Goal: Information Seeking & Learning: Check status

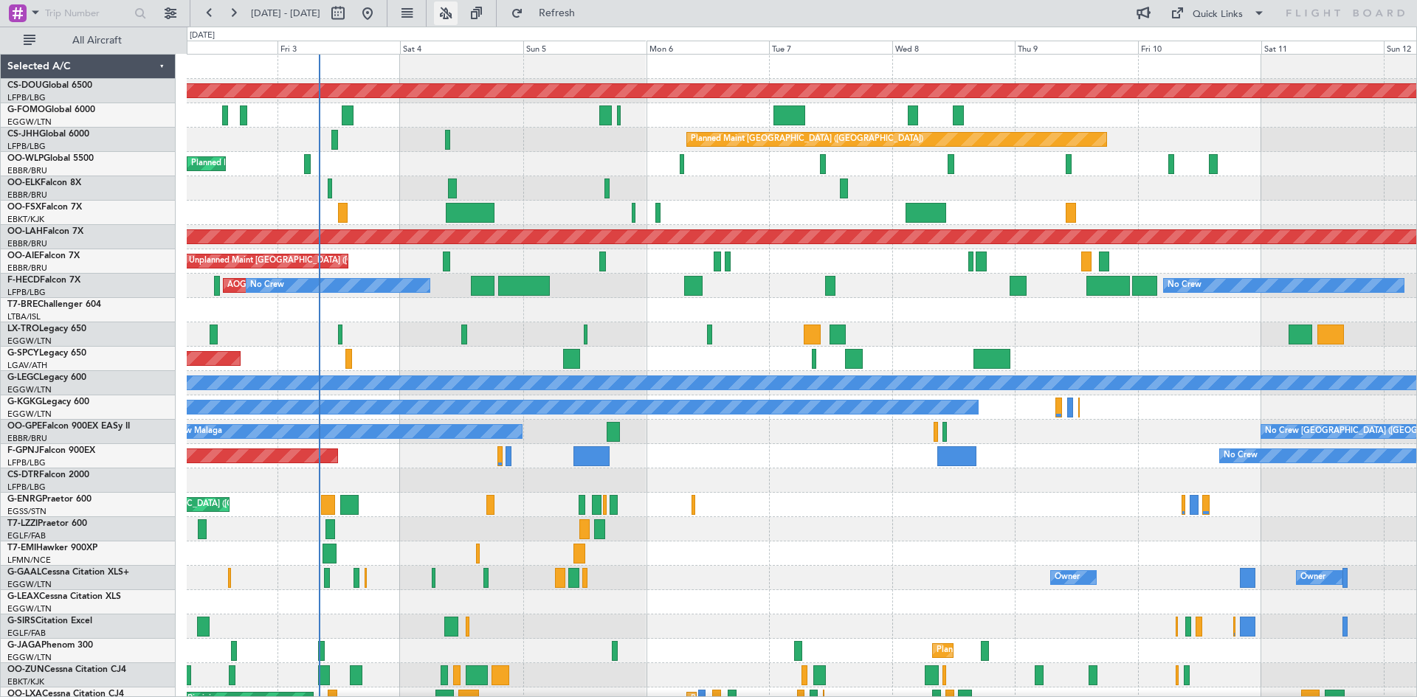
click at [458, 11] on button at bounding box center [446, 13] width 24 height 24
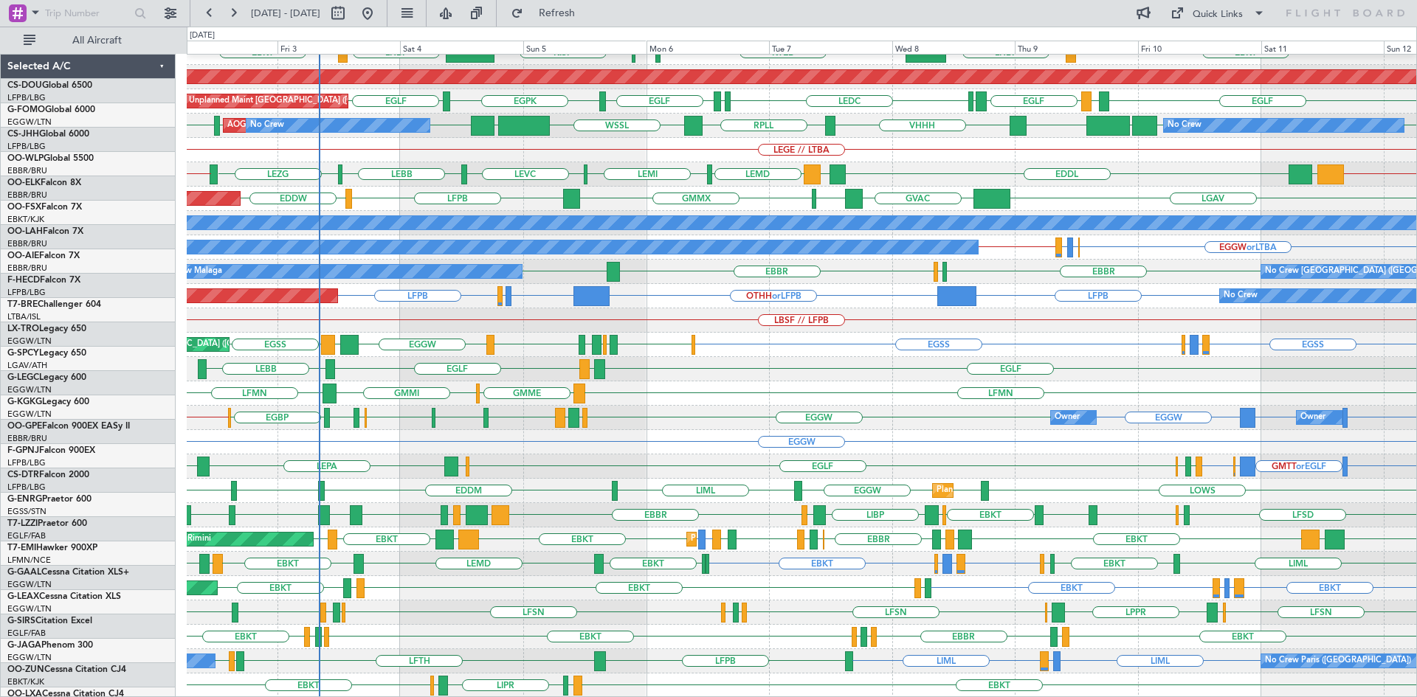
scroll to position [160, 0]
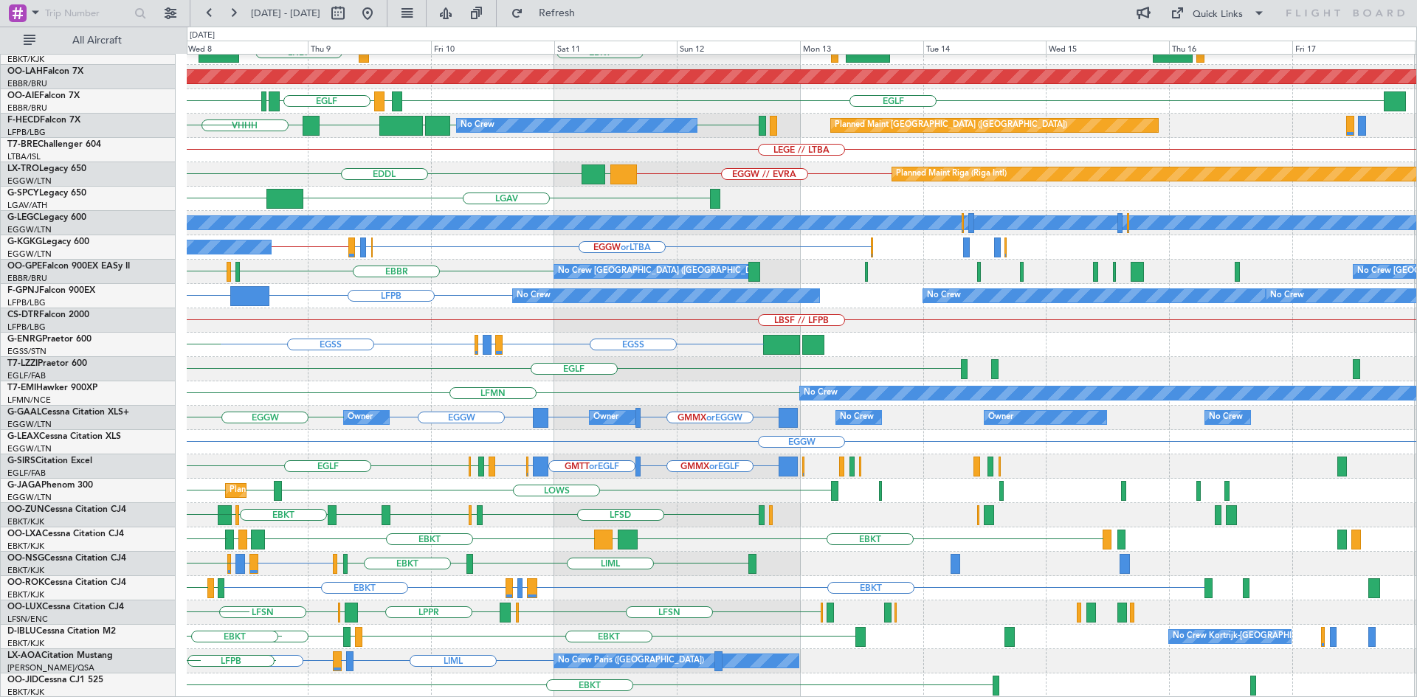
click at [297, 336] on div "EBBR LIML LFMN EBKT LHBP KTEB KPVD [GEOGRAPHIC_DATA] Planned [GEOGRAPHIC_DATA][…" at bounding box center [802, 296] width 1230 height 804
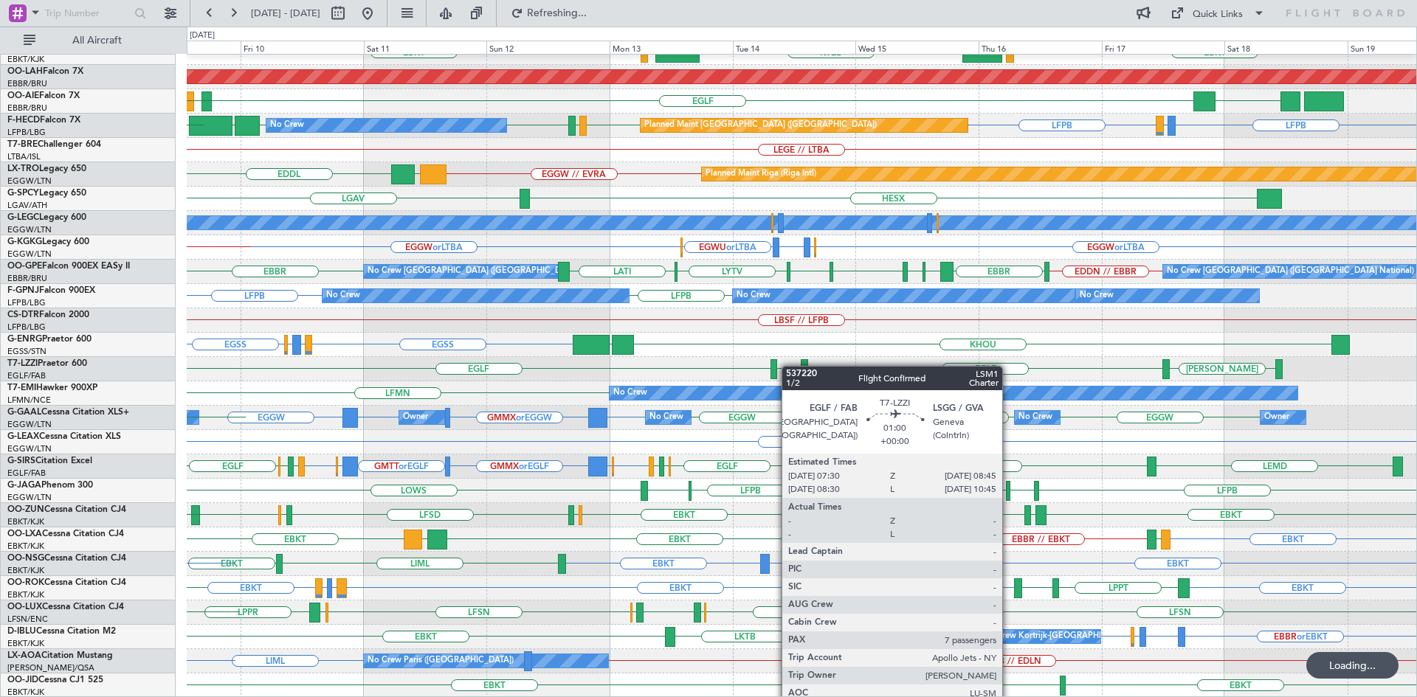
click at [765, 366] on div "EBBR KTEB LIMC EBKT EBKT LOWS LHBP KTEB Planned [GEOGRAPHIC_DATA][PERSON_NAME]-…" at bounding box center [802, 296] width 1230 height 804
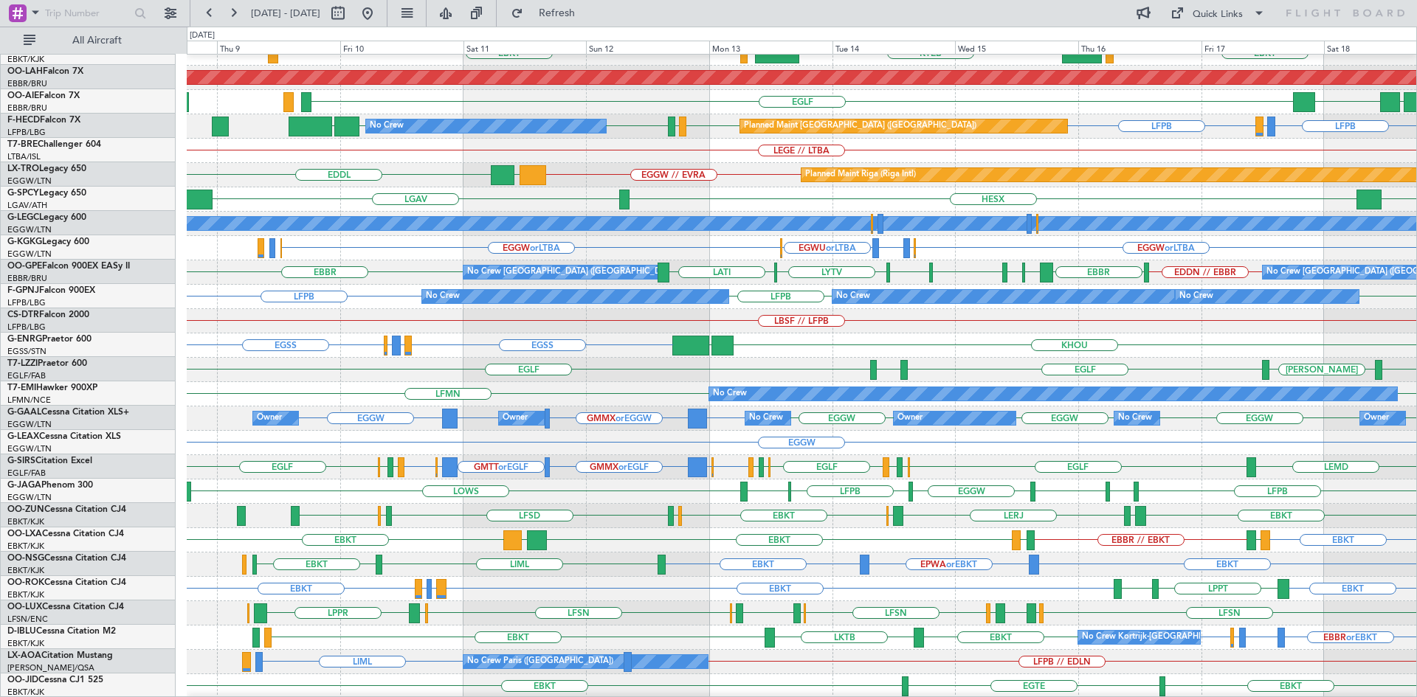
scroll to position [159, 0]
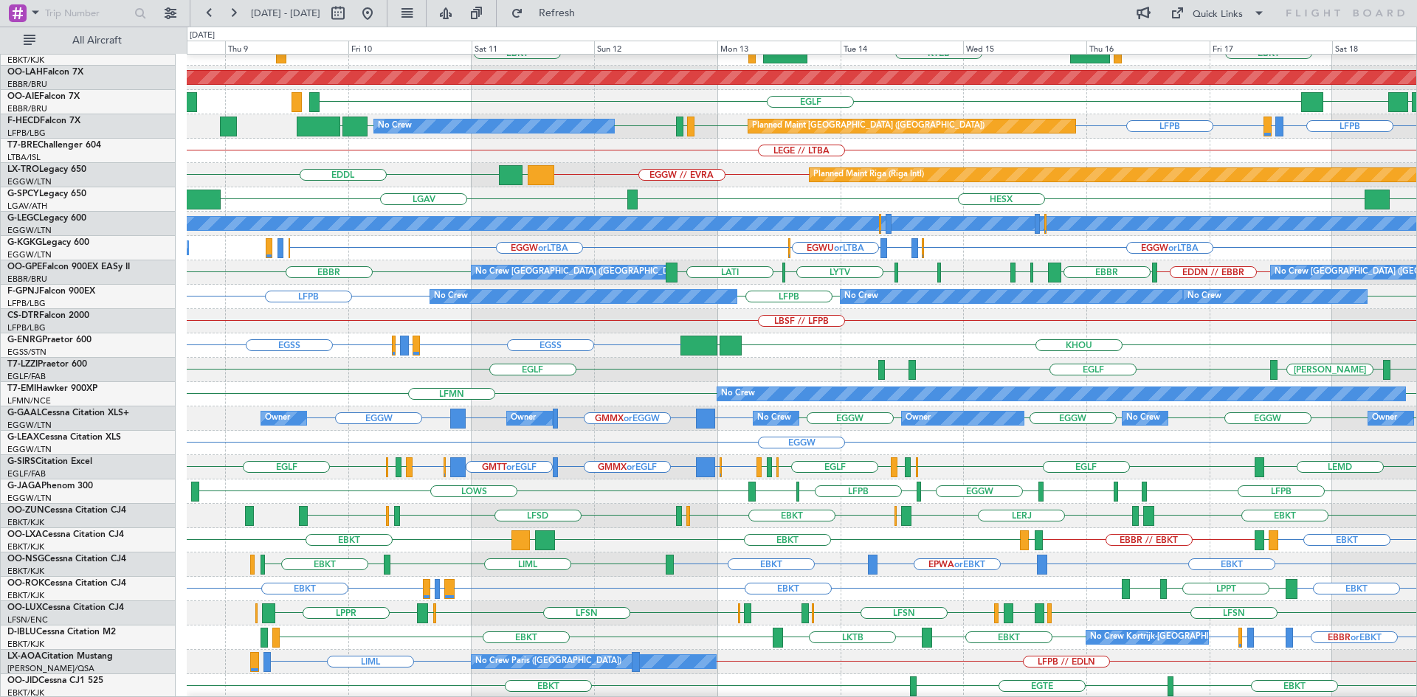
click at [683, 521] on div "LERJ EBOS EBKT [GEOGRAPHIC_DATA] LFSD [GEOGRAPHIC_DATA] EBKT EBKT [PERSON_NAME]" at bounding box center [802, 516] width 1230 height 24
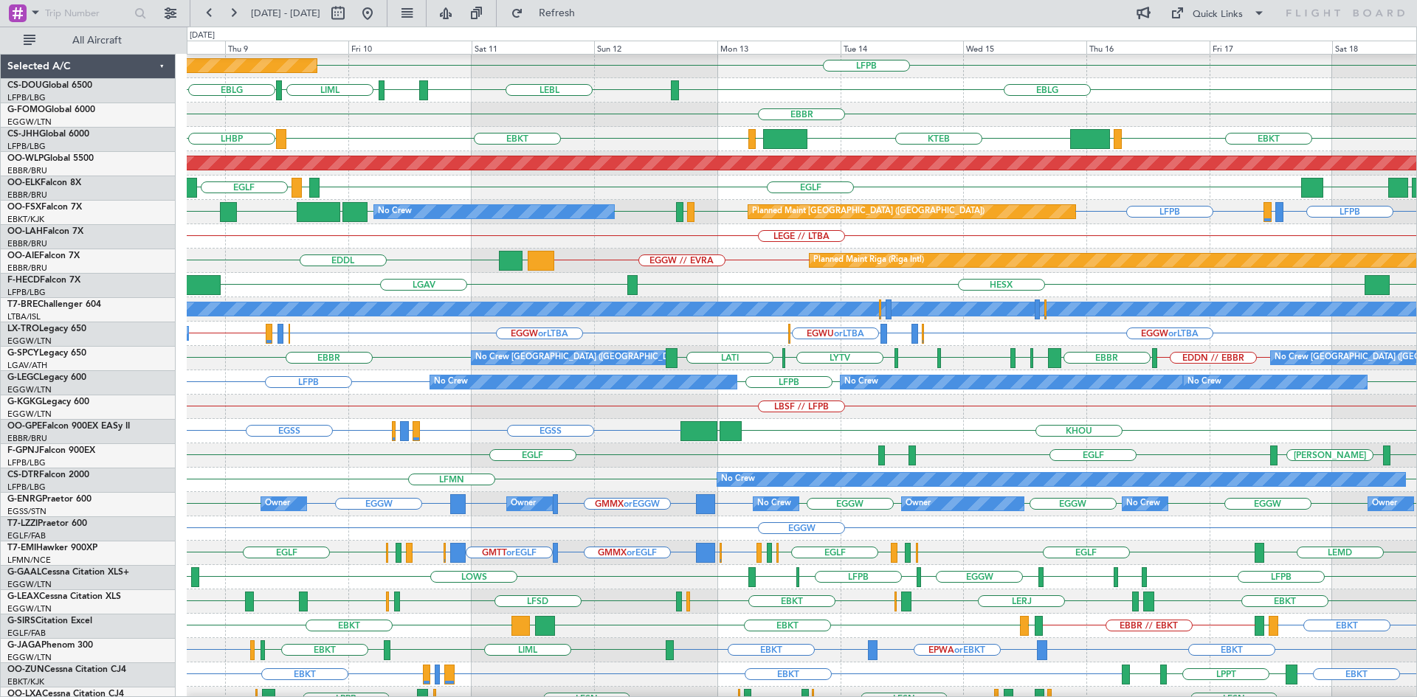
scroll to position [160, 0]
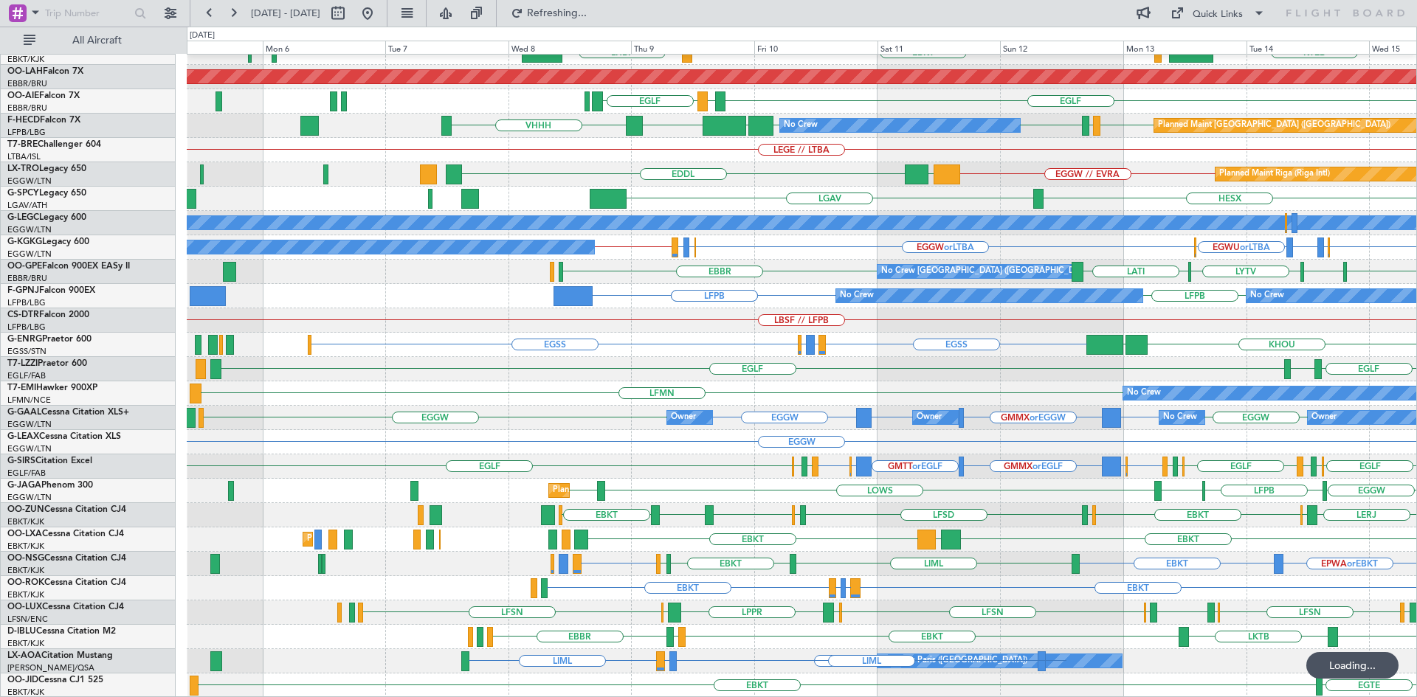
click at [820, 433] on div "EBBR KTEB LIMC EBKT LHBP LOWS EBKT Planned [GEOGRAPHIC_DATA][PERSON_NAME]-[GEOG…" at bounding box center [802, 296] width 1230 height 804
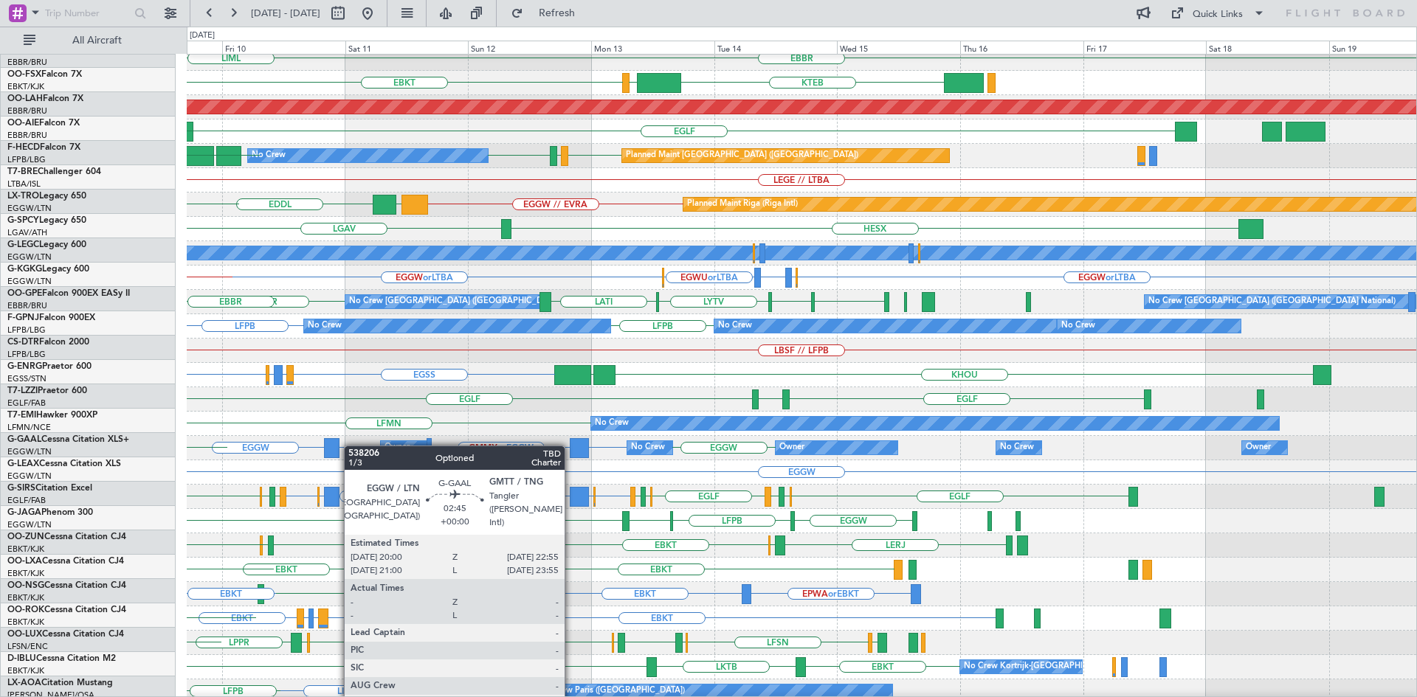
scroll to position [130, 0]
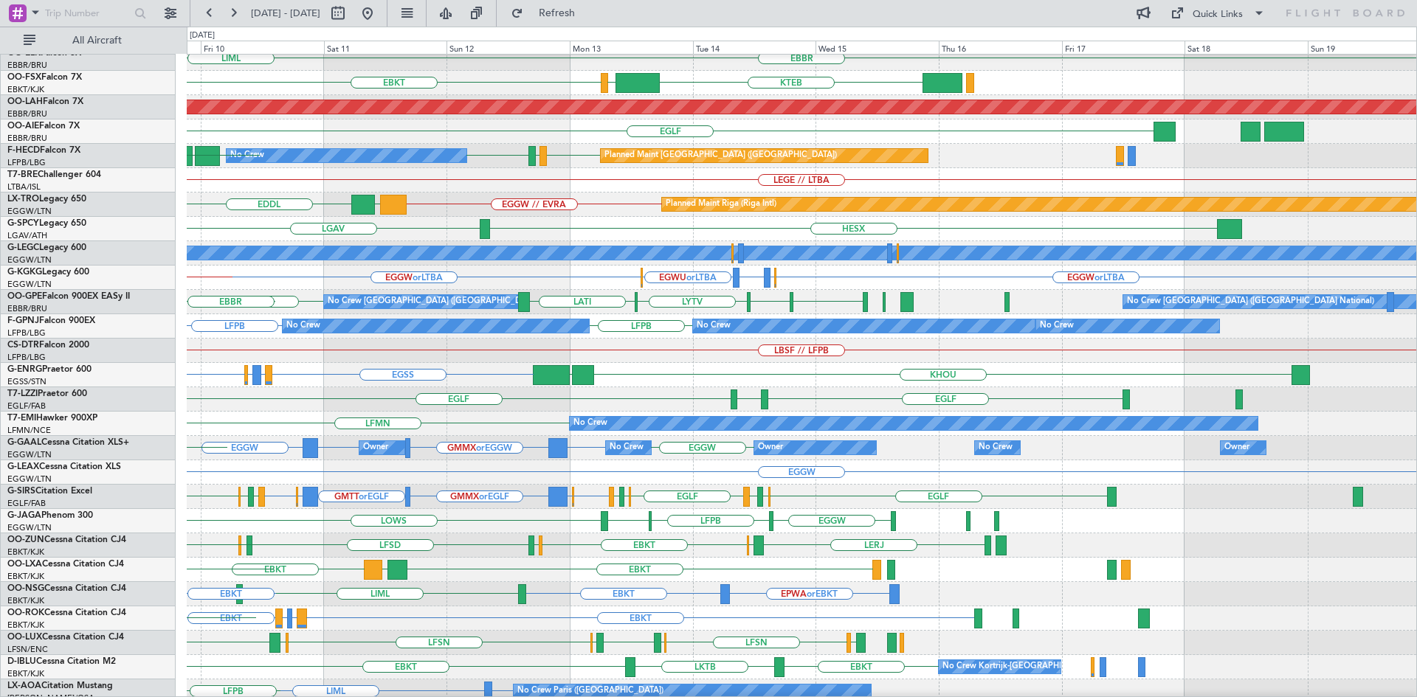
click at [323, 447] on div "EGGW EGGW GMMX or EGGW GMTT or EGGW EGGW Owner Owner No Crew Owner No Crew Owne…" at bounding box center [802, 448] width 1230 height 24
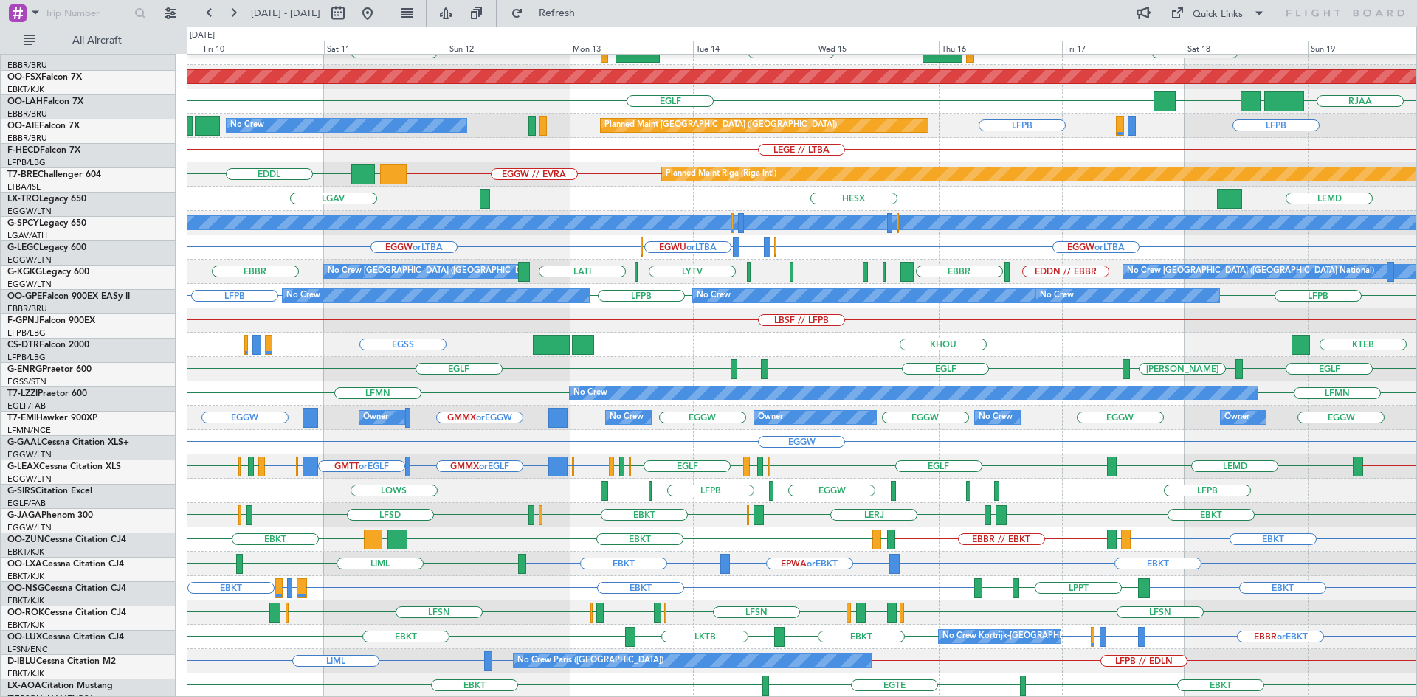
scroll to position [160, 0]
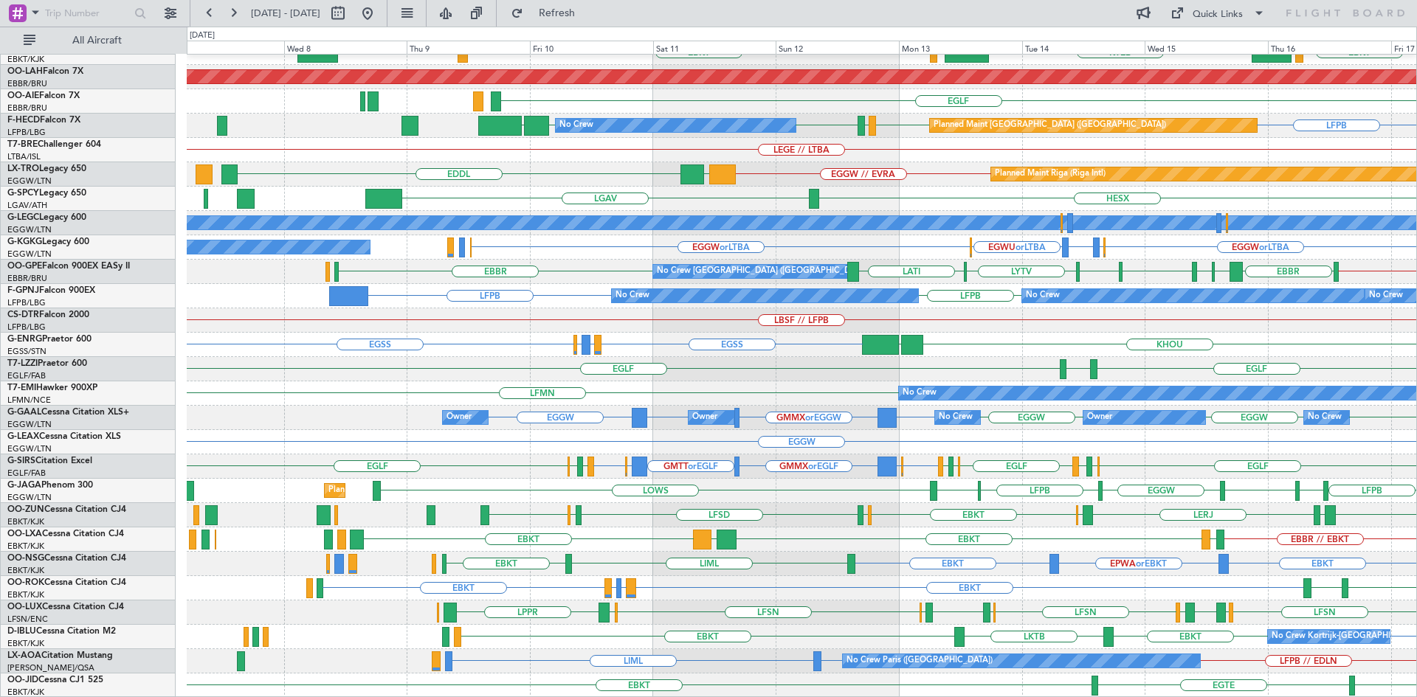
click at [853, 576] on div "EBBR EBKT EBKT LOWS KTEB LIMC Planned [GEOGRAPHIC_DATA][PERSON_NAME]-[GEOGRAPHI…" at bounding box center [802, 296] width 1230 height 804
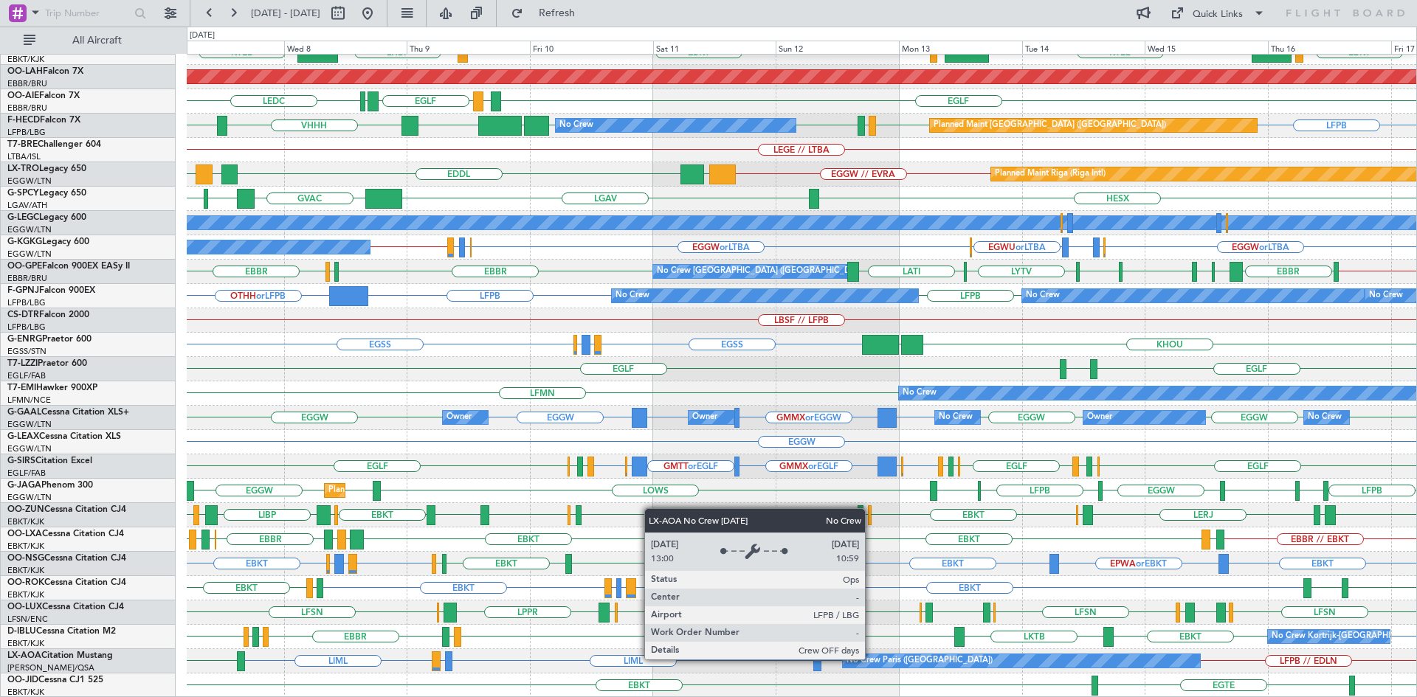
click at [872, 659] on div "No Crew Paris (Le Bourget)" at bounding box center [920, 661] width 146 height 22
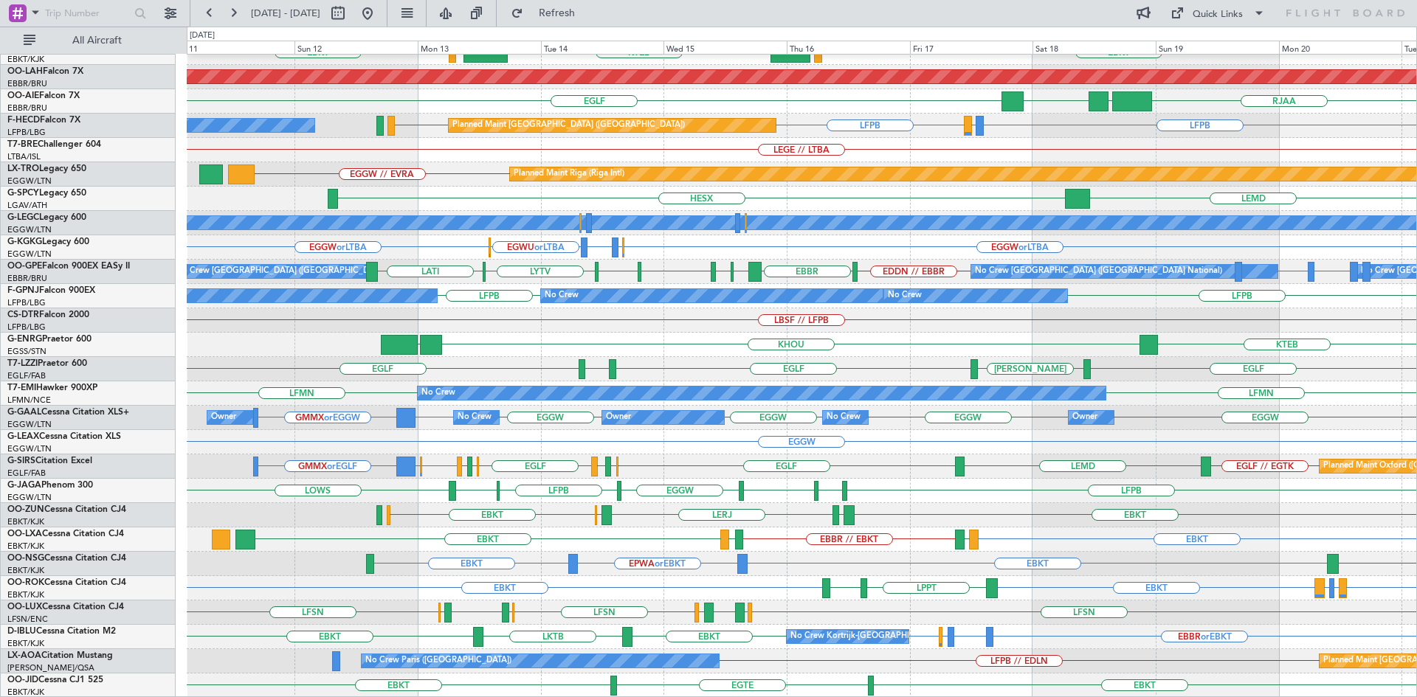
click at [801, 579] on div "EBBR EBKT EBKT LOWS KTEB LIMC Planned Maint Alton-st Louis (St Louis Regl) EGLF…" at bounding box center [802, 296] width 1230 height 804
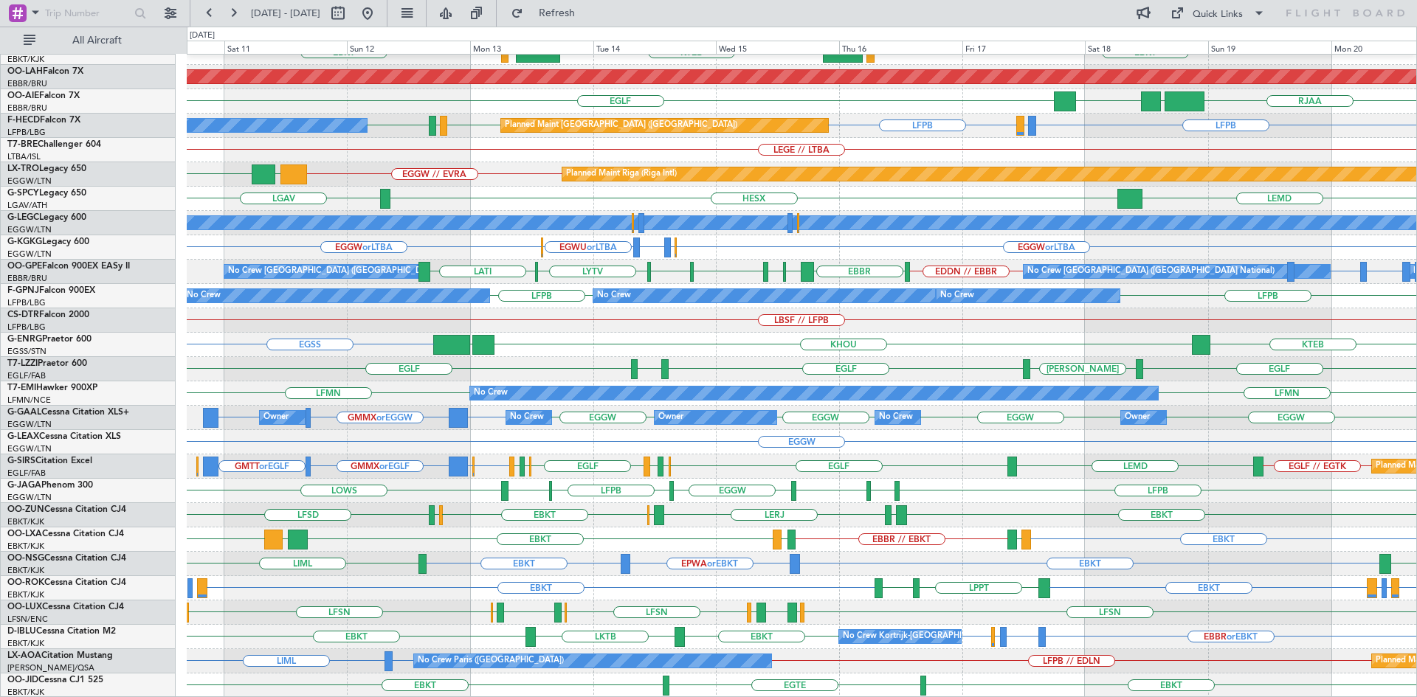
click at [731, 590] on div "EBKT EBKT EBKT LFMQ or EBKT LEPA or EBKT LPPT LERJ" at bounding box center [802, 588] width 1230 height 24
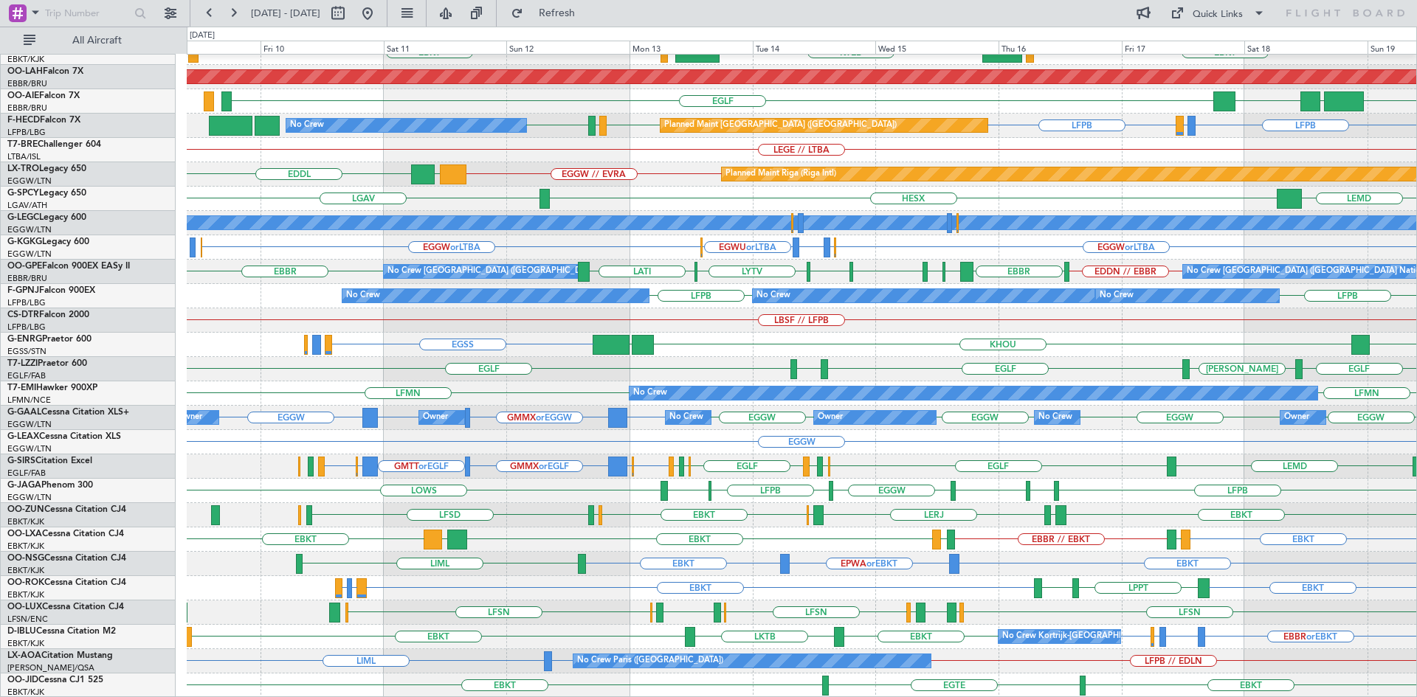
click at [987, 456] on div "EBBR EBKT KTEB LIMC LOWS EBKT Planned Maint Alton-st Louis (St Louis Regl) EGLF…" at bounding box center [802, 296] width 1230 height 804
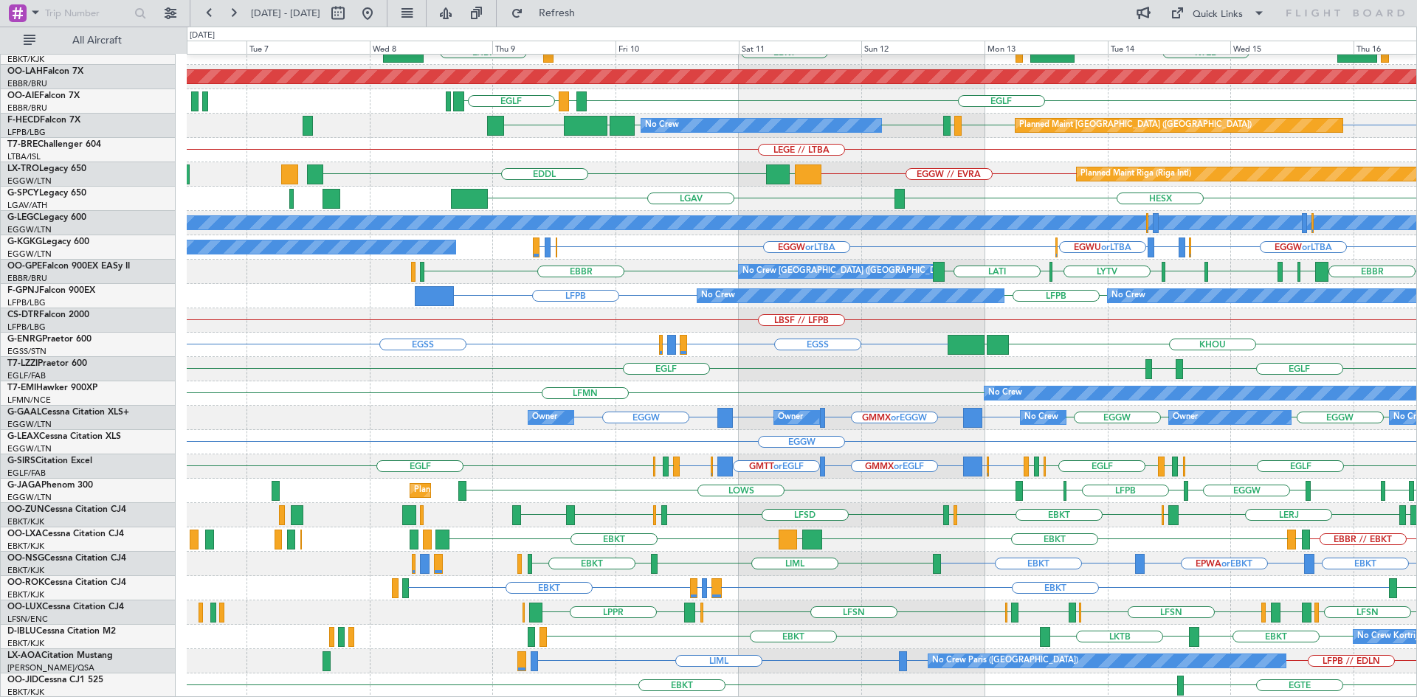
click at [1024, 497] on div "EBBR EBKT LHBP LIMC KTEB LOWS EBKT Planned Maint Alton-st Louis (St Louis Regl)…" at bounding box center [802, 296] width 1230 height 804
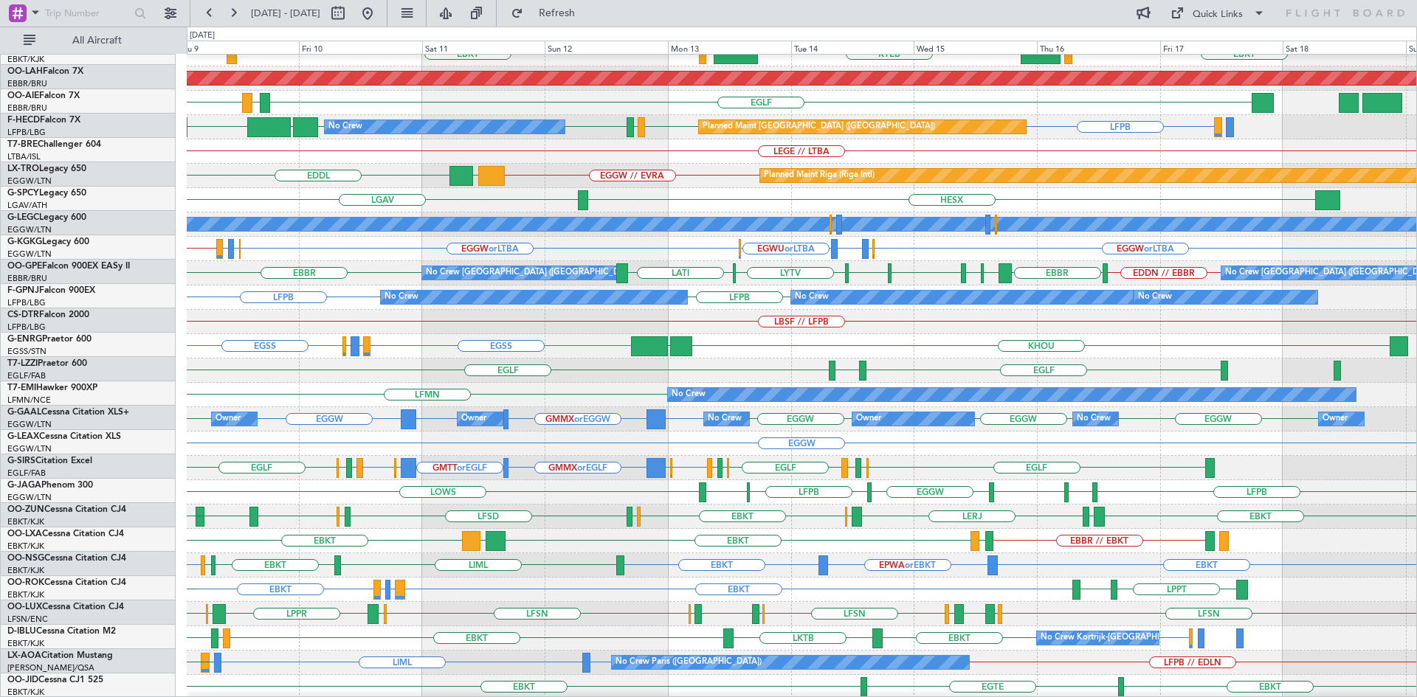
scroll to position [159, 0]
click at [849, 590] on div "EBKT LEPA or EBKT LFMQ or EBKT EBKT LPPT LERJ LFBD EBKT" at bounding box center [802, 590] width 1230 height 24
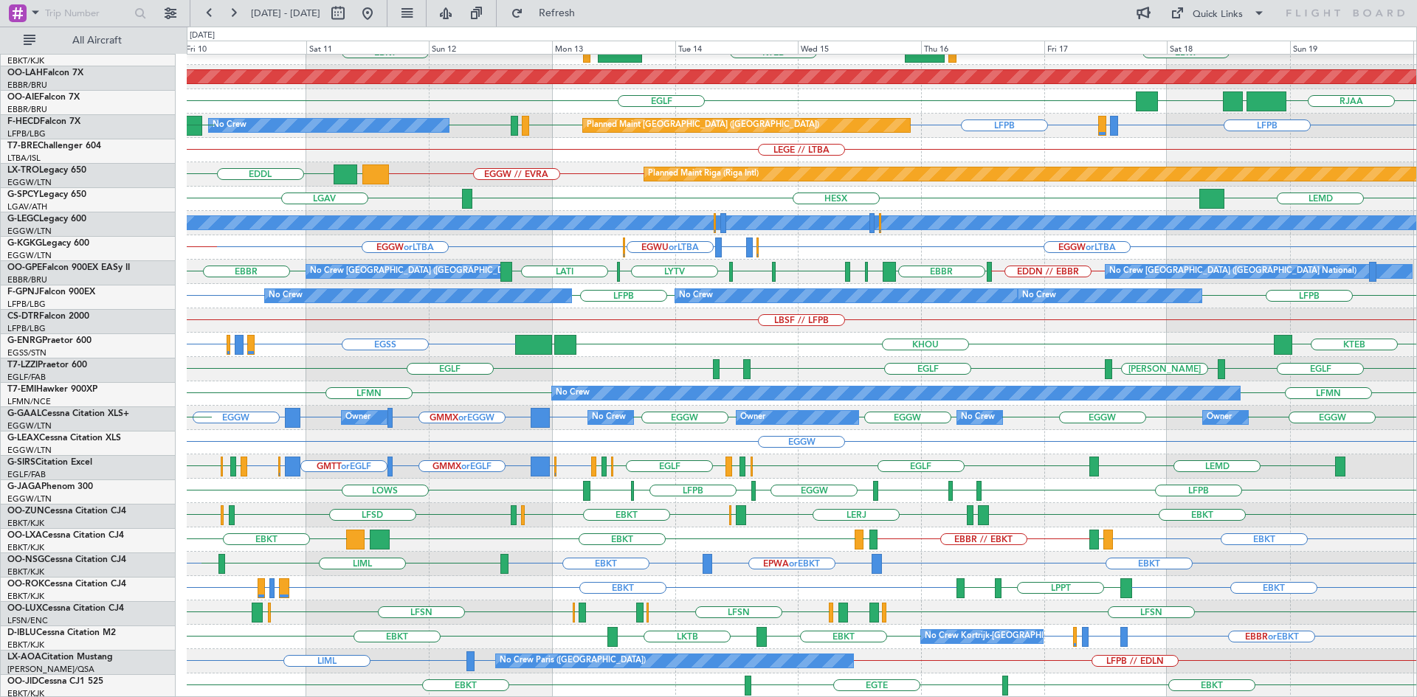
scroll to position [160, 0]
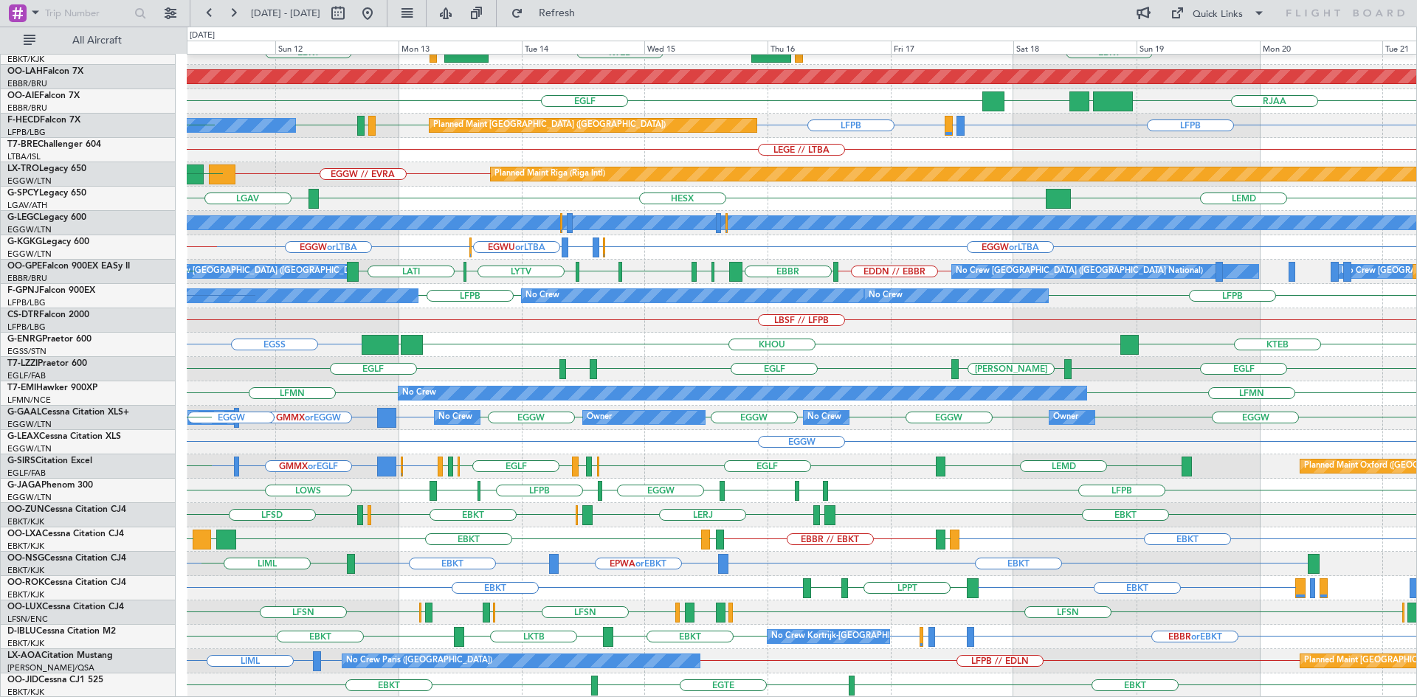
click at [881, 427] on div "EBBR EBKT KTEB LOWS LIMC EBKT LHBP Planned Maint Alton-st Louis (St Louis Regl)…" at bounding box center [802, 296] width 1230 height 804
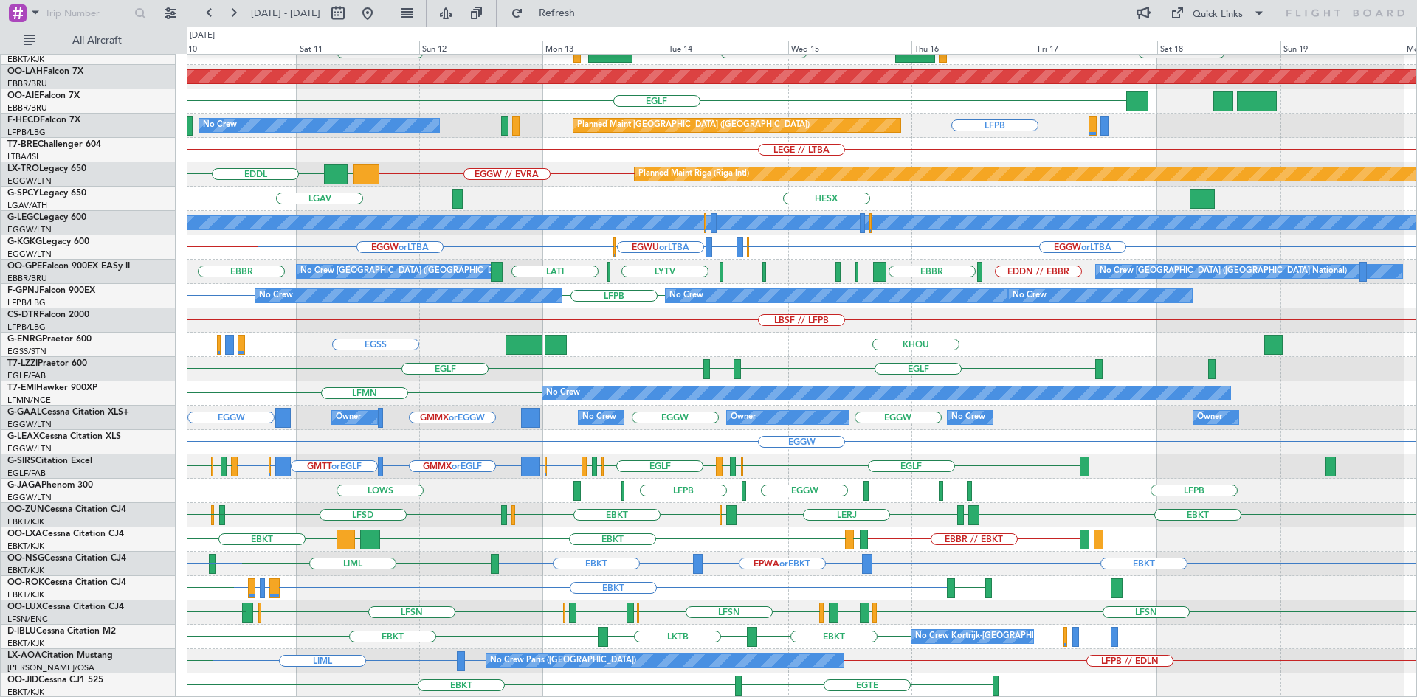
click at [277, 455] on div "EGLF EGLF EGPD EGBP EGGW or EGLF GMTT or EGLF GMMX or EGLF EGGW or EGLF EGLF EG…" at bounding box center [802, 467] width 1230 height 24
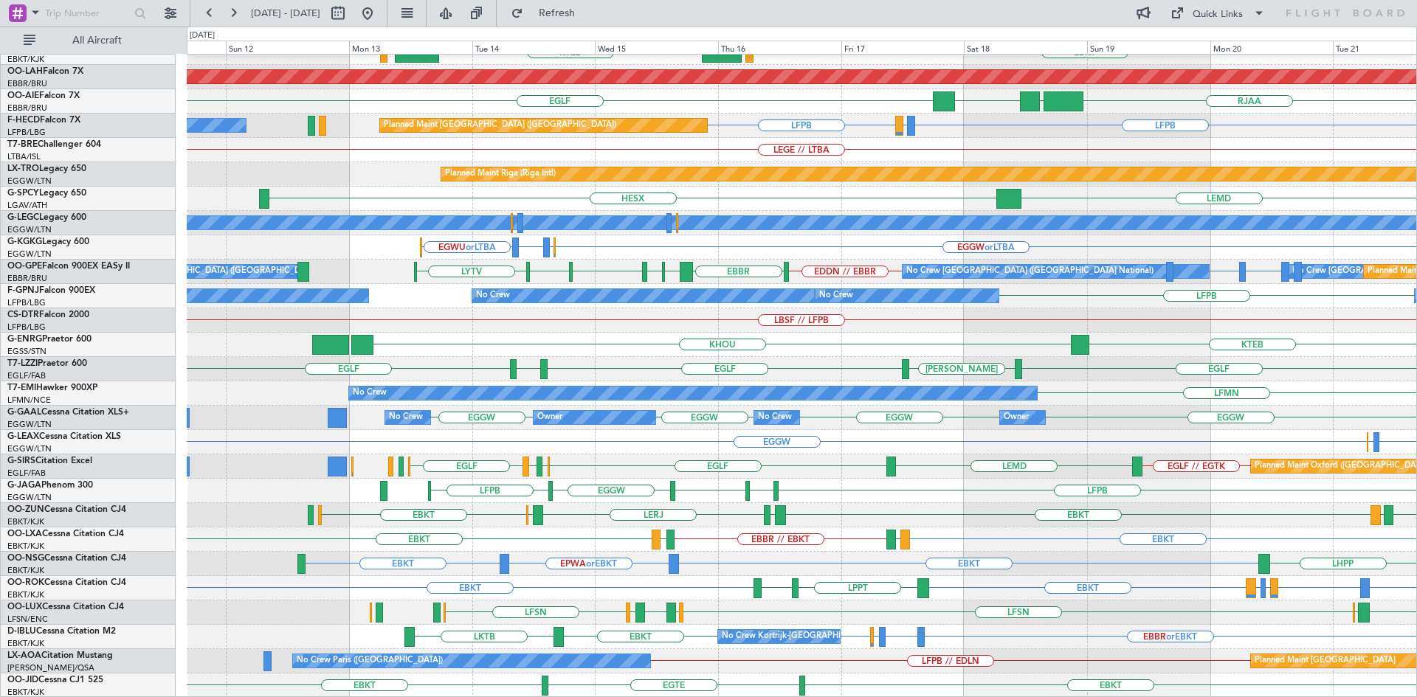
click at [953, 609] on div "EBBR EBKT KTEB LOWS Planned Maint Alton-st Louis (St Louis Regl) RJAA EGLF UTSA…" at bounding box center [802, 296] width 1230 height 804
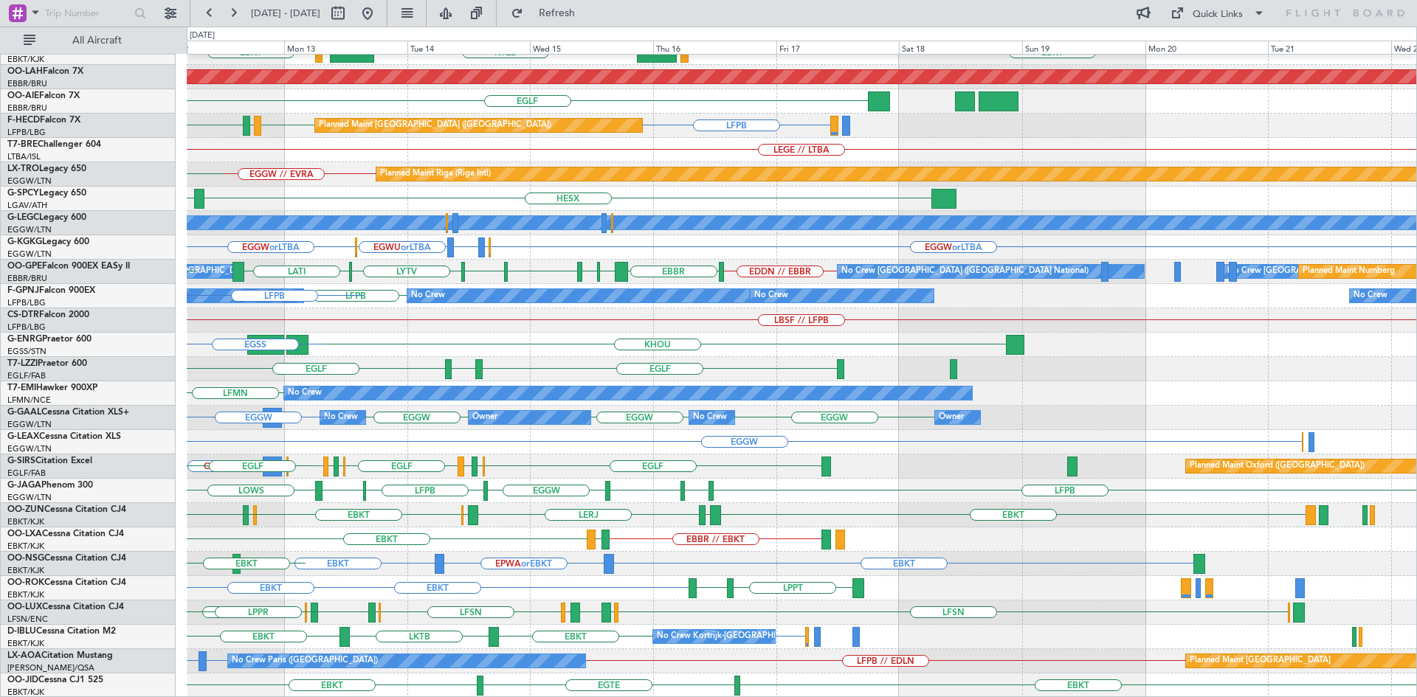
click at [0, 439] on div "EBBR KTEB LIMC EBKT LOWS EBKT Planned Maint Alton-st Louis (St Louis Regl) EGLF…" at bounding box center [708, 362] width 1417 height 671
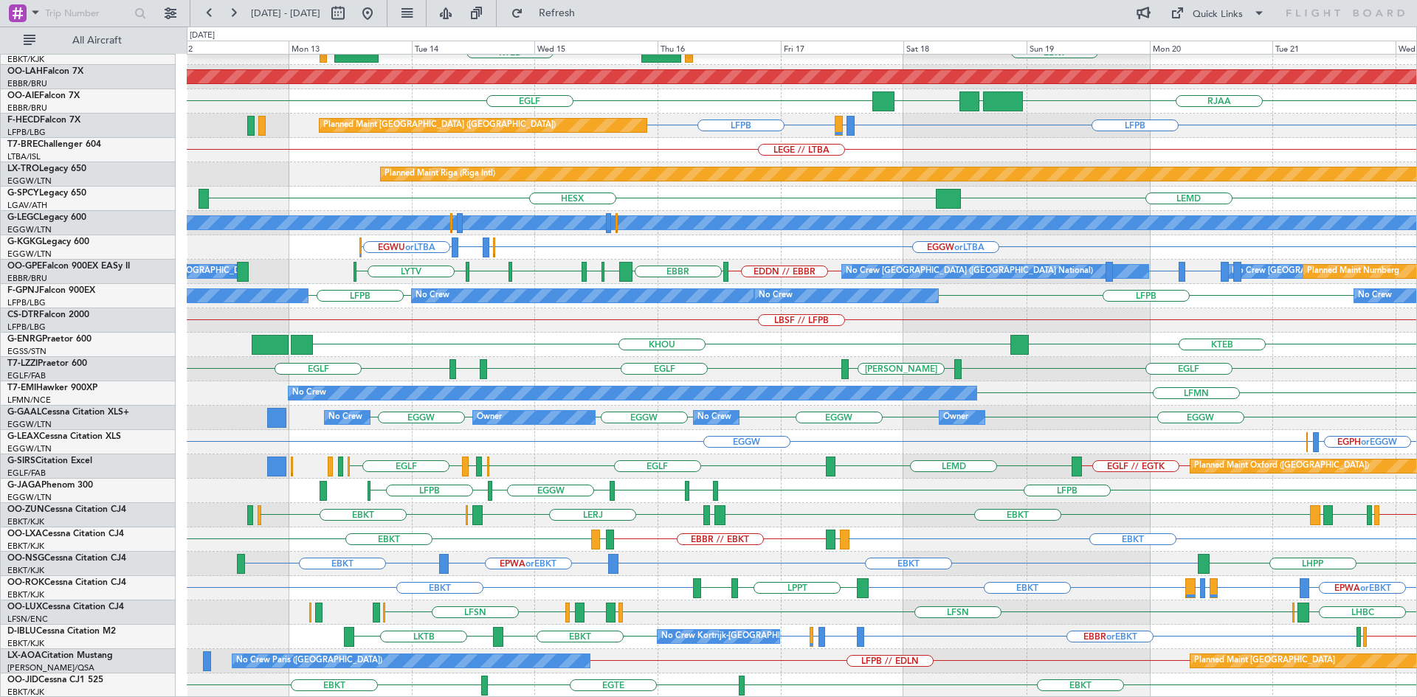
click at [857, 576] on div "EBBR EBKT KTEB LOWS Planned Maint Alton-st Louis (St Louis Regl) RJAA EGLF UTSA…" at bounding box center [802, 296] width 1230 height 804
click at [588, 9] on span "Refresh" at bounding box center [557, 13] width 62 height 10
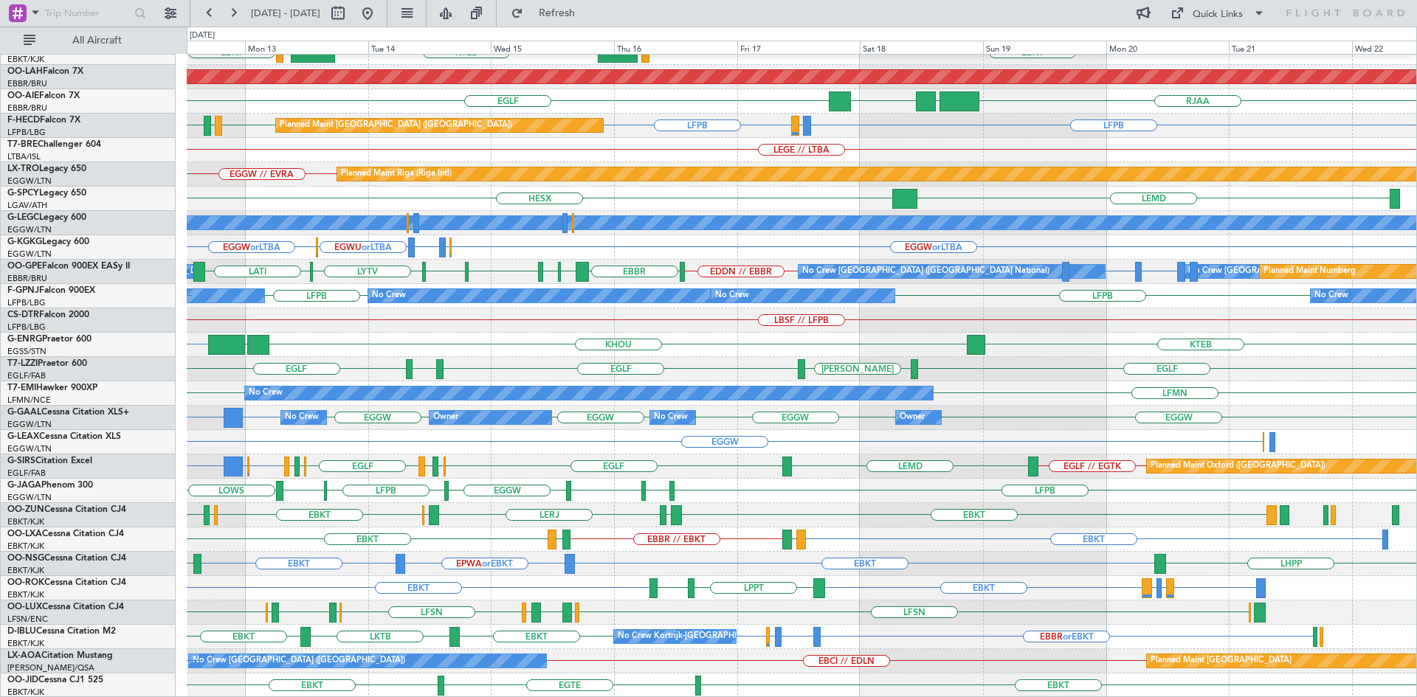
click at [410, 556] on div "EBBR EBKT KTEB LIMC EBKT LOWS Planned Maint Alton-st Louis (St Louis Regl) EGLF…" at bounding box center [802, 296] width 1230 height 804
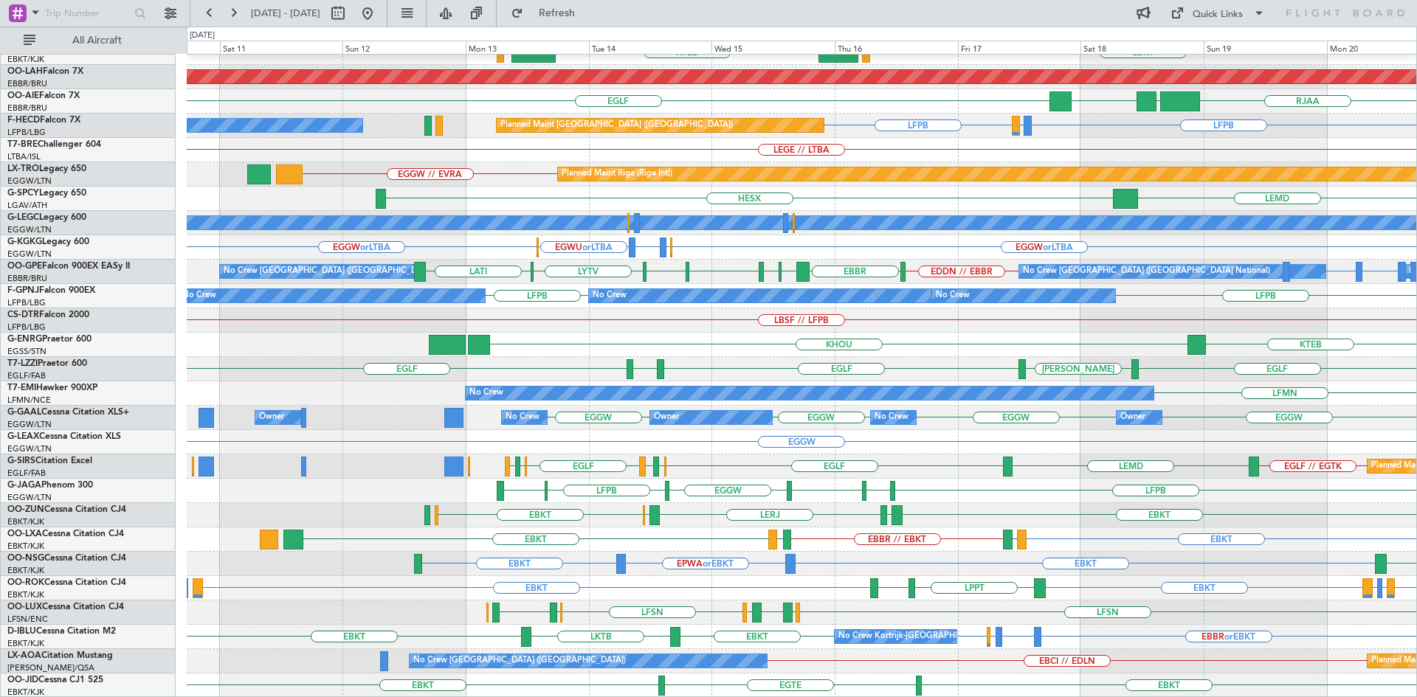
click at [959, 497] on div "EBBR KTEB LIMC EBKT LOWS Planned Maint Alton-st Louis (St Louis Regl) EGLF RJAA…" at bounding box center [802, 296] width 1230 height 804
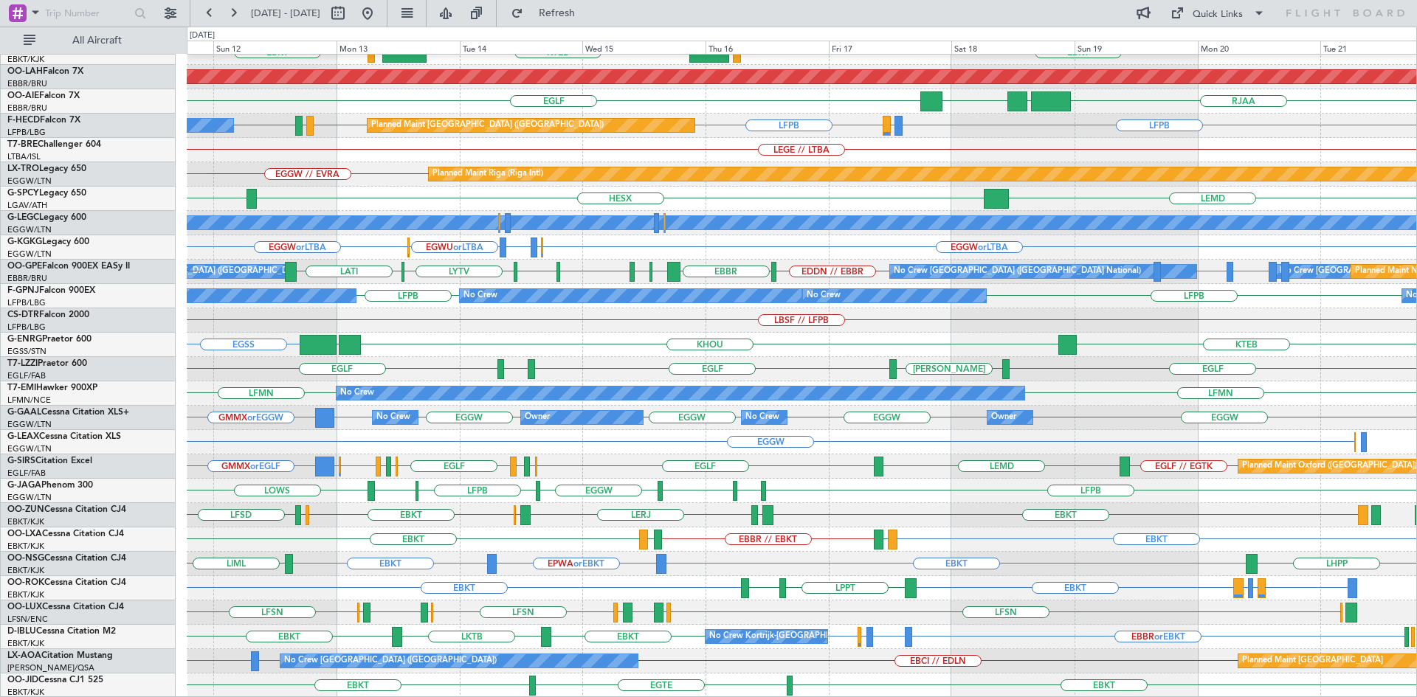
click at [816, 432] on div "EBBR EBKT LOWS KTEB LIMC EBKT Planned Maint Alton-st Louis (St Louis Regl) EGLF…" at bounding box center [802, 296] width 1230 height 804
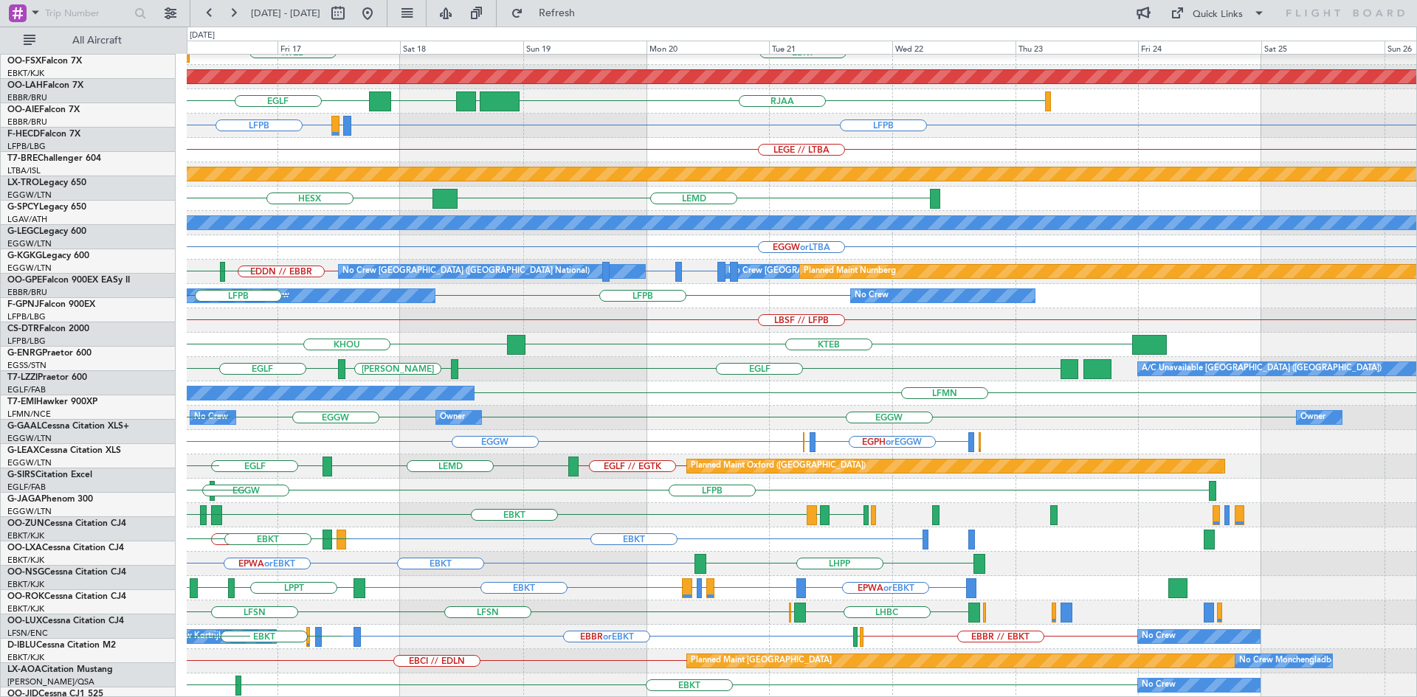
scroll to position [160, 0]
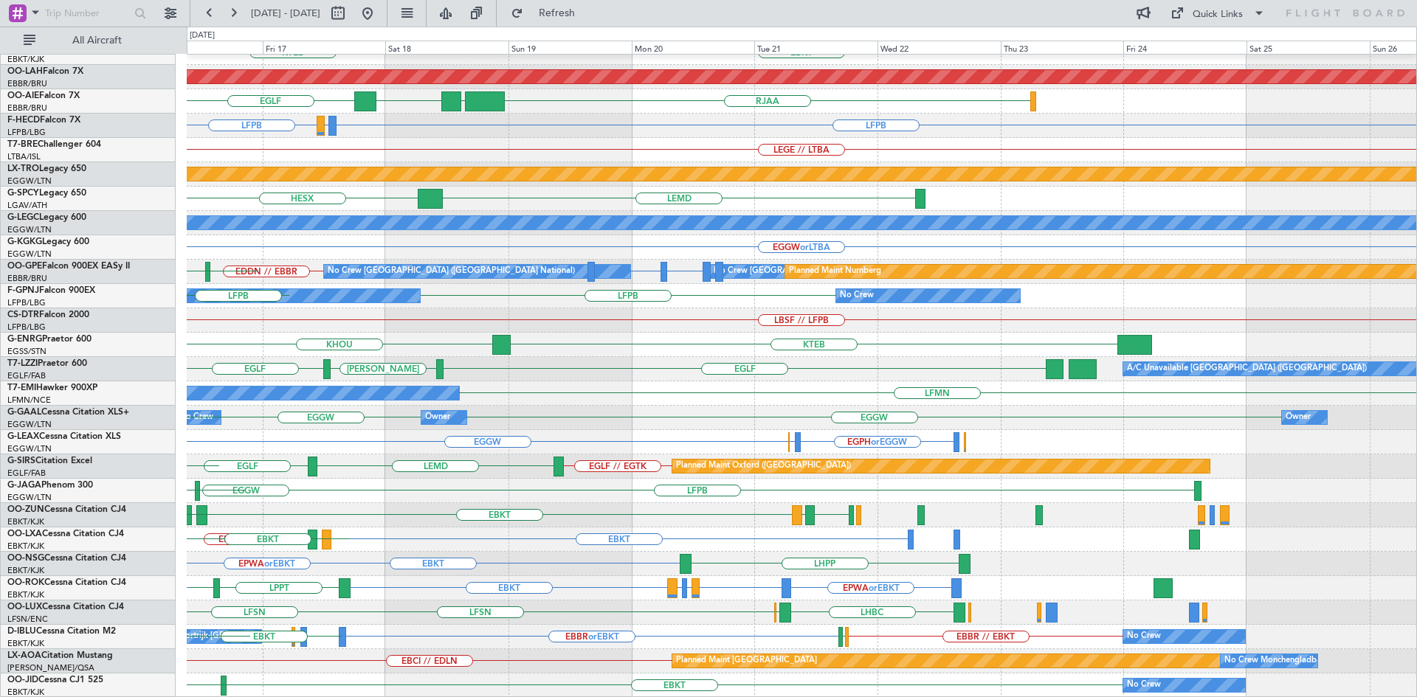
click at [613, 548] on div "EBBR EBKT LOWS KTEB Planned Maint Alton-st Louis (St Louis Regl) EGLF RJAA UTSA…" at bounding box center [802, 296] width 1230 height 804
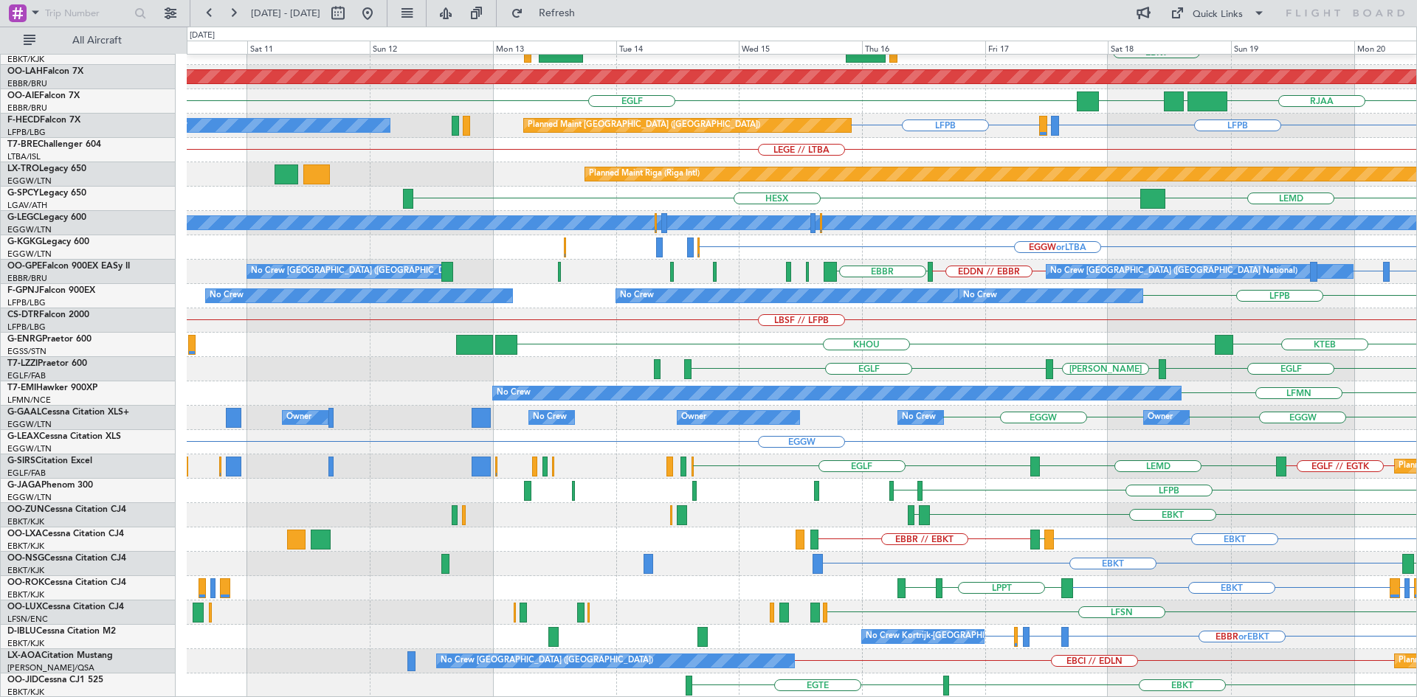
click at [1280, 424] on div "EBBR EBKT Planned Maint Alton-st Louis (St Louis Regl) EGLF RJAA UTSA LLBG LFPB…" at bounding box center [802, 296] width 1230 height 804
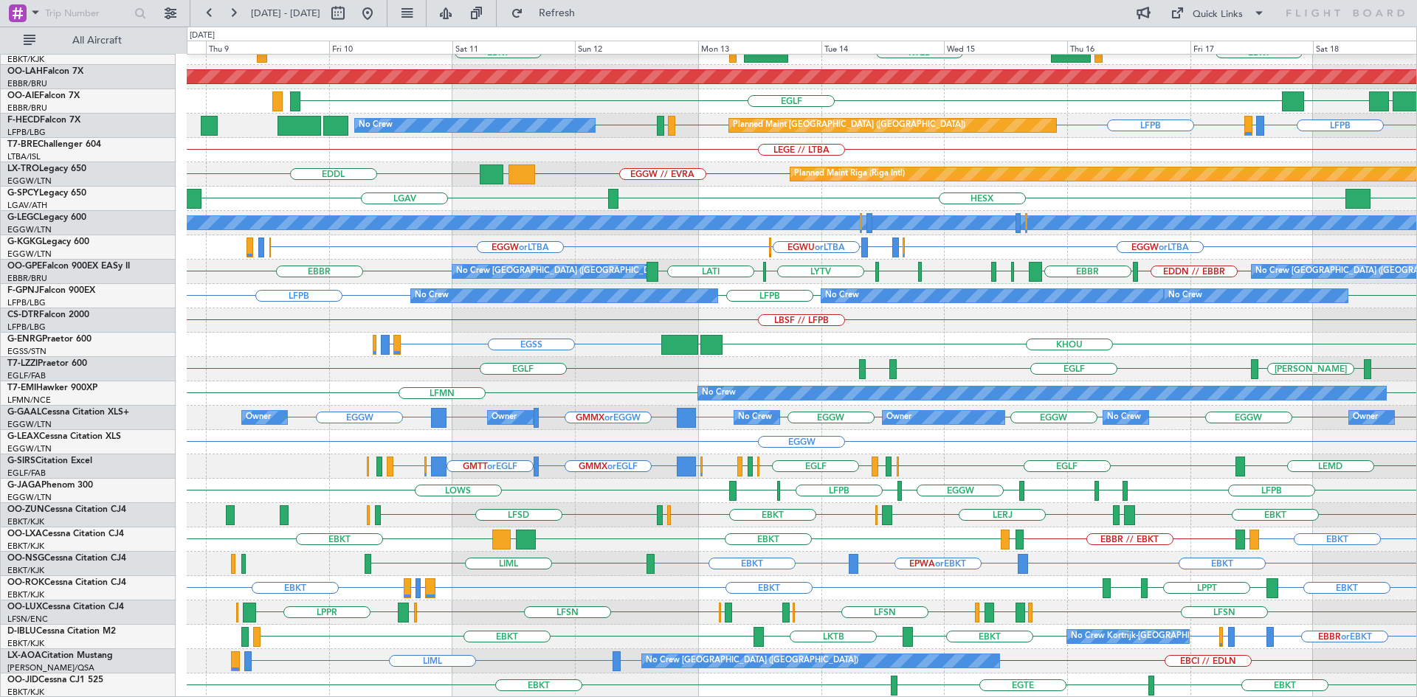
click at [803, 429] on div "EBBR EBKT KTEB LIMC EBKT LOWS Planned Maint Alton-st Louis (St Louis Regl) EGLF…" at bounding box center [802, 296] width 1230 height 804
drag, startPoint x: 609, startPoint y: 12, endPoint x: 675, endPoint y: 1, distance: 66.5
click at [588, 11] on span "Refresh" at bounding box center [557, 13] width 62 height 10
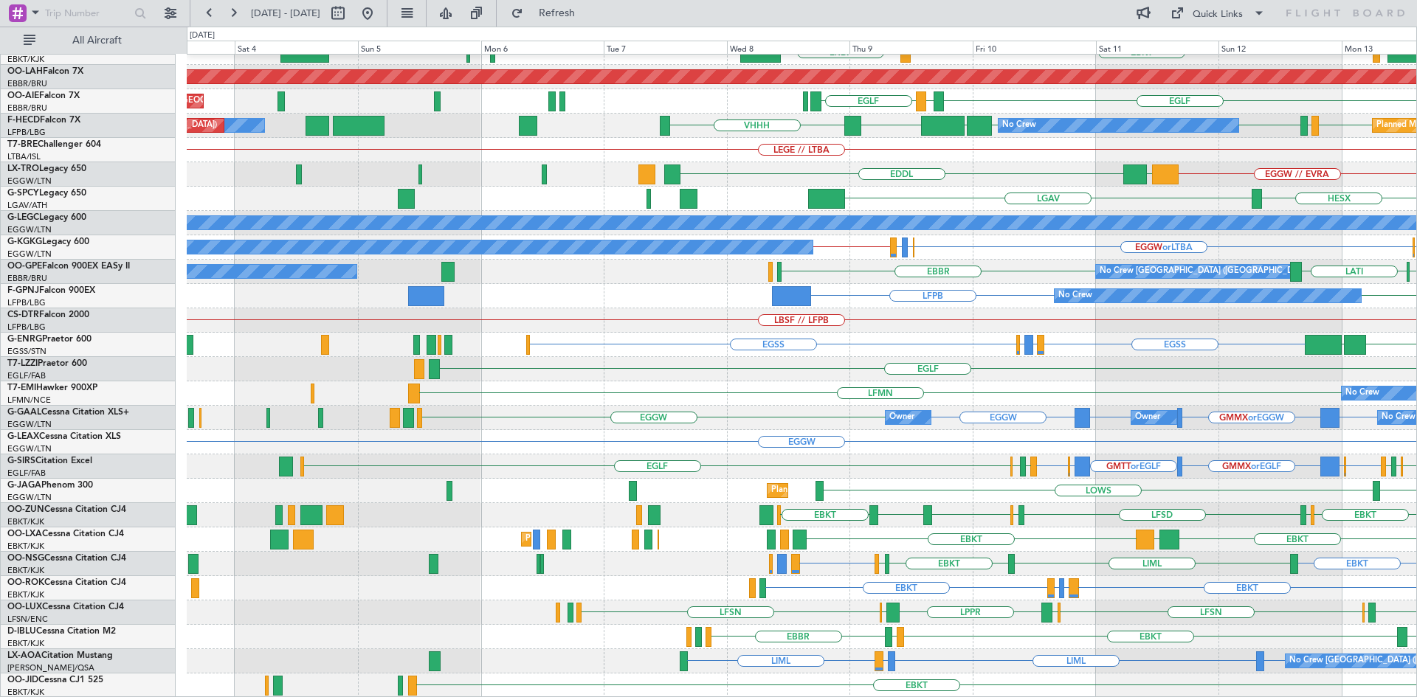
click at [1190, 466] on div "EBBR EBKT LHBP LIMC KTEB Planned Maint Alton-st Louis (St Louis Regl) EGLF LEMD…" at bounding box center [802, 296] width 1230 height 804
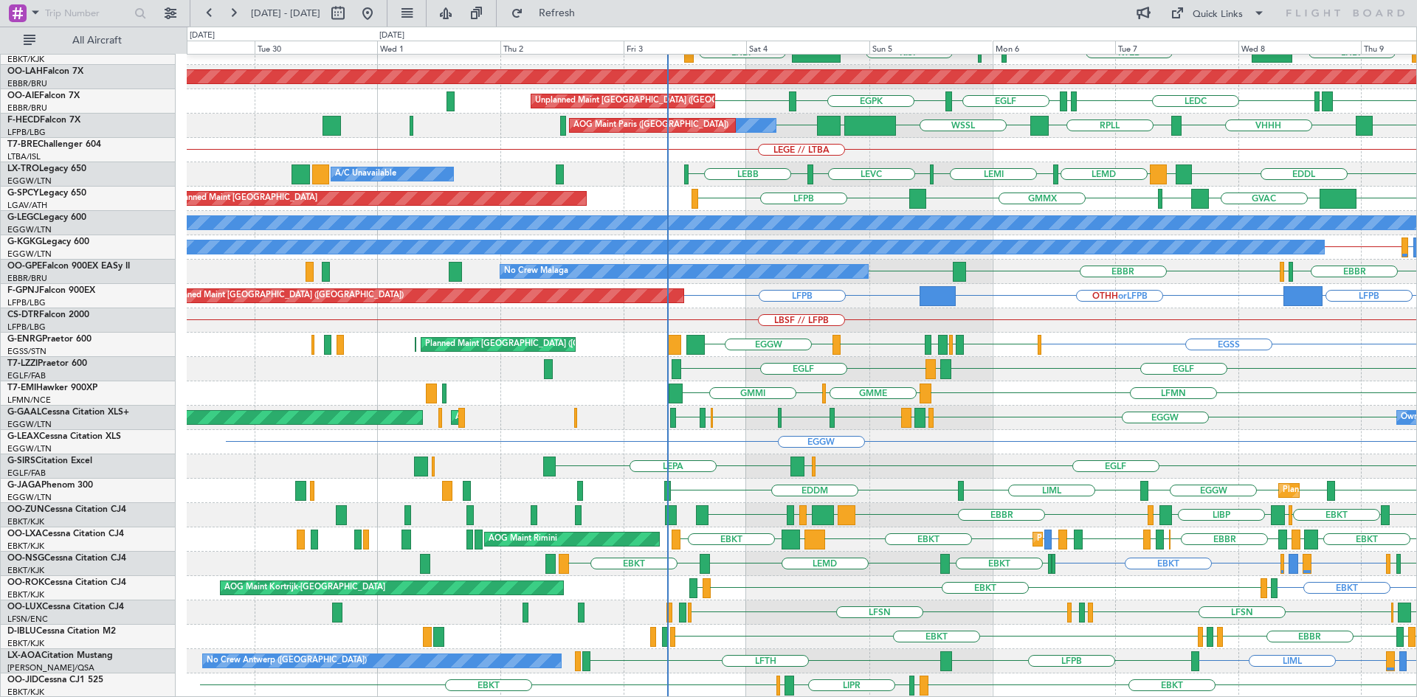
click at [363, 378] on div "LFMN EBBR EBBR LIML Planned Maint Kortrijk-Wevelgem KISP LHBP LHBP KTEB KPVD EB…" at bounding box center [802, 296] width 1230 height 804
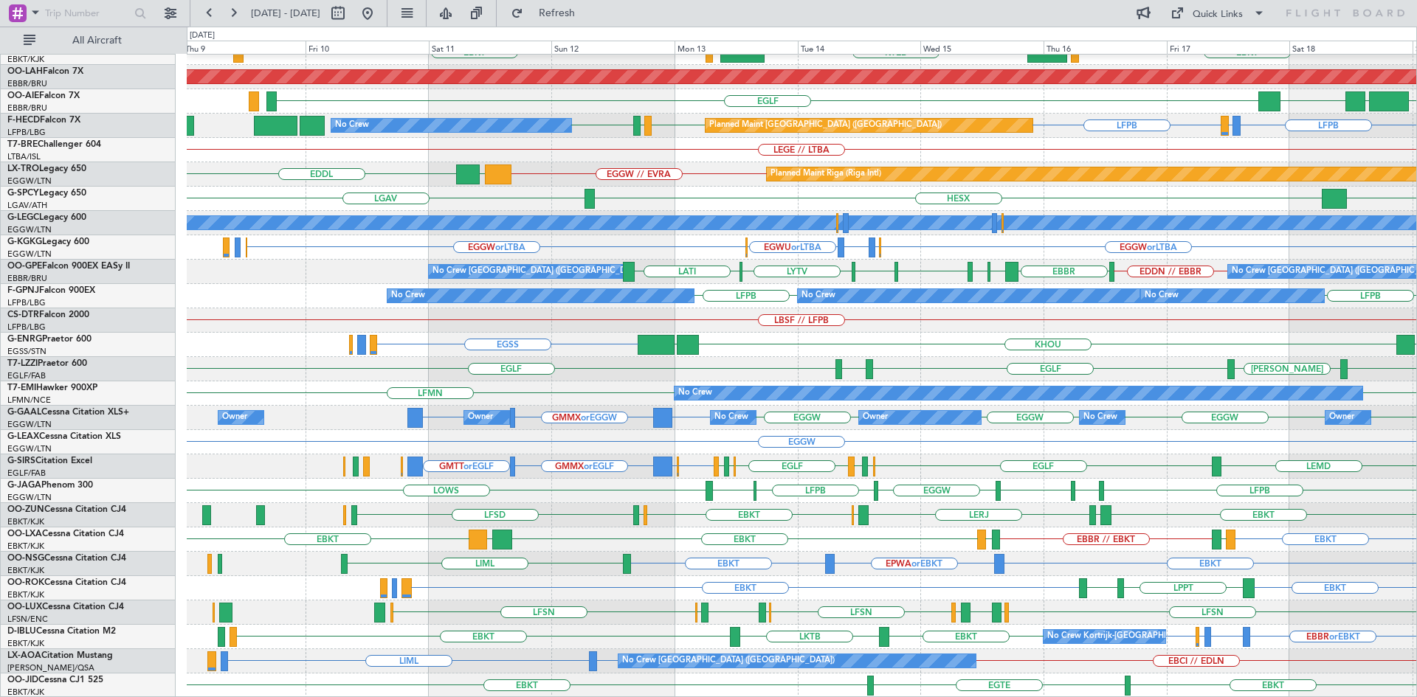
click at [1069, 458] on div "EBBR EBKT EBKT KTEB LIMC LOWS Planned Maint Alton-st Louis (St Louis Regl) EGLF…" at bounding box center [802, 296] width 1230 height 804
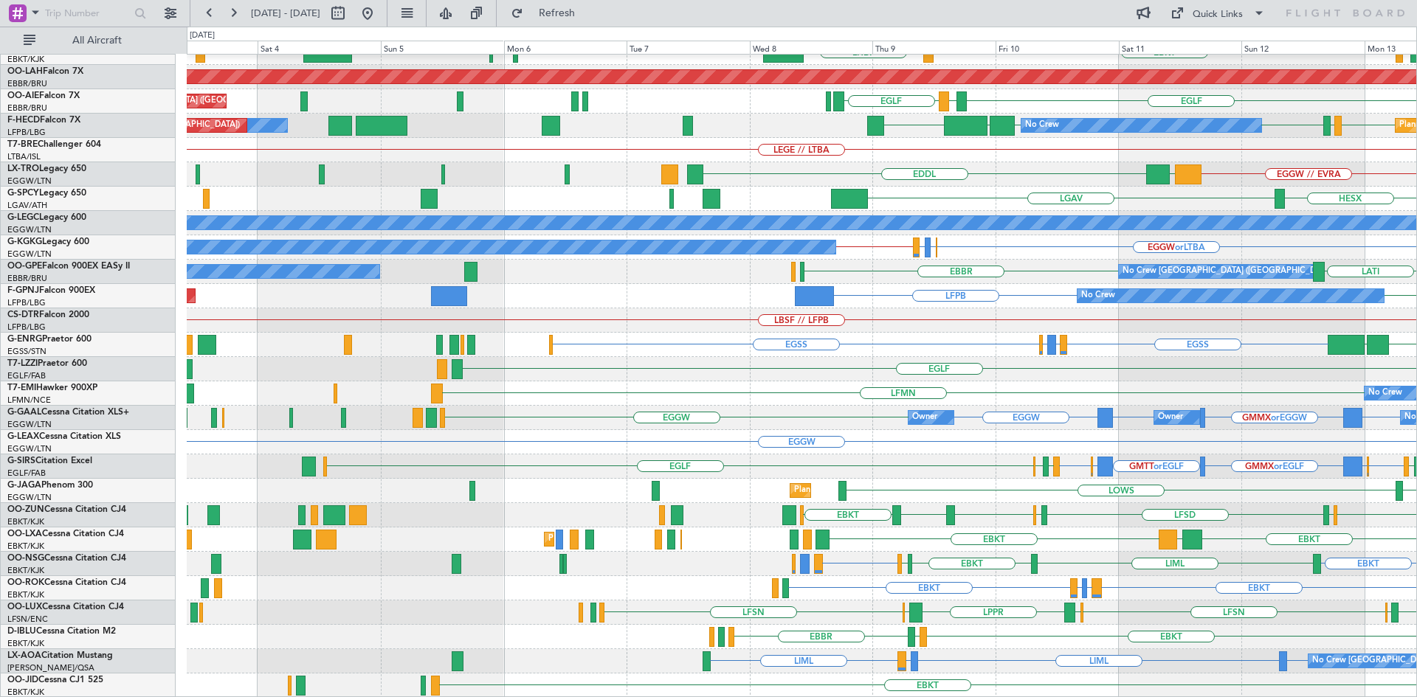
click at [1243, 349] on div "EBBR EBKT LHBP LIMC KTEB Planned Maint Alton-st Louis (St Louis Regl) EGLF LEMD…" at bounding box center [802, 296] width 1230 height 804
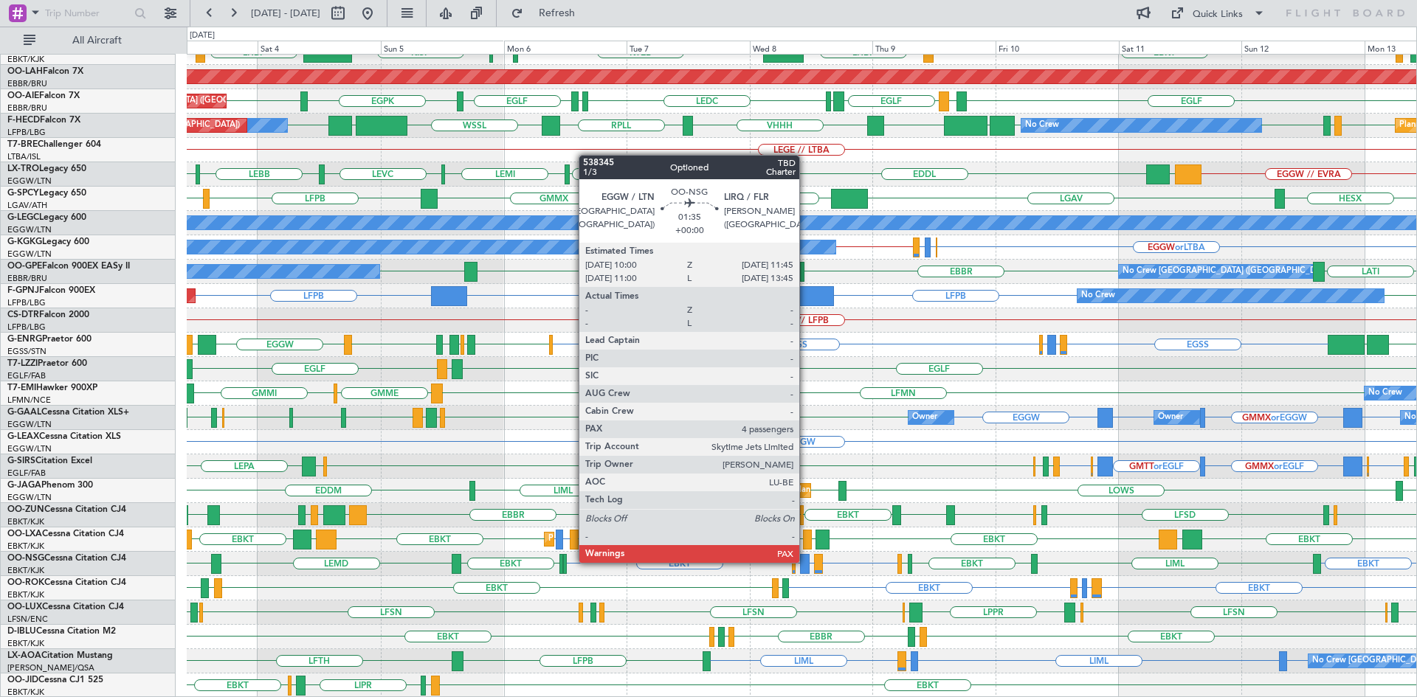
click at [806, 562] on div at bounding box center [805, 564] width 10 height 20
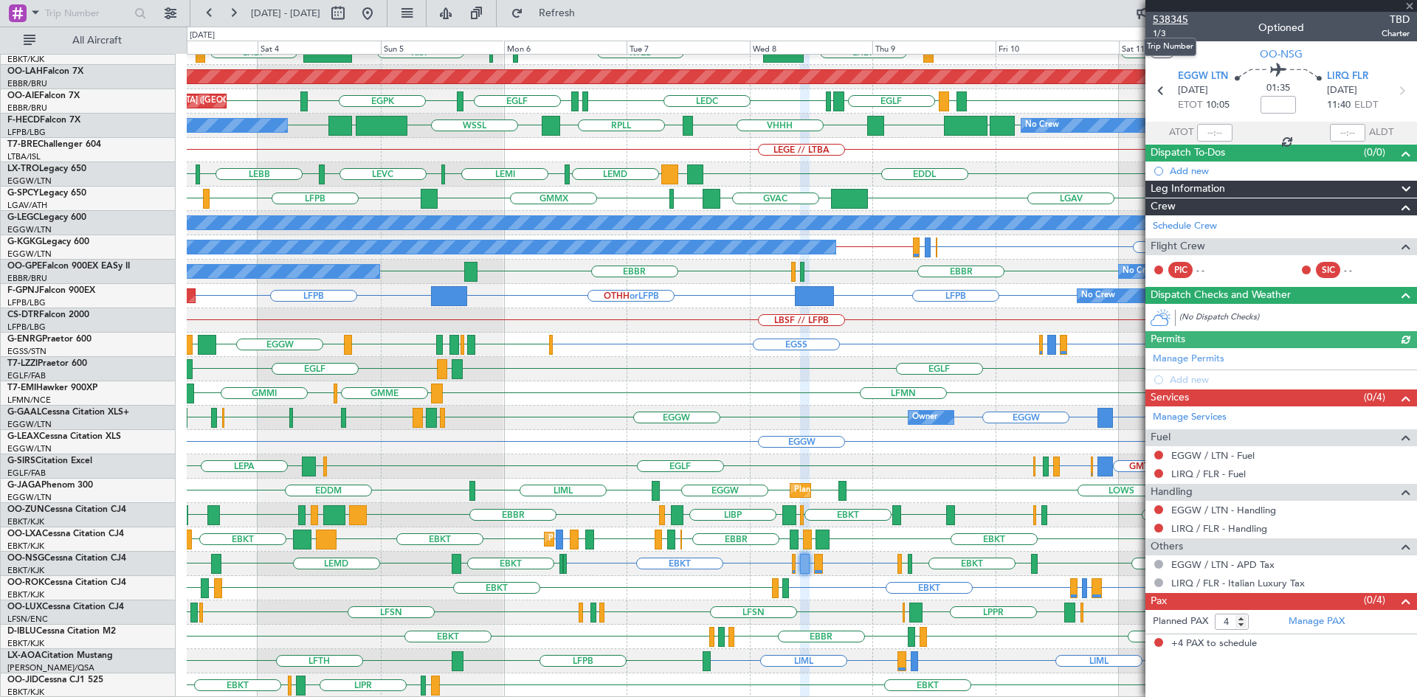
click at [1167, 21] on span "538345" at bounding box center [1170, 19] width 35 height 15
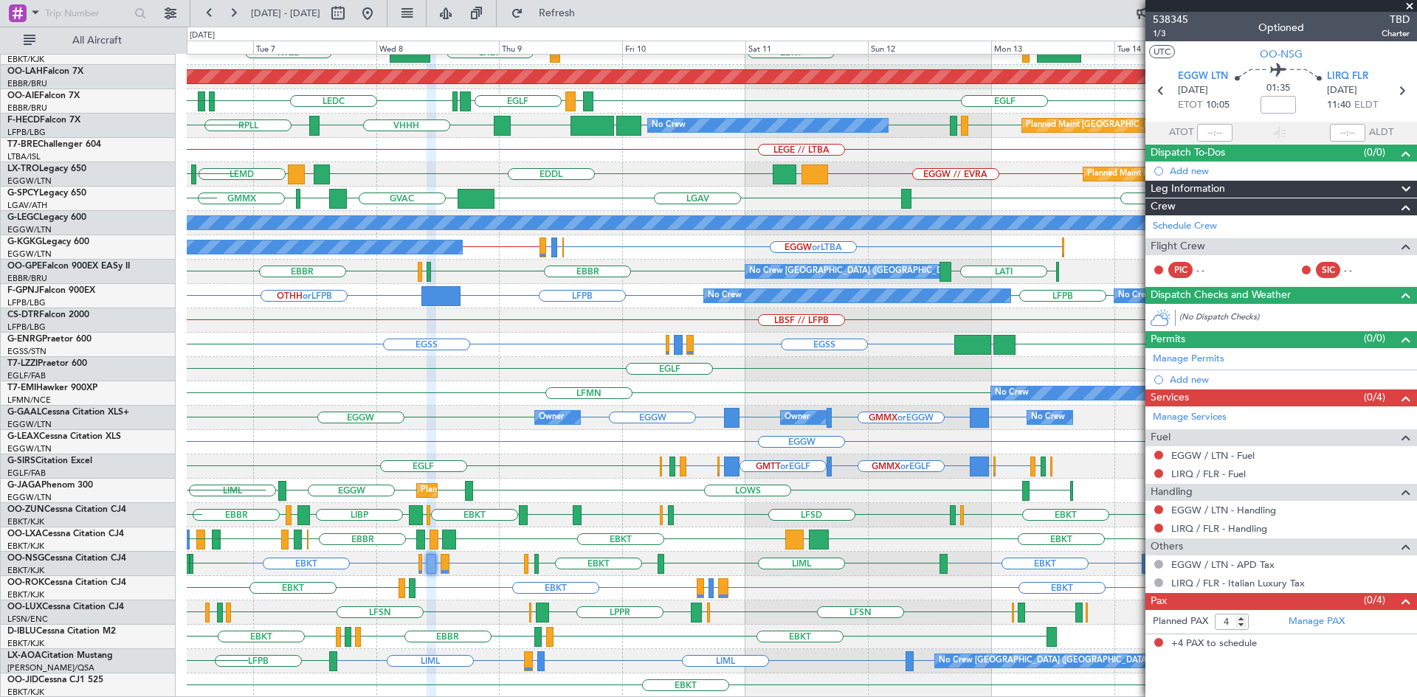
click at [475, 389] on div "EBBR LIML LFMN EBBR EBKT LHBP KTEB LIMC KPVD KISP LHBP Planned Maint Alton-st L…" at bounding box center [802, 296] width 1230 height 804
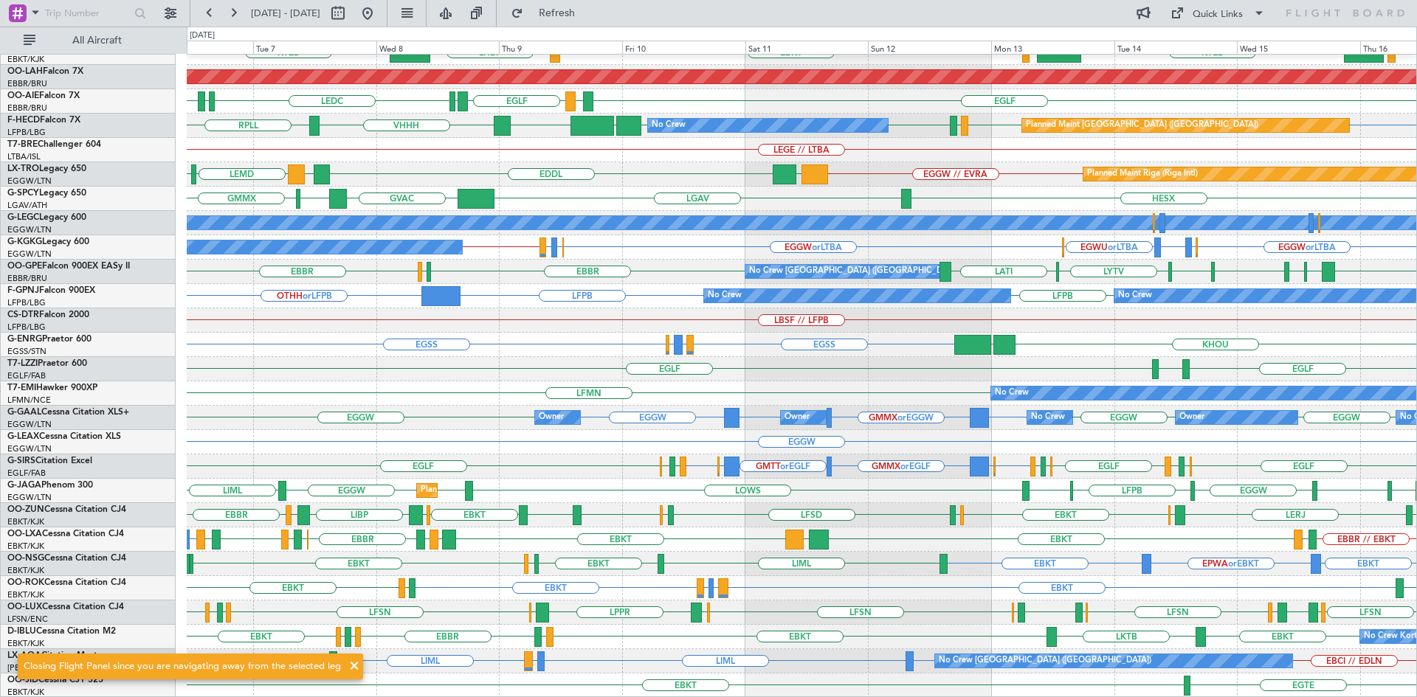
click at [349, 664] on span at bounding box center [354, 667] width 18 height 18
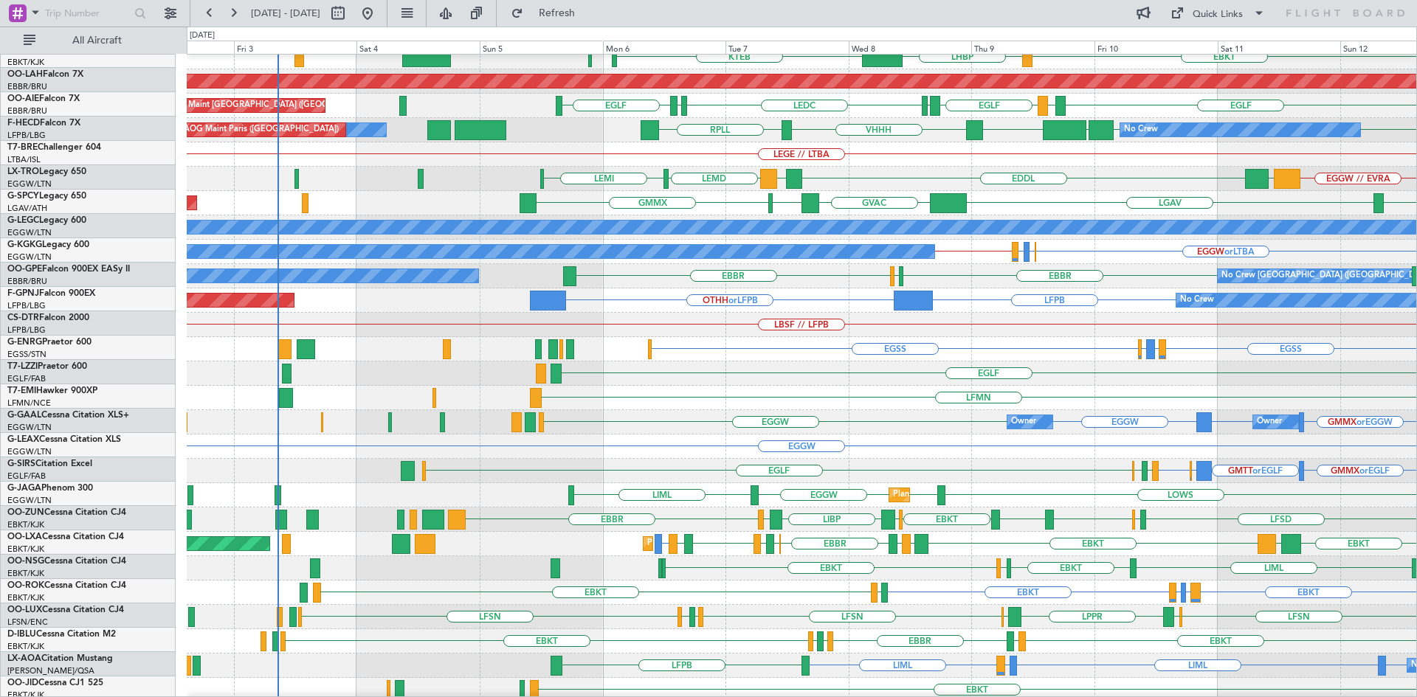
scroll to position [156, 0]
click at [1164, 464] on div "GMTT or EGLF EGGW or EGLF EGLF EGPD EGBP EGLF GMMX or EGLF EGGW or EGLF EGLF EG…" at bounding box center [802, 471] width 1230 height 24
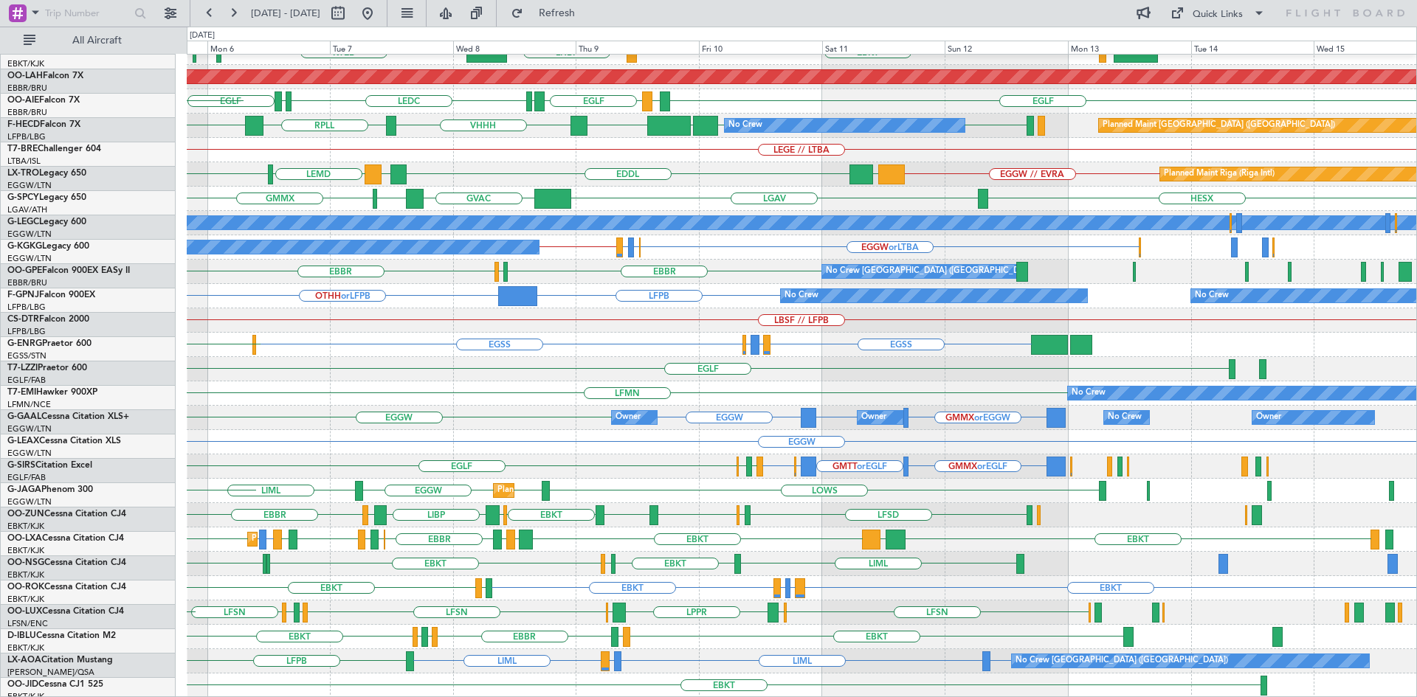
scroll to position [160, 0]
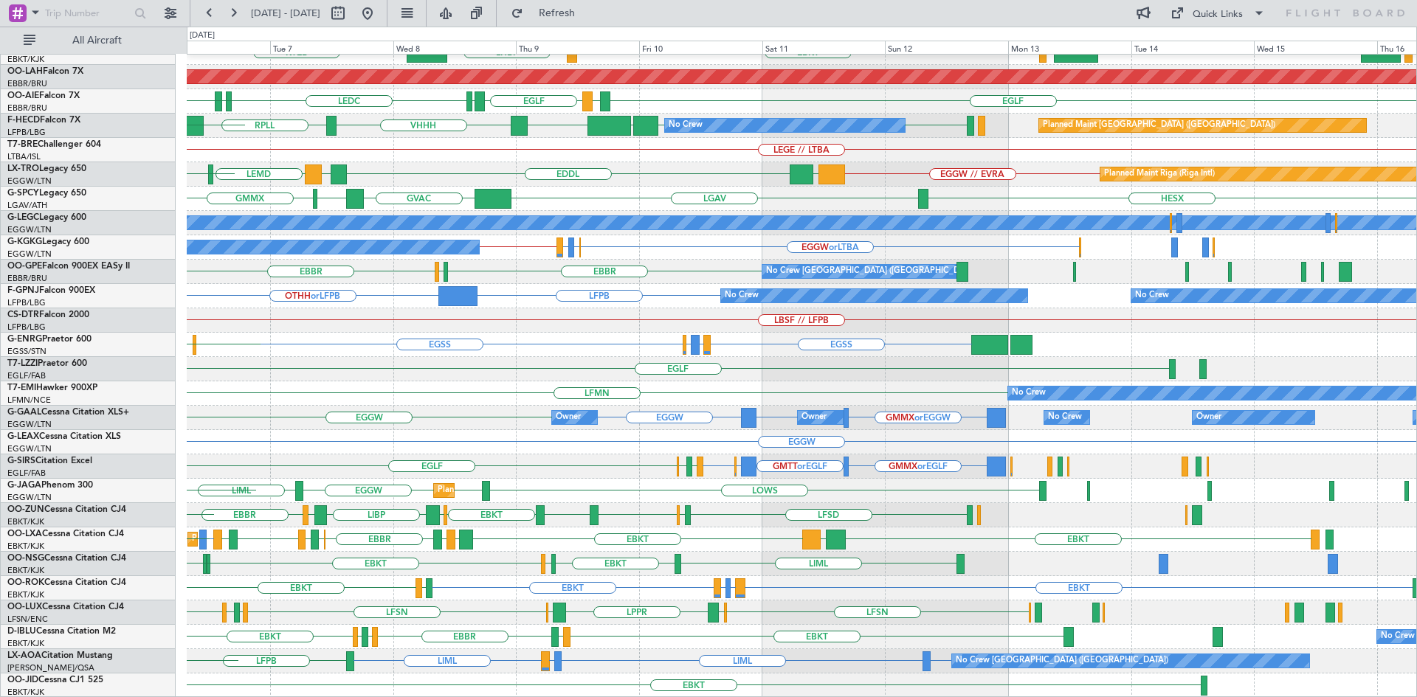
click at [545, 443] on div "EBBR LIML LFMN EBBR EBKT LHBP KTEB KPVD KISP LHBP Planned Maint Alton-st Louis …" at bounding box center [802, 296] width 1230 height 804
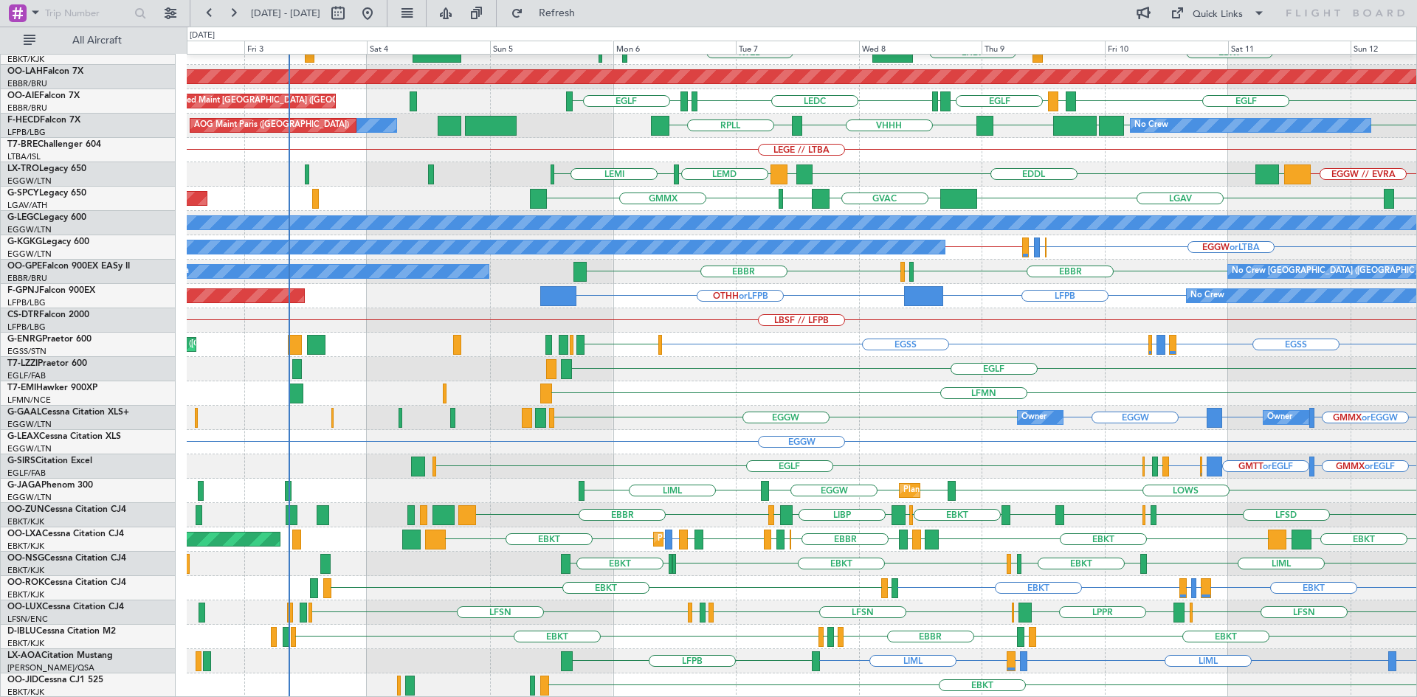
click at [1117, 341] on div "EBBR LIML EBKT LHBP KTEB LIMC KTEB Planned Maint Alton-st Louis (St Louis Regl)…" at bounding box center [802, 296] width 1230 height 804
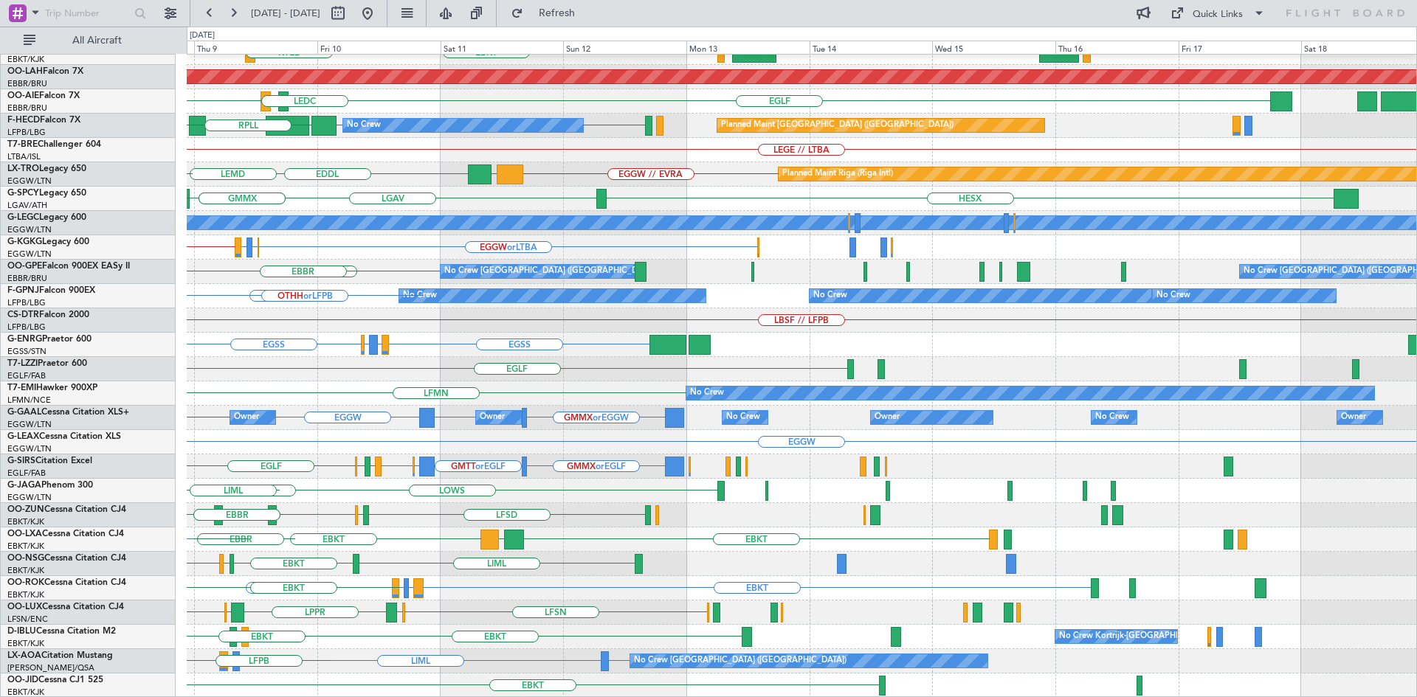
click at [0, 440] on div "EBBR LIML EBKT LHBP KTEB Planned Maint Alton-st Louis (St Louis Regl) EGLF LEMD…" at bounding box center [708, 362] width 1417 height 671
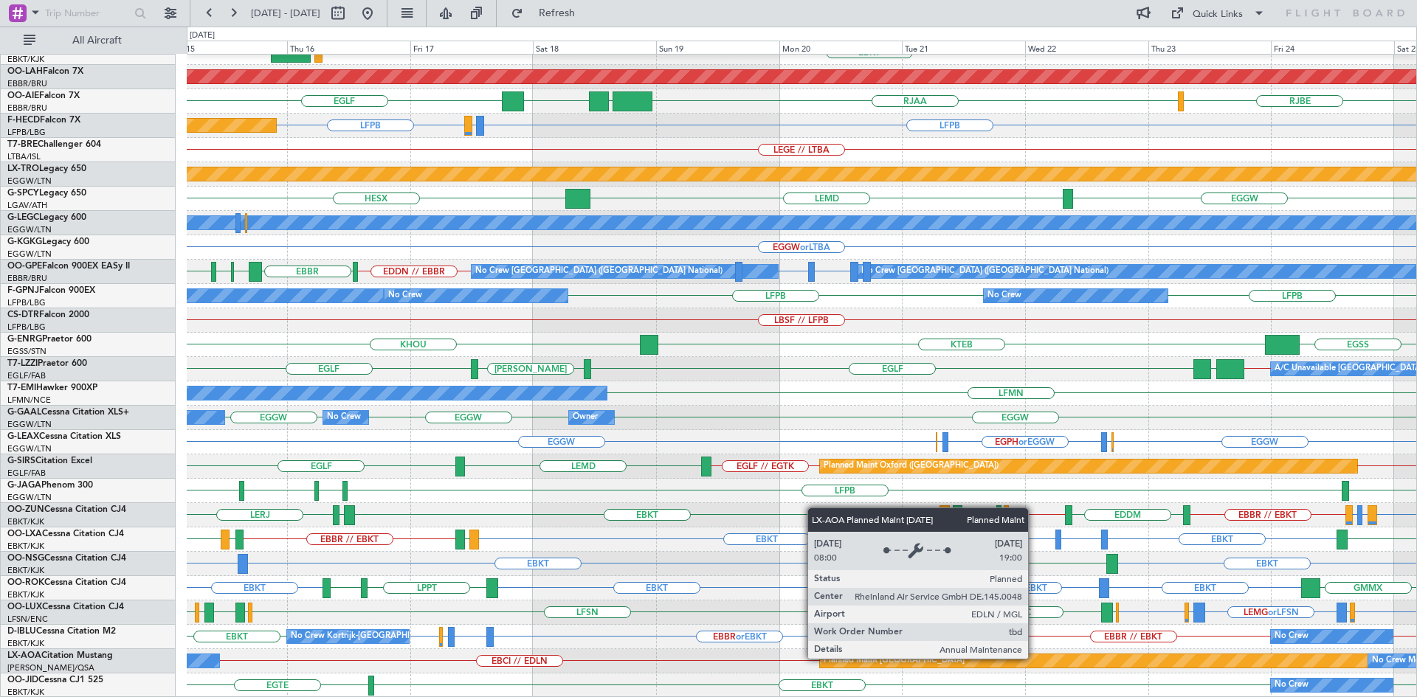
click at [1035, 658] on div "Planned Maint [GEOGRAPHIC_DATA]" at bounding box center [1093, 661] width 547 height 13
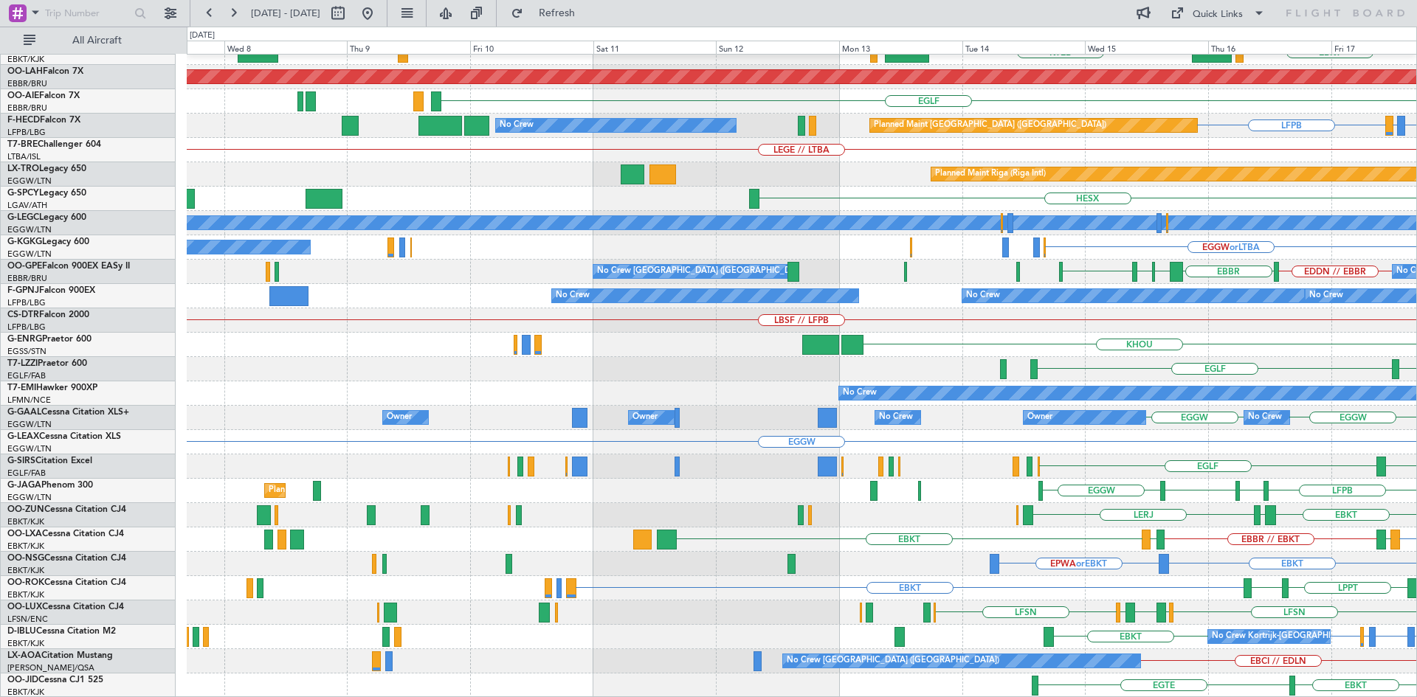
click at [1416, 448] on html "15 Oct 2025 - 25 Oct 2025 Refresh Quick Links All Aircraft EBBR EBKT KTEB LOWS …" at bounding box center [708, 348] width 1417 height 697
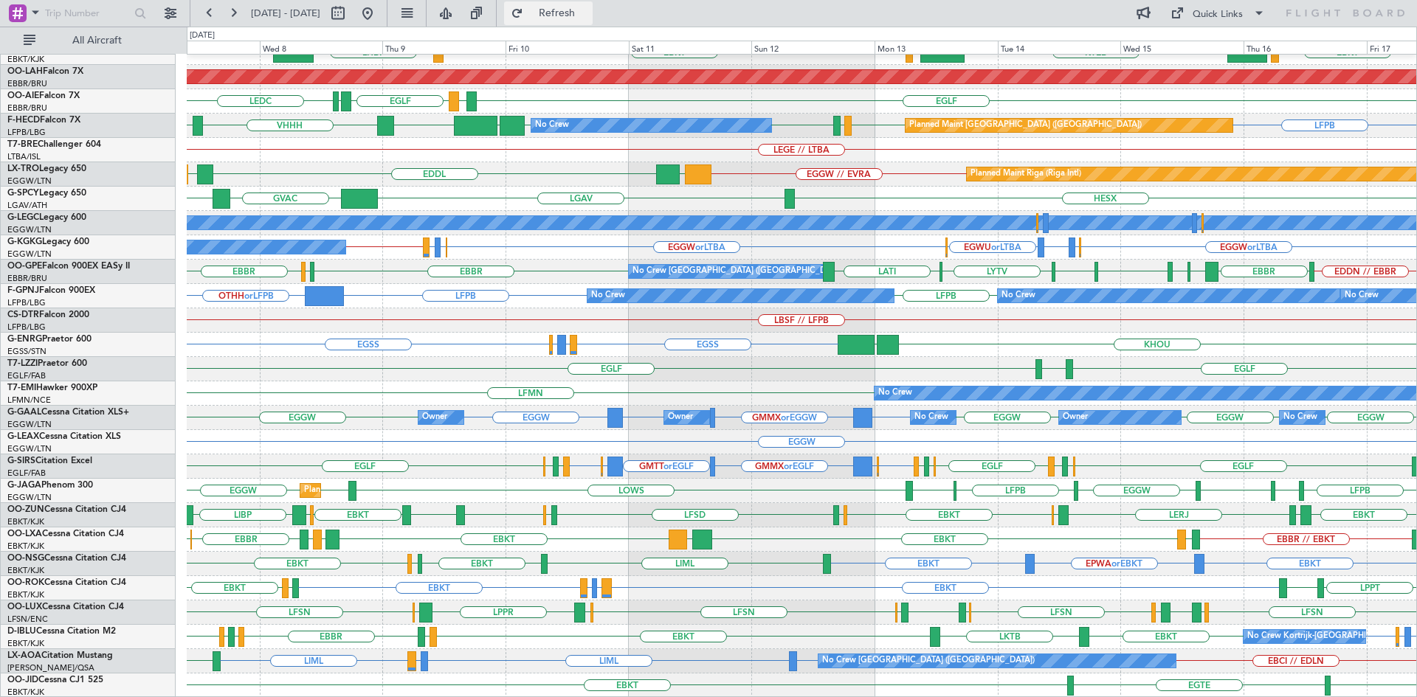
click at [588, 8] on span "Refresh" at bounding box center [557, 13] width 62 height 10
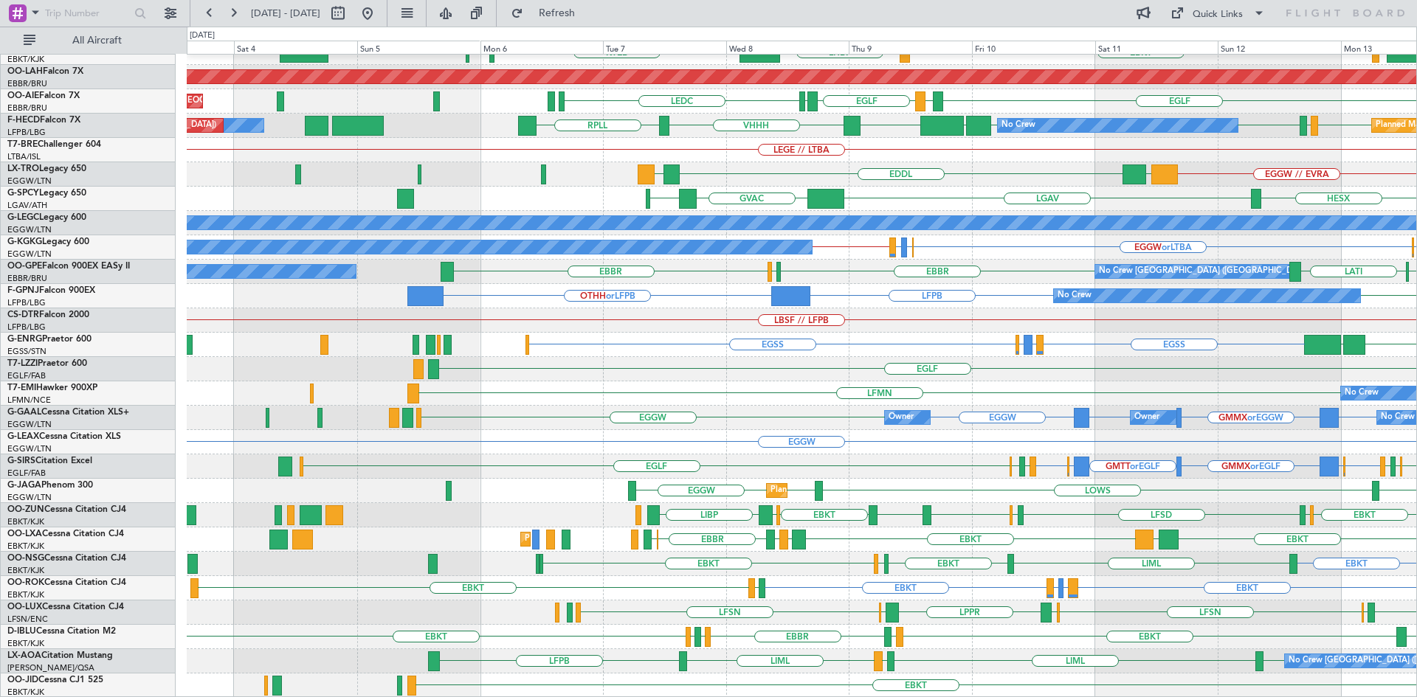
click at [1223, 477] on div "EBBR LIML EBKT LHBP KTEB LIMC KTEB Planned Maint Alton-st Louis (St Louis Regl)…" at bounding box center [802, 296] width 1230 height 804
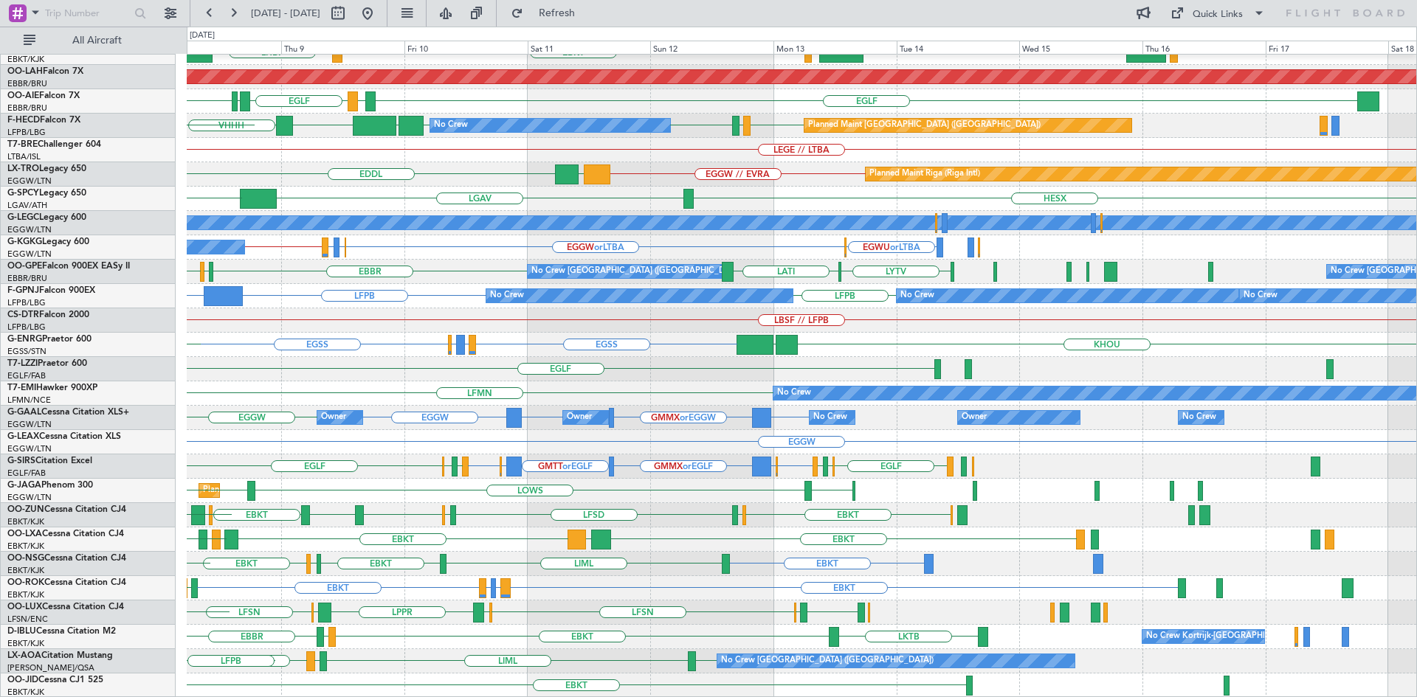
click at [624, 555] on div "EBBR LIML LIMC EBKT LHBP KTEB KPVD KISP Planned Maint Alton-st Louis (St Louis …" at bounding box center [802, 296] width 1230 height 804
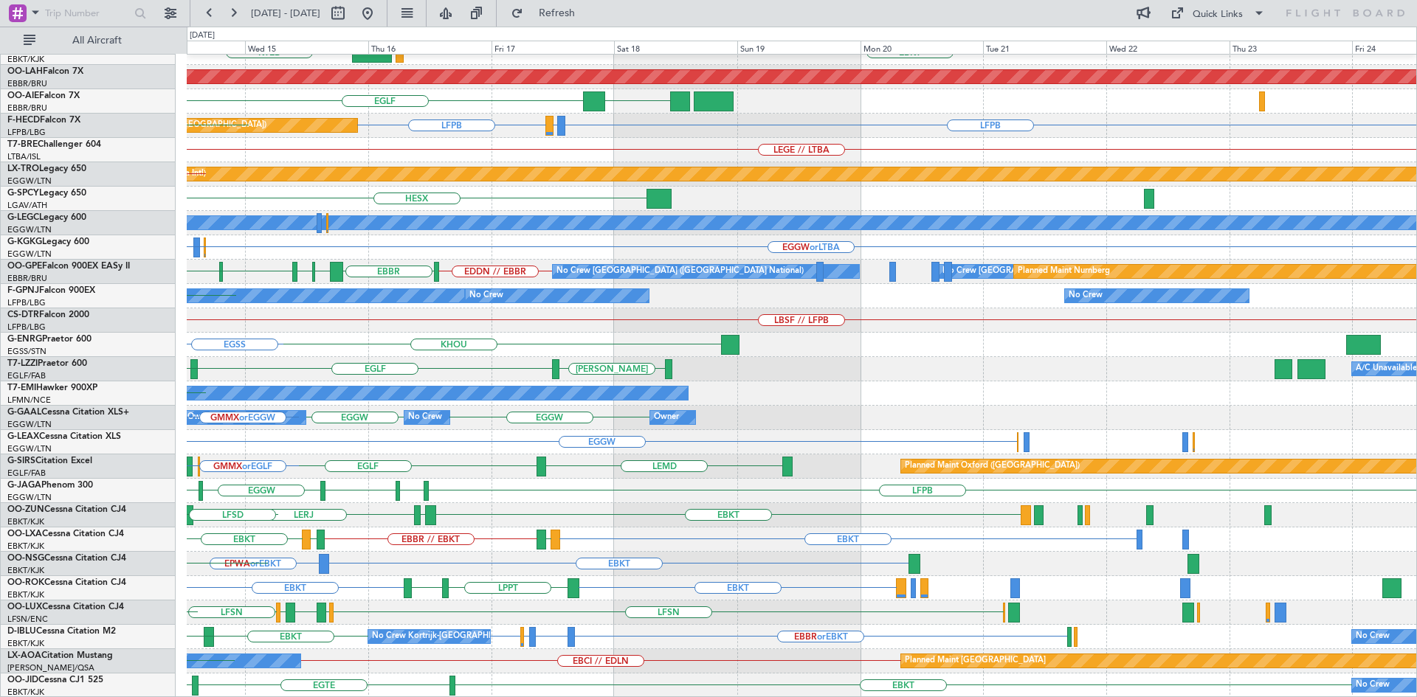
click at [0, 499] on div "EBBR KTEB EBKT LOWS LIMC EBKT Planned Maint Alton-st Louis (St Louis Regl) EGLF…" at bounding box center [708, 362] width 1417 height 671
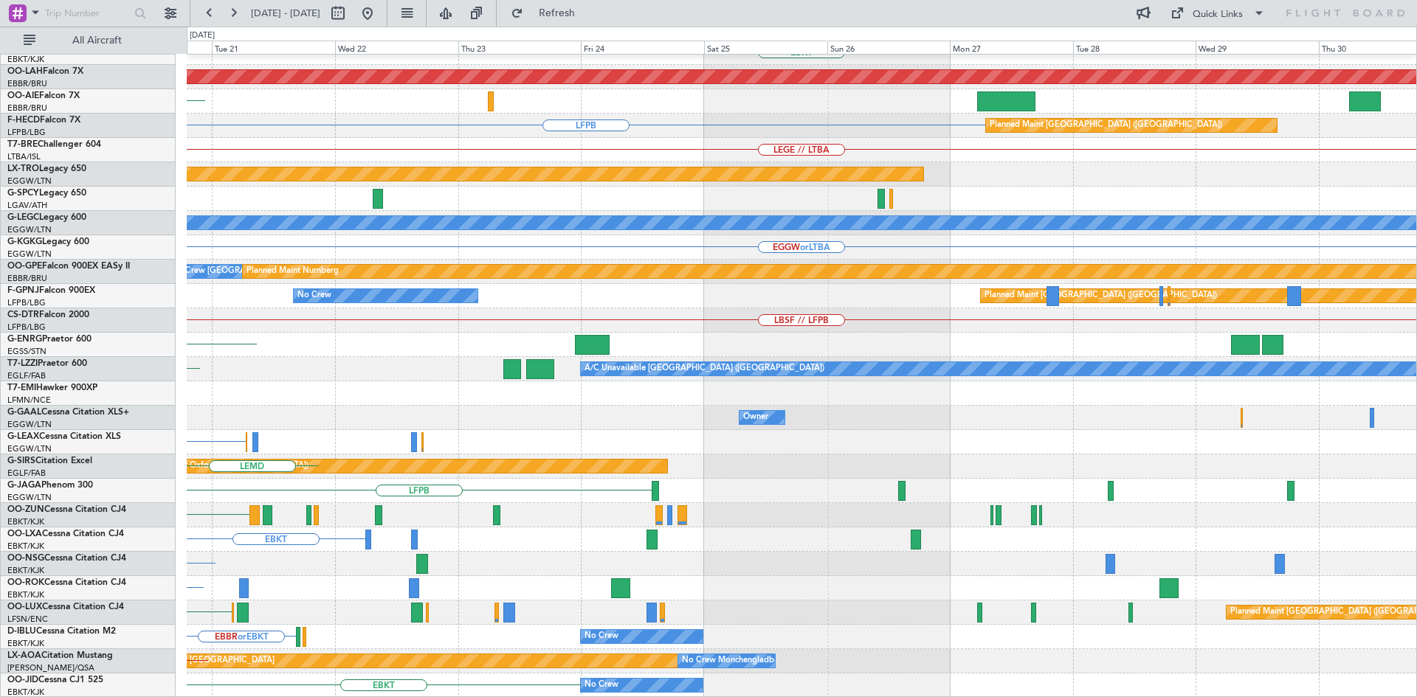
click at [117, 485] on div "EBBR EBKT Planned Maint Alton-st Louis (St Louis Regl) LLBG LFPB Planned Maint …" at bounding box center [708, 362] width 1417 height 671
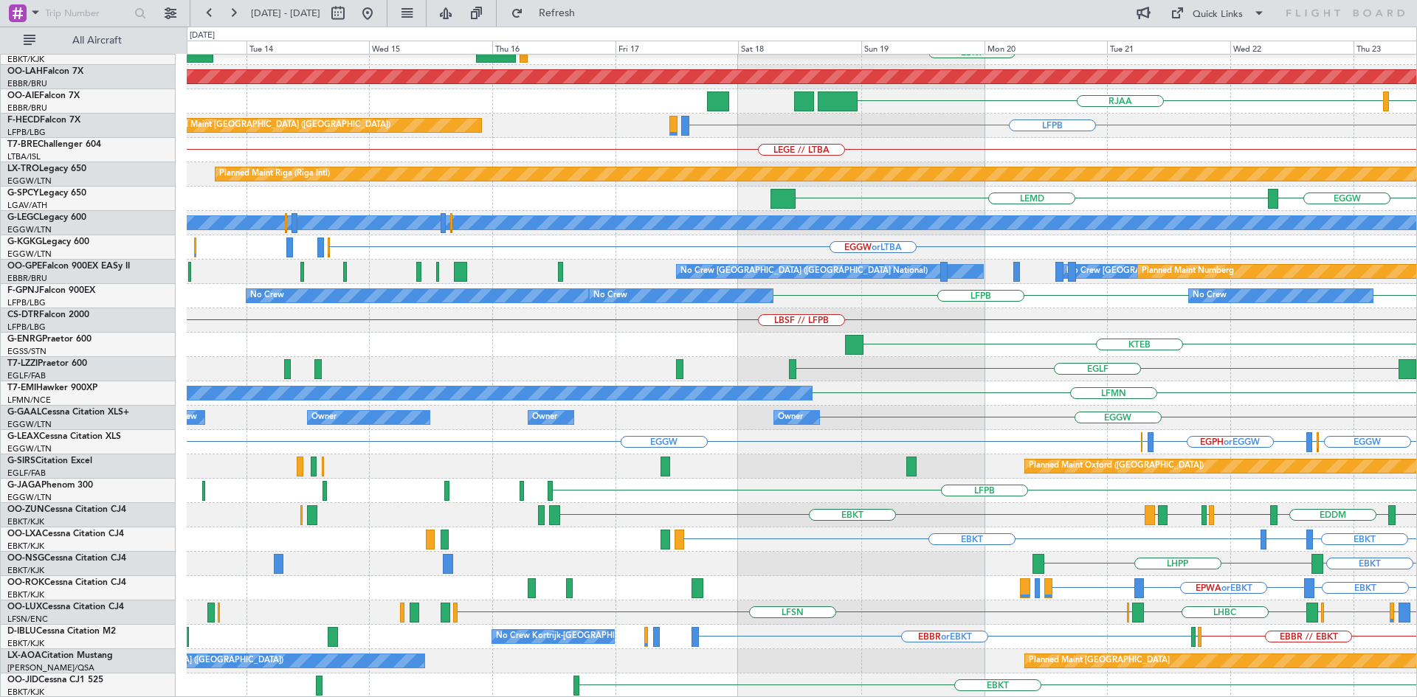
click at [1416, 474] on html "20 Oct 2025 - 30 Oct 2025 Refresh Quick Links All Aircraft EBBR LFMN EBKT Plann…" at bounding box center [708, 348] width 1417 height 697
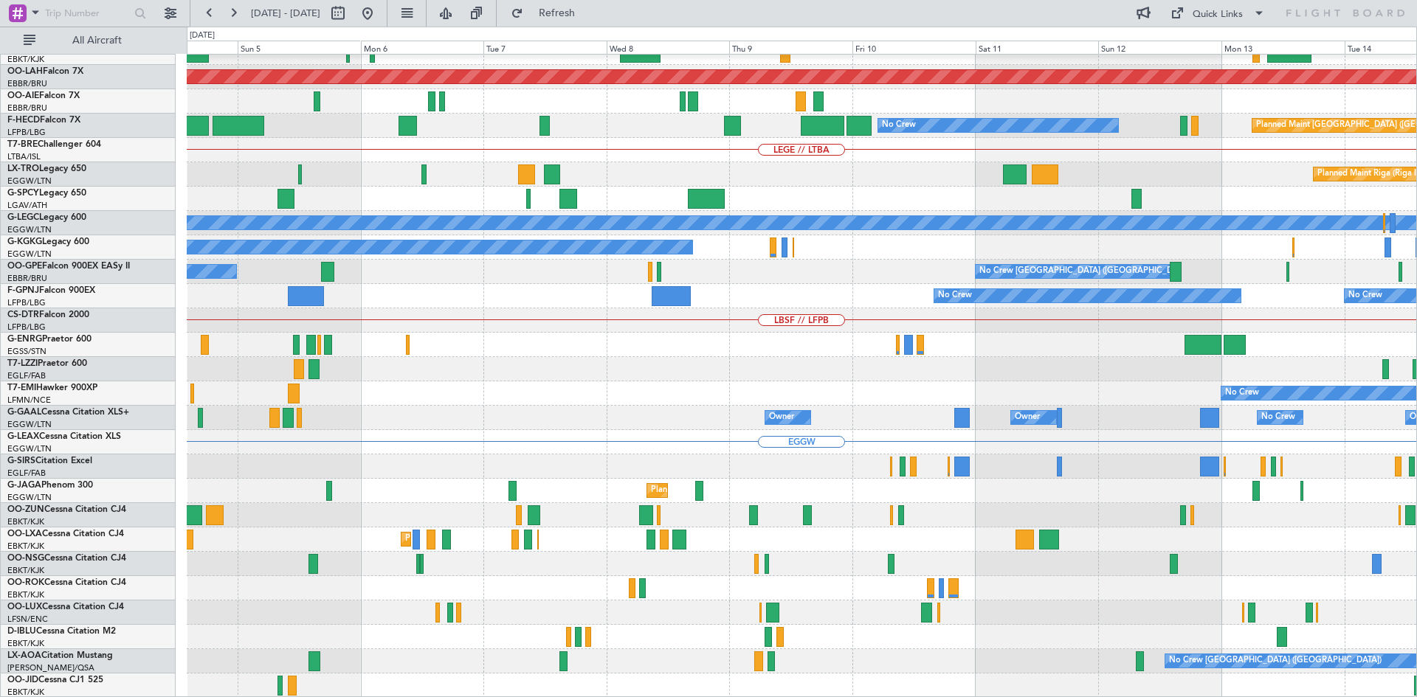
click at [1416, 452] on html "20 Oct 2025 - 30 Oct 2025 Refresh Quick Links All Aircraft EBBR EBKT Planned Ma…" at bounding box center [708, 348] width 1417 height 697
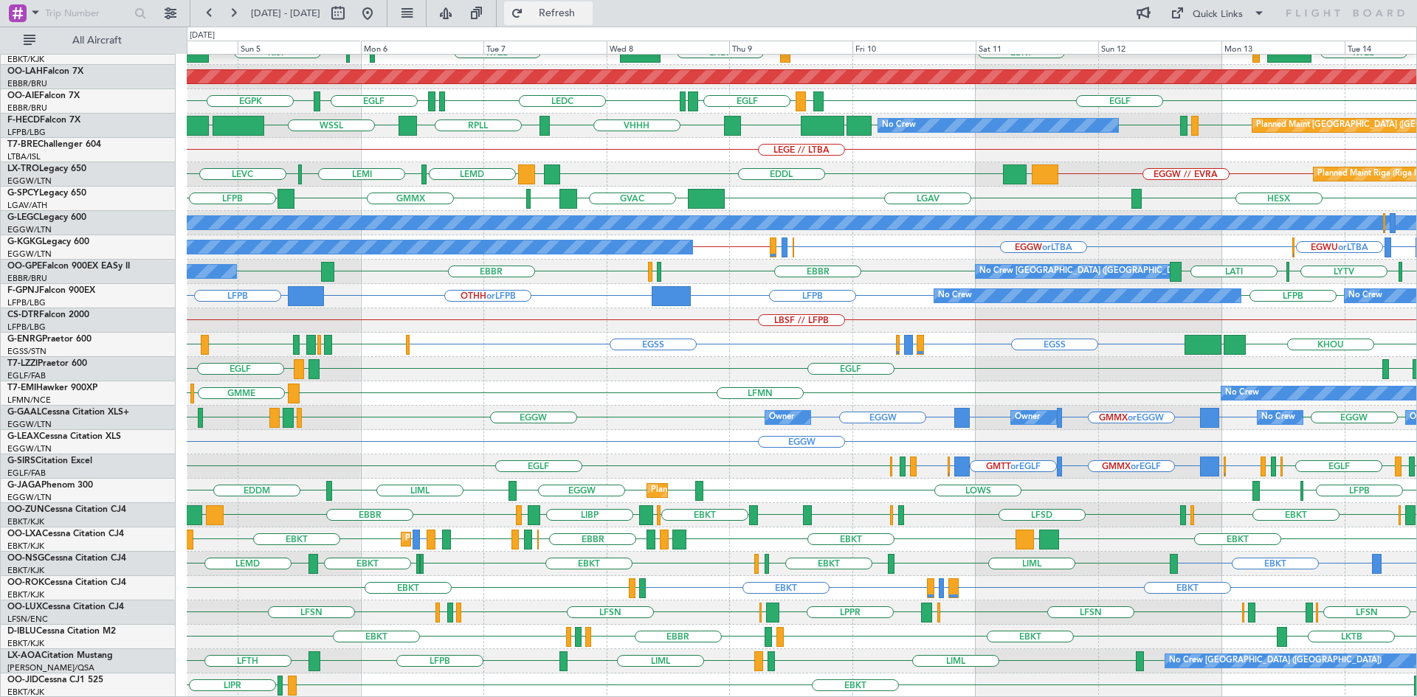
click at [564, 21] on button "Refresh" at bounding box center [548, 13] width 89 height 24
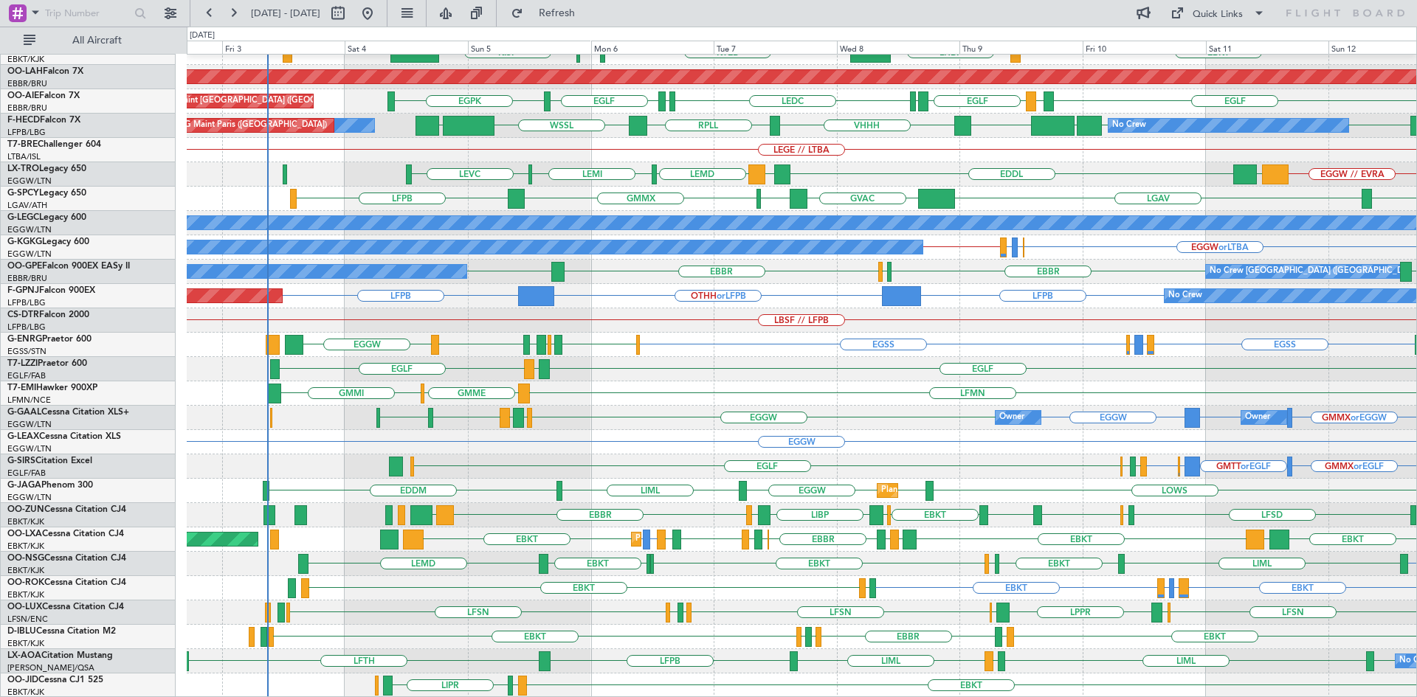
click at [768, 267] on div "LFMN EBBR LIML KISP EBKT LHBP KTEB KPVD LIMC KTEB Planned Maint Alton-st Louis …" at bounding box center [802, 296] width 1230 height 804
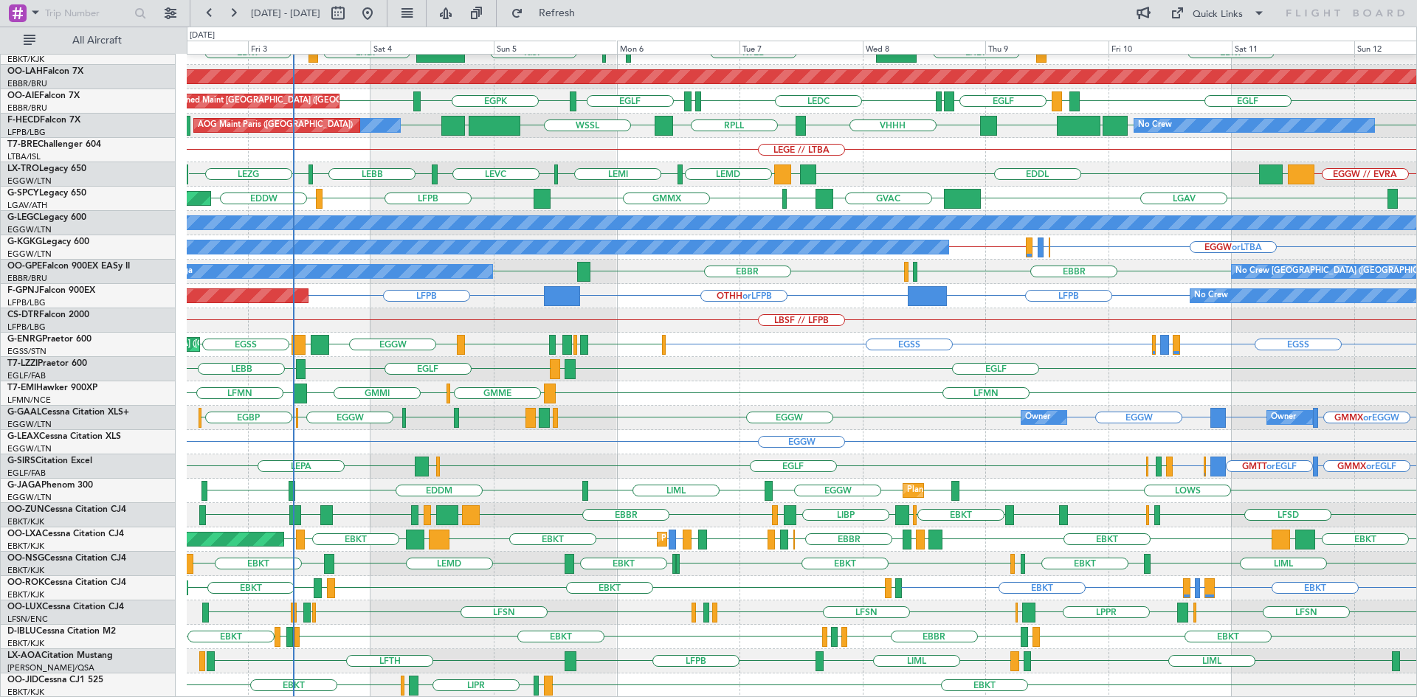
click at [745, 610] on div "LFSN LFPB LFMN LFSN LFSN EDSB LPPR EDSB LFSN LFMN LFPB" at bounding box center [802, 613] width 1230 height 24
click at [306, 479] on div "GMMX or EGLF GMTT or EGLF EGGW or EGLF EGLF EGLF EGGW LEPA EGPD EGBP" at bounding box center [802, 467] width 1230 height 24
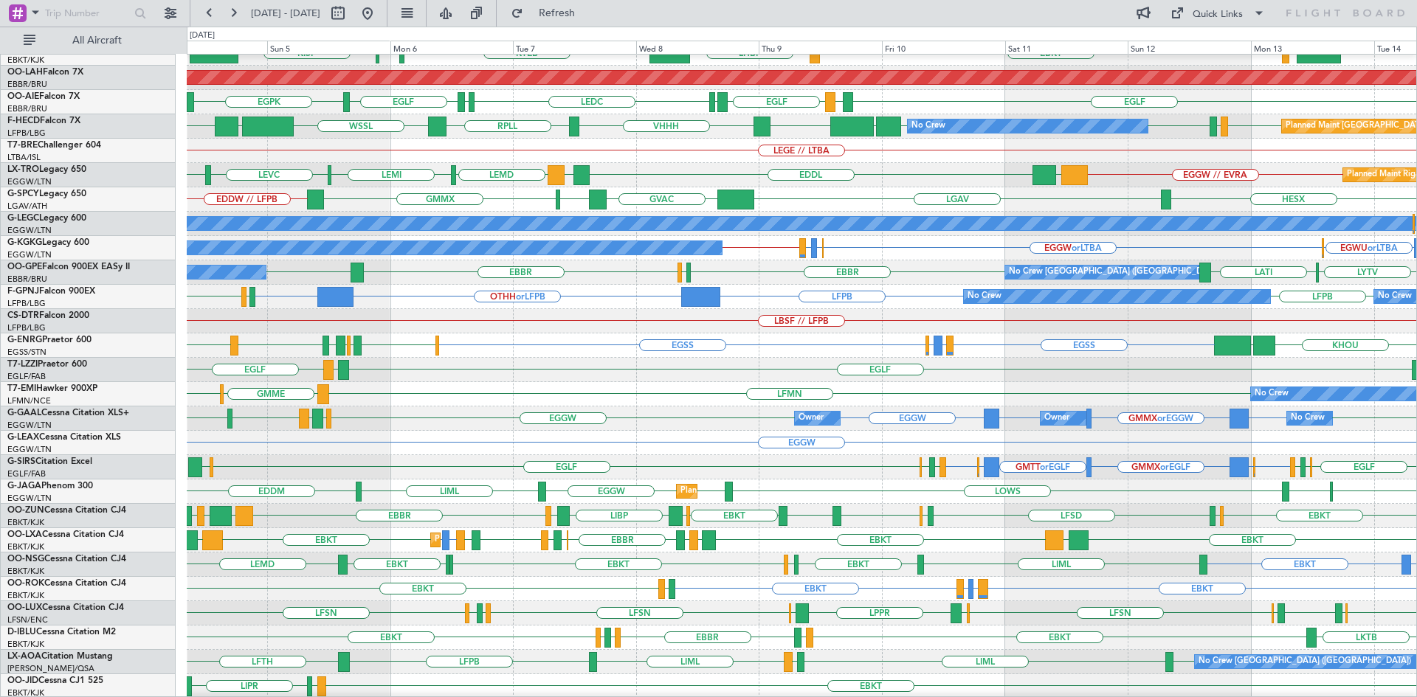
scroll to position [160, 0]
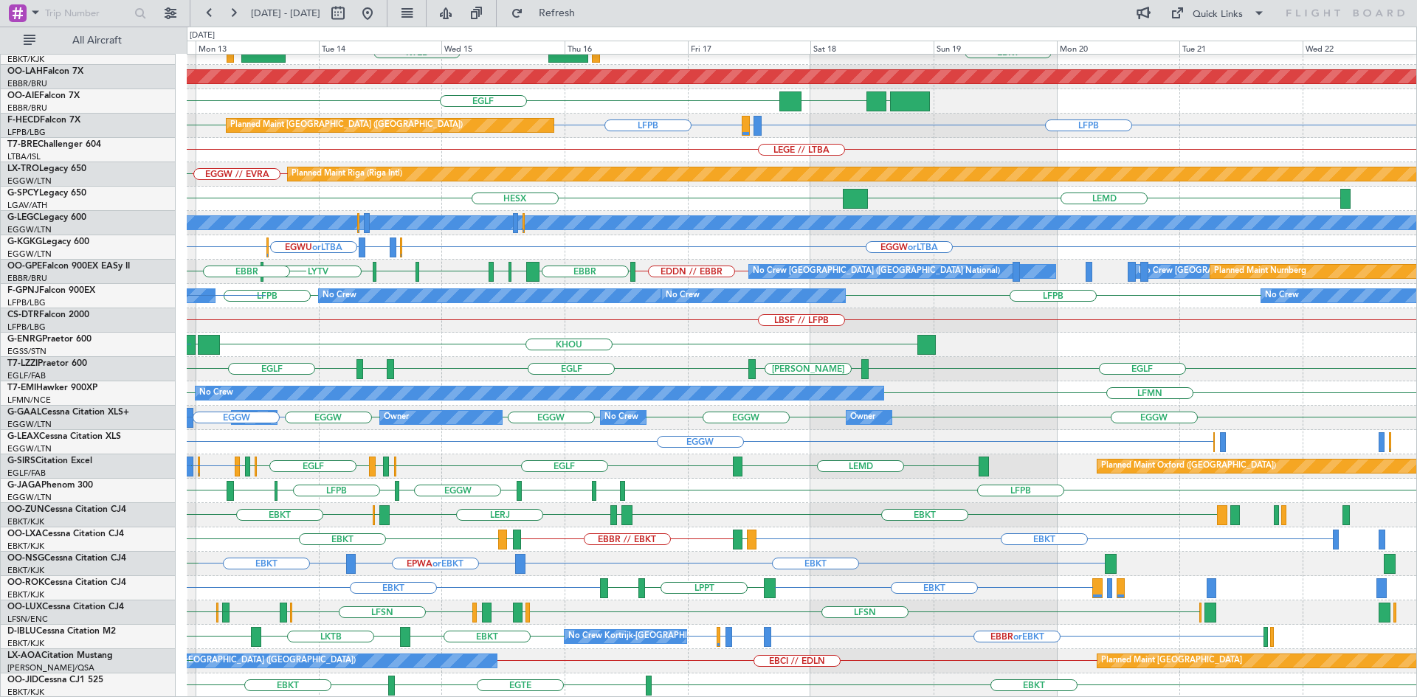
click at [365, 577] on div "EBBR EBKT KTEB LIMC EBKT LOWS Planned Maint Alton-st Louis (St Louis Regl) EGLF…" at bounding box center [802, 296] width 1230 height 804
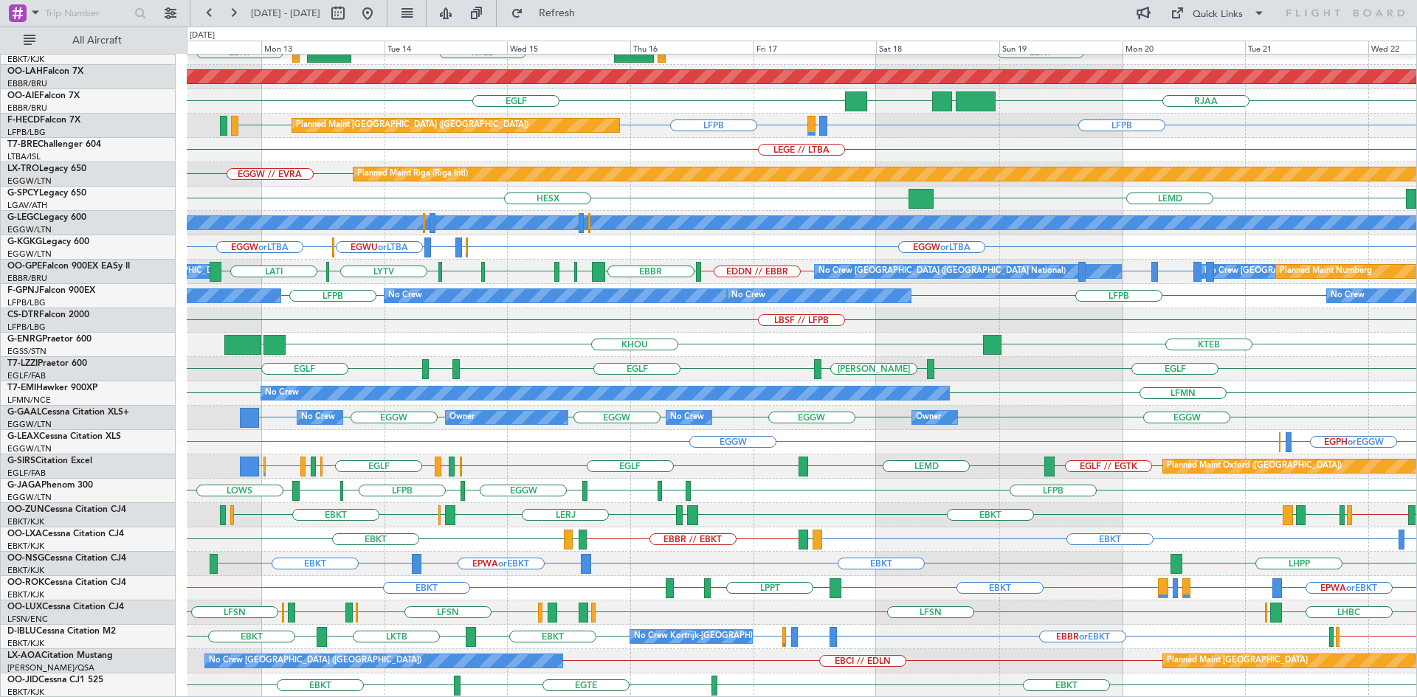
click at [892, 596] on div "EBBR EBKT KTEB LIMC EBKT LOWS Planned Maint Alton-st Louis (St Louis Regl) RJAA…" at bounding box center [802, 296] width 1230 height 804
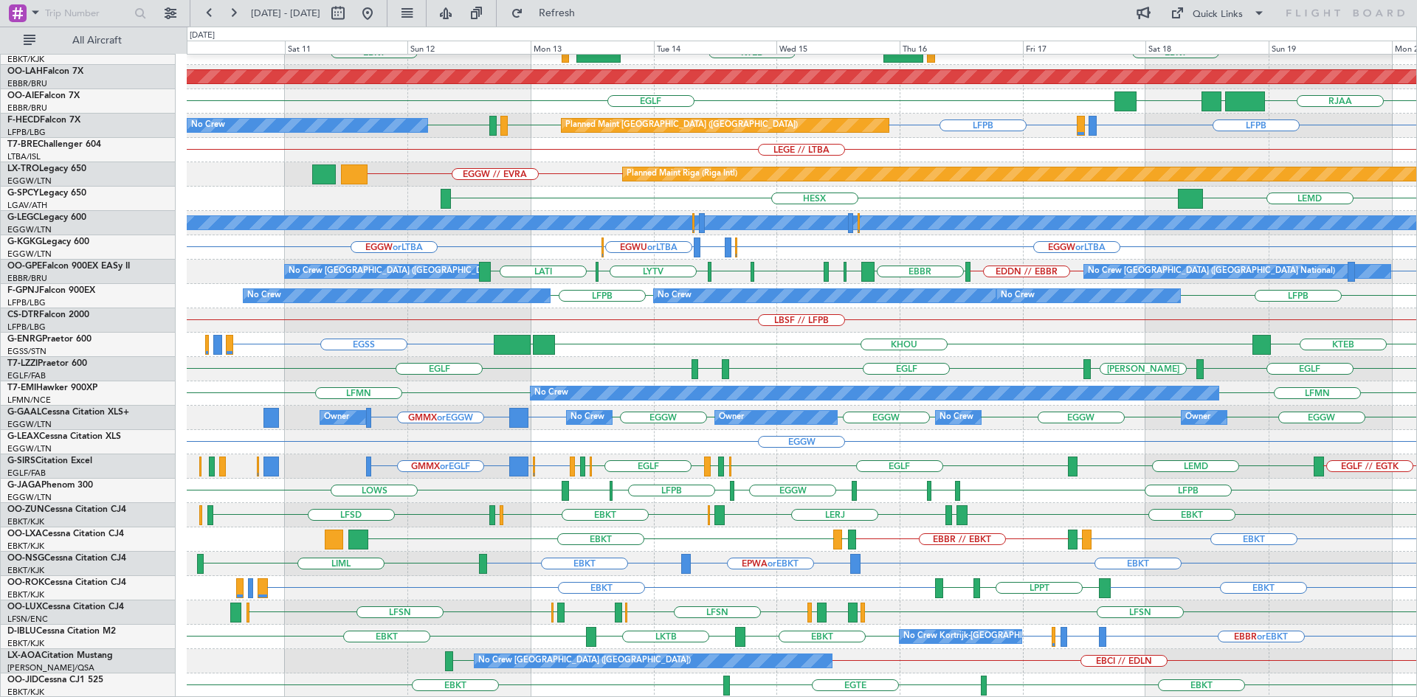
click at [569, 300] on div "EBBR EBKT LOWS KTEB LIMC EBKT Planned Maint Alton-st Louis (St Louis Regl) RJAA…" at bounding box center [802, 296] width 1230 height 804
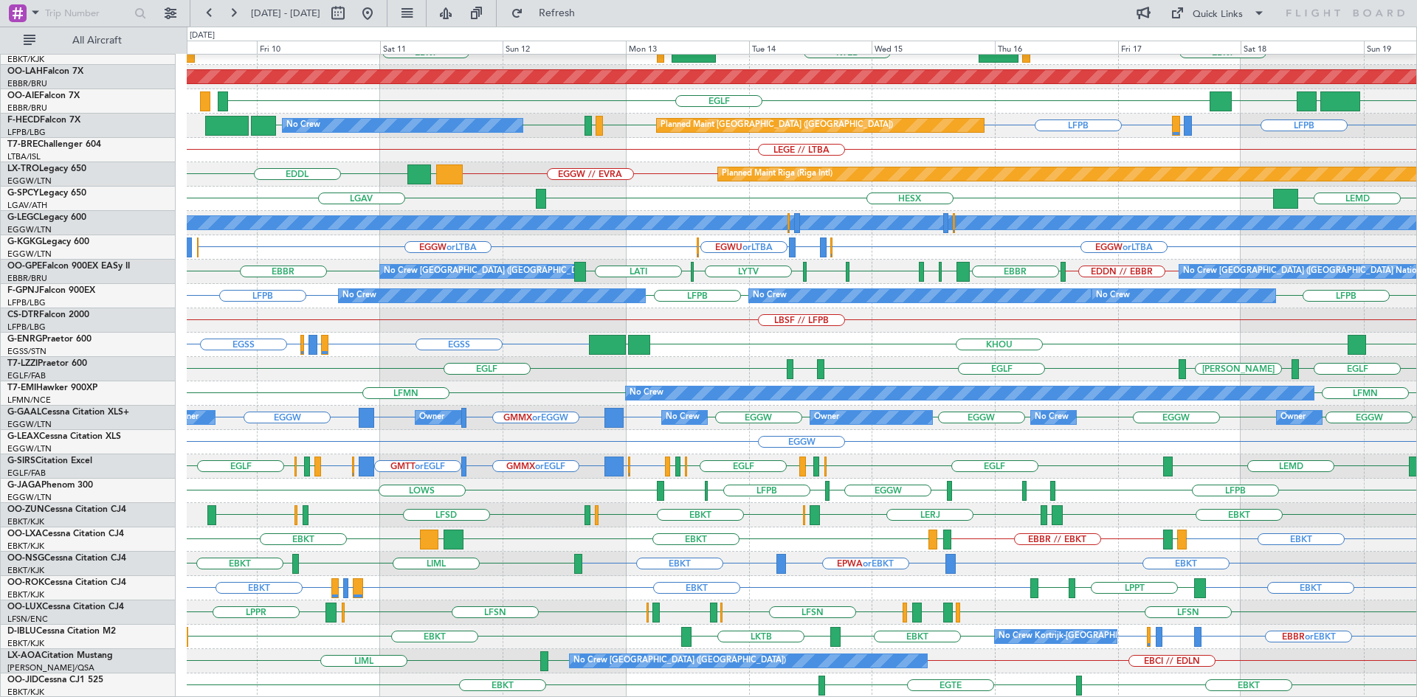
click at [668, 385] on div "EBBR EBKT LIMC KTEB LOWS EBKT Planned Maint Alton-st Louis (St Louis Regl) EGLF…" at bounding box center [802, 296] width 1230 height 804
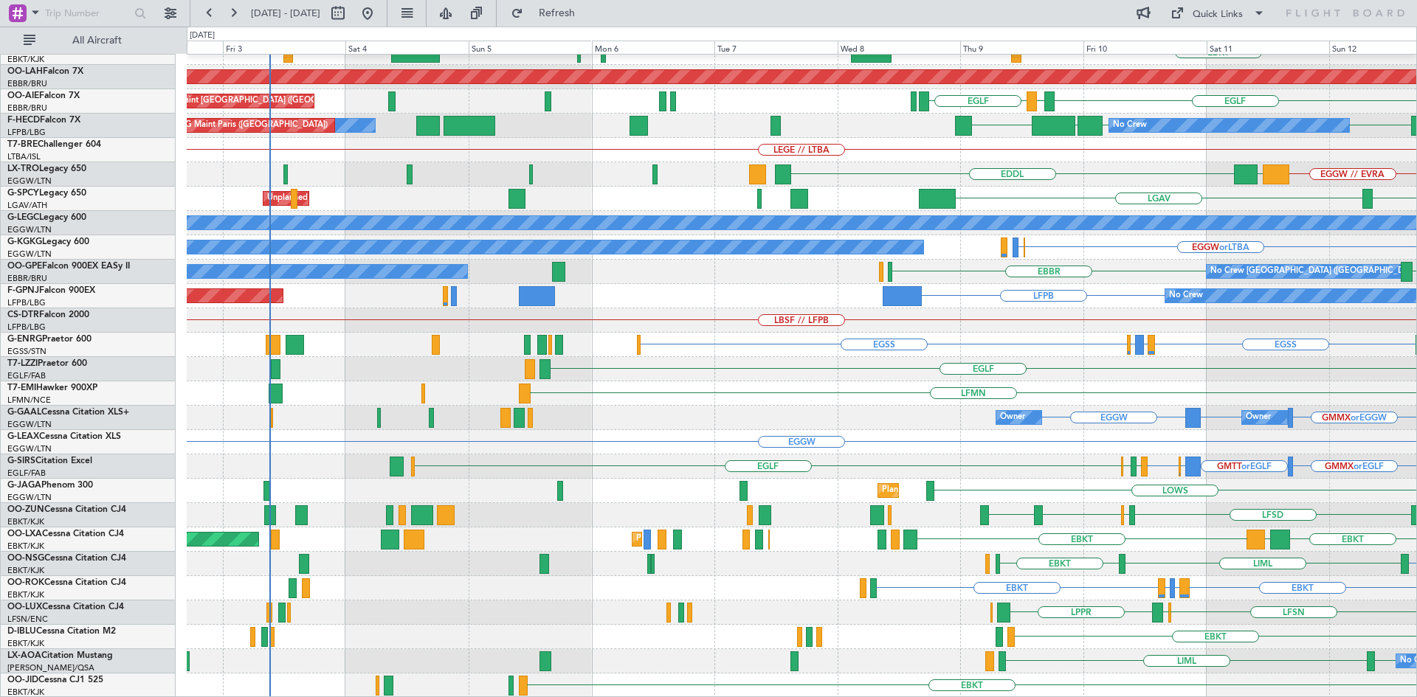
click at [1283, 474] on div "EBBR EBKT LIMC KTEB Planned Maint Alton-st Louis (St Louis Regl) EGLF LEMD EGLF…" at bounding box center [802, 296] width 1230 height 804
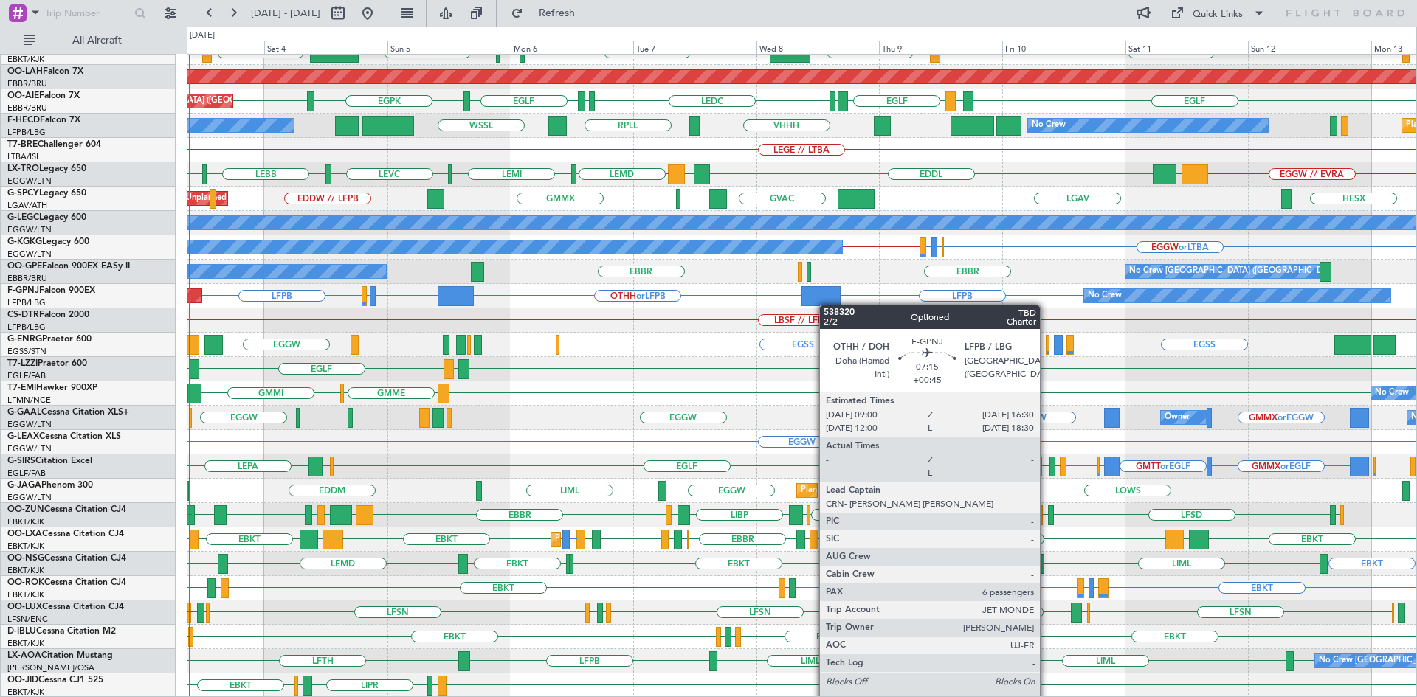
click at [818, 300] on div "EBBR LIML LFMN EBBR EBKT EBKT LHBP KTEB KPVD KISP LHBP EBKT Planned Maint Alton…" at bounding box center [802, 296] width 1230 height 804
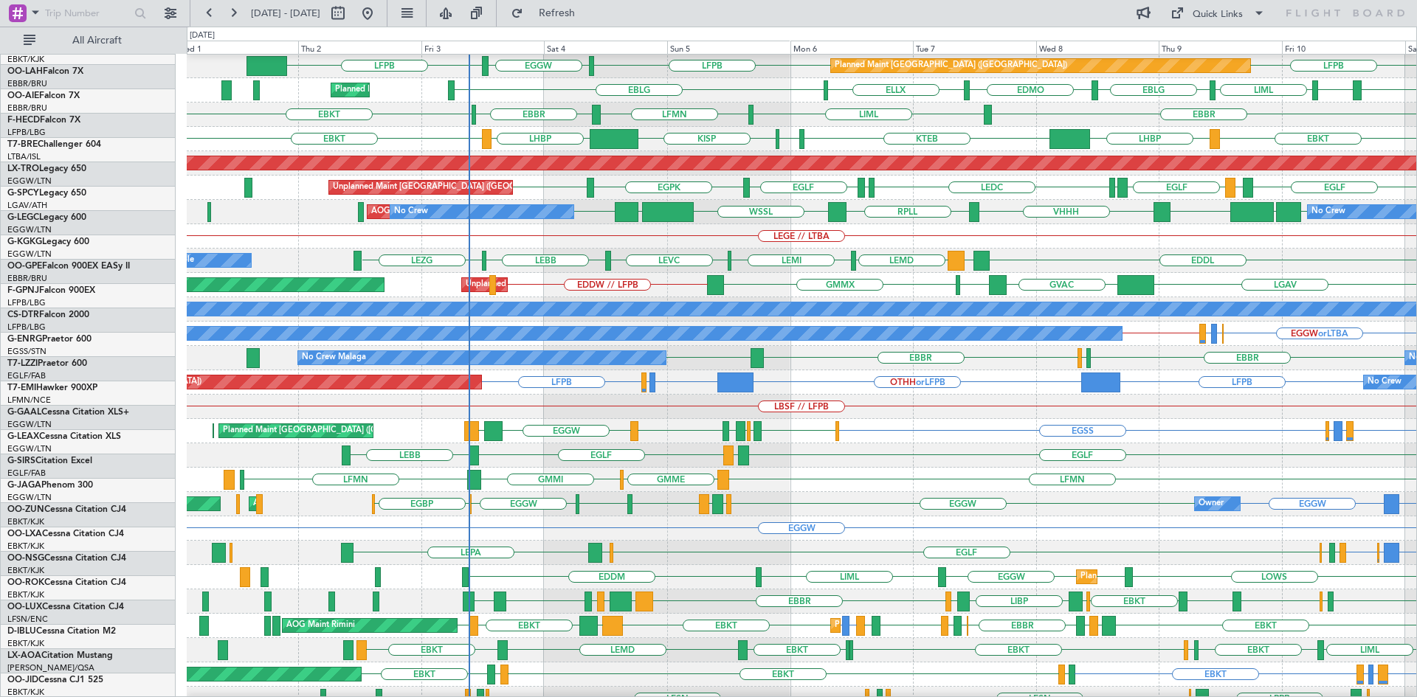
scroll to position [0, 0]
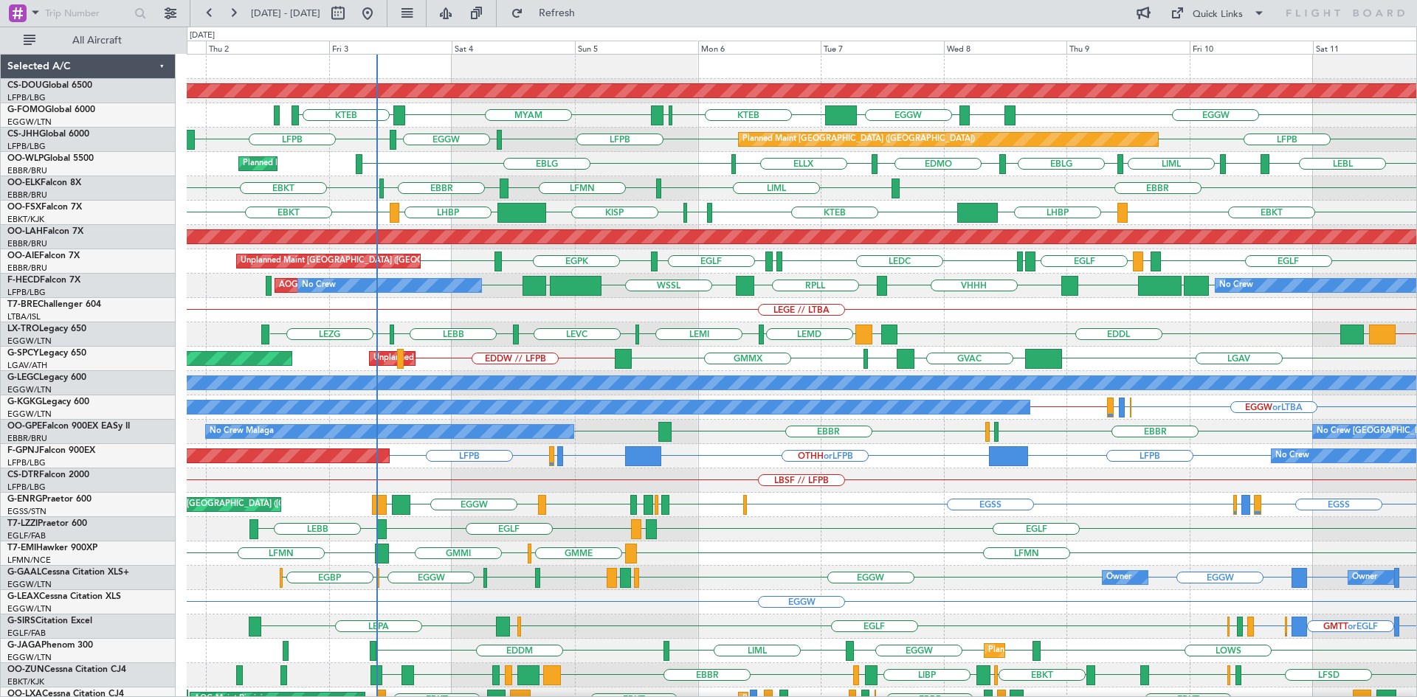
click at [529, 572] on div "Planned Maint London (Biggin Hill) EGGW ESSB EGGW KTEB KFOK MYAM KTEB LFPB LFPB…" at bounding box center [802, 457] width 1230 height 804
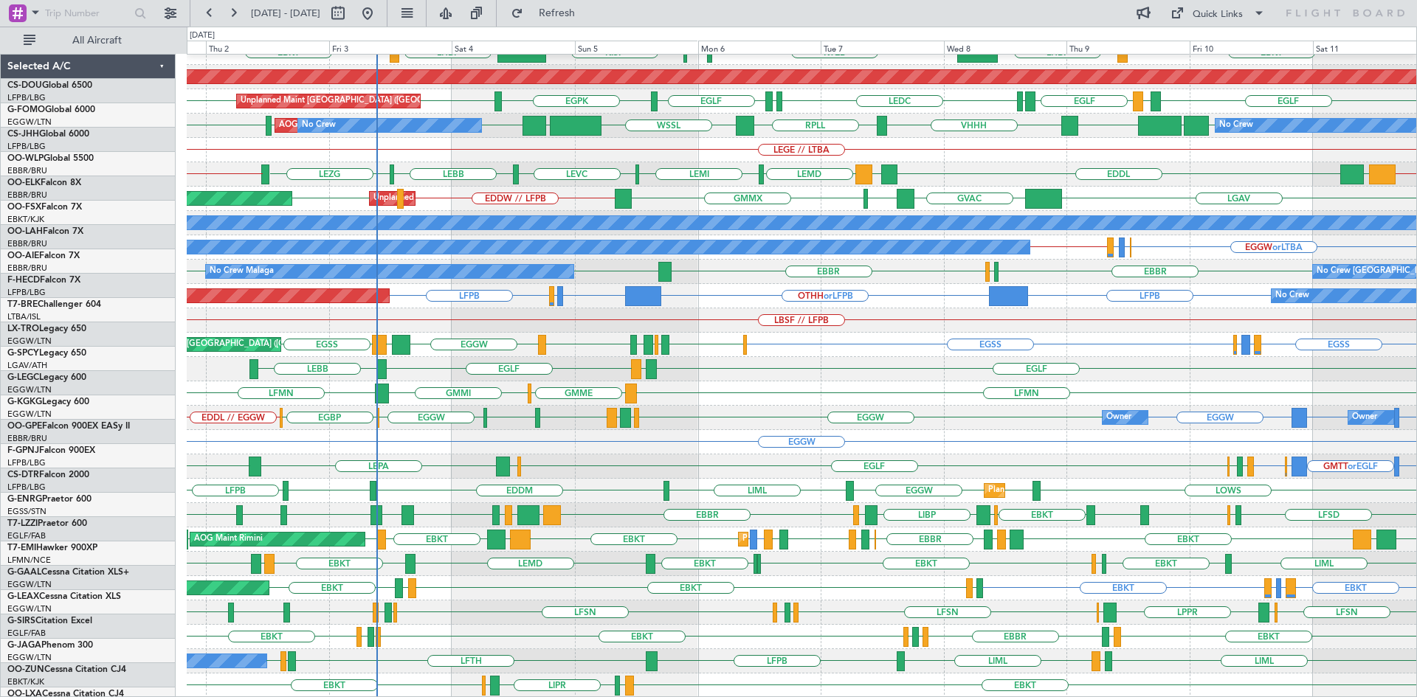
scroll to position [160, 0]
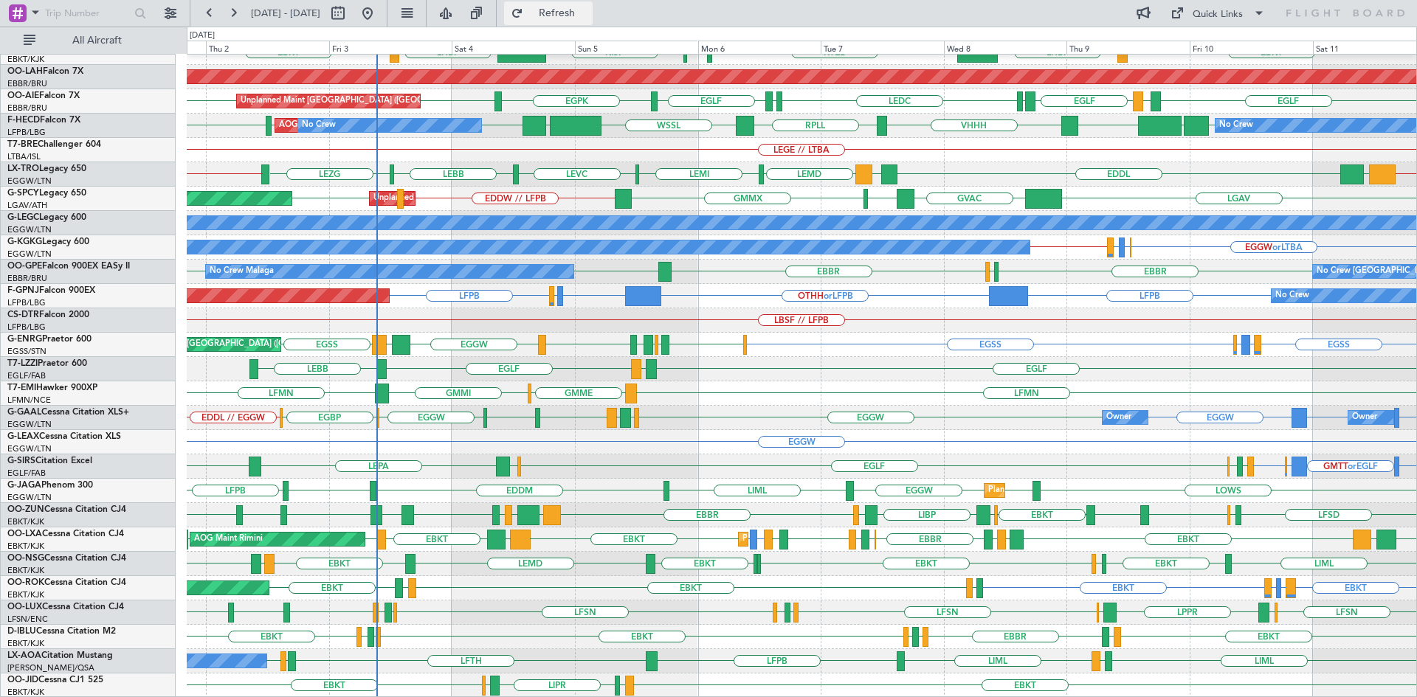
click at [588, 14] on span "Refresh" at bounding box center [557, 13] width 62 height 10
click at [588, 10] on span "Refresh" at bounding box center [557, 13] width 62 height 10
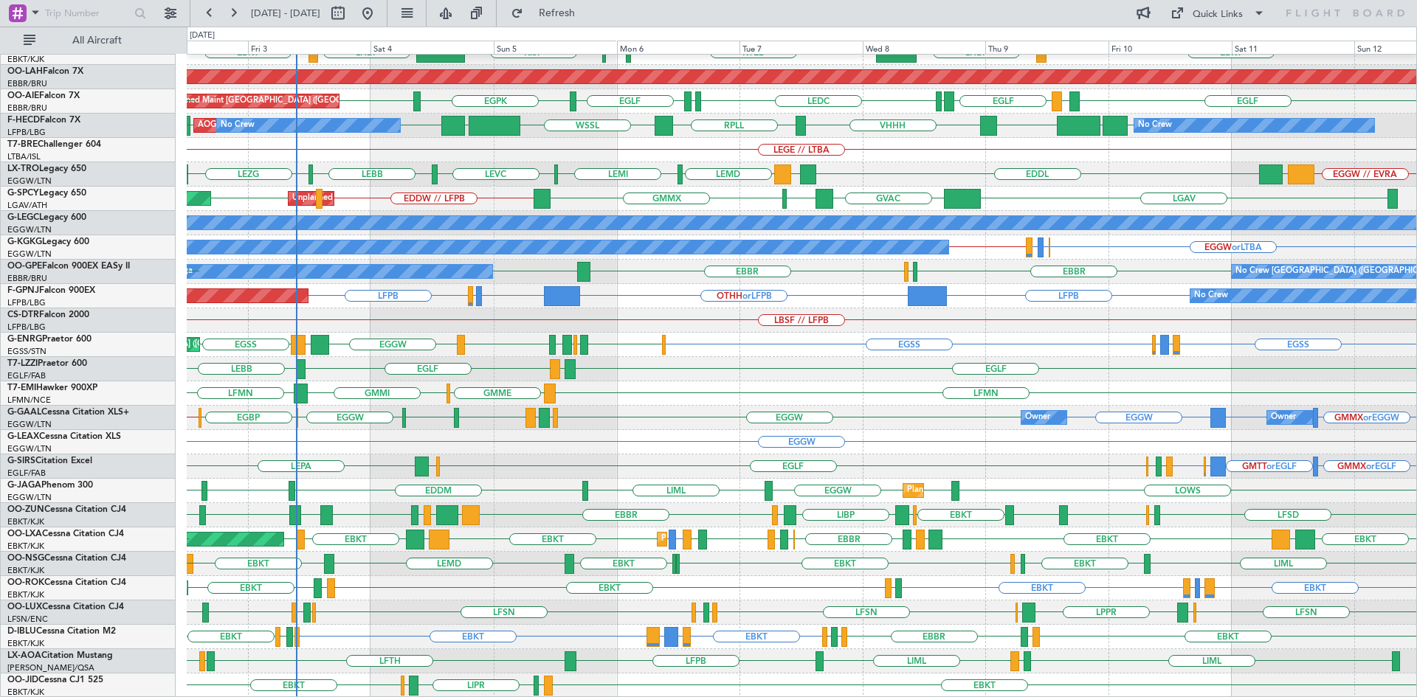
click at [770, 613] on div "LFSN EDSB LPPR EDSB LFSN LFMN LFPB LFSN LFPB LFMN LFSN LIMC LFSN" at bounding box center [802, 613] width 1230 height 24
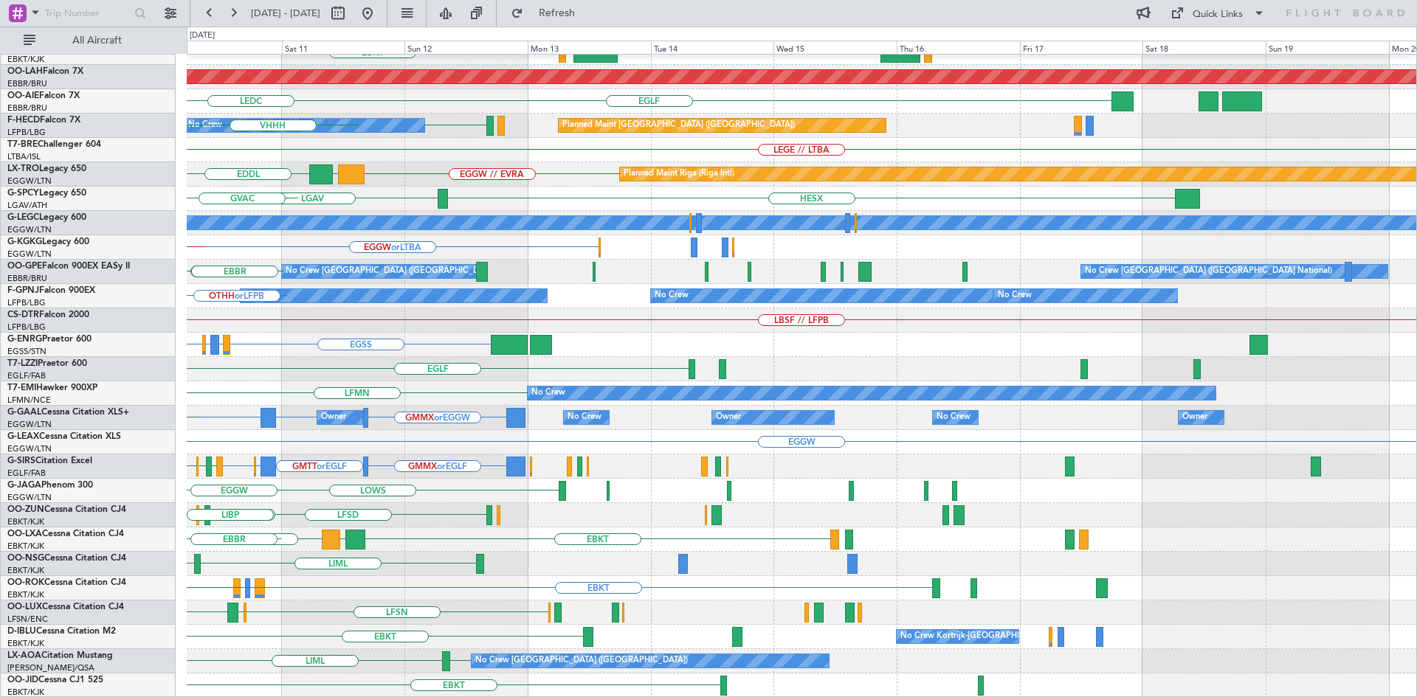
click at [0, 186] on div "EBBR EBKT LHBP KTEB Planned Maint Alton-st Louis (St Louis Regl) EGLF LEMD EGLF…" at bounding box center [708, 362] width 1417 height 671
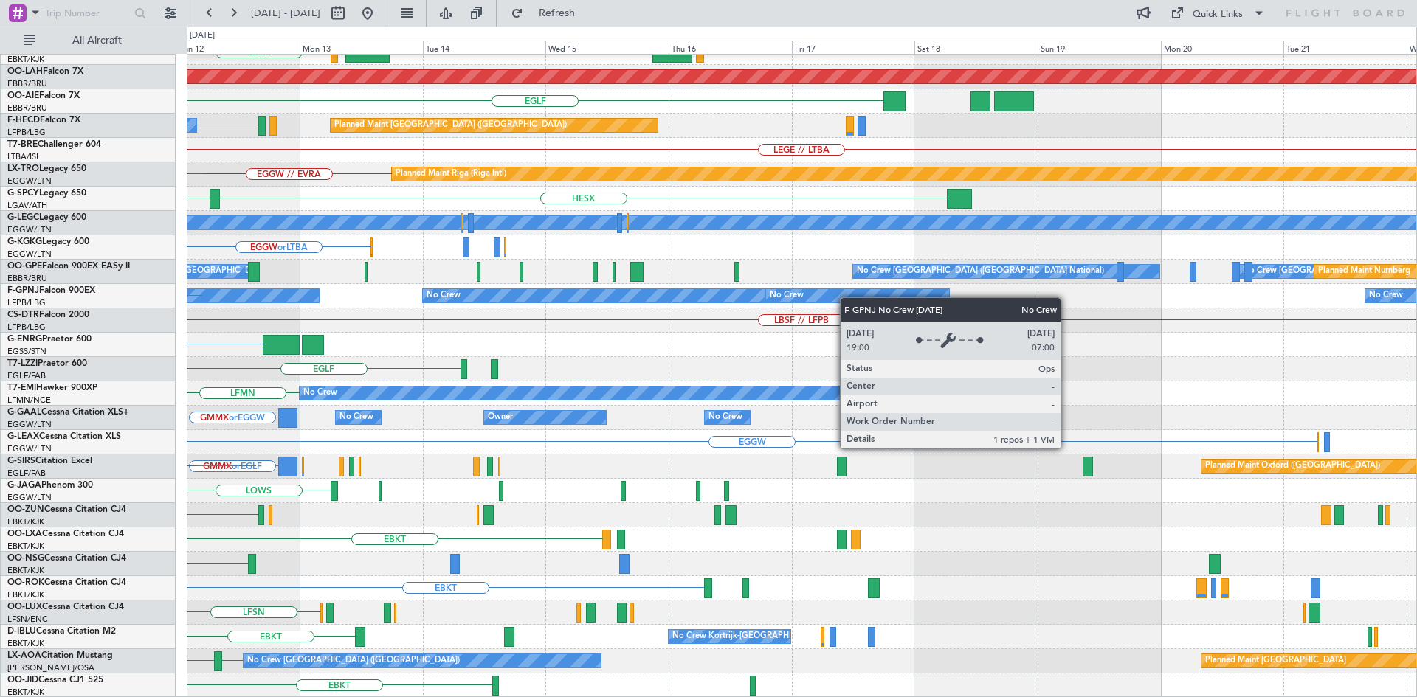
click at [847, 297] on div "EBBR EBKT Planned Maint Alton-st Louis (St Louis Regl) EGLF LEMD LFPB No Crew P…" at bounding box center [802, 296] width 1230 height 804
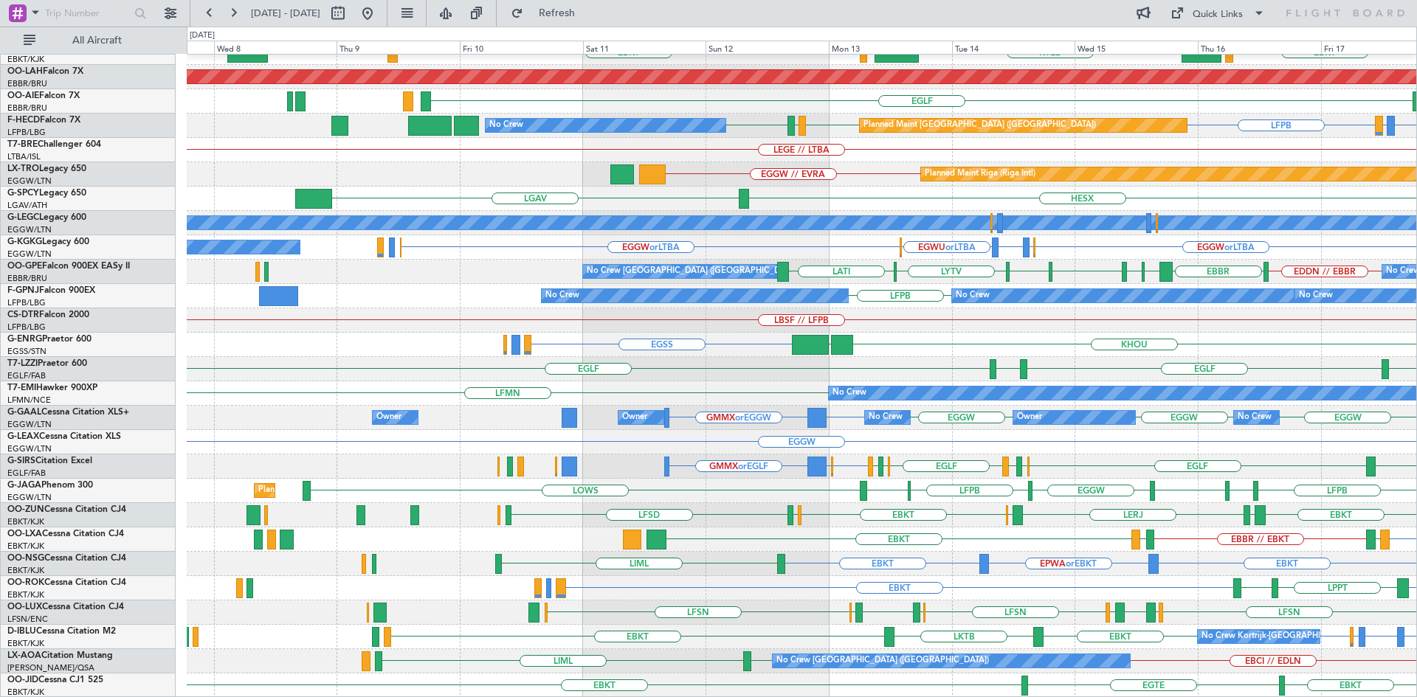
click at [1044, 382] on div "No Crew LFMN LFMN" at bounding box center [802, 394] width 1230 height 24
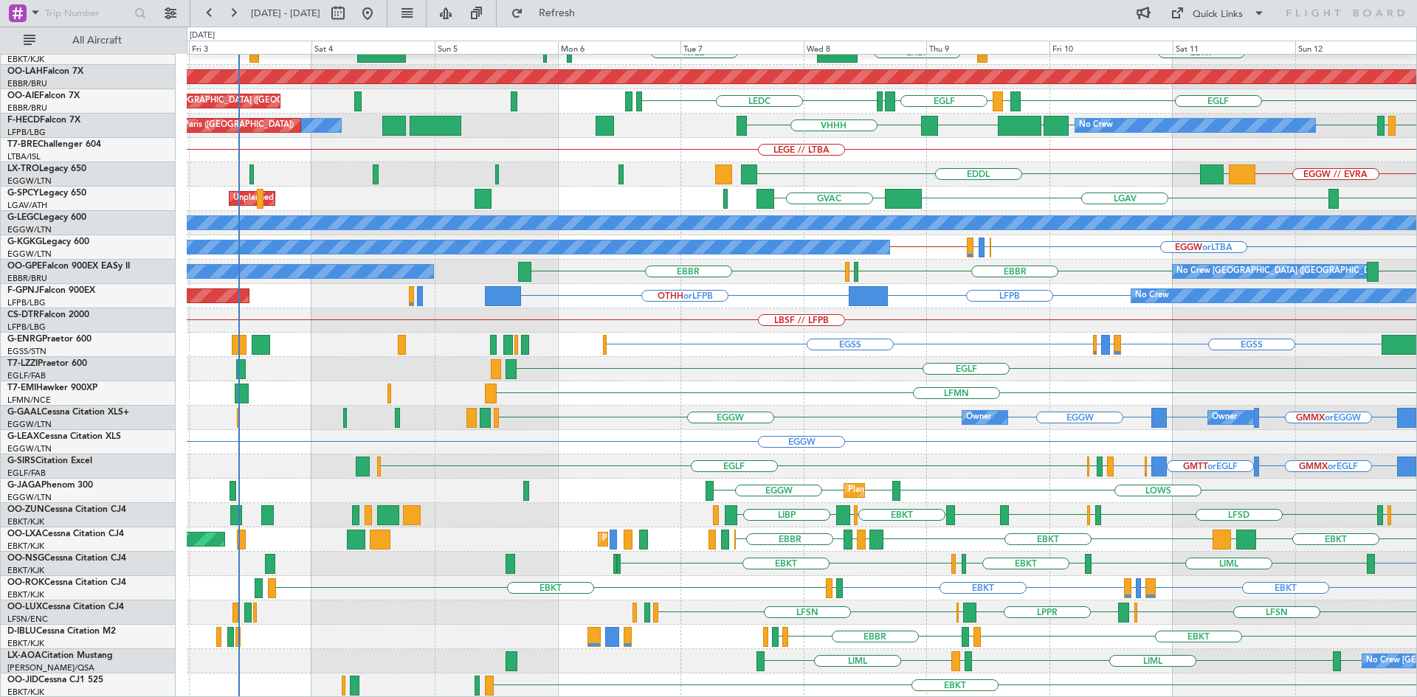
click at [981, 401] on div "EBBR EBKT LHBP KTEB LIMC KTEB Planned Maint Alton-st Louis (St Louis Regl) EGLF…" at bounding box center [802, 296] width 1230 height 804
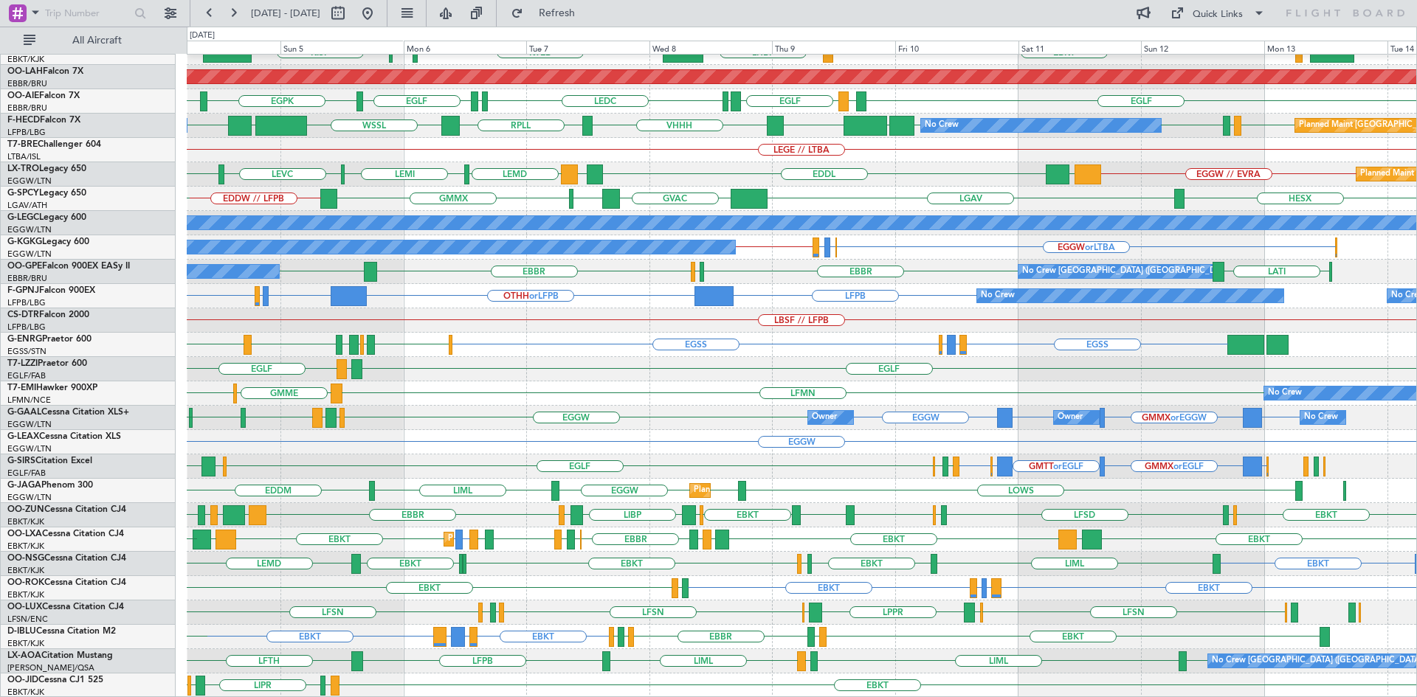
click at [717, 647] on div "EBBR LIML LFMN EBBR EBKT EBKT LHBP KTEB KPVD KISP LHBP EBKT Planned Maint Alton…" at bounding box center [802, 296] width 1230 height 804
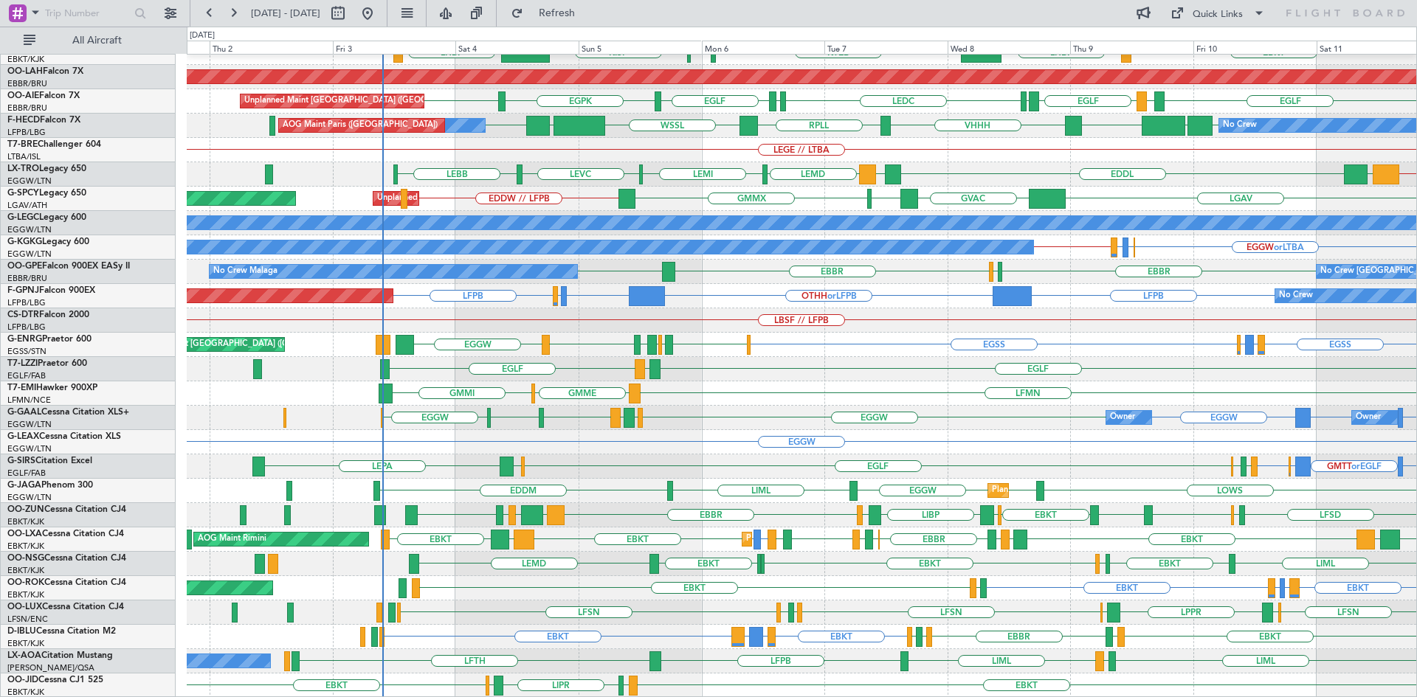
click at [999, 387] on div "EBBR LIML LFMN EBBR Planned Maint Kortrijk-Wevelgem LHBP KTEB KPVD KISP LHBP EB…" at bounding box center [802, 296] width 1230 height 804
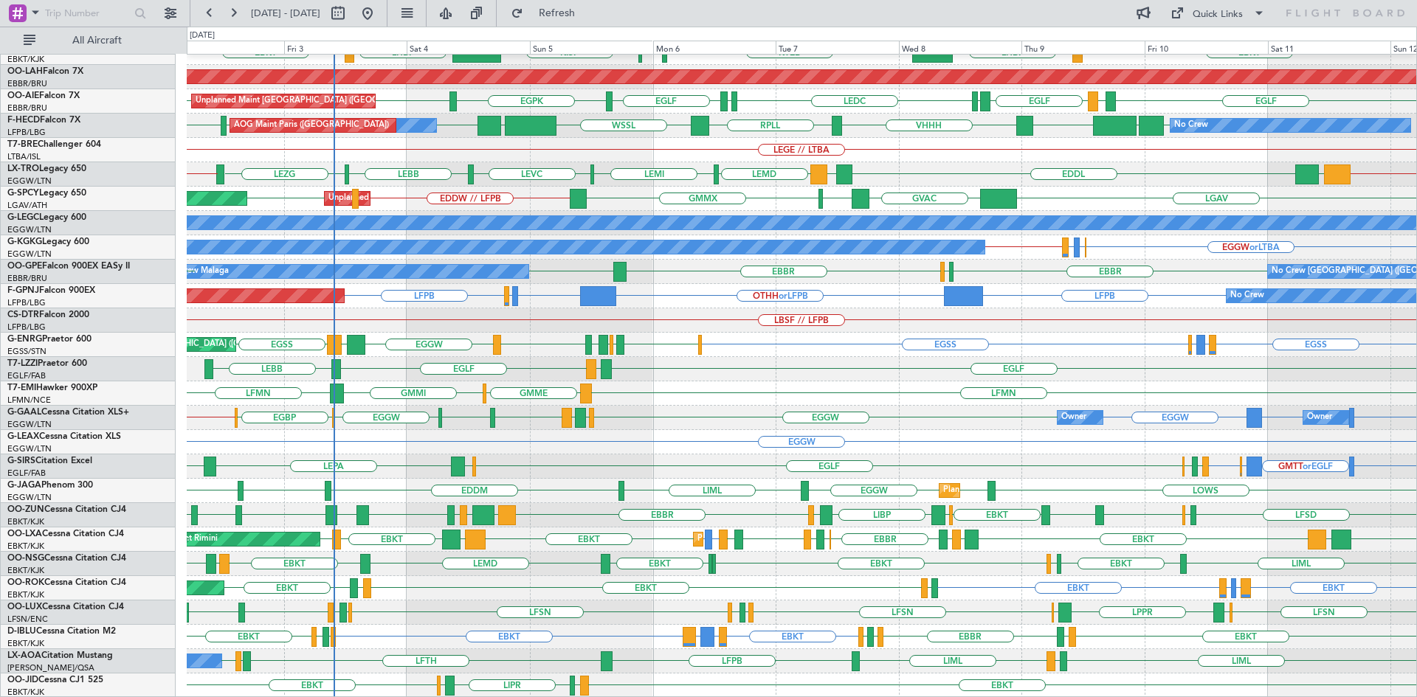
click at [967, 604] on div "LPPR EDSB LFSN LFMN LFPB LFSN LFPB LFMN LFSN LIMC LFSN EDSB LFSN" at bounding box center [802, 613] width 1230 height 24
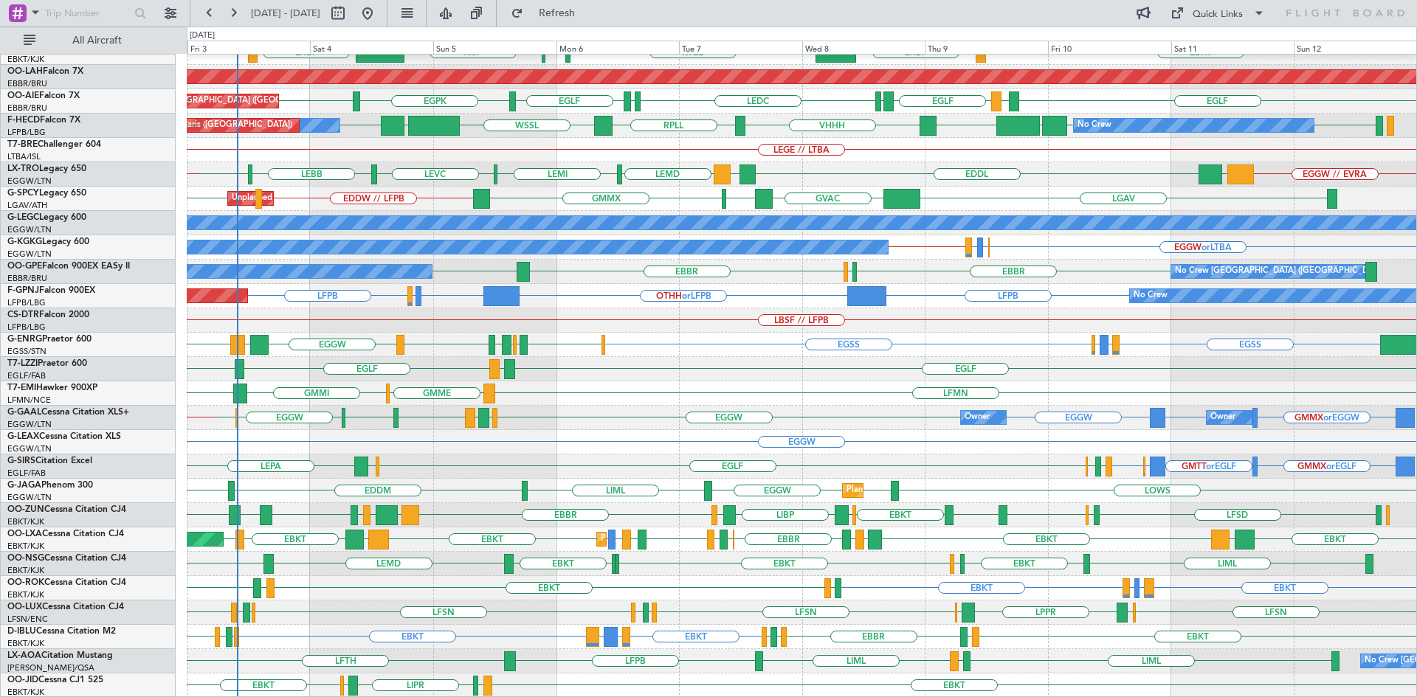
click at [735, 342] on div "EBBR LIML LFMN EBBR EBKT EBKT LHBP KTEB KPVD KISP LHBP EBKT Planned Maint Alton…" at bounding box center [802, 296] width 1230 height 804
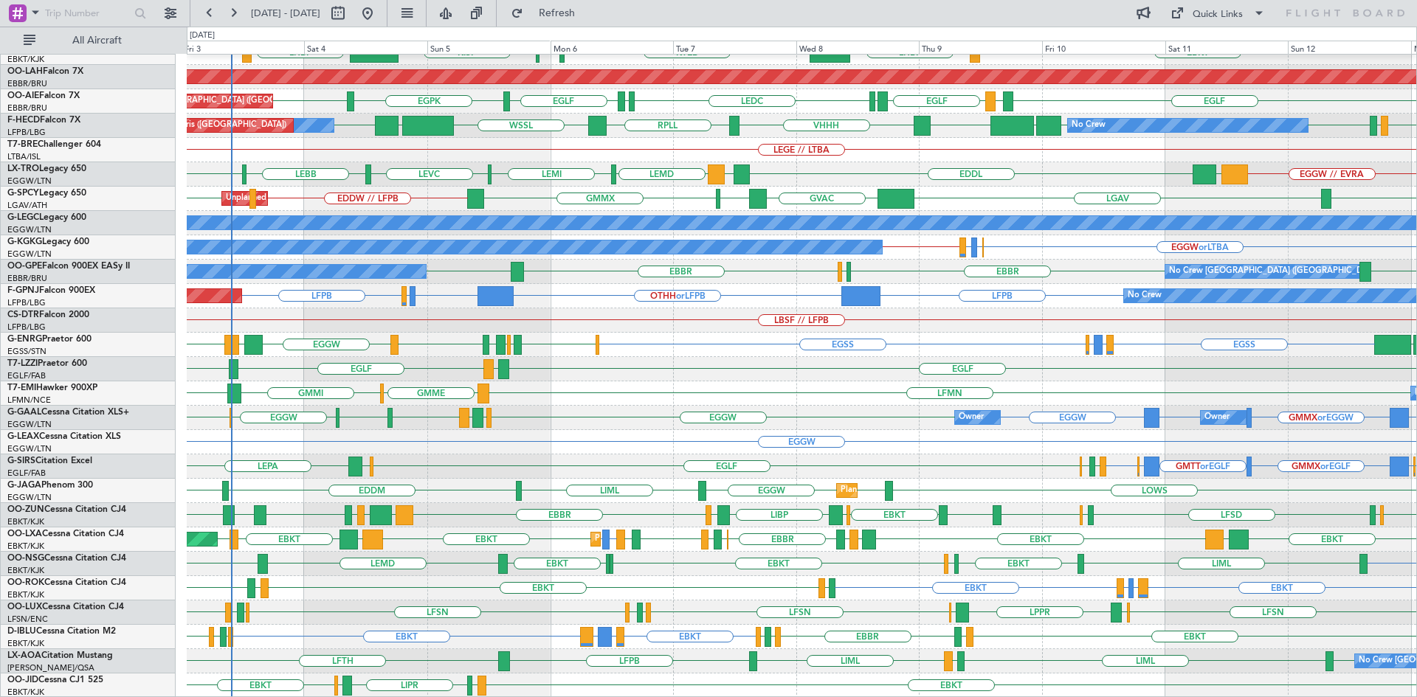
click at [650, 449] on div "EGGW" at bounding box center [802, 442] width 1230 height 24
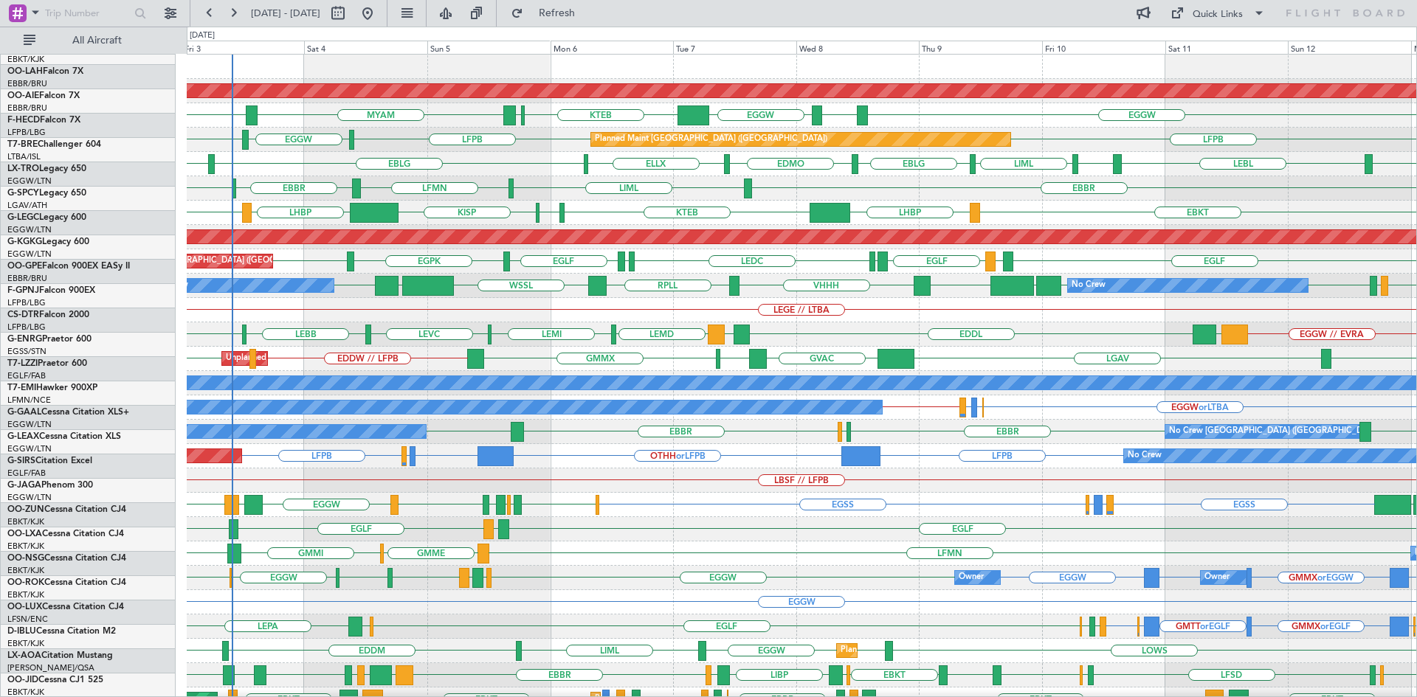
scroll to position [0, 0]
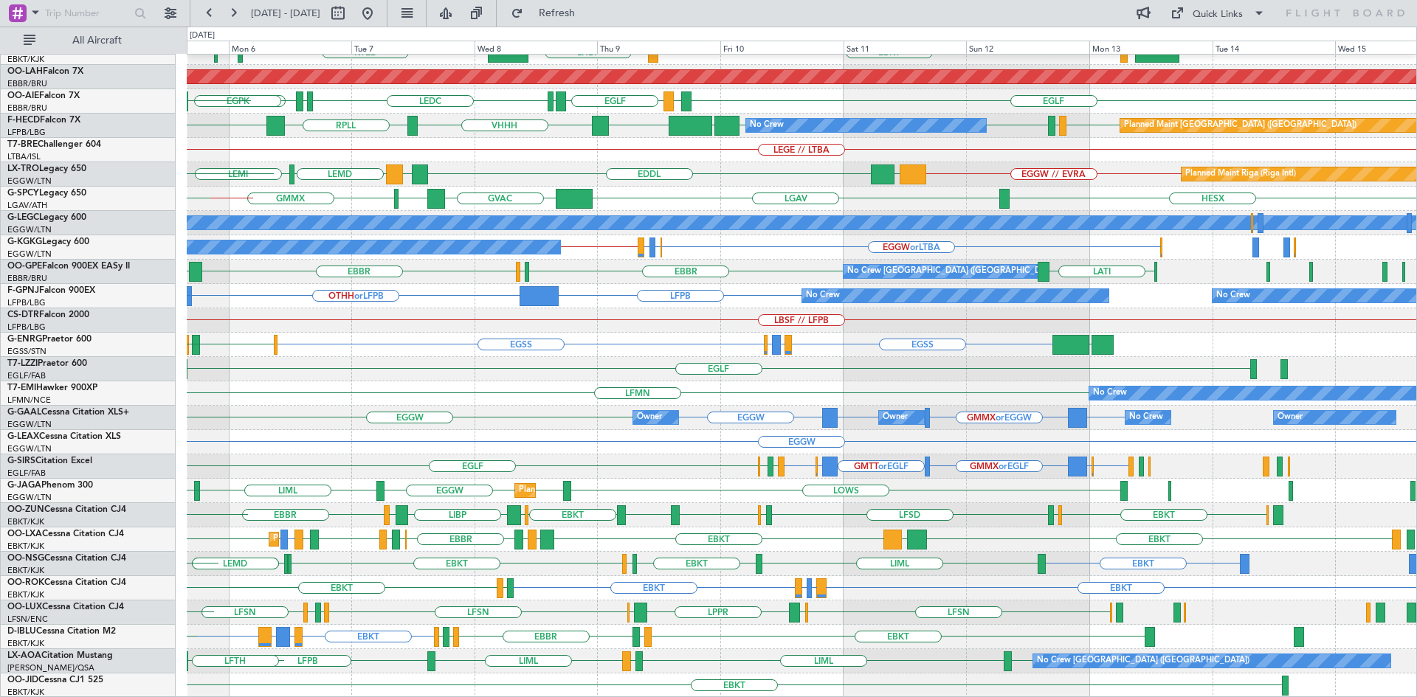
scroll to position [125, 0]
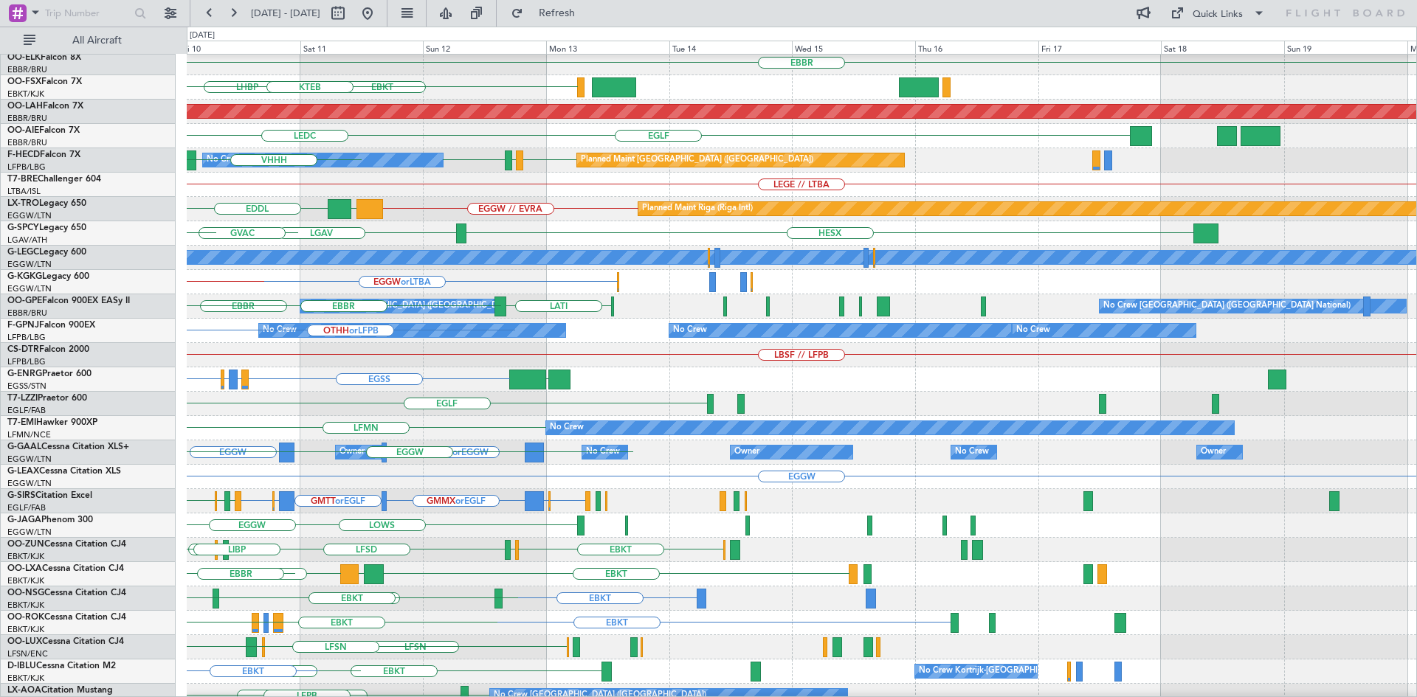
click at [131, 620] on div "EBLG EBLG LIML LEBL EBLG EDMO EBBR EBKT LHBP KTEB Planned Maint Alton-st Louis …" at bounding box center [708, 362] width 1417 height 671
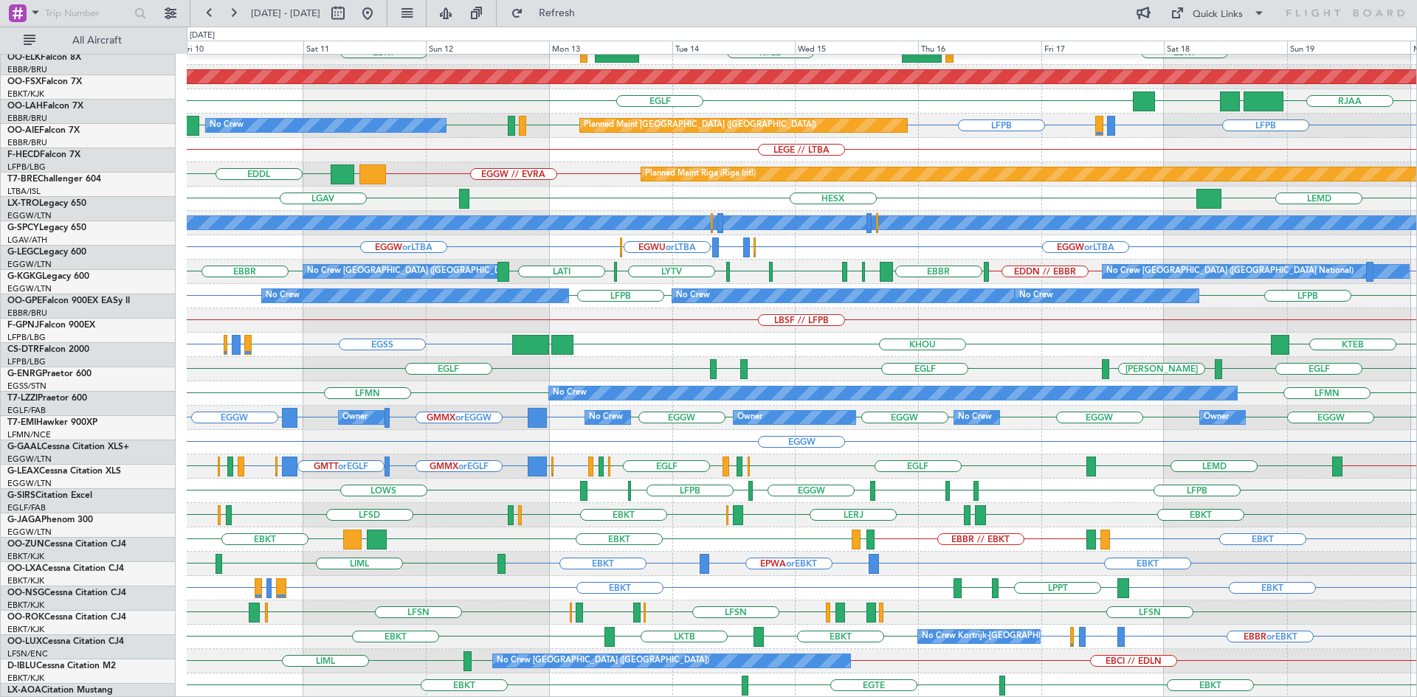
scroll to position [160, 0]
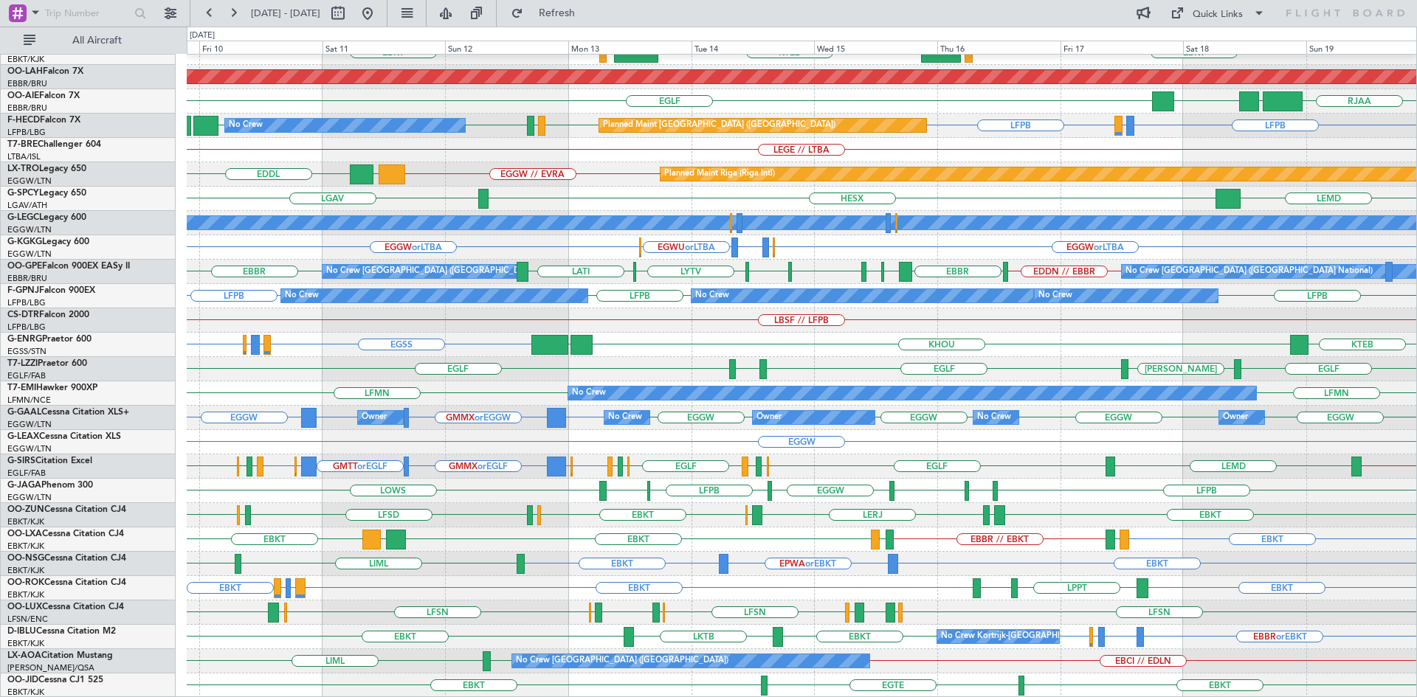
click at [464, 430] on div "EBBR EBKT LOWS KTEB EBKT LIMC Planned Maint Alton-st Louis (St Louis Regl) RJAA…" at bounding box center [802, 296] width 1230 height 804
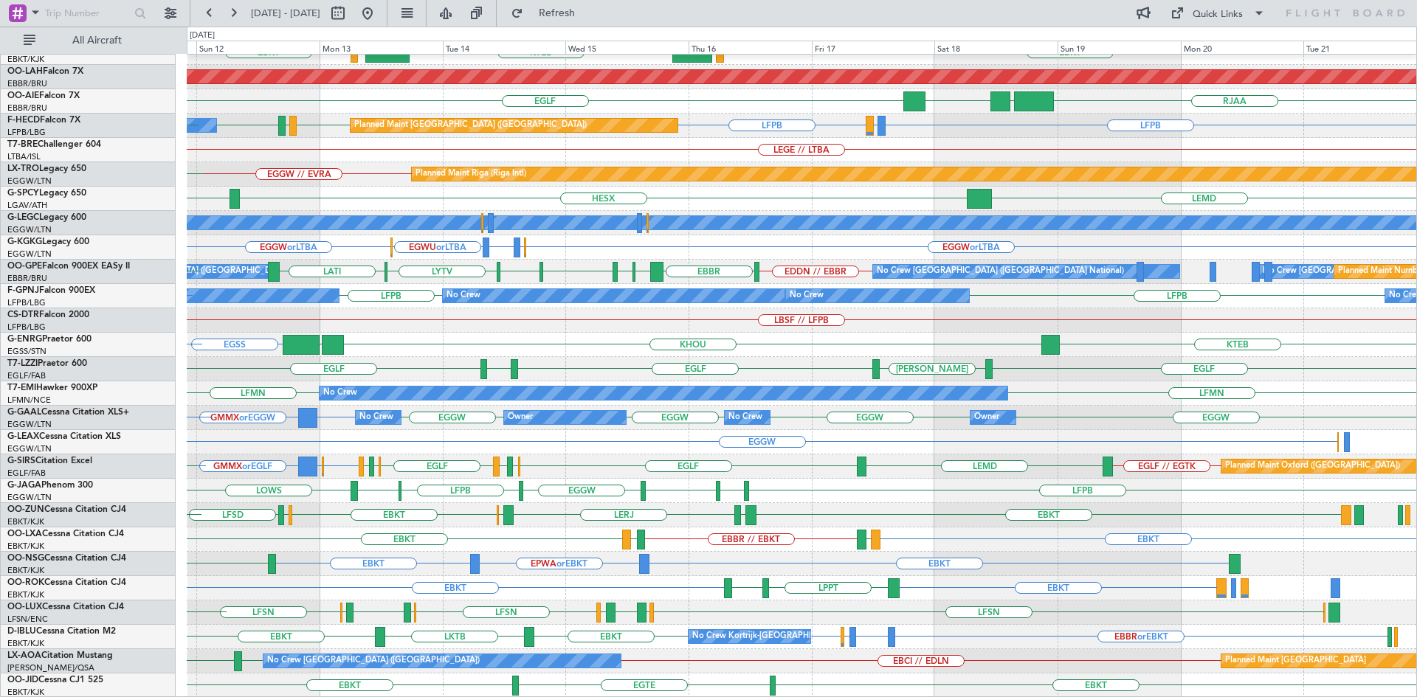
click at [806, 582] on div "EBBR EBKT LOWS KTEB EBKT LIMC Planned Maint Alton-st Louis (St Louis Regl) RJAA…" at bounding box center [802, 296] width 1230 height 804
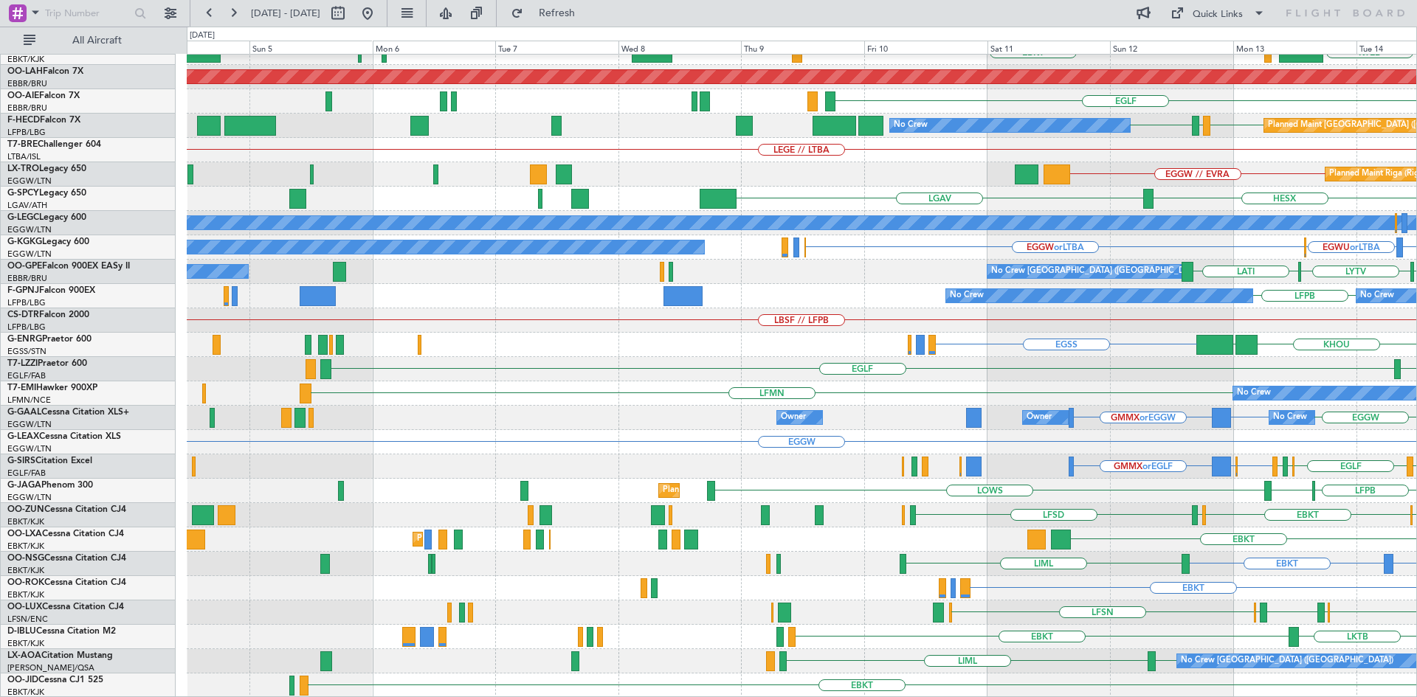
click at [1282, 226] on div "EBBR KTEB EBKT LIMC LOWS EBKT Planned Maint Alton-st Louis (St Louis Regl) EGLF…" at bounding box center [802, 296] width 1230 height 804
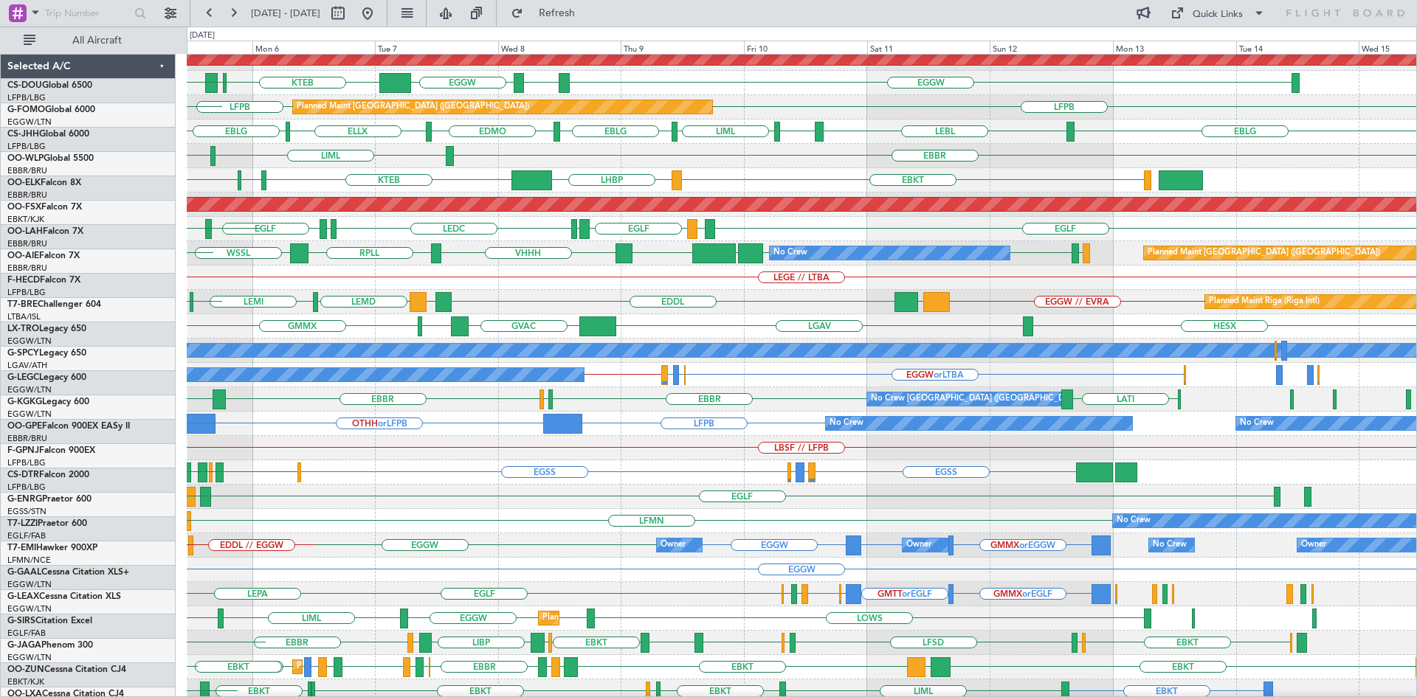
scroll to position [32, 0]
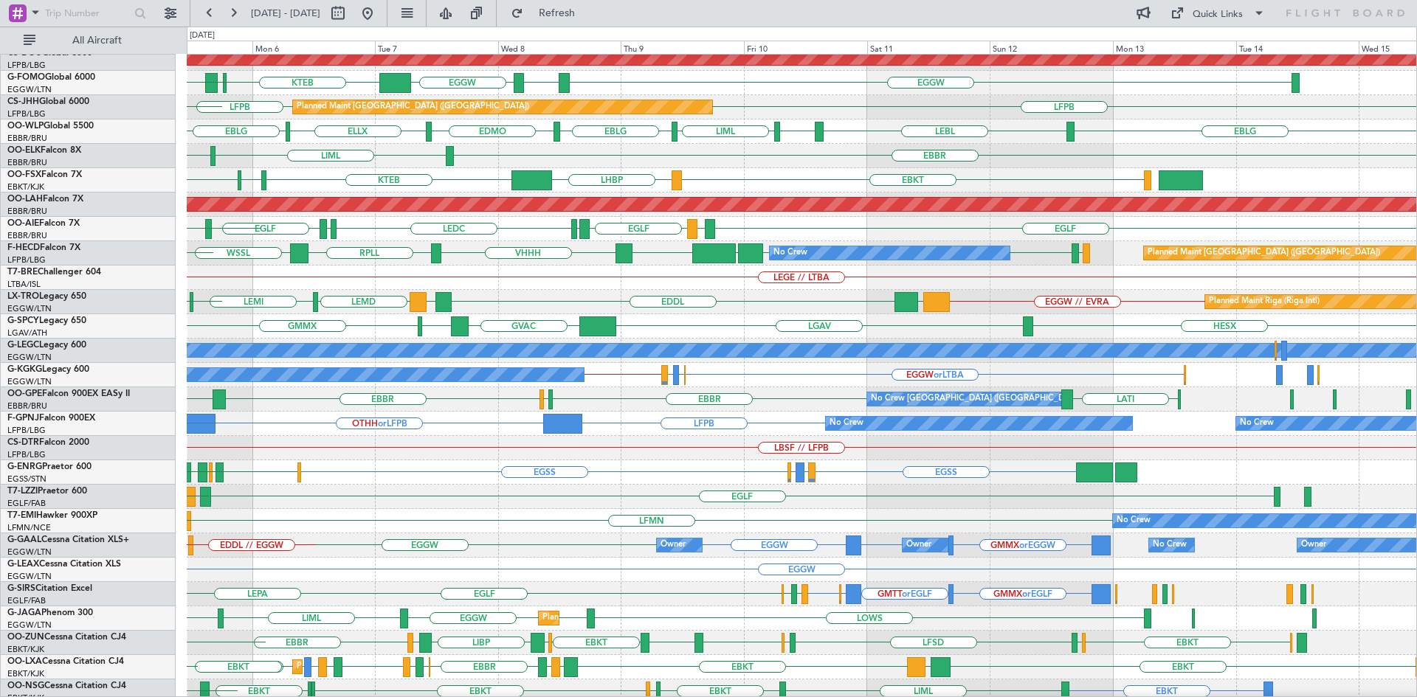
click at [703, 308] on div "EDDL LGAV LEMD LEMI LEVC EGGW // EVRA LLBG Planned Maint Riga (Riga Intl) LEBB …" at bounding box center [802, 302] width 1230 height 24
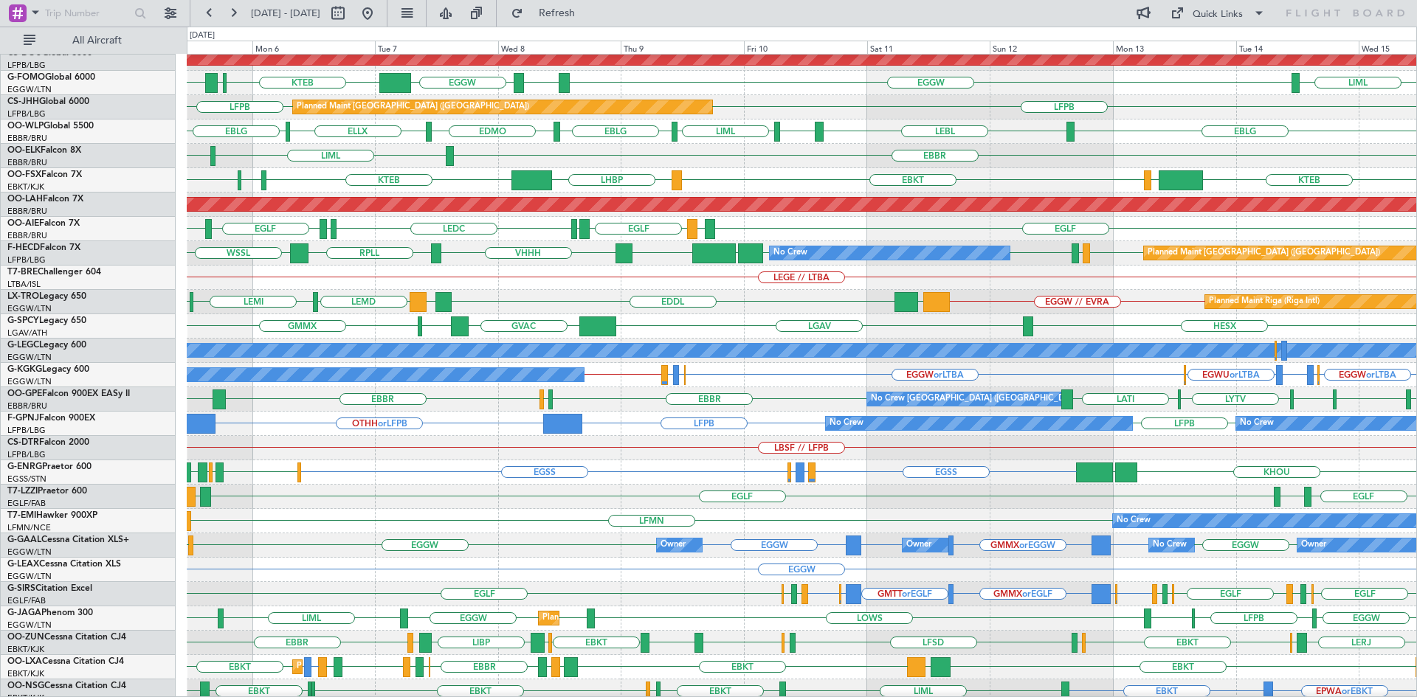
scroll to position [160, 0]
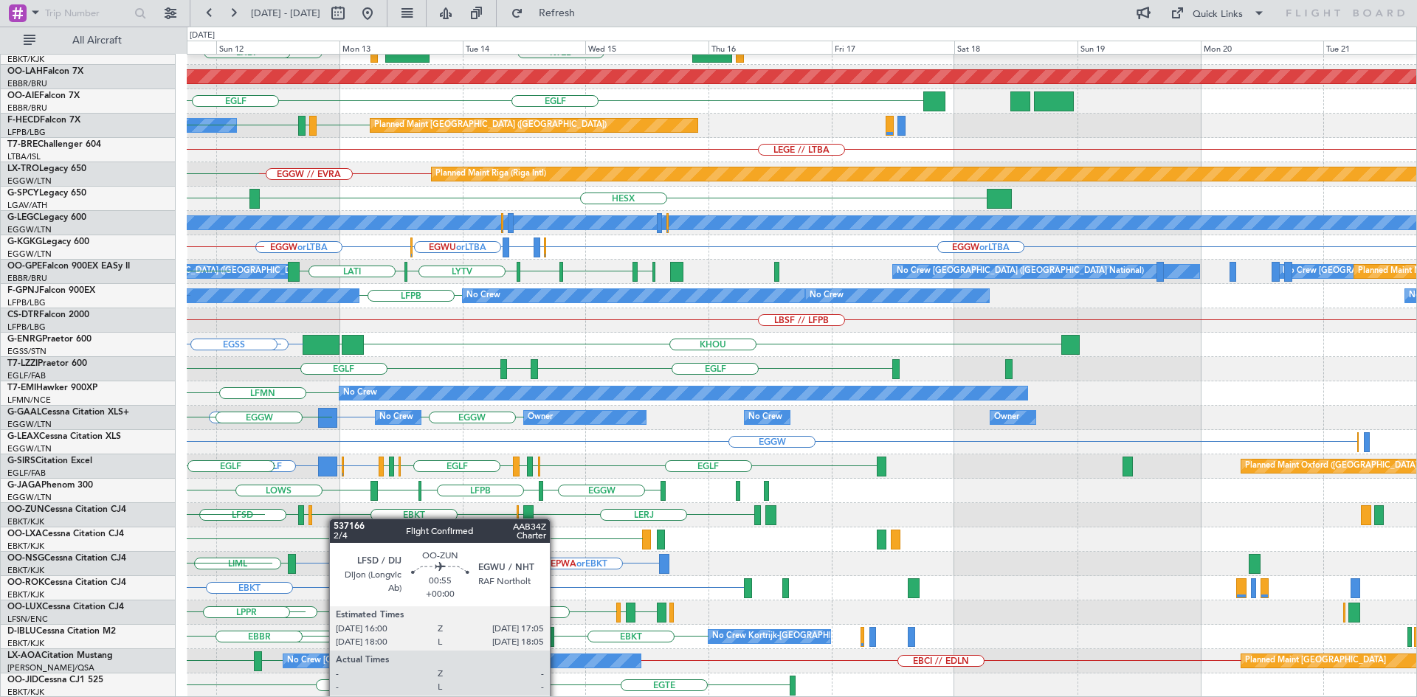
click at [306, 524] on div "EBBR KTEB EBKT LIMC LHBP Planned Maint Alton-st Louis (St Louis Regl) EGLF LEMD…" at bounding box center [802, 296] width 1230 height 804
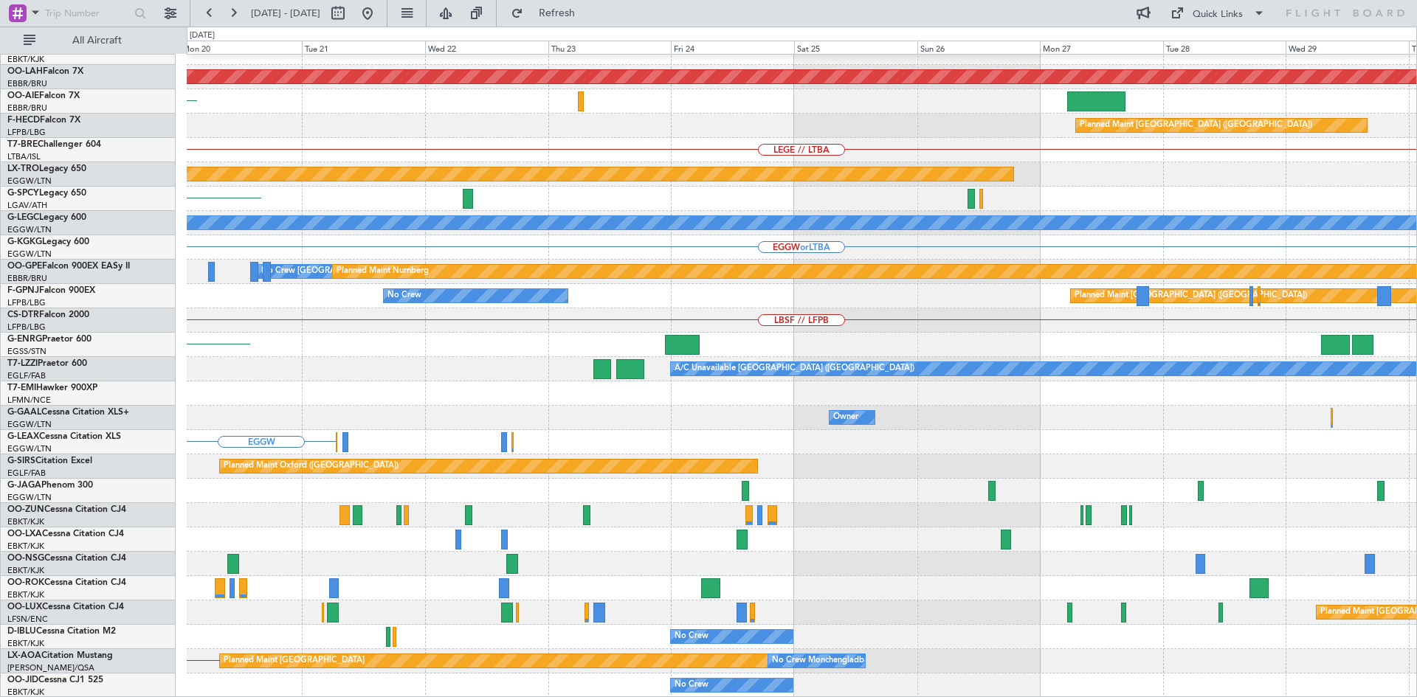
click at [193, 492] on div "EBBR Planned Maint Alton-st Louis (St Louis Regl) EGLF Planned Maint Paris (Le …" at bounding box center [802, 296] width 1230 height 804
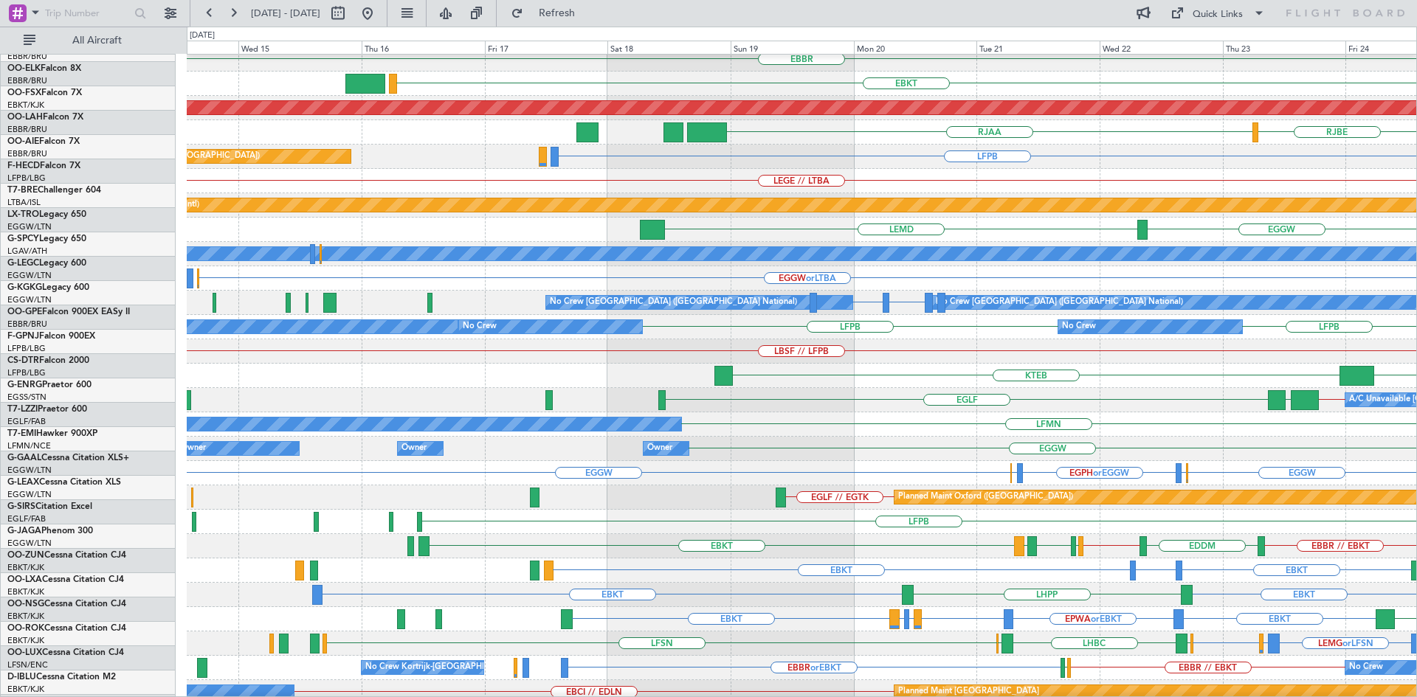
scroll to position [129, 0]
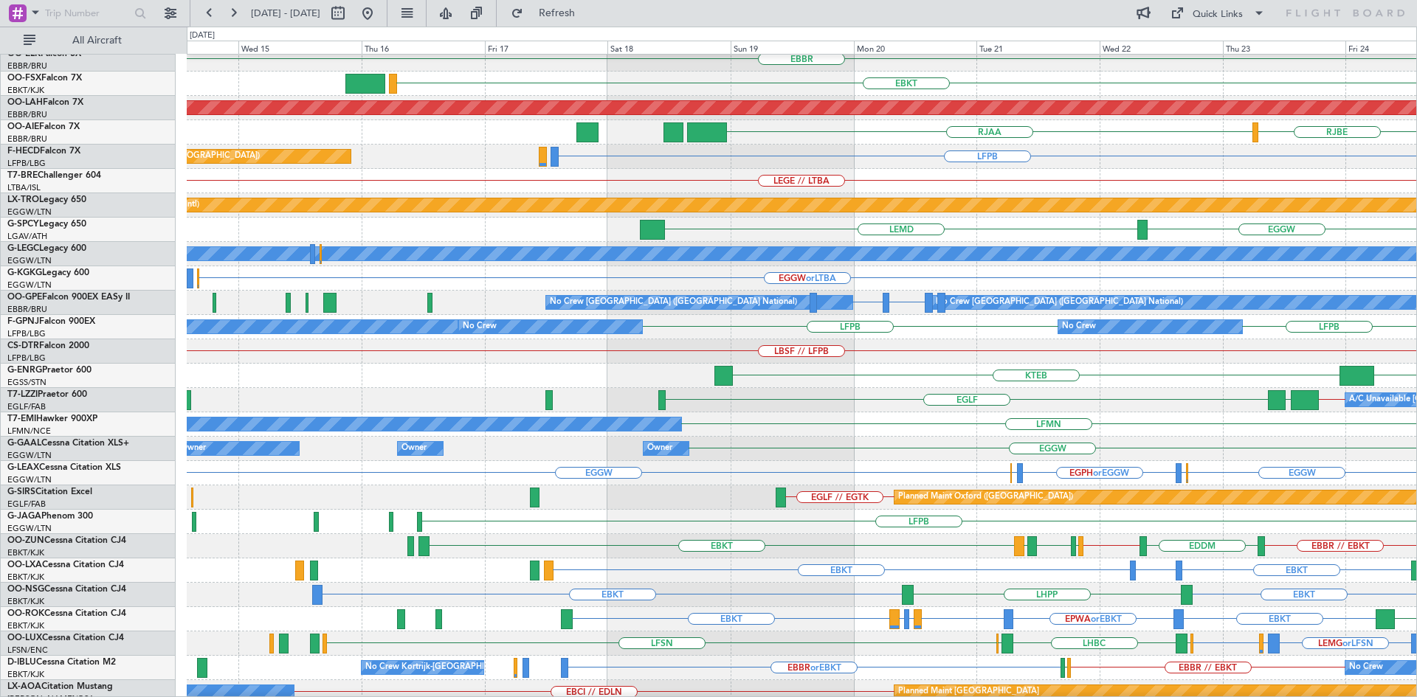
click at [1416, 390] on html "20 Oct 2025 - 30 Oct 2025 Refresh Quick Links All Aircraft FIMP EBLG EBBR LFMN …" at bounding box center [708, 348] width 1417 height 697
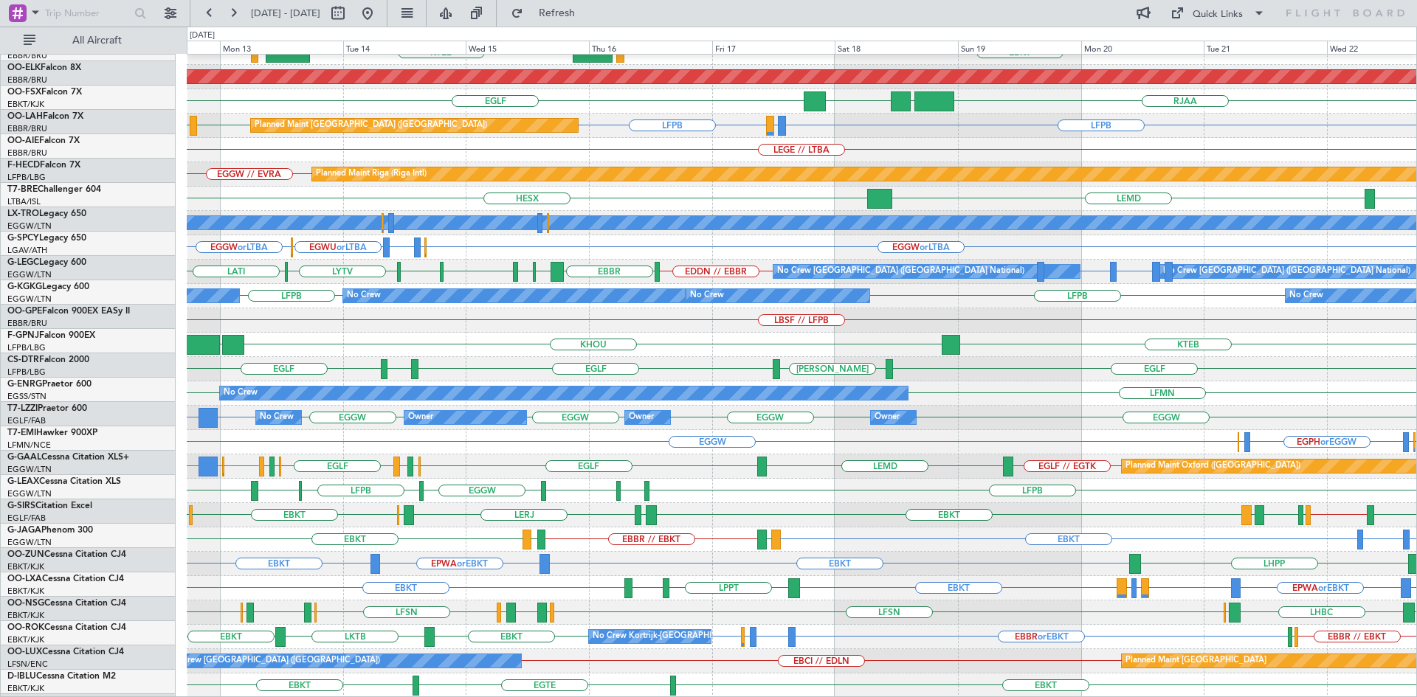
scroll to position [160, 0]
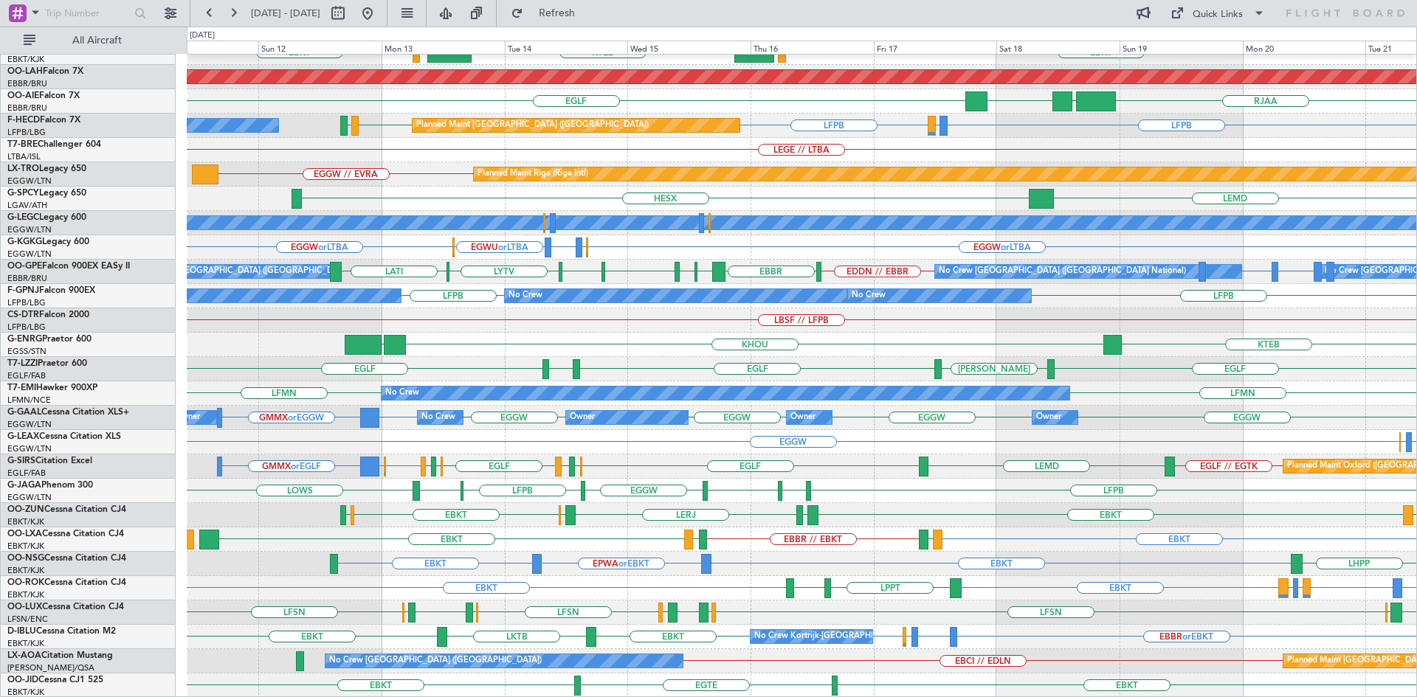
click at [714, 650] on div "Planned Maint Monchengladbach No Crew Charleroi (Brussels South) EBCI // EDLN" at bounding box center [802, 661] width 1230 height 24
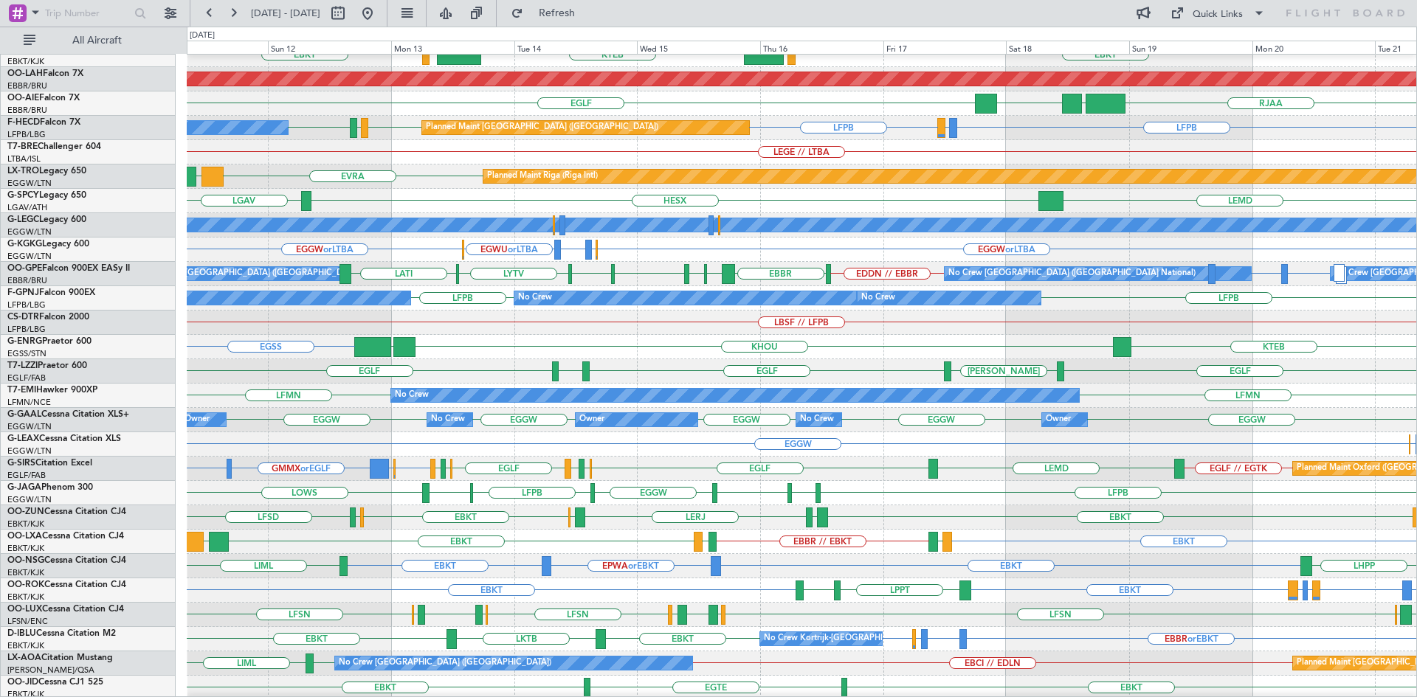
scroll to position [159, 0]
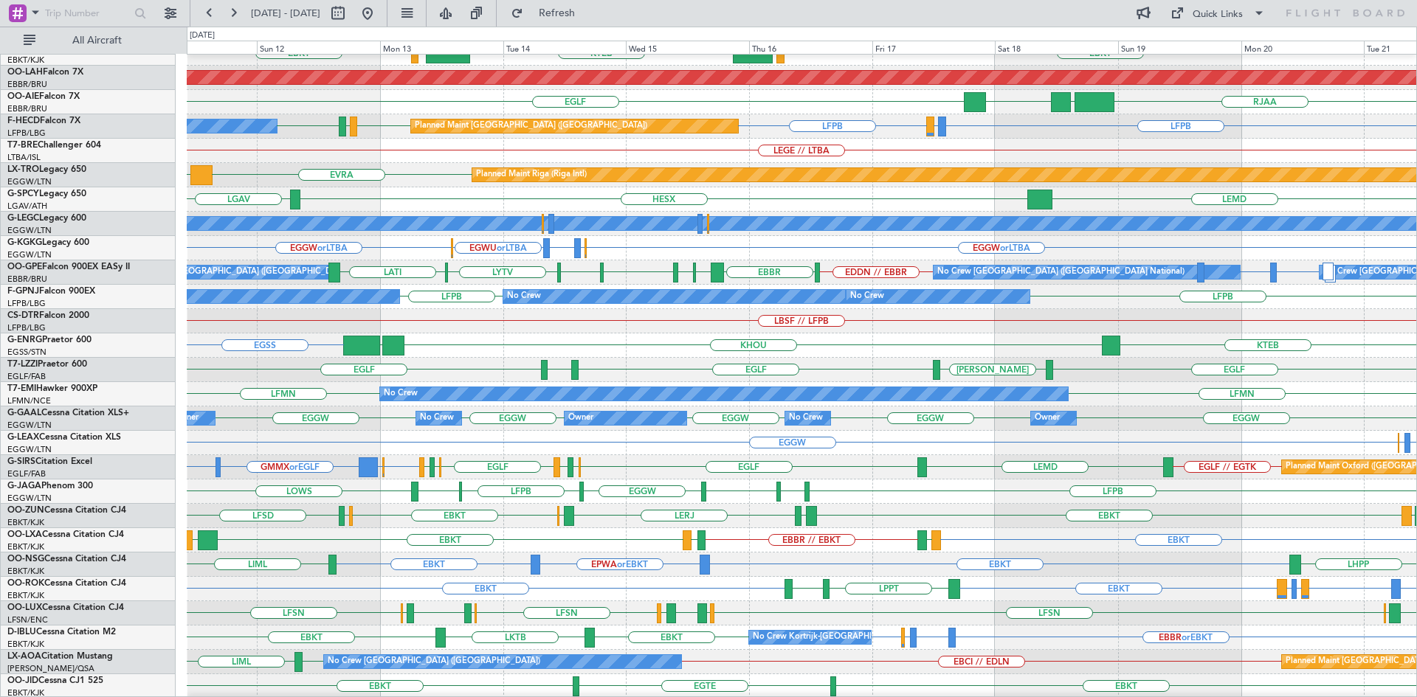
click at [709, 429] on div "EGGW EGGW EGGW EGGW EGGW Owner Owner No Crew Owner Owner No Crew Owner" at bounding box center [802, 419] width 1230 height 24
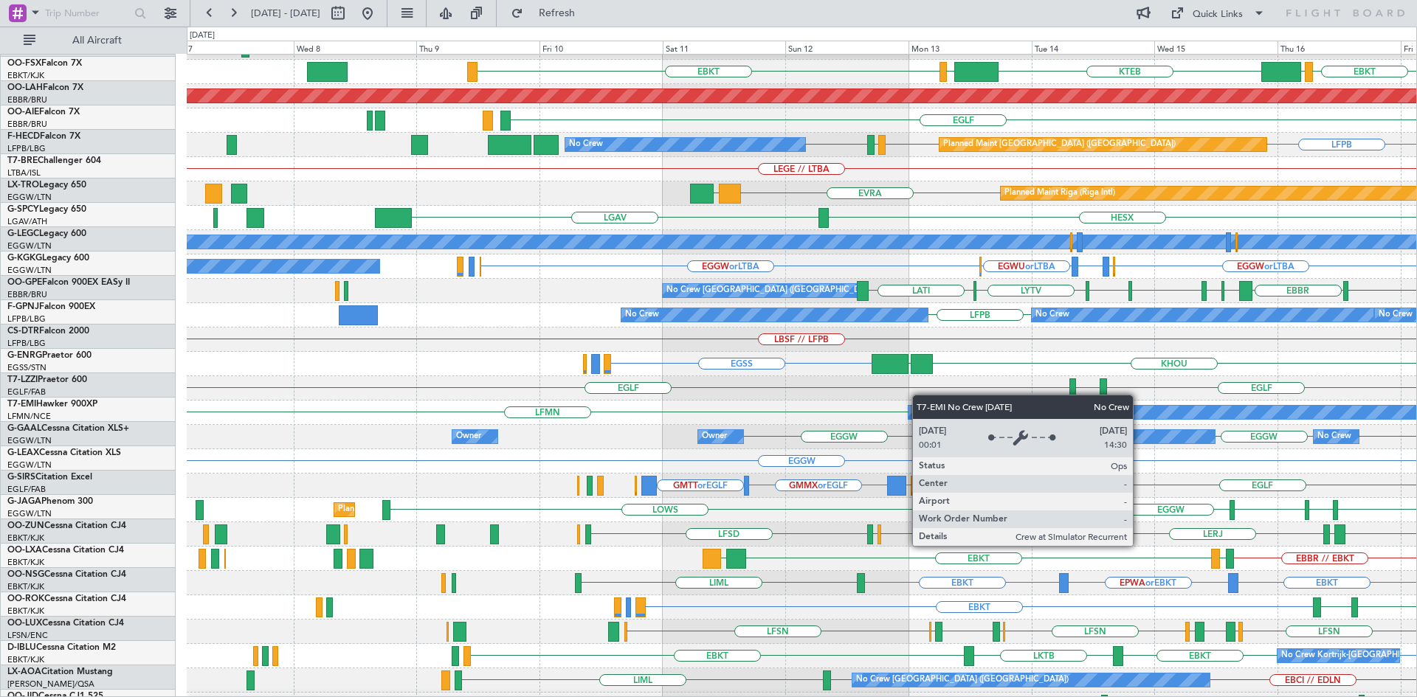
scroll to position [141, 0]
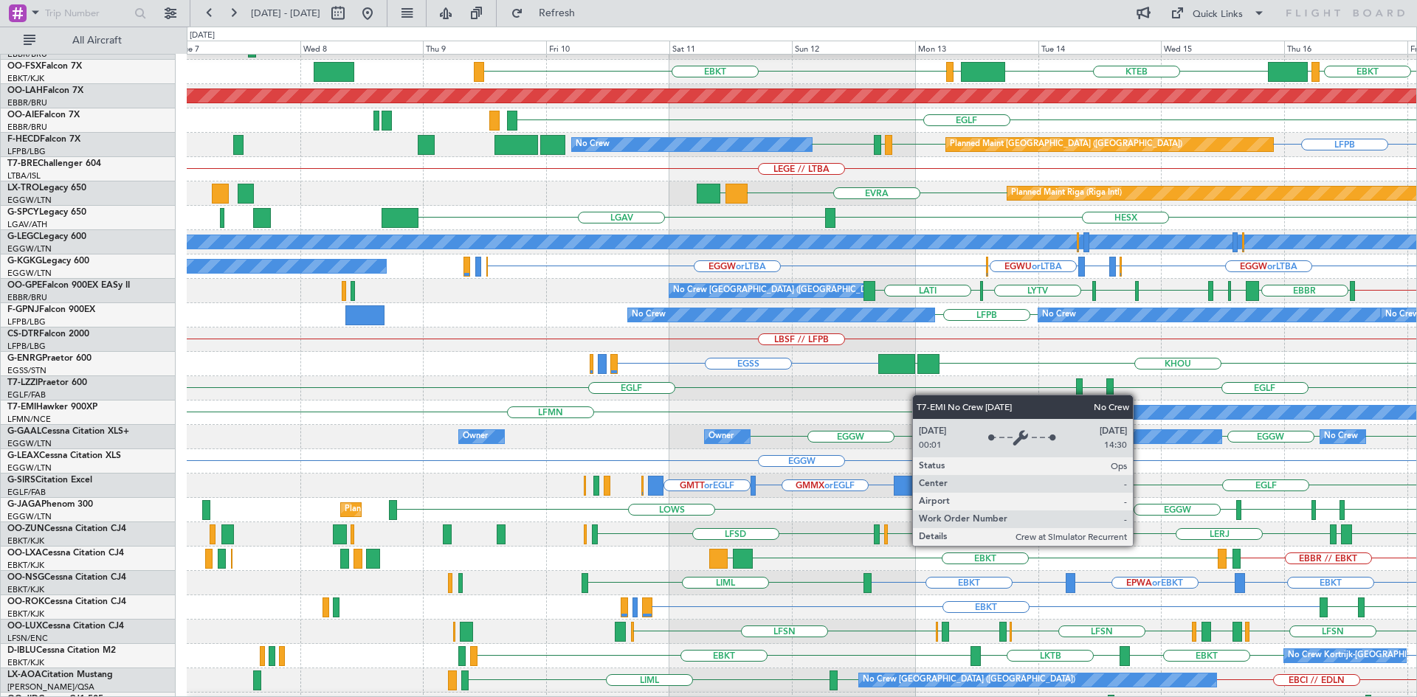
click at [1068, 406] on div "No Crew" at bounding box center [1259, 412] width 688 height 13
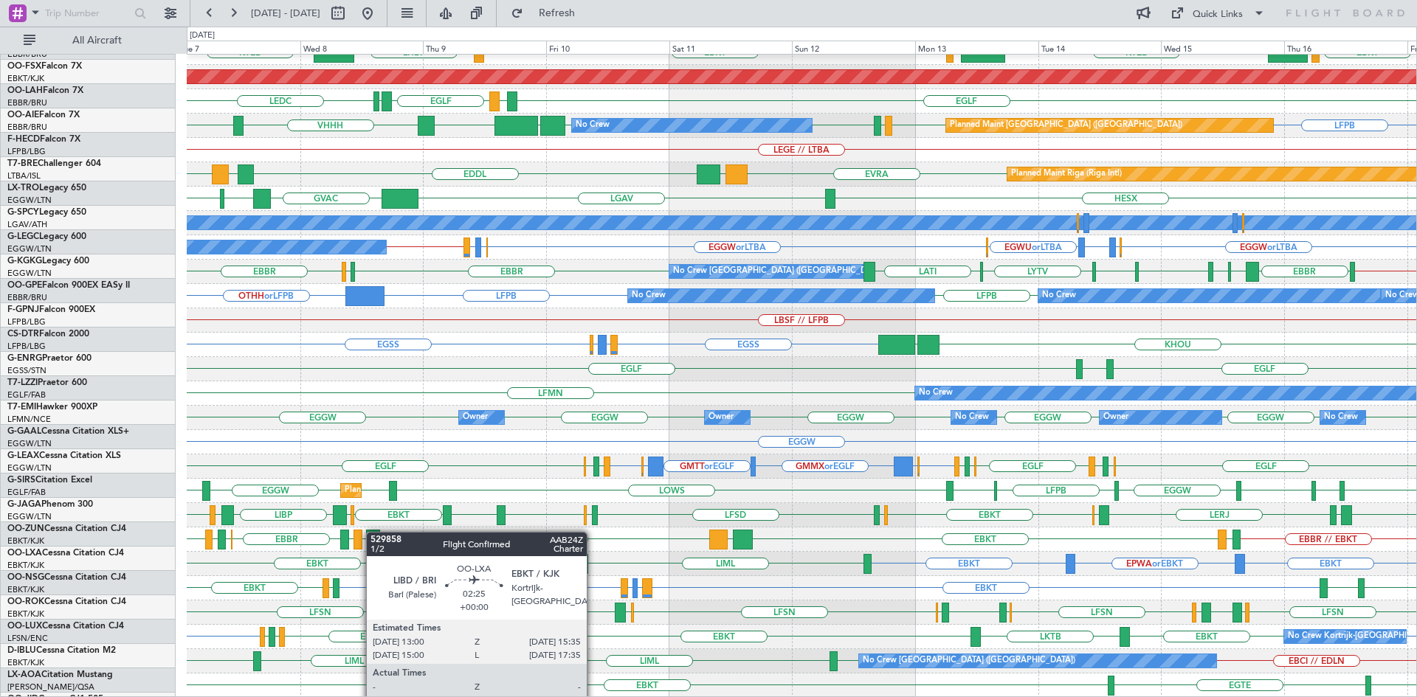
scroll to position [160, 0]
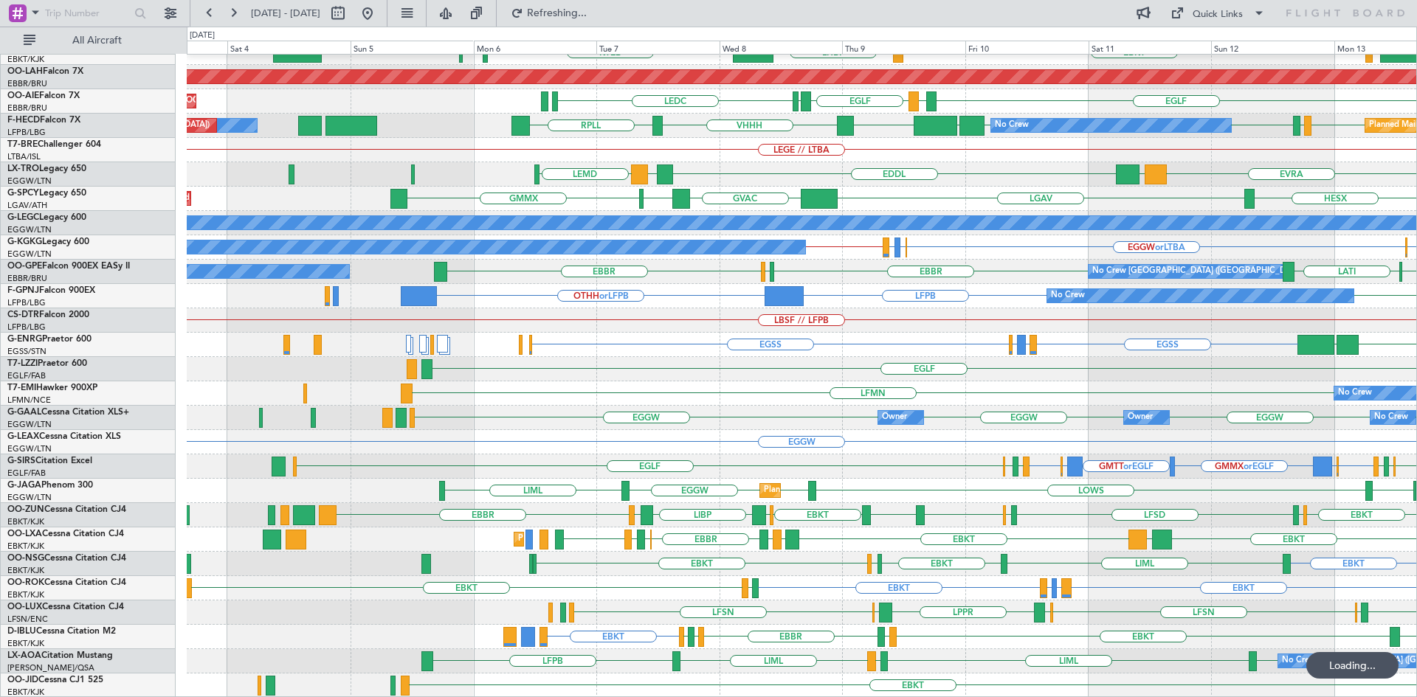
click at [1007, 523] on div "EBBR LIML EBKT LHBP KTEB LIMC KTEB Planned Maint Alton-st Louis (St Louis Regl)…" at bounding box center [802, 296] width 1230 height 804
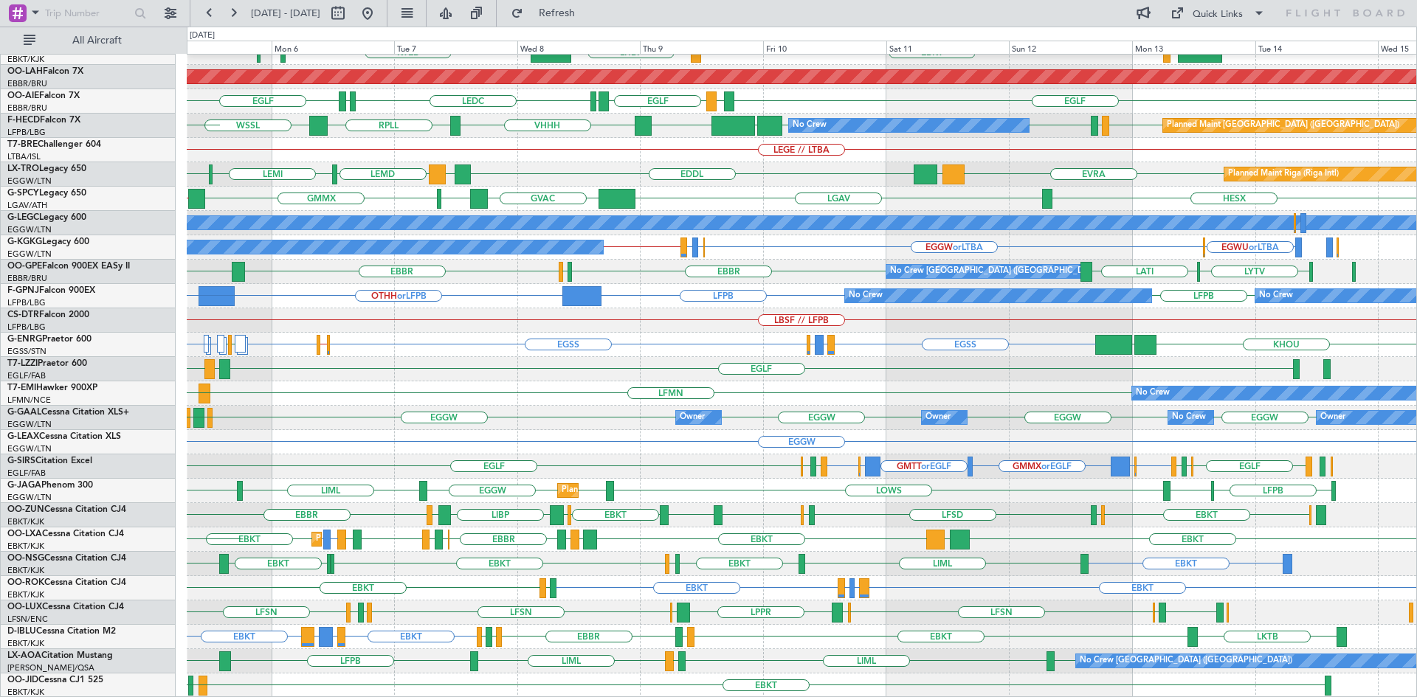
click at [400, 599] on div "EBBR LFMN LIML EBBR KISP EBKT LHBP KTEB KPVD LIMC LHBP Planned Maint Alton-st L…" at bounding box center [802, 296] width 1230 height 804
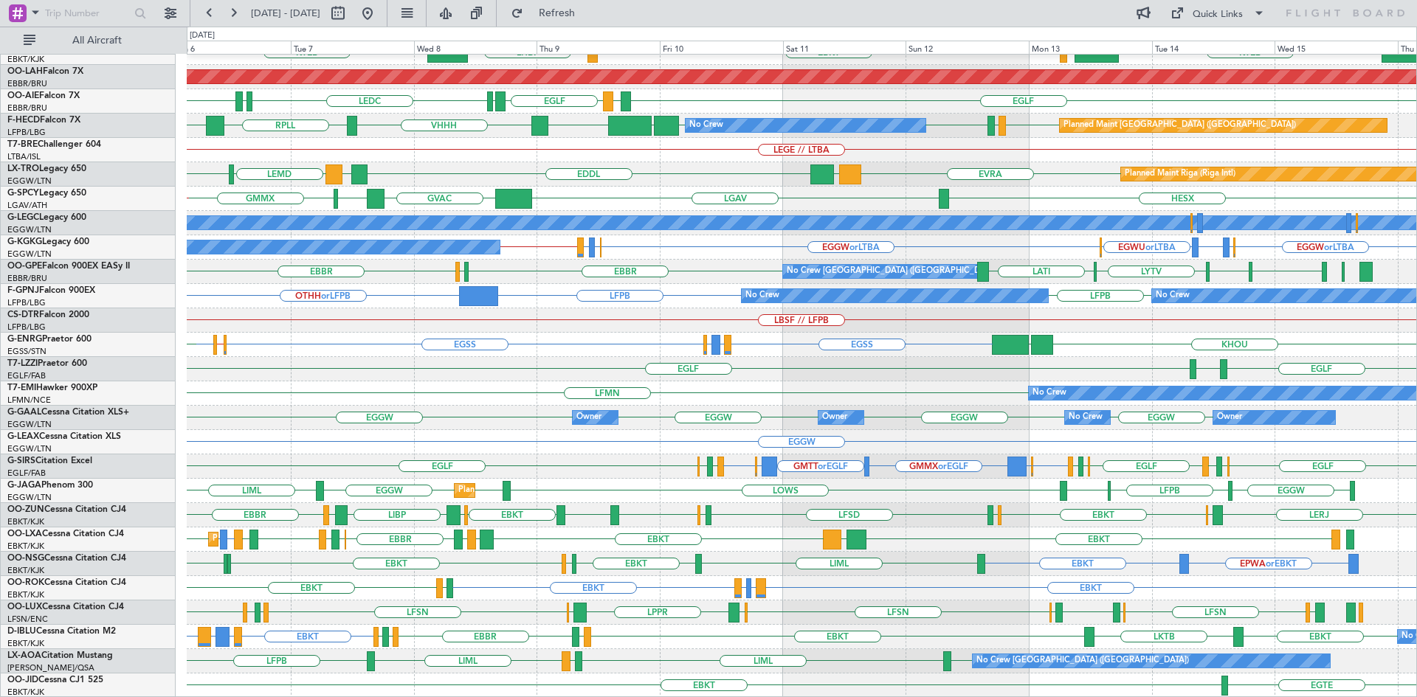
click at [773, 556] on div "EBBR LIML LFMN KTEB EBKT LHBP KTEB LIMC KPVD KISP Planned Maint Alton-st Louis …" at bounding box center [802, 296] width 1230 height 804
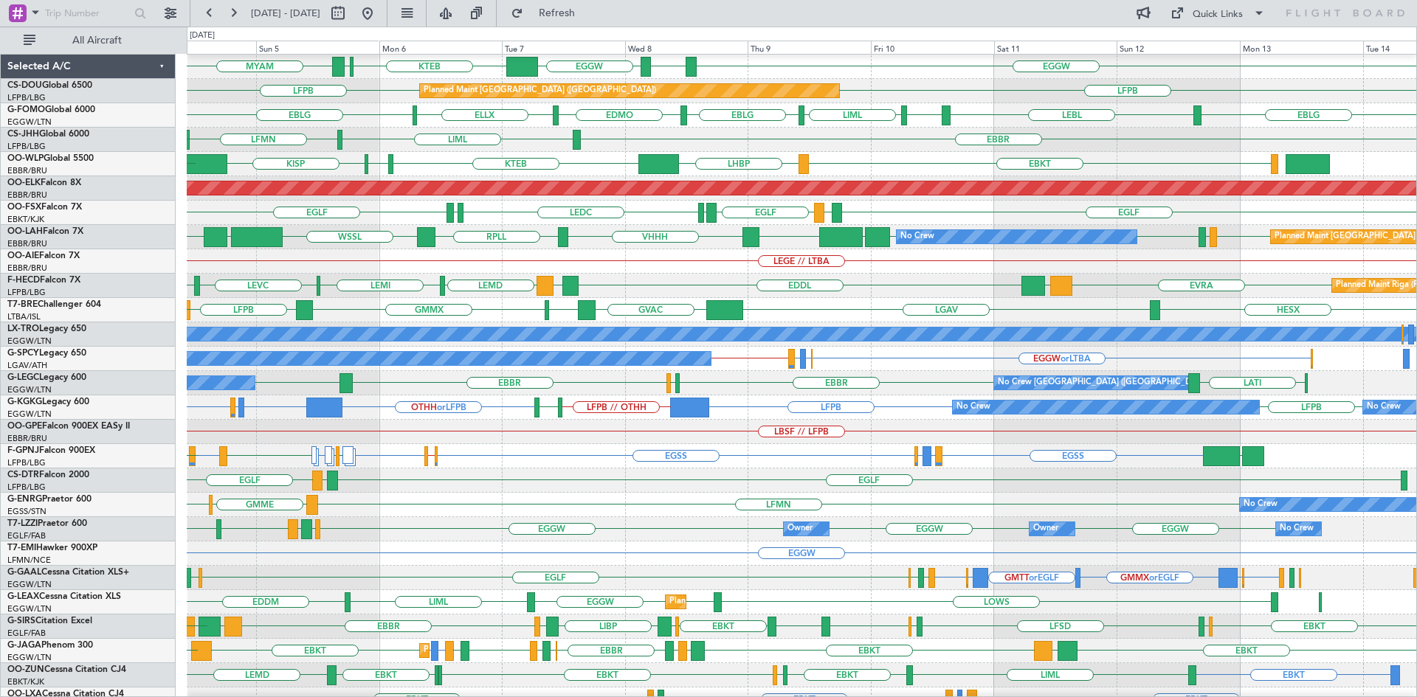
scroll to position [49, 0]
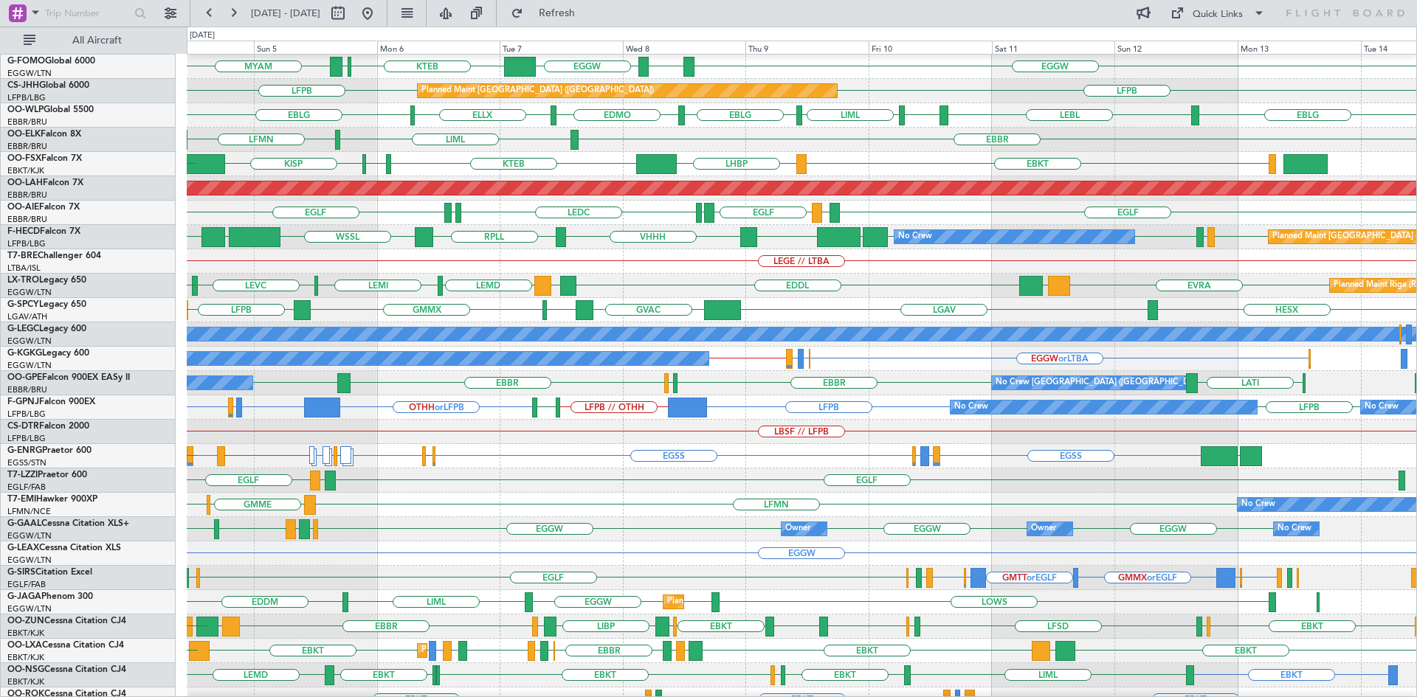
click at [1027, 496] on div "GMME GMMI LFMN No Crew LFMN" at bounding box center [802, 505] width 1230 height 24
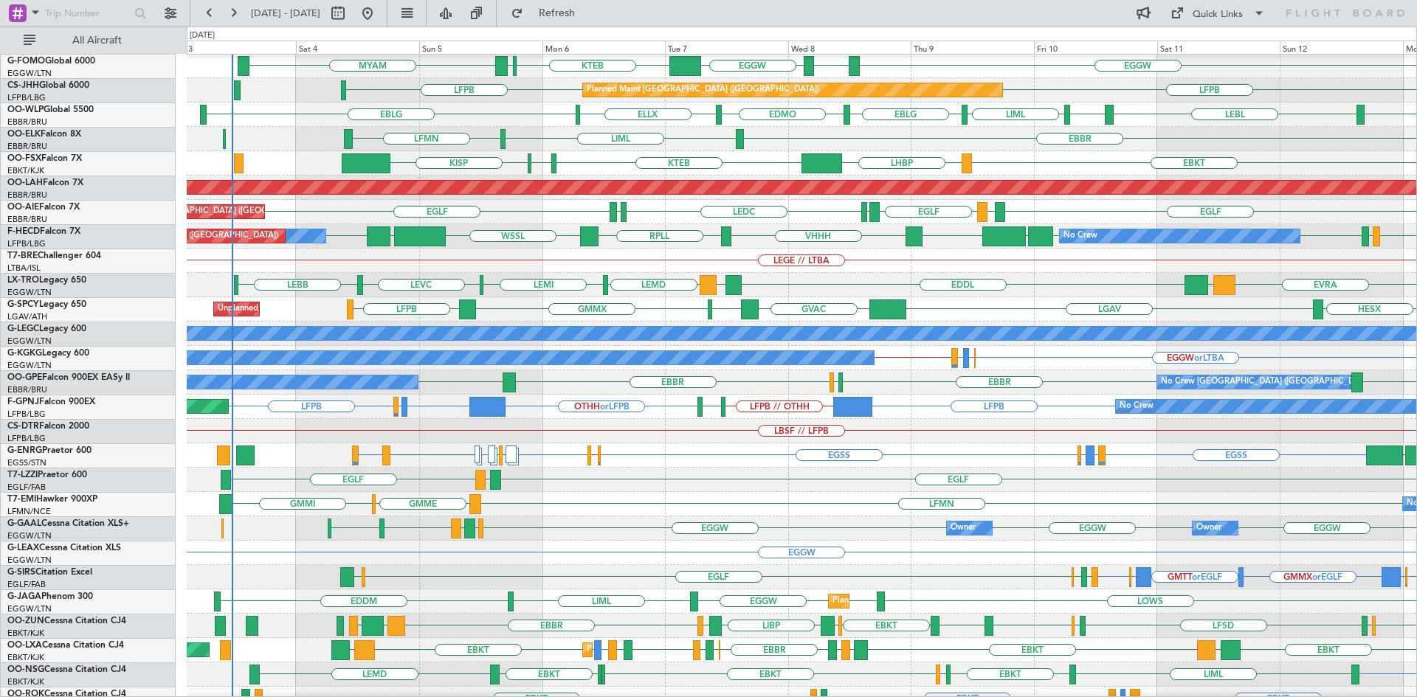
scroll to position [49, 0]
click at [856, 508] on div "No Crew GMME GMMI LFMN" at bounding box center [802, 504] width 1230 height 24
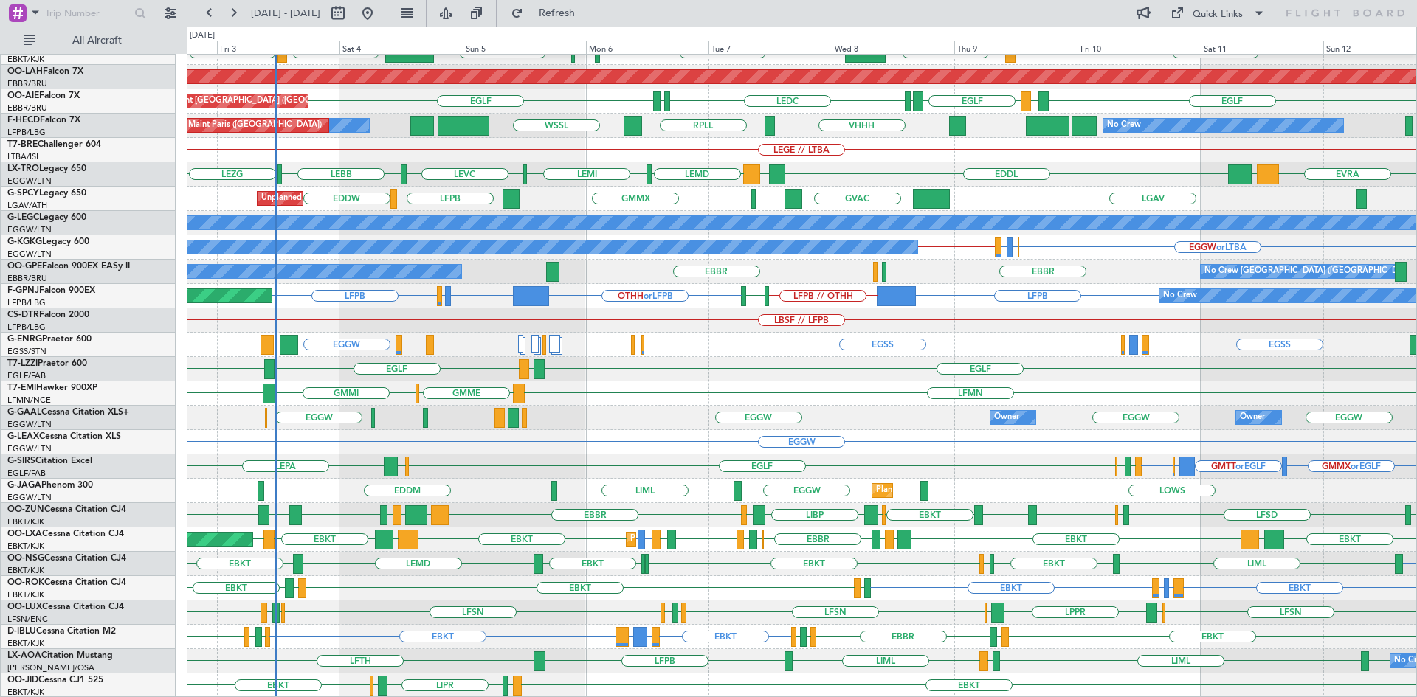
click at [649, 446] on div "EBBR LFMN EBBR EBKT LIML KISP LHBP EBKT EBKT LHBP KTEB KPVD Planned Maint Alton…" at bounding box center [802, 296] width 1230 height 804
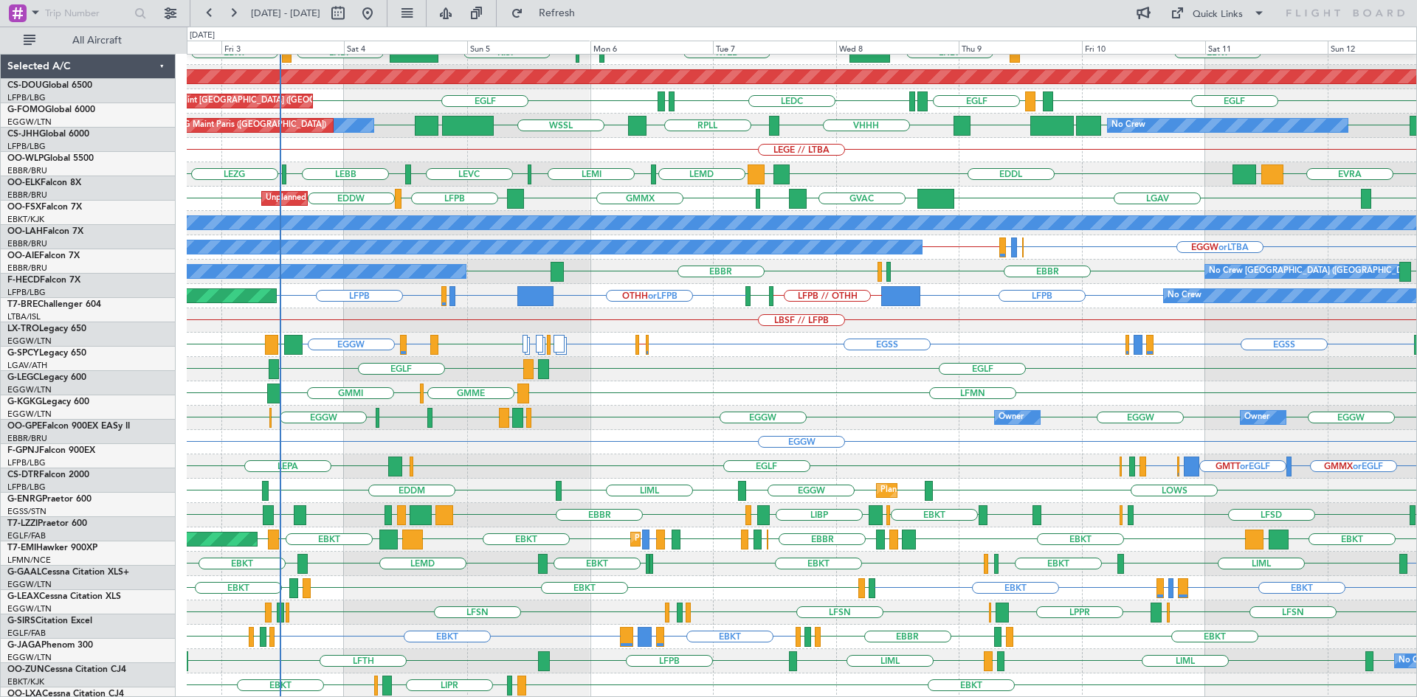
scroll to position [160, 0]
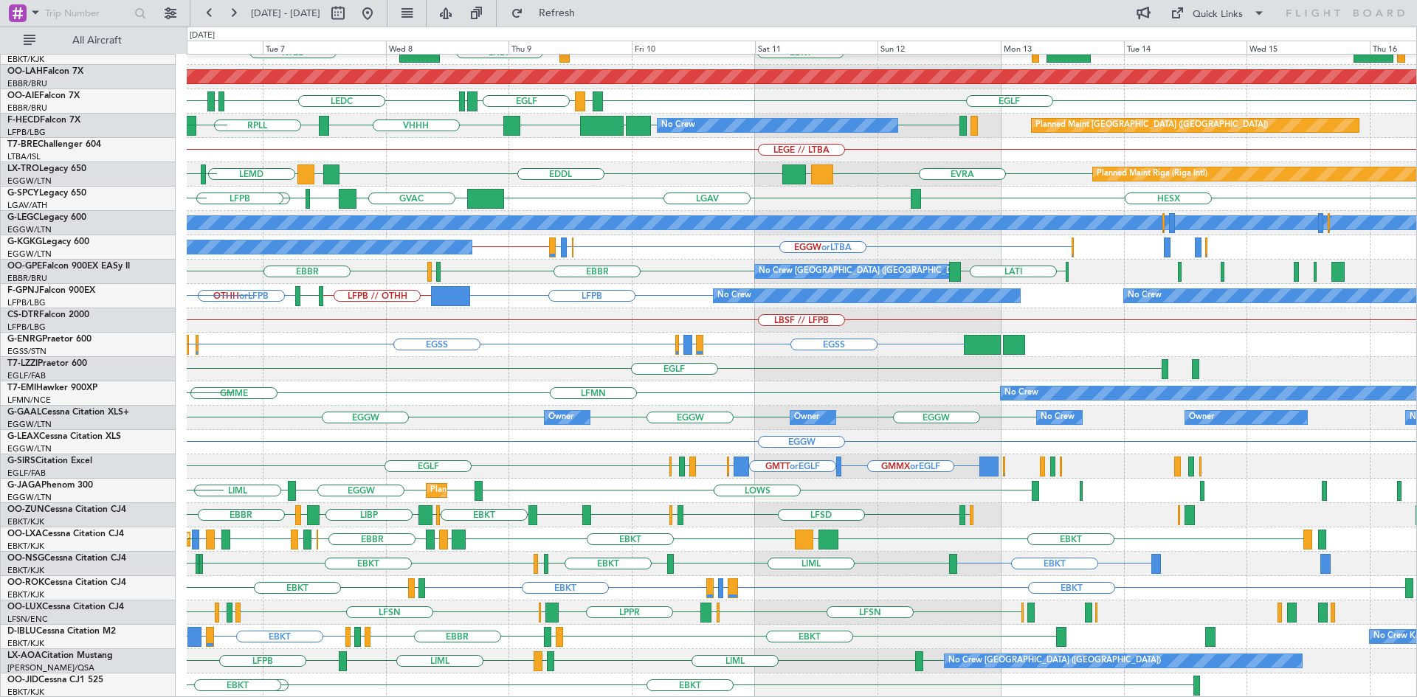
click at [364, 504] on div "EBBR LIML LFMN [GEOGRAPHIC_DATA] EBKT LHBP KTEB KPVD [GEOGRAPHIC_DATA] LHBP Pla…" at bounding box center [802, 296] width 1230 height 804
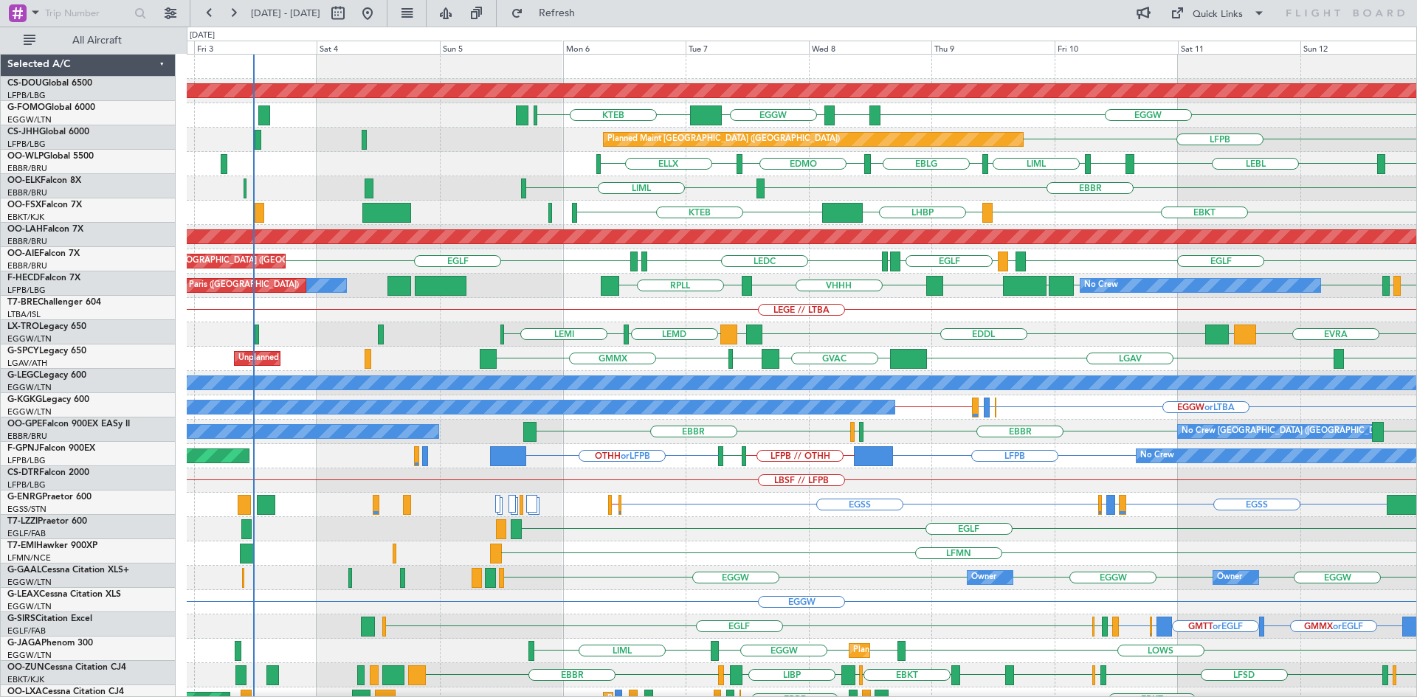
scroll to position [0, 0]
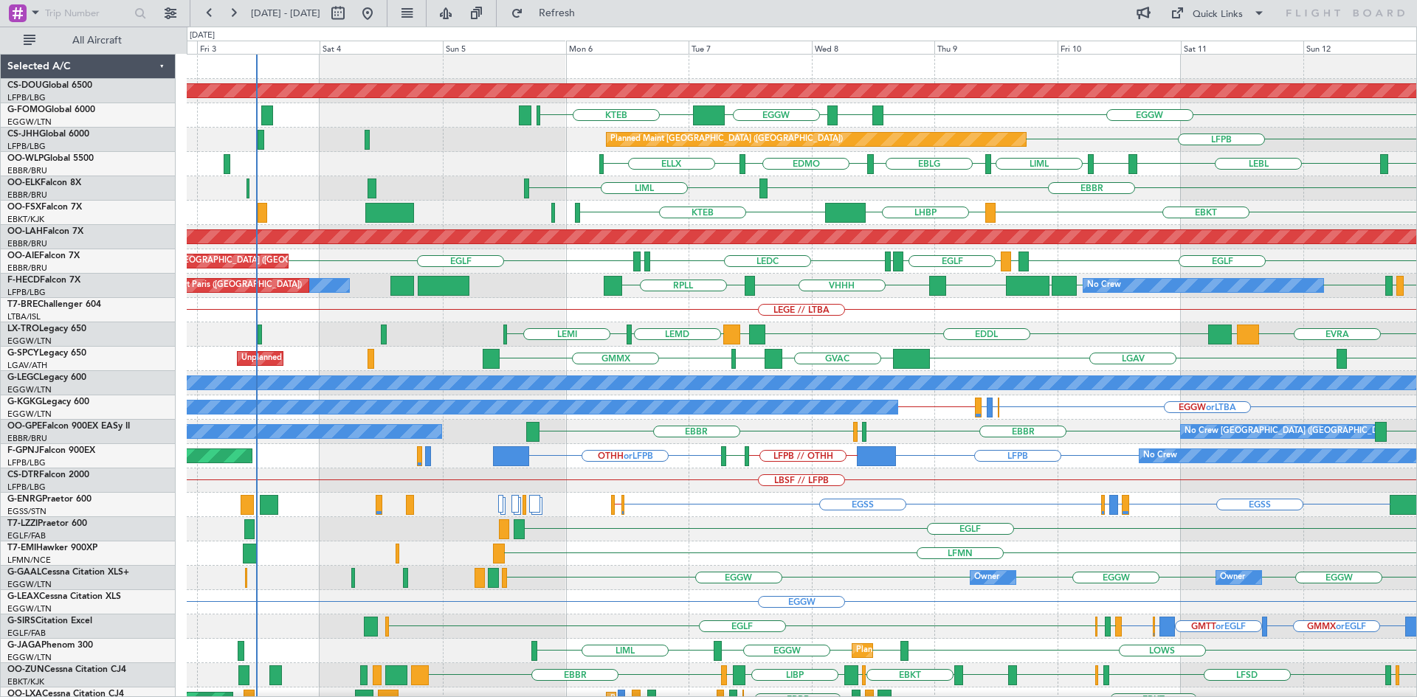
click at [1053, 479] on div "LBSF // LFPB" at bounding box center [802, 481] width 1230 height 24
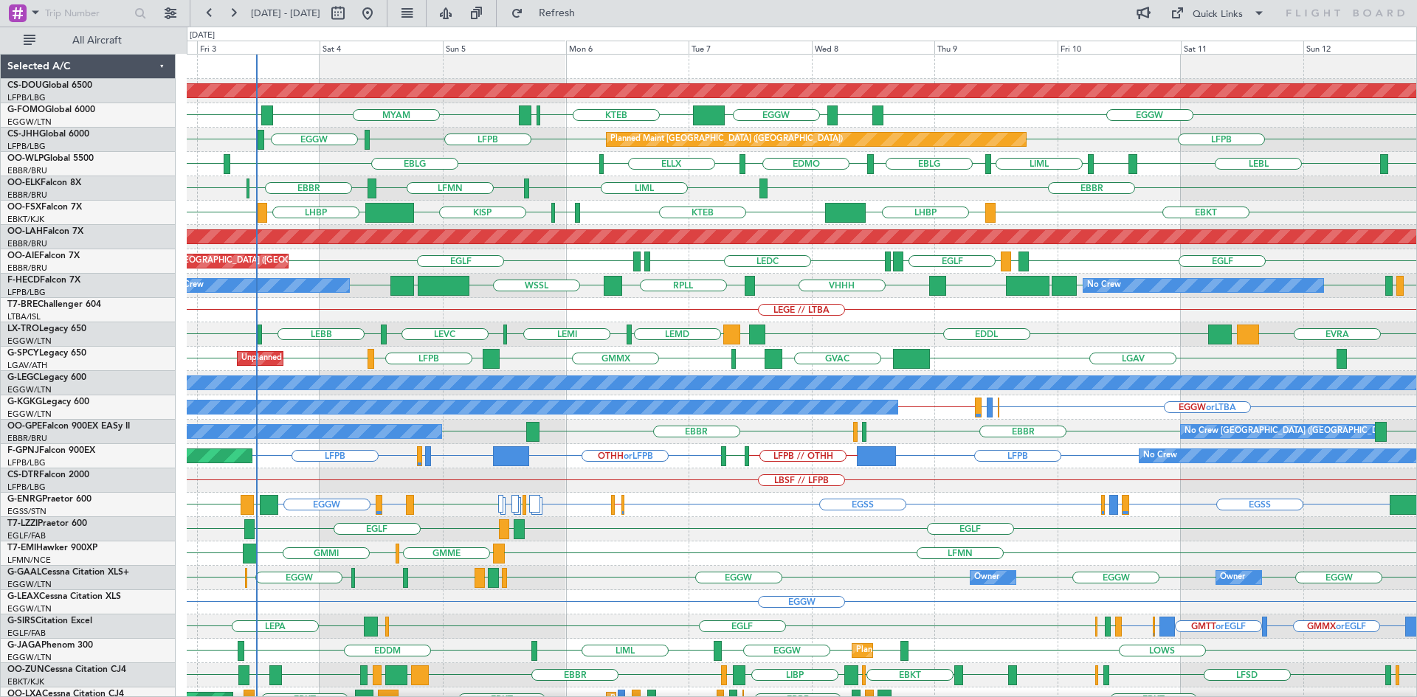
click at [992, 475] on div "LBSF // LFPB" at bounding box center [802, 481] width 1230 height 24
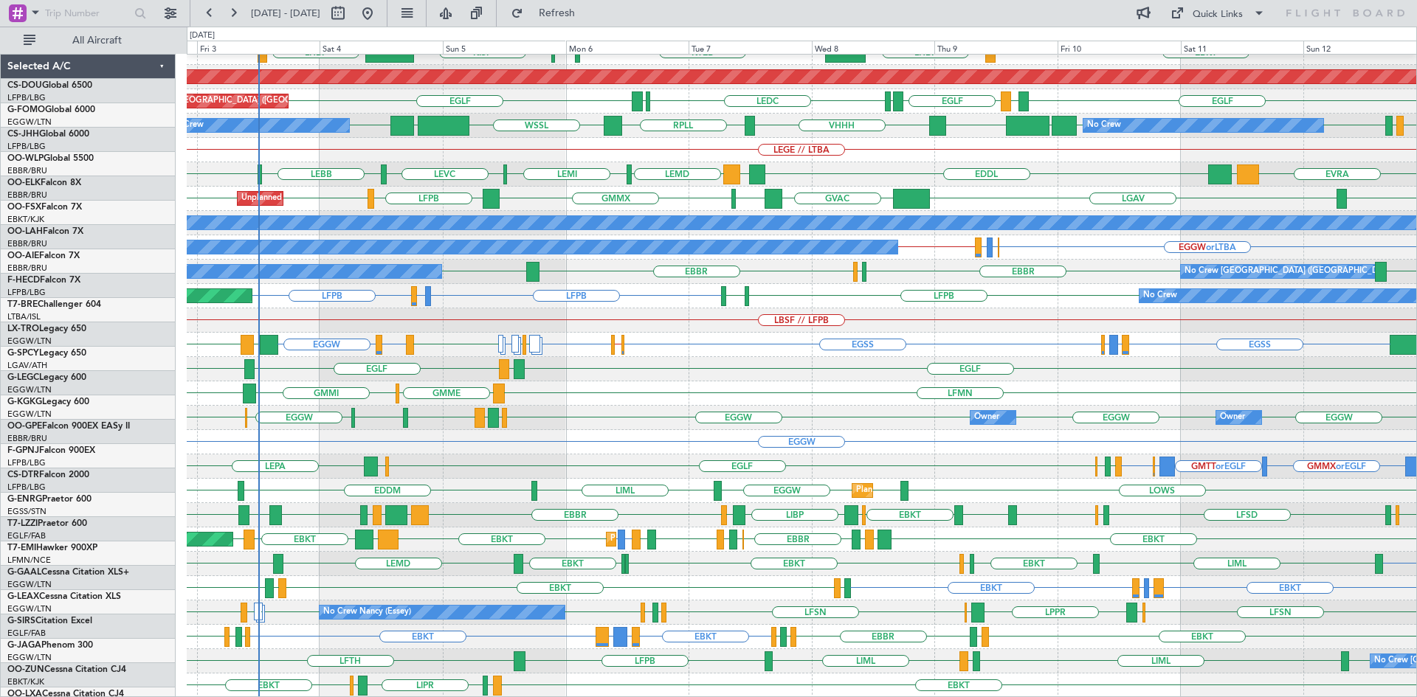
scroll to position [160, 0]
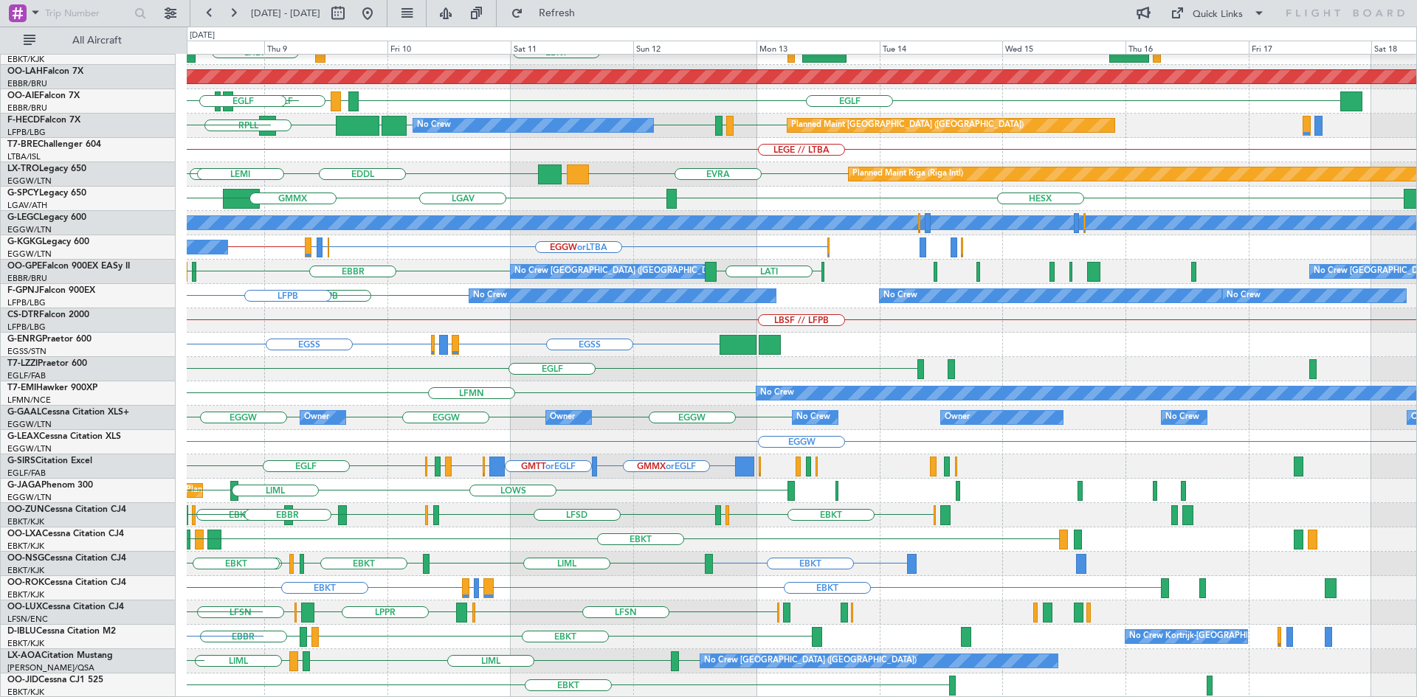
click at [371, 451] on div "EBBR LIML EBKT LHBP KPVD KTEB KISP Planned Maint Alton-st Louis (St Louis Regl)…" at bounding box center [802, 296] width 1230 height 804
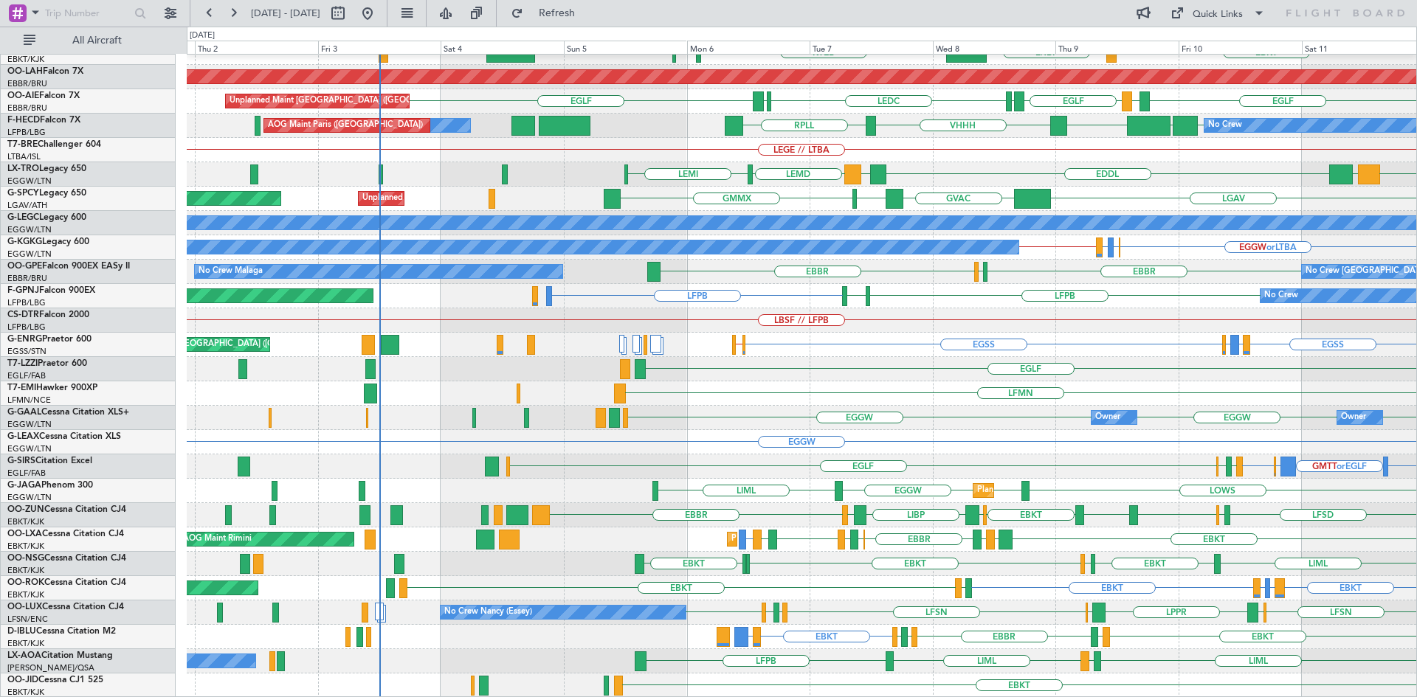
click at [985, 427] on div "EBBR LIML Planned Maint Kortrijk-Wevelgem EBKT LHBP KTEB LIMC KTEB Planned Main…" at bounding box center [802, 296] width 1230 height 804
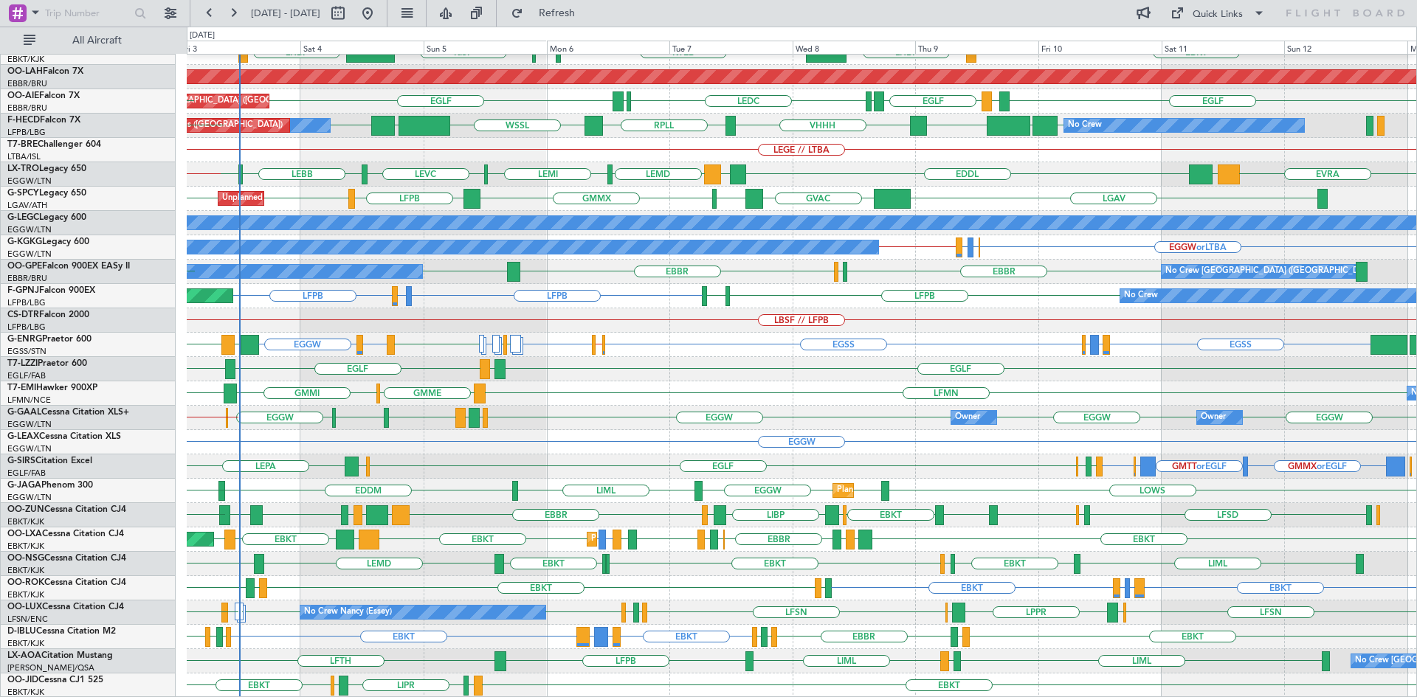
click at [629, 440] on div "EBBR LFMN EBBR EBKT LIML KISP LHBP EBKT EBKT LHBP KTEB KPVD Planned Maint Alton…" at bounding box center [802, 296] width 1230 height 804
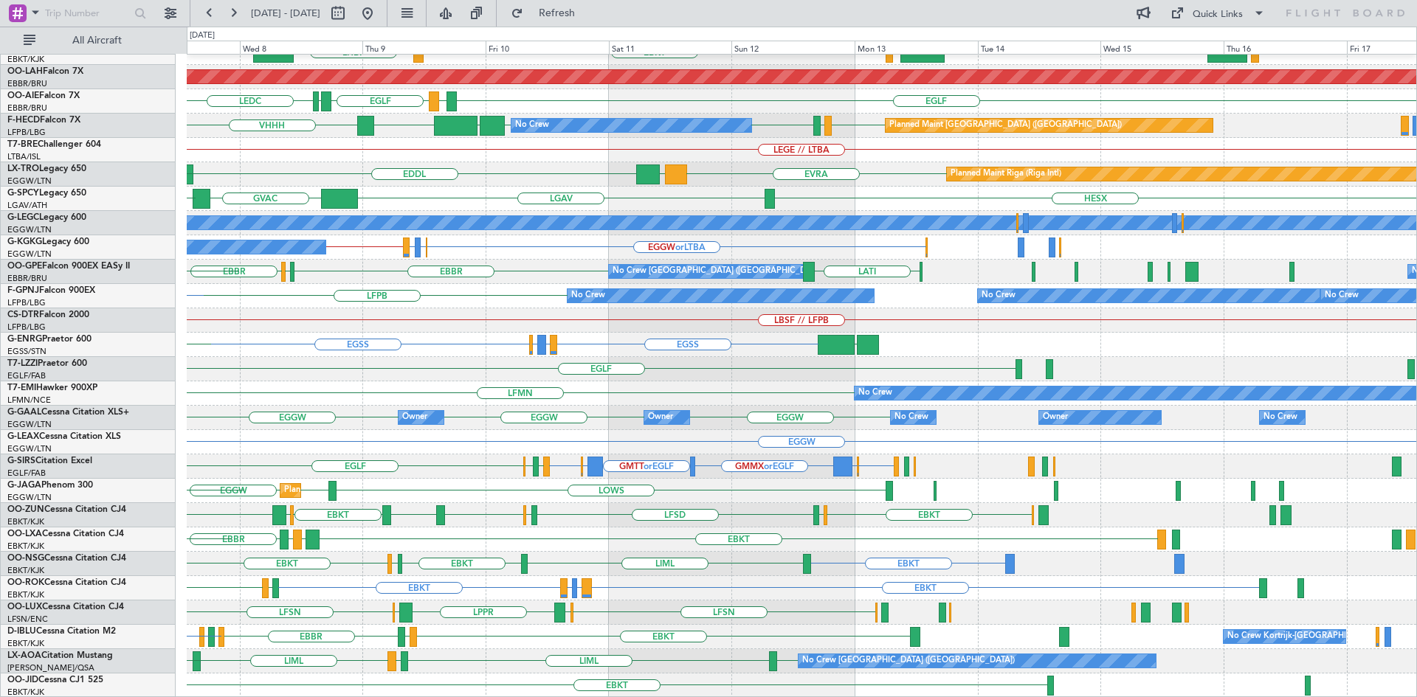
click at [536, 575] on div "EBBR LIML LFMN EBKT LHBP KTEB KPVD KISP Planned Maint Alton-st Louis (St Louis …" at bounding box center [802, 296] width 1230 height 804
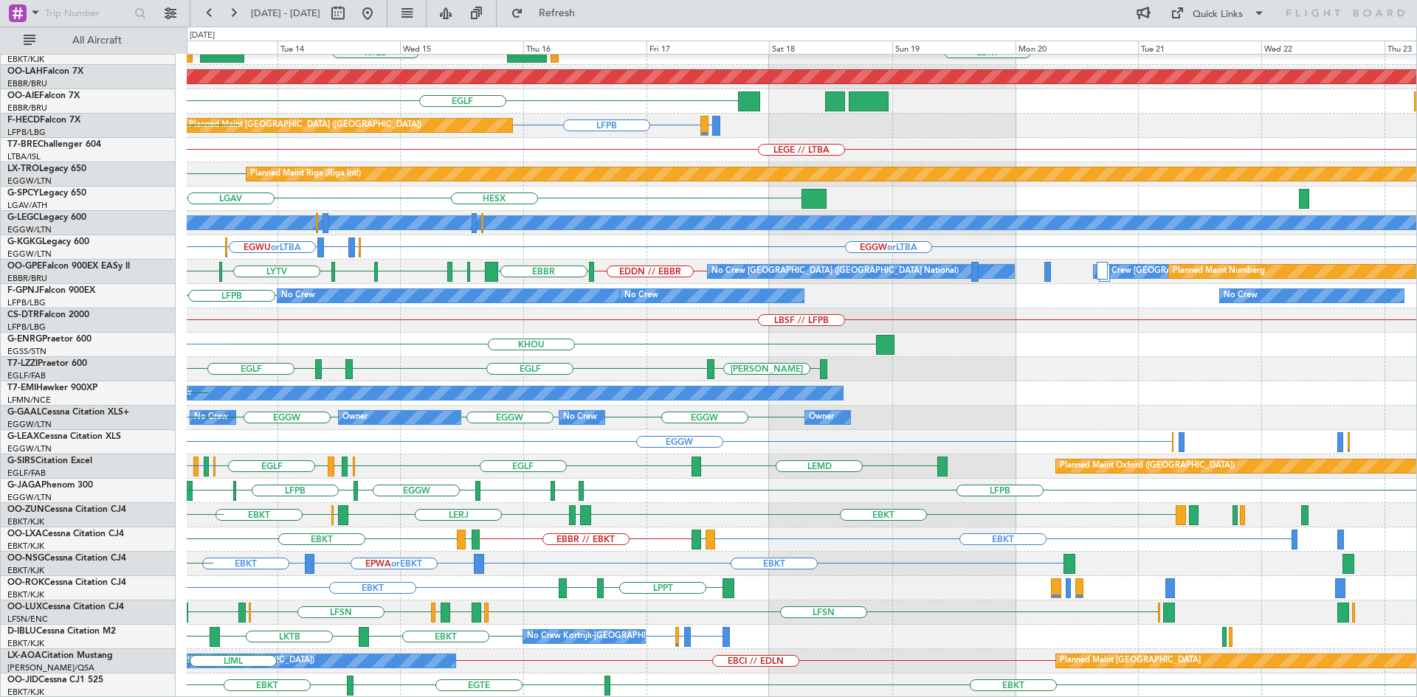
click at [460, 578] on div "EBBR EBKT LOWS KTEB LIMC EBKT Planned Maint Alton-st Louis (St Louis Regl) EGLF…" at bounding box center [802, 296] width 1230 height 804
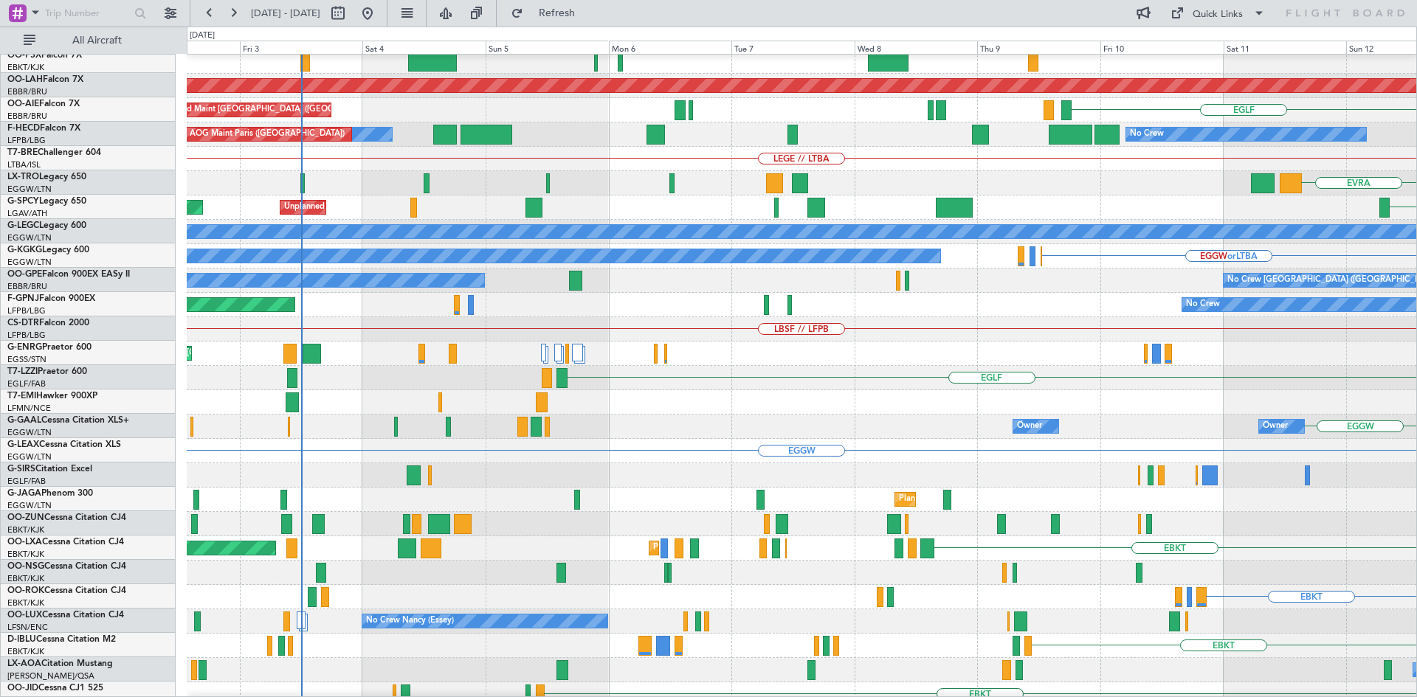
scroll to position [151, 0]
click at [1416, 201] on html "13 Oct 2025 - 23 Oct 2025 Refresh Quick Links All Aircraft EBBR LIMC KTEB Plann…" at bounding box center [708, 348] width 1417 height 697
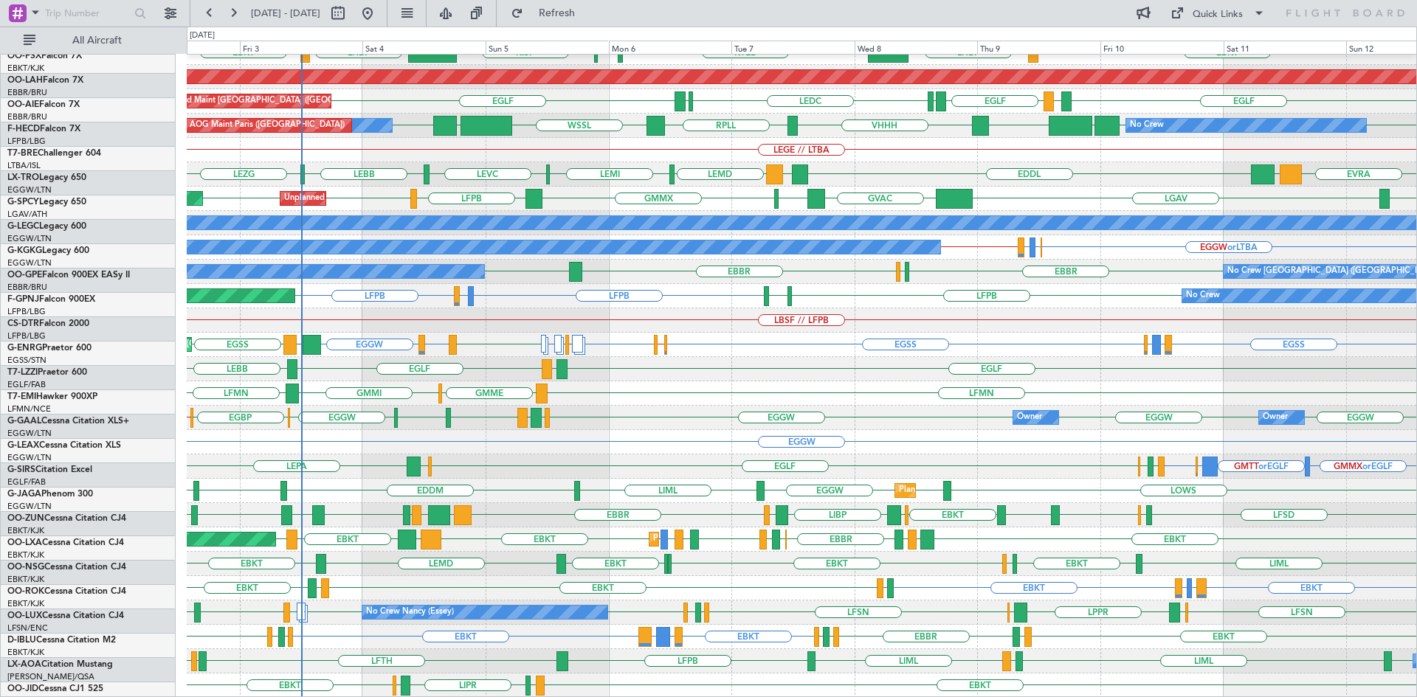
scroll to position [160, 0]
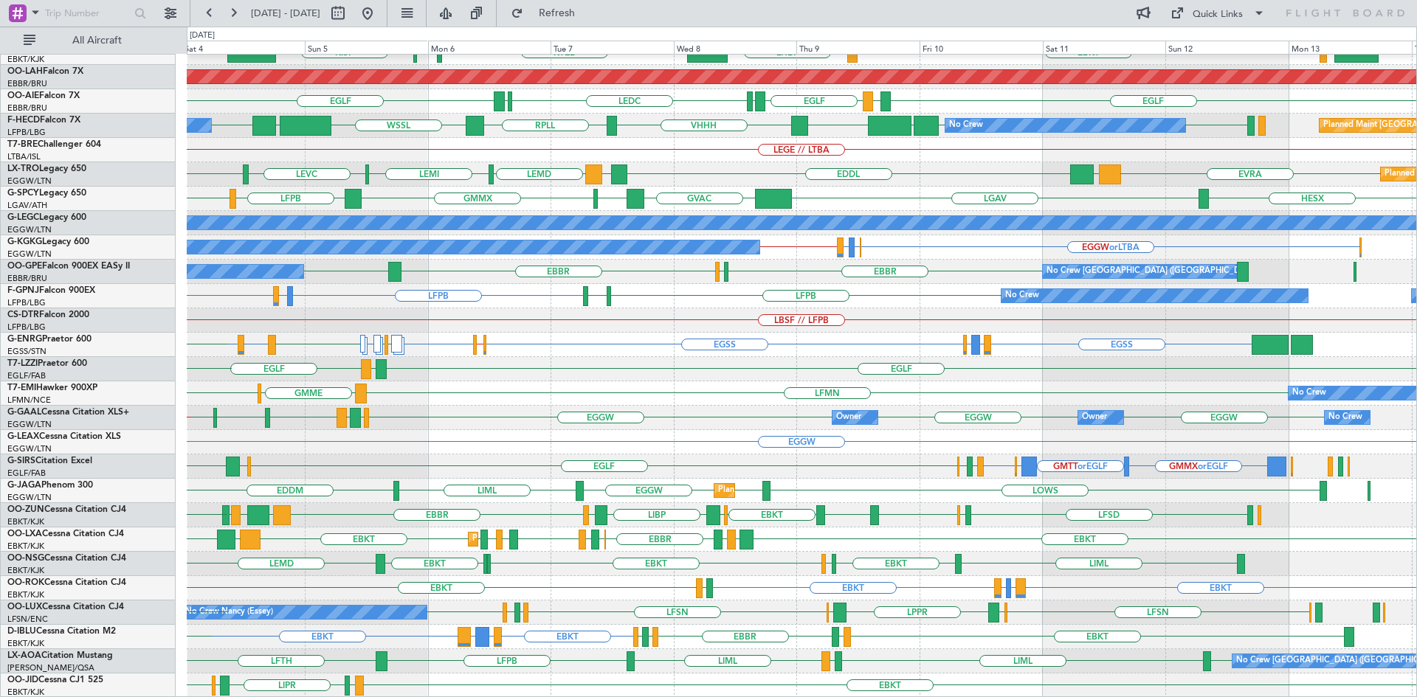
click at [489, 620] on div "EBBR LIML LFMN EBBR EBKT EBKT LHBP KTEB KPVD KISP LHBP EBKT Planned Maint Alton…" at bounding box center [802, 296] width 1230 height 804
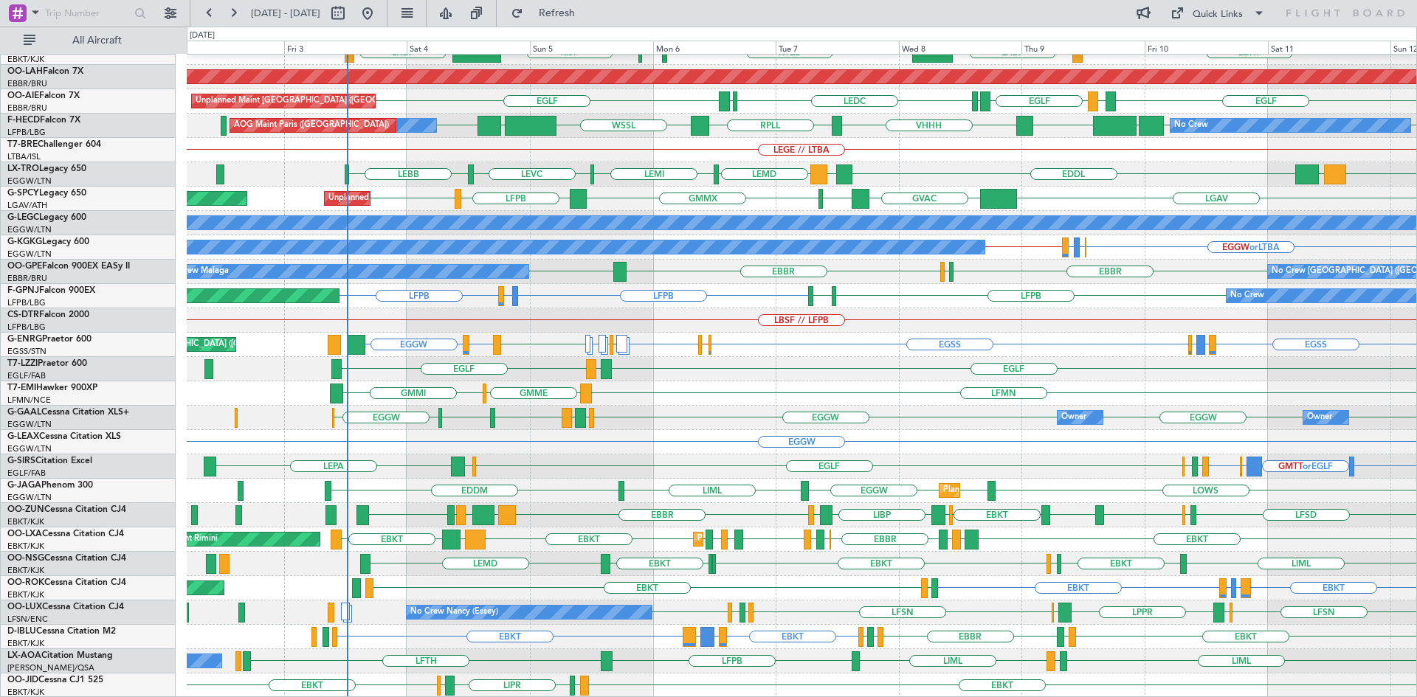
click at [626, 185] on div "EBBR LIML LFMN EBBR EBKT LHBP KTEB KPVD KISP LHBP LIMC KTEB Planned Maint Alton…" at bounding box center [802, 296] width 1230 height 804
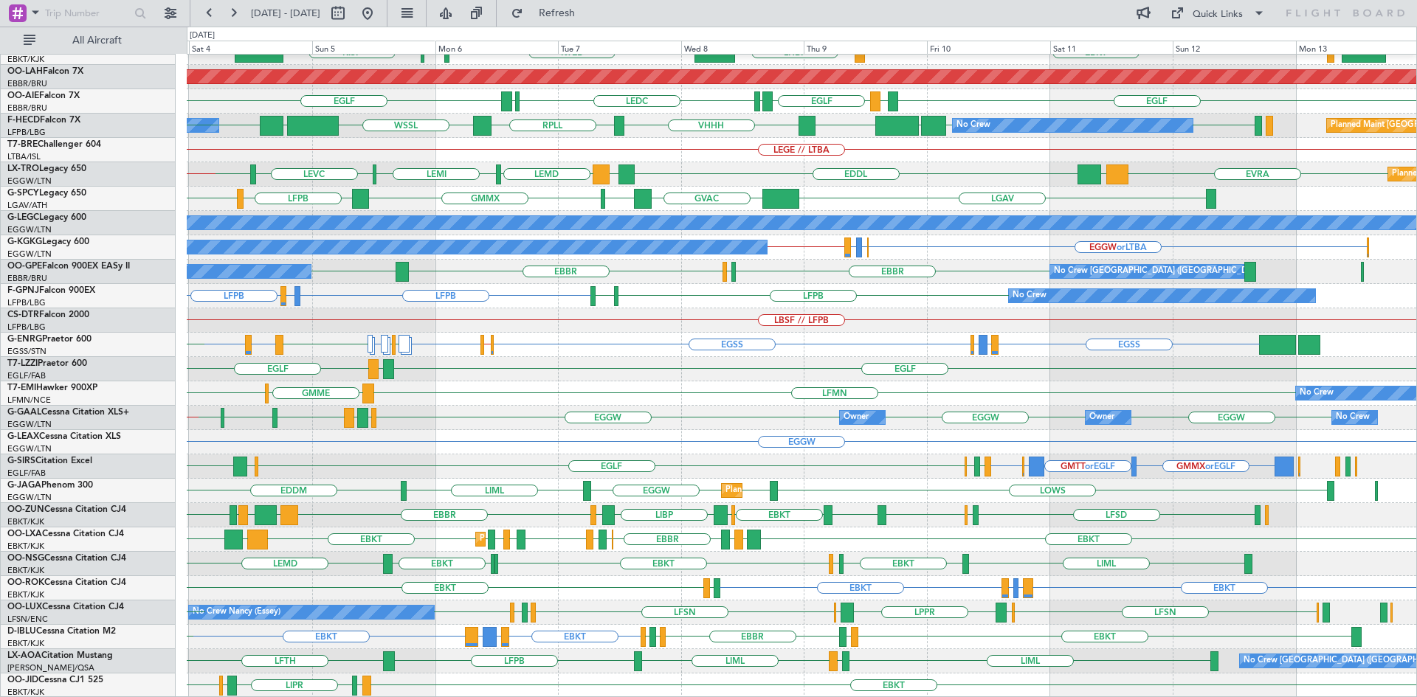
click at [894, 655] on div "LIML EBCI LIML LFPB LFTH No Crew Charleroi (Brussels South) LFPB EBAW No Crew A…" at bounding box center [802, 661] width 1230 height 24
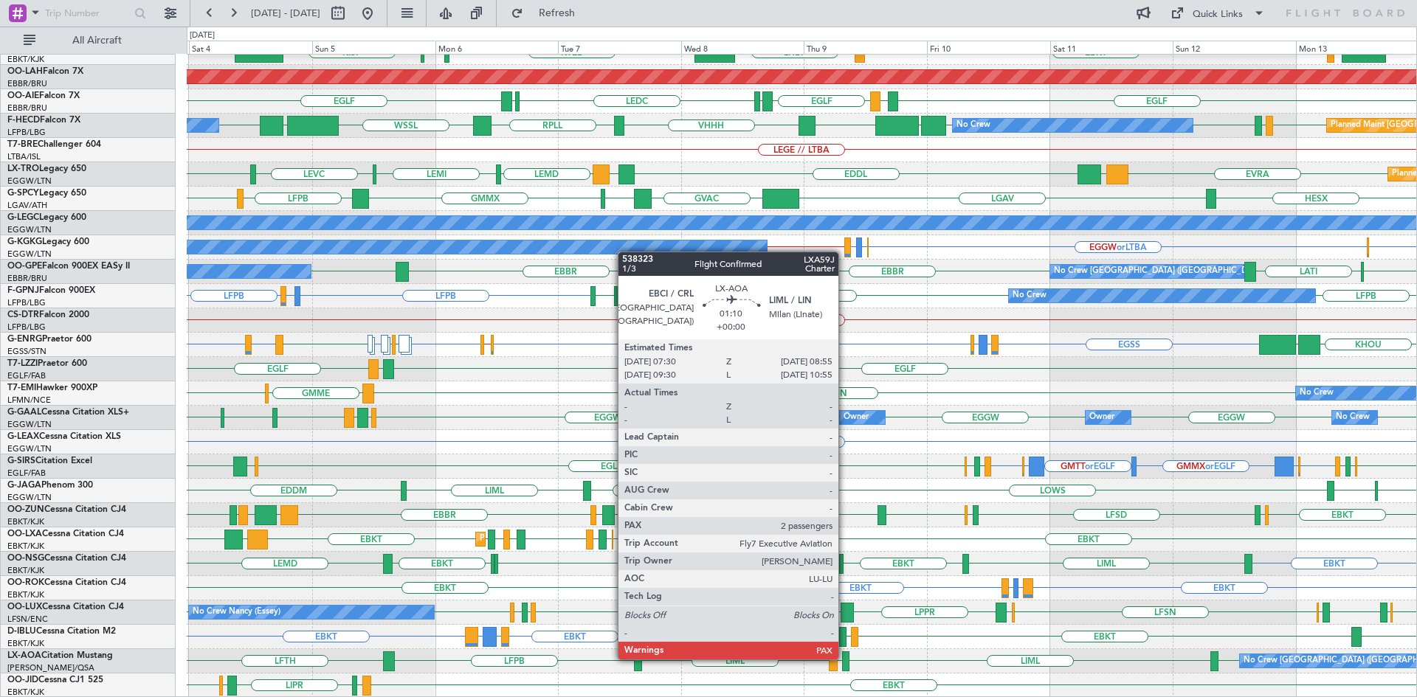
click at [845, 658] on div at bounding box center [845, 662] width 7 height 20
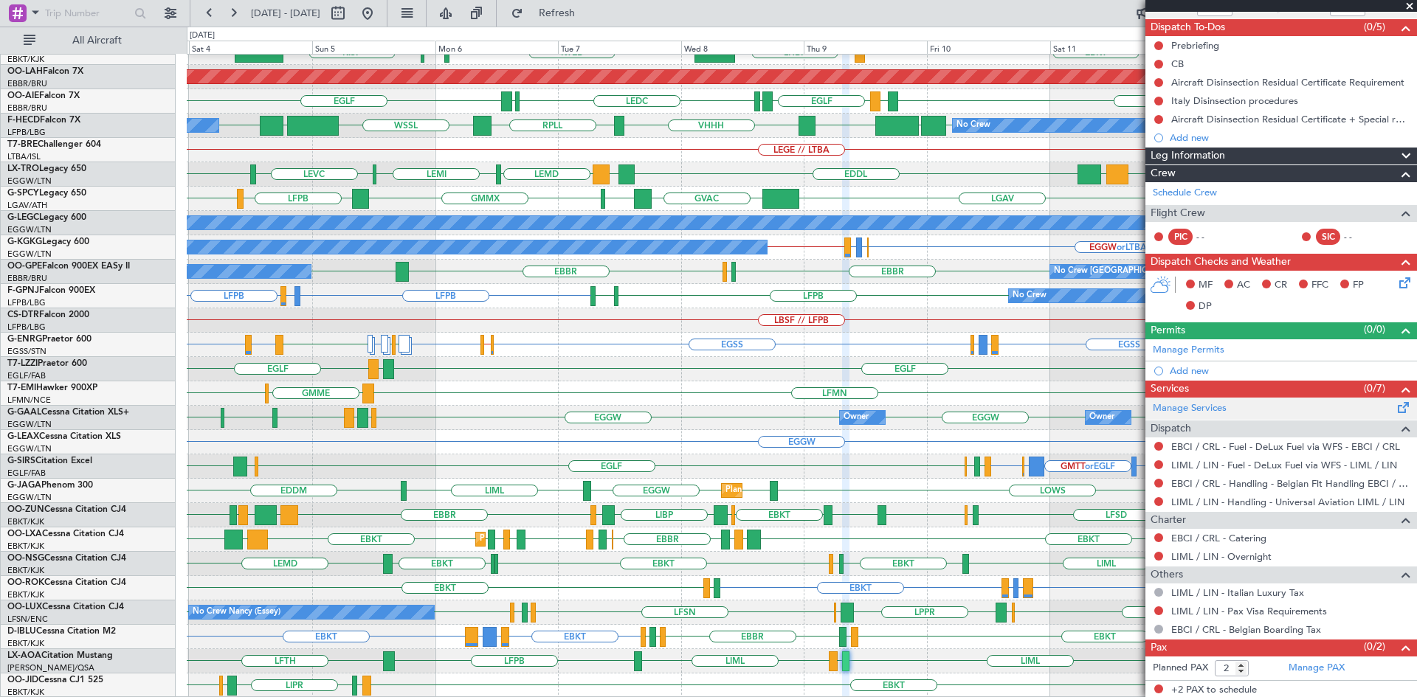
scroll to position [127, 0]
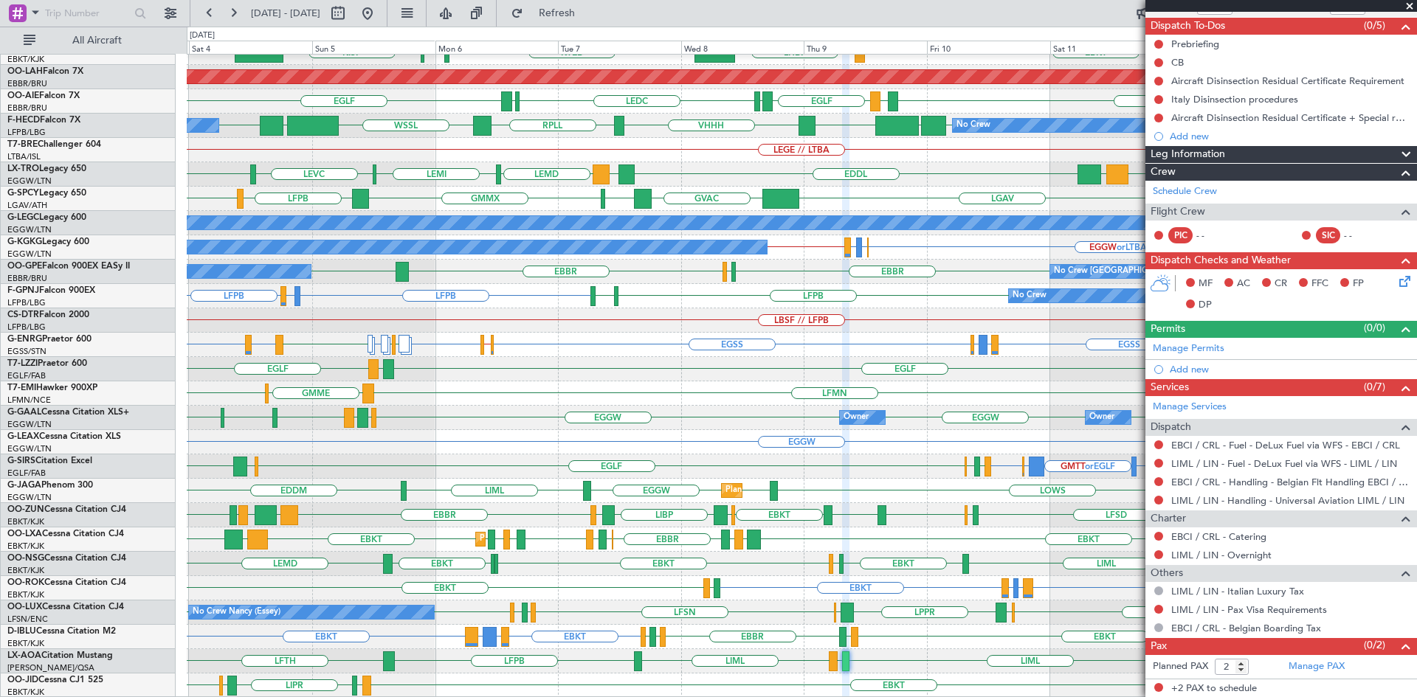
click at [1407, 6] on span at bounding box center [1409, 6] width 15 height 13
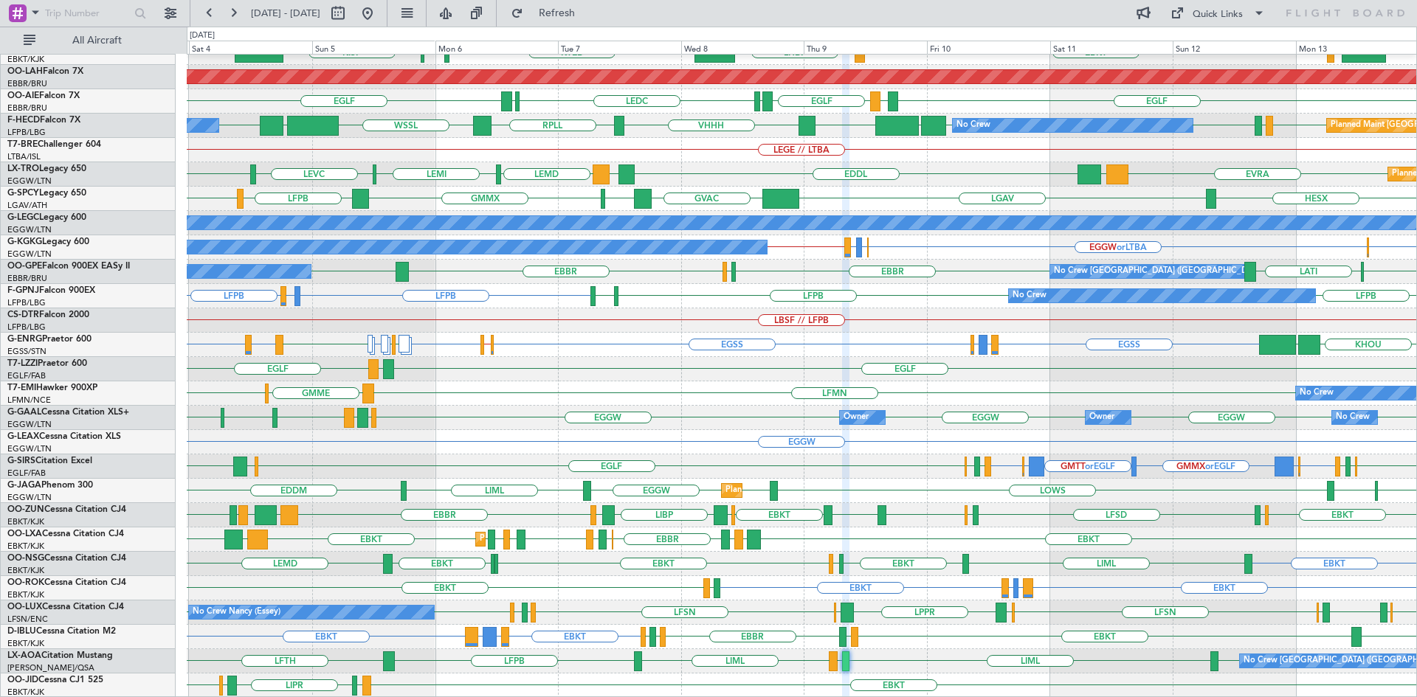
type input "0"
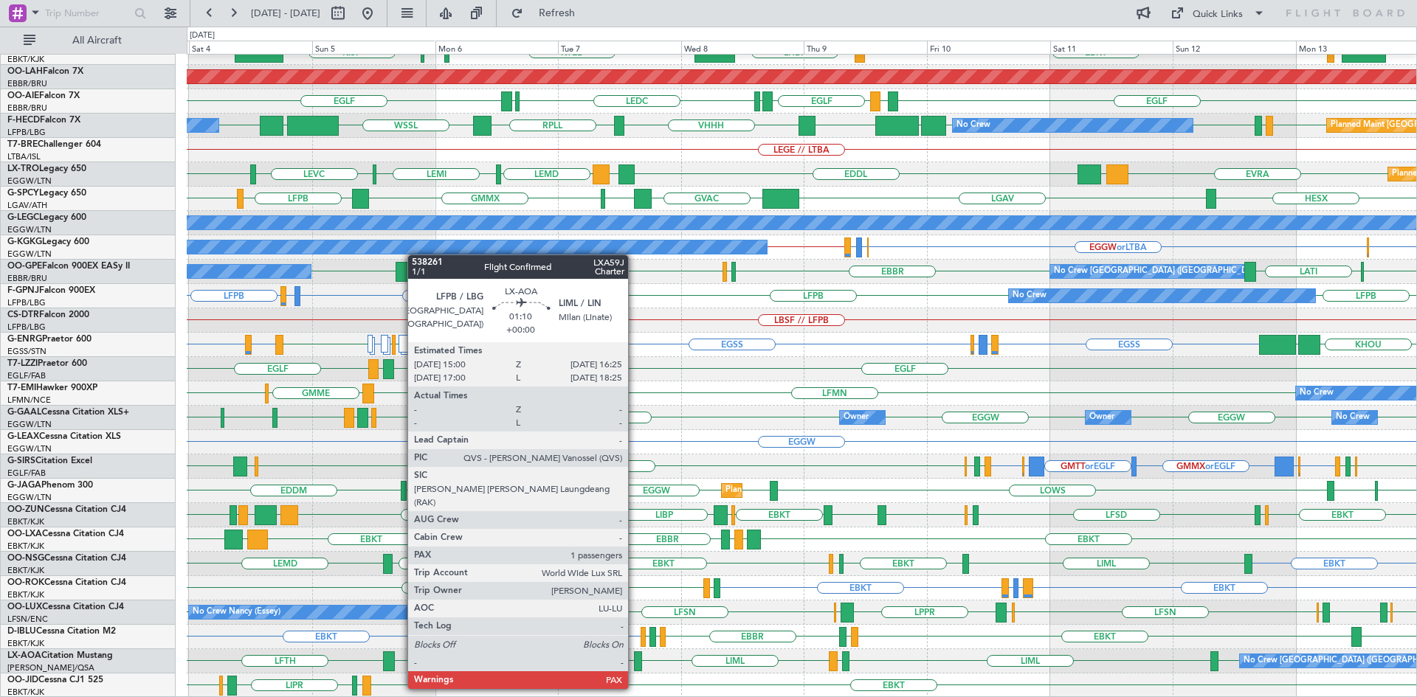
click at [635, 661] on div at bounding box center [637, 662] width 7 height 20
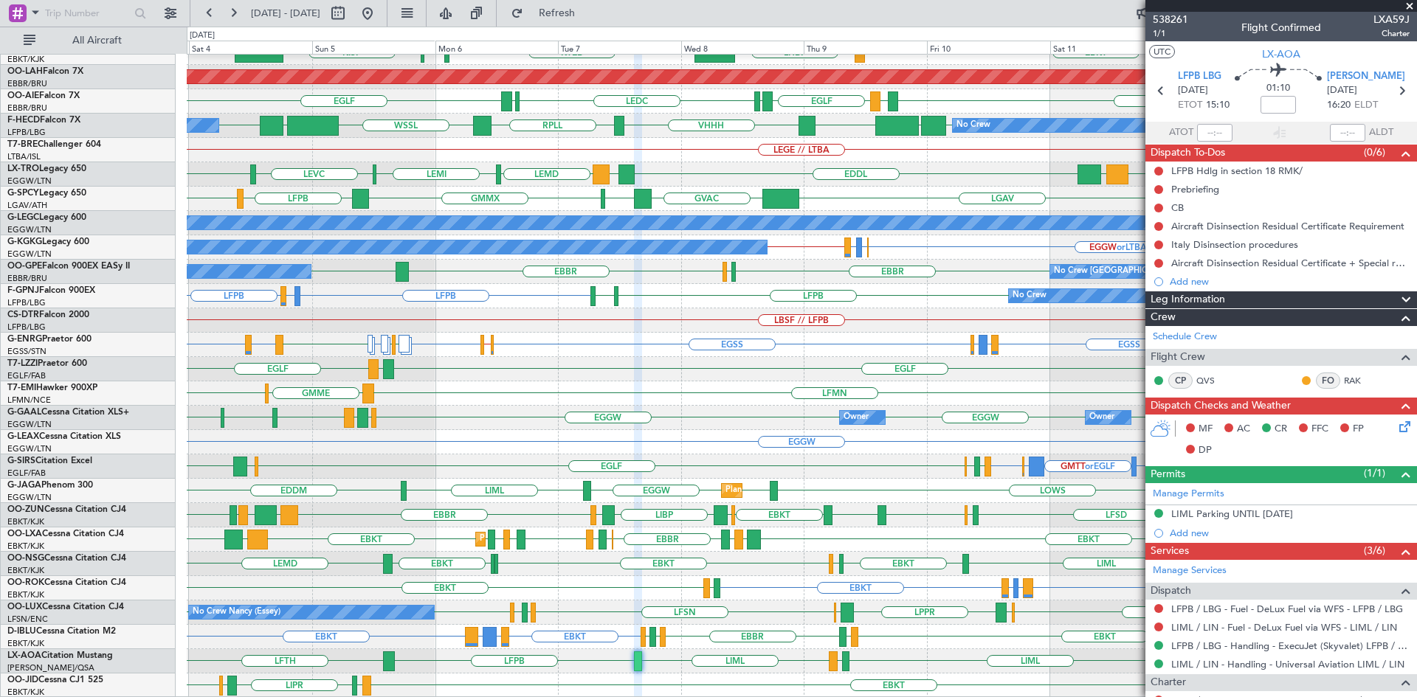
click at [1408, 8] on span at bounding box center [1409, 6] width 15 height 13
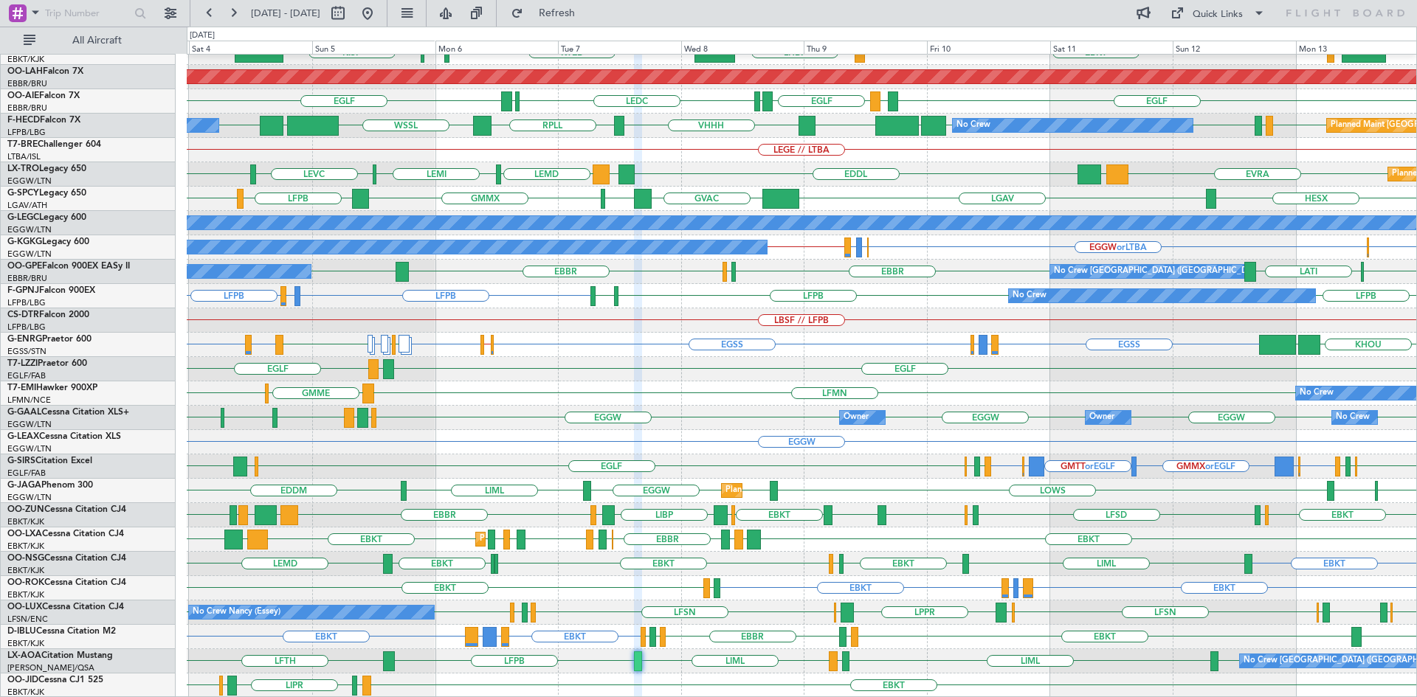
type input "0"
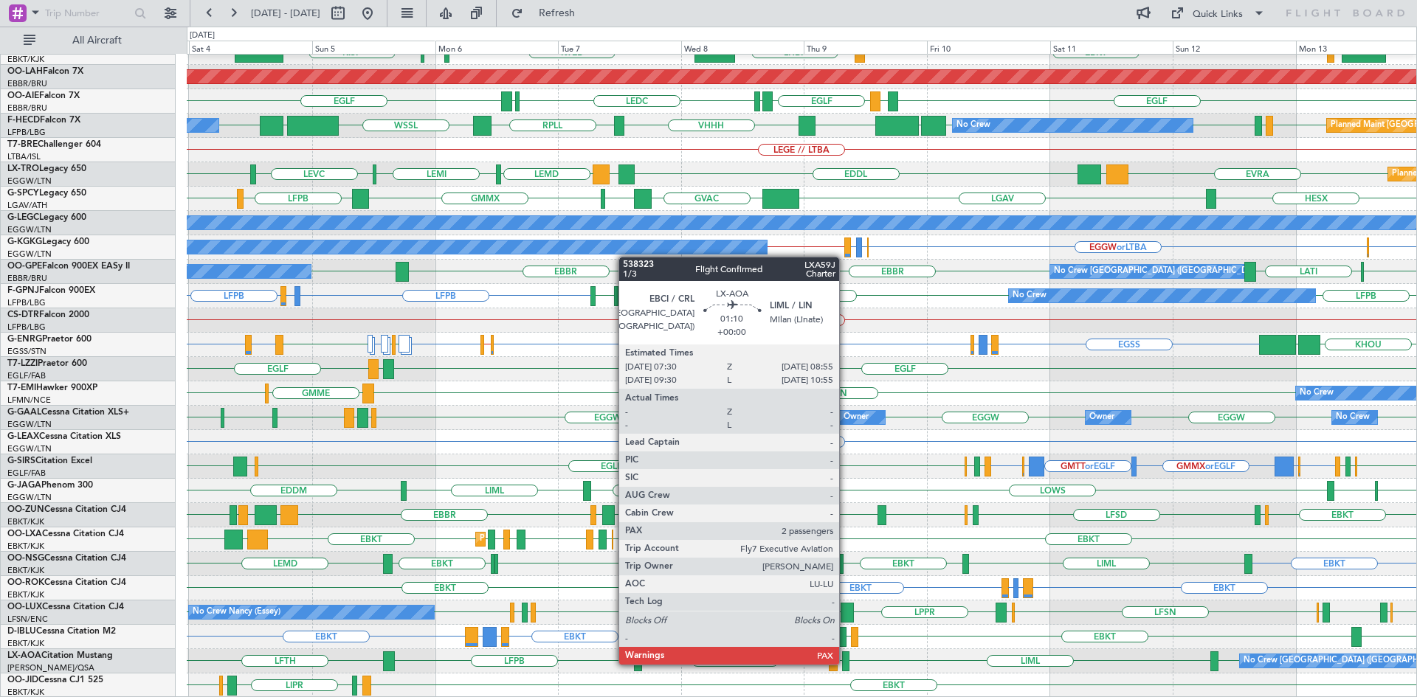
click at [846, 663] on div at bounding box center [845, 662] width 7 height 20
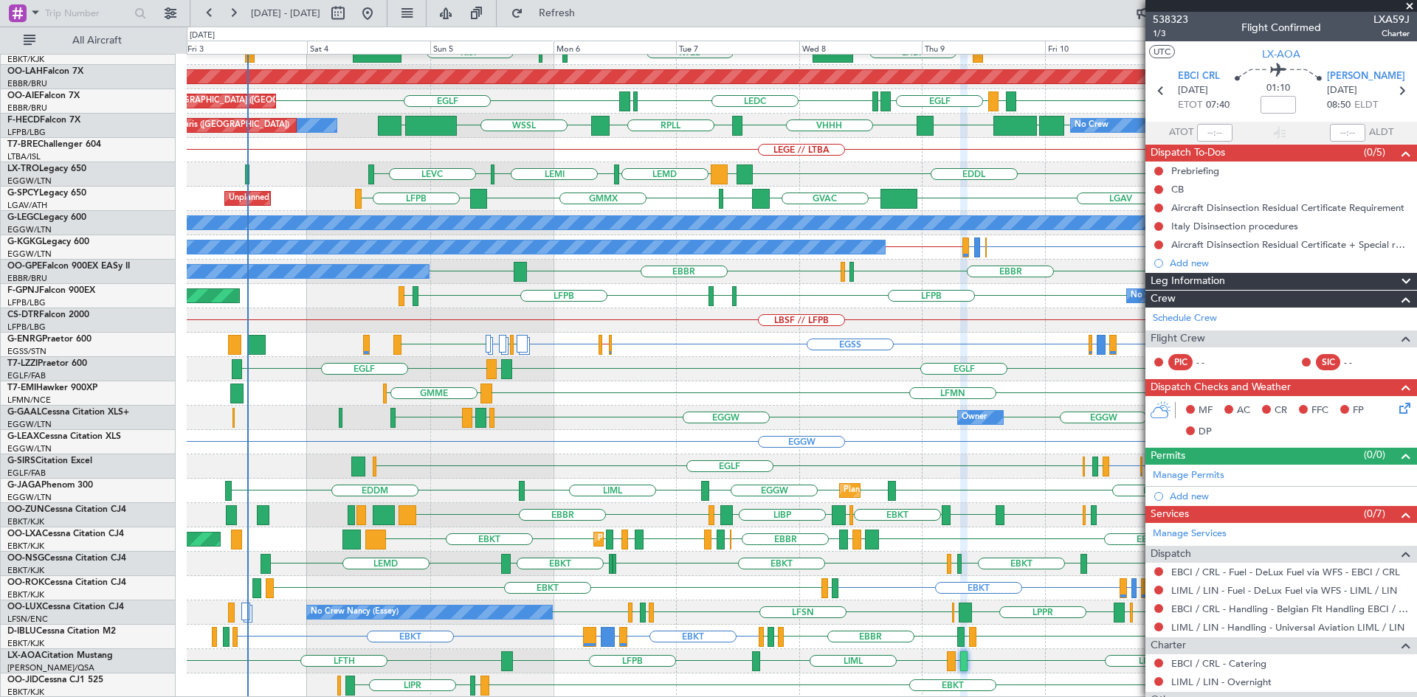
click at [509, 431] on div "EBBR LIML LFMN EBKT LHBP KTEB KPVD KISP LIMC KTEB Planned Maint Alton-st Louis …" at bounding box center [802, 296] width 1230 height 804
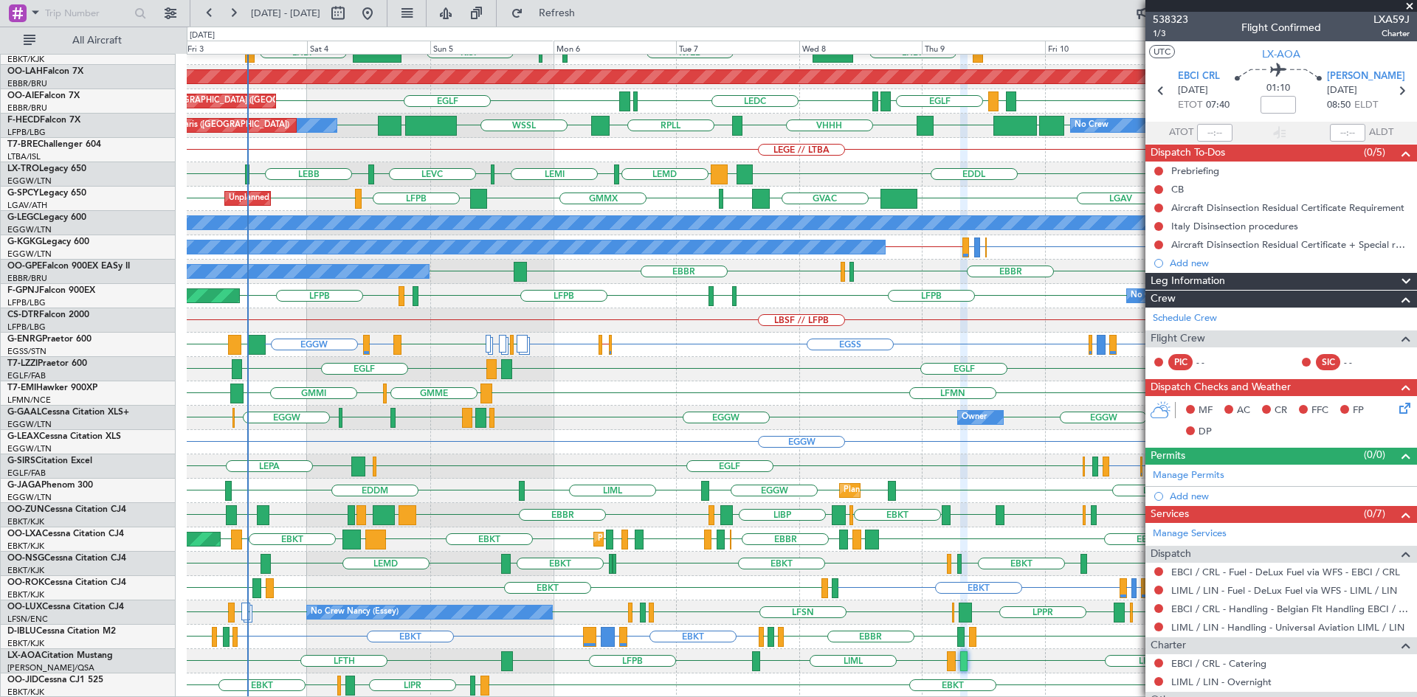
click at [1409, 5] on span at bounding box center [1409, 6] width 15 height 13
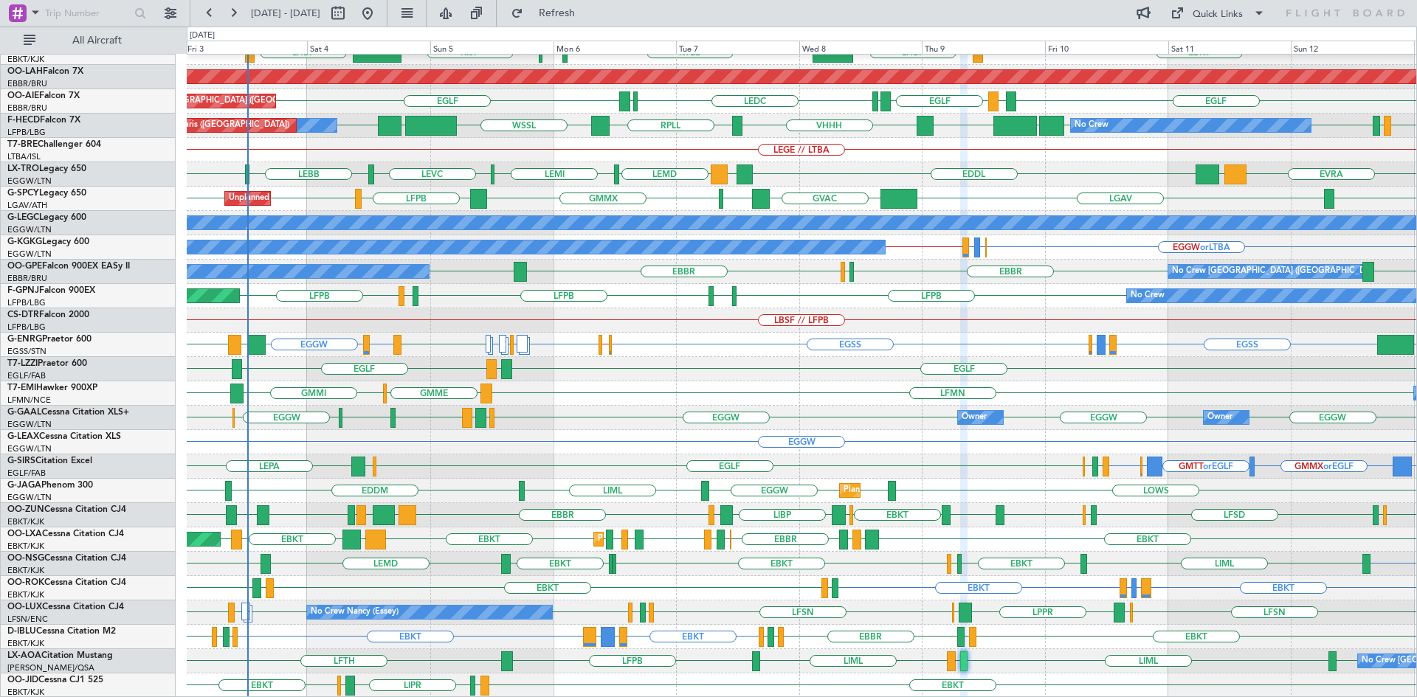
type input "0"
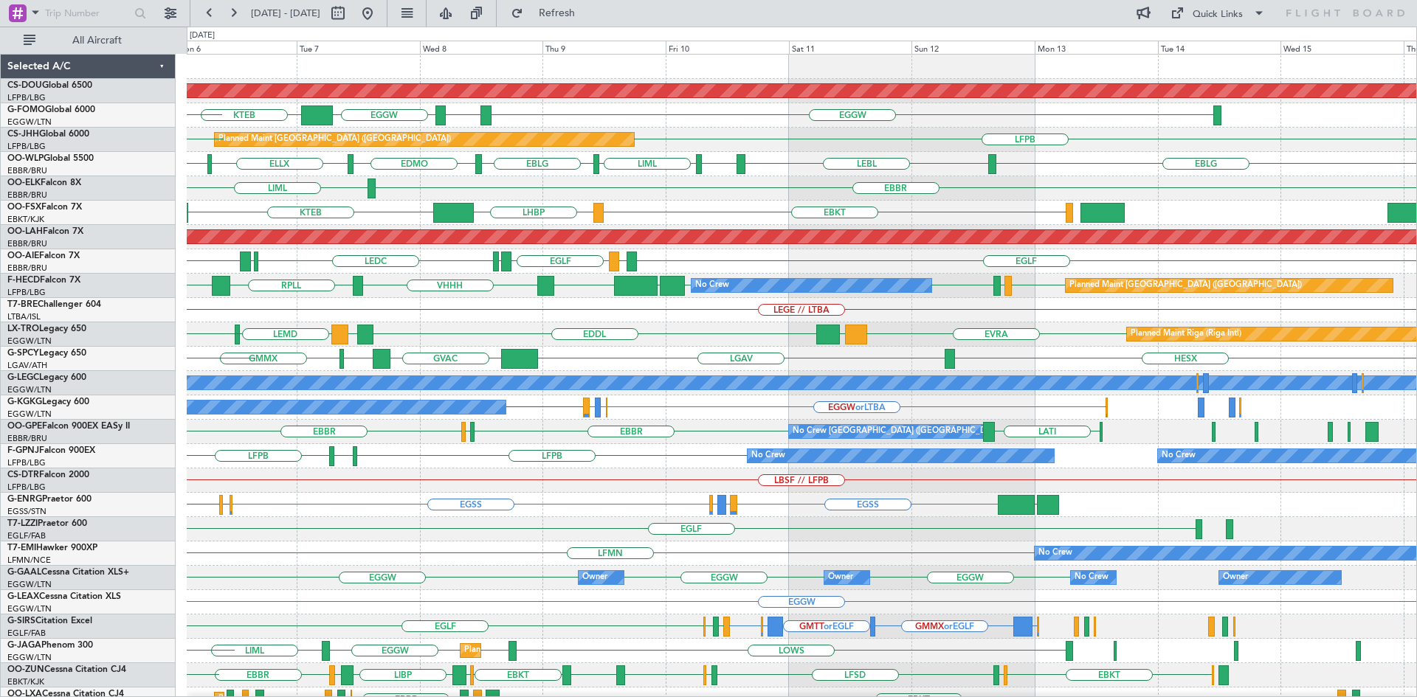
click at [506, 492] on div "LBSF // LFPB" at bounding box center [802, 481] width 1230 height 24
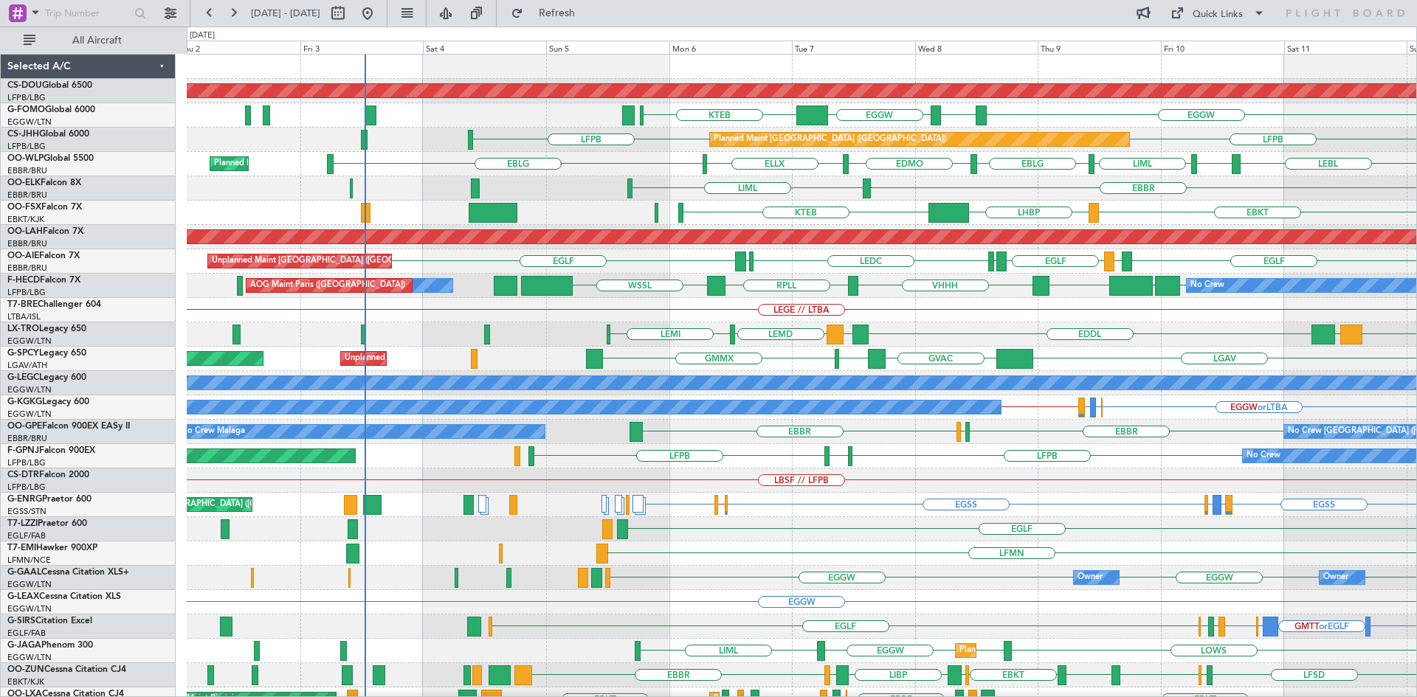
click at [861, 300] on div "Planned Maint London ([GEOGRAPHIC_DATA]) EGGW ESSB EGGW KTEB LIML Planned Maint…" at bounding box center [802, 457] width 1230 height 804
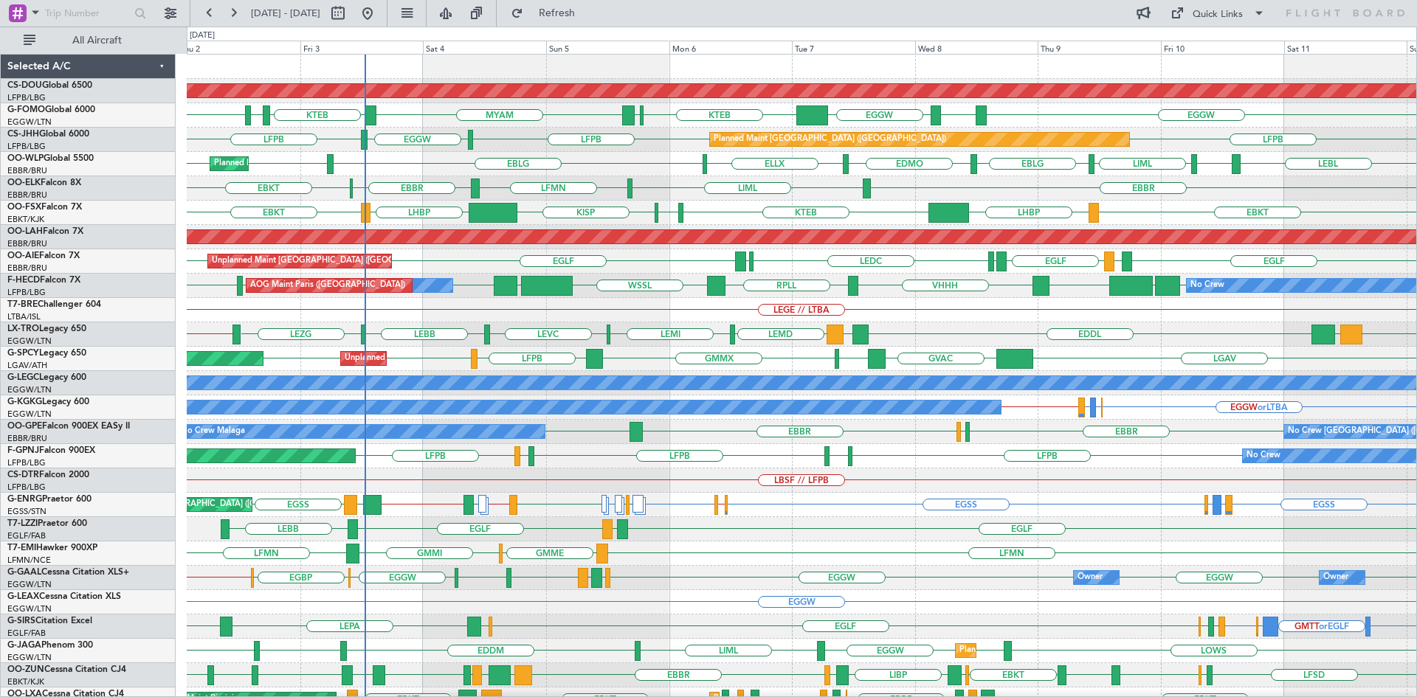
scroll to position [160, 0]
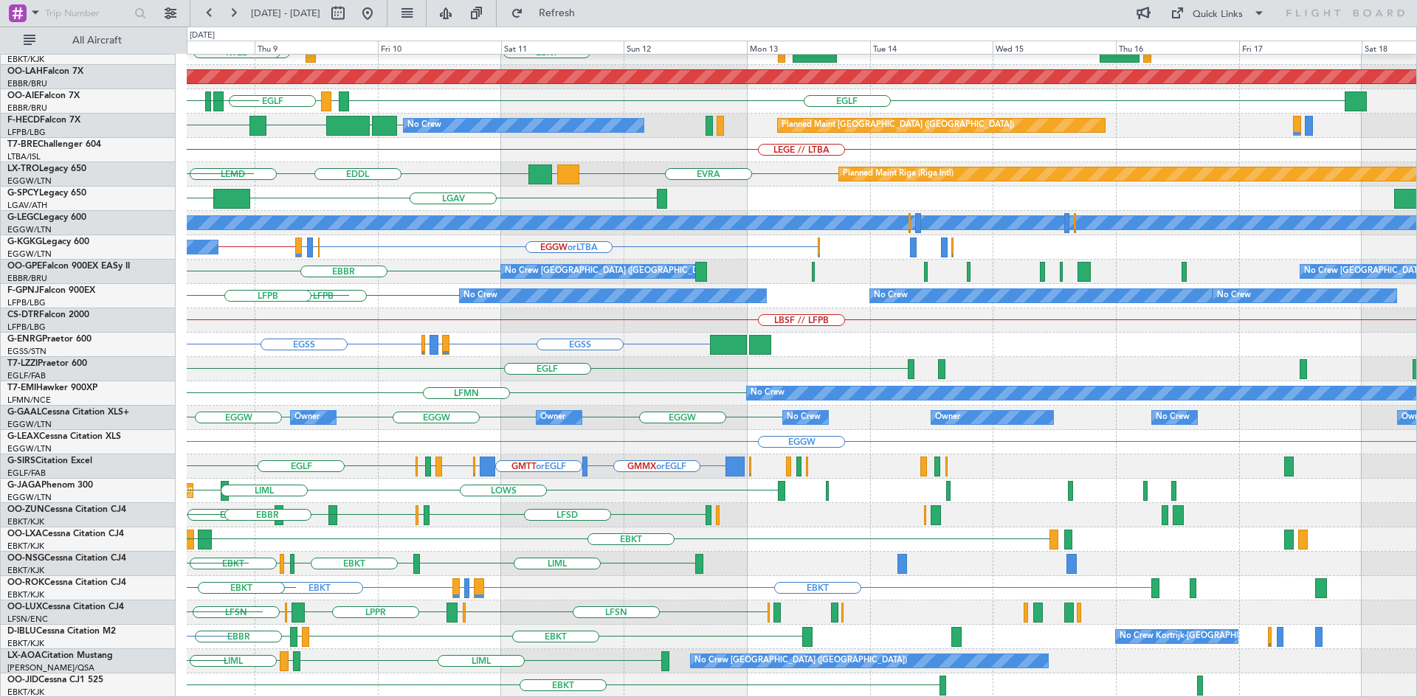
click at [20, 284] on div "EBBR LIML EBKT LHBP KTEB KPVD Planned Maint Alton-st Louis (St Louis Regl) EGLF…" at bounding box center [708, 362] width 1417 height 671
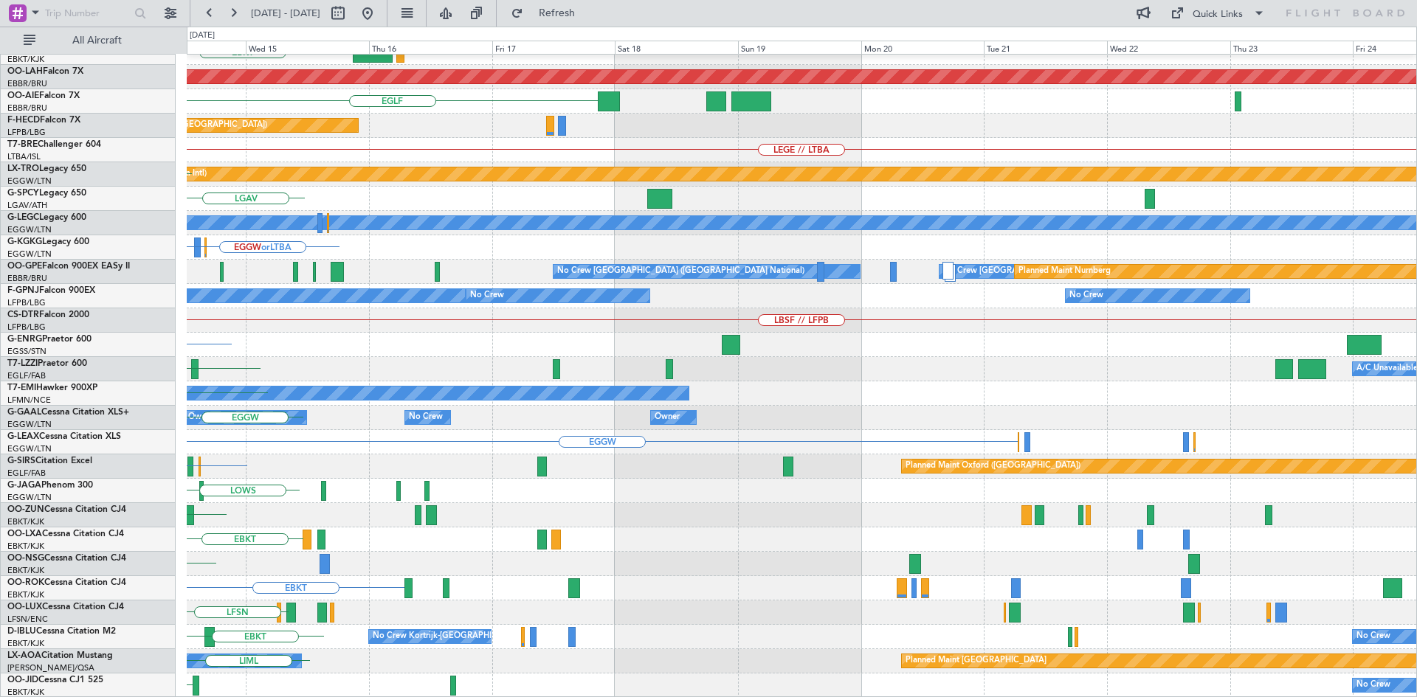
click at [196, 412] on div "EBBR EBKT Planned Maint Alton-st Louis (St Louis Regl) EGLF Planned Maint Paris…" at bounding box center [802, 296] width 1230 height 804
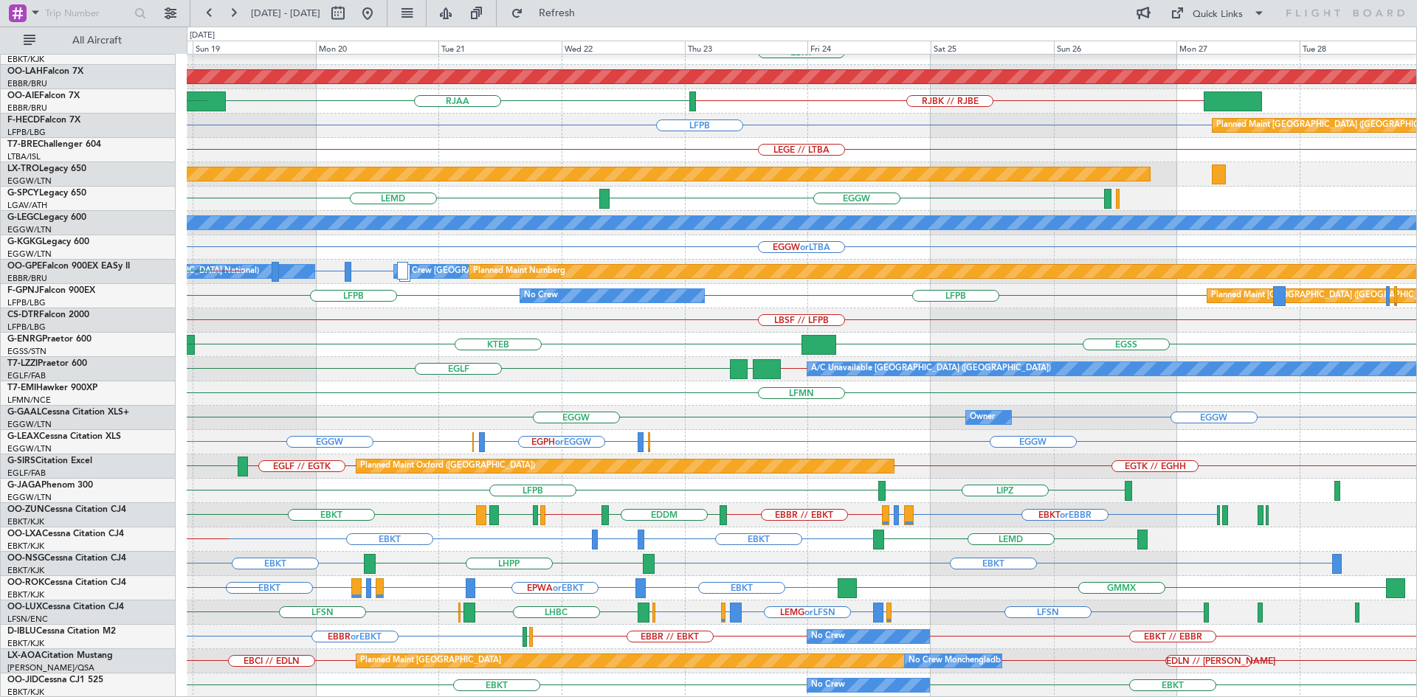
click at [742, 497] on div "EBBR LFMN EBKT Planned Maint Alton-st Louis (St Louis Regl) RJBK // RJBE RJAA U…" at bounding box center [802, 296] width 1230 height 804
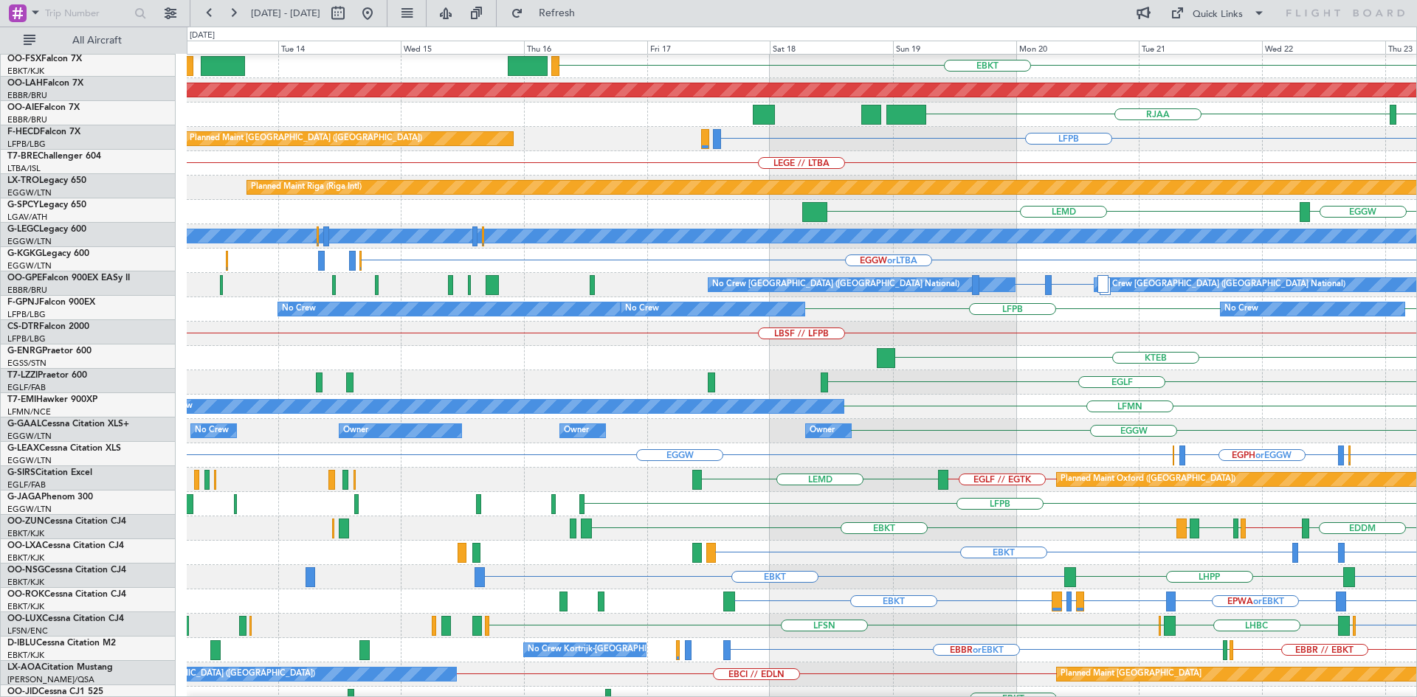
scroll to position [147, 0]
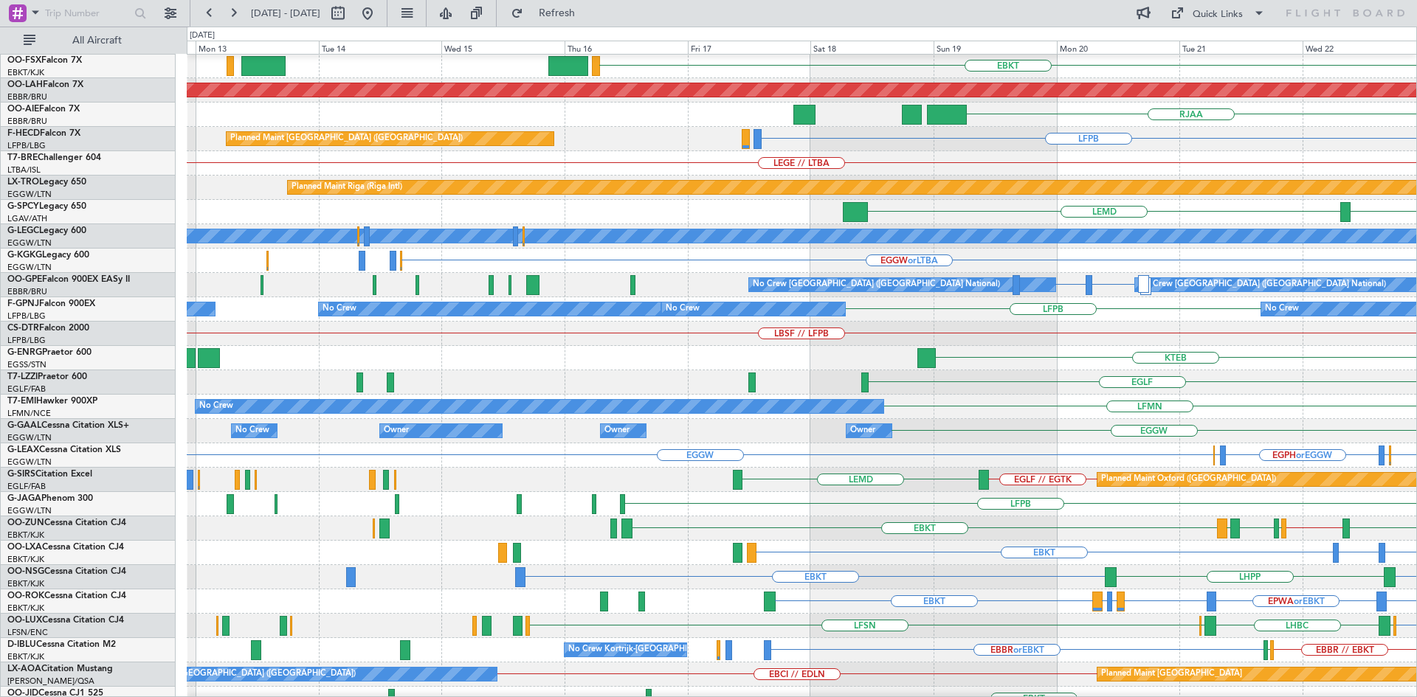
click at [1416, 410] on html "18 Oct 2025 - 28 Oct 2025 Refresh Quick Links All Aircraft EBBR EBKT Planned Ma…" at bounding box center [708, 348] width 1417 height 697
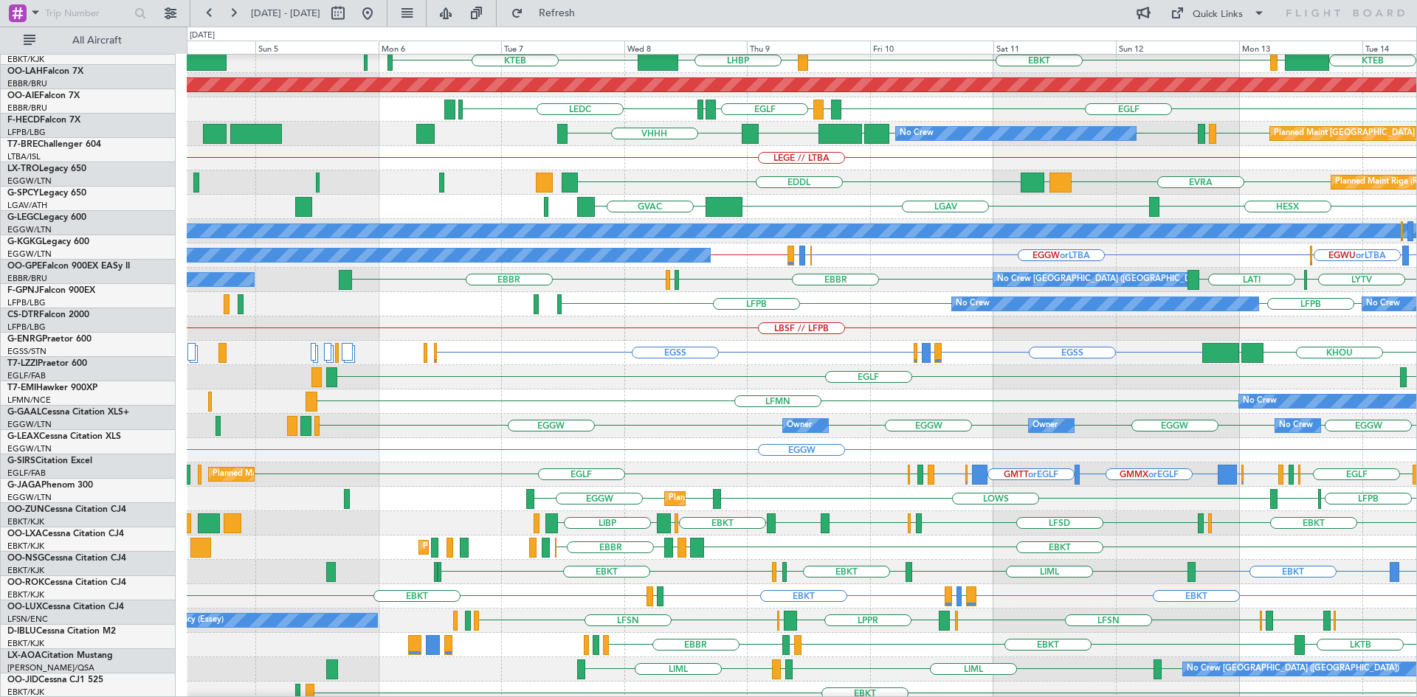
scroll to position [160, 0]
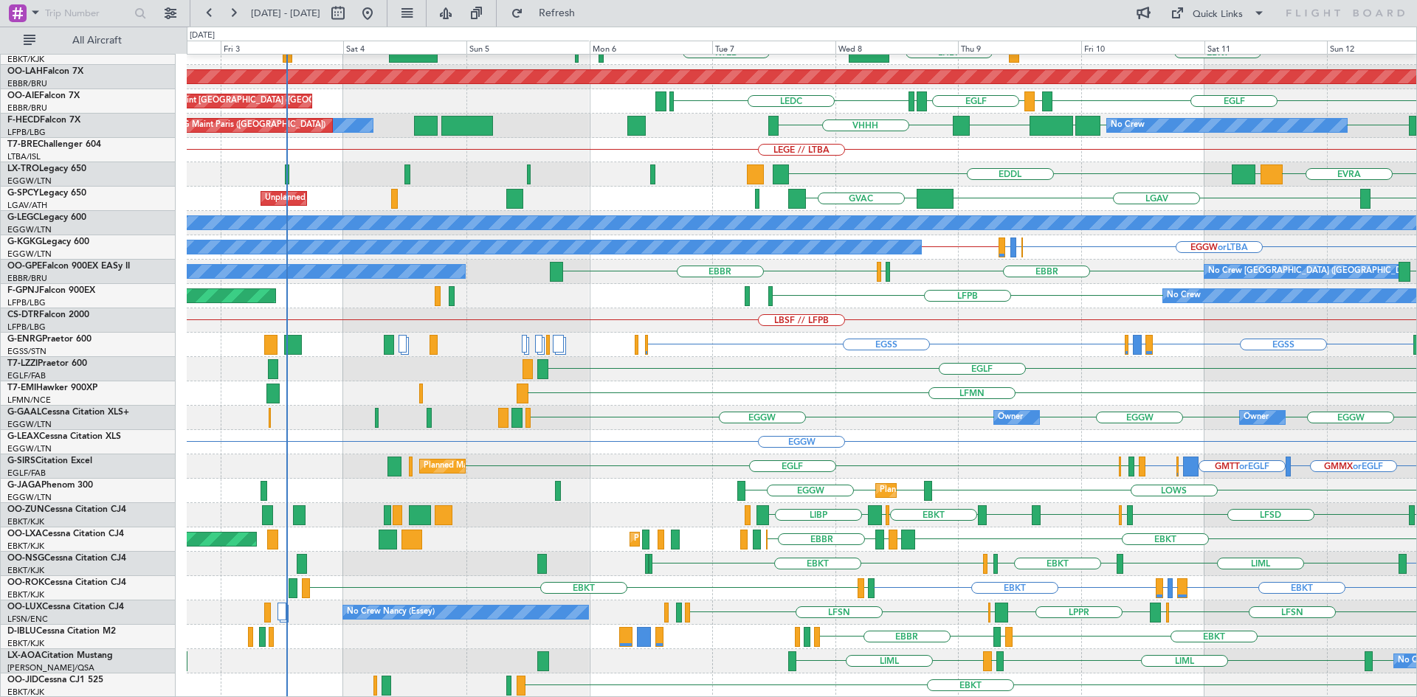
click at [1231, 478] on div "EBBR EBKT LHBP KTEB LIMC KTEB Planned Maint Alton-st Louis (St Louis Regl) EGLF…" at bounding box center [802, 296] width 1230 height 804
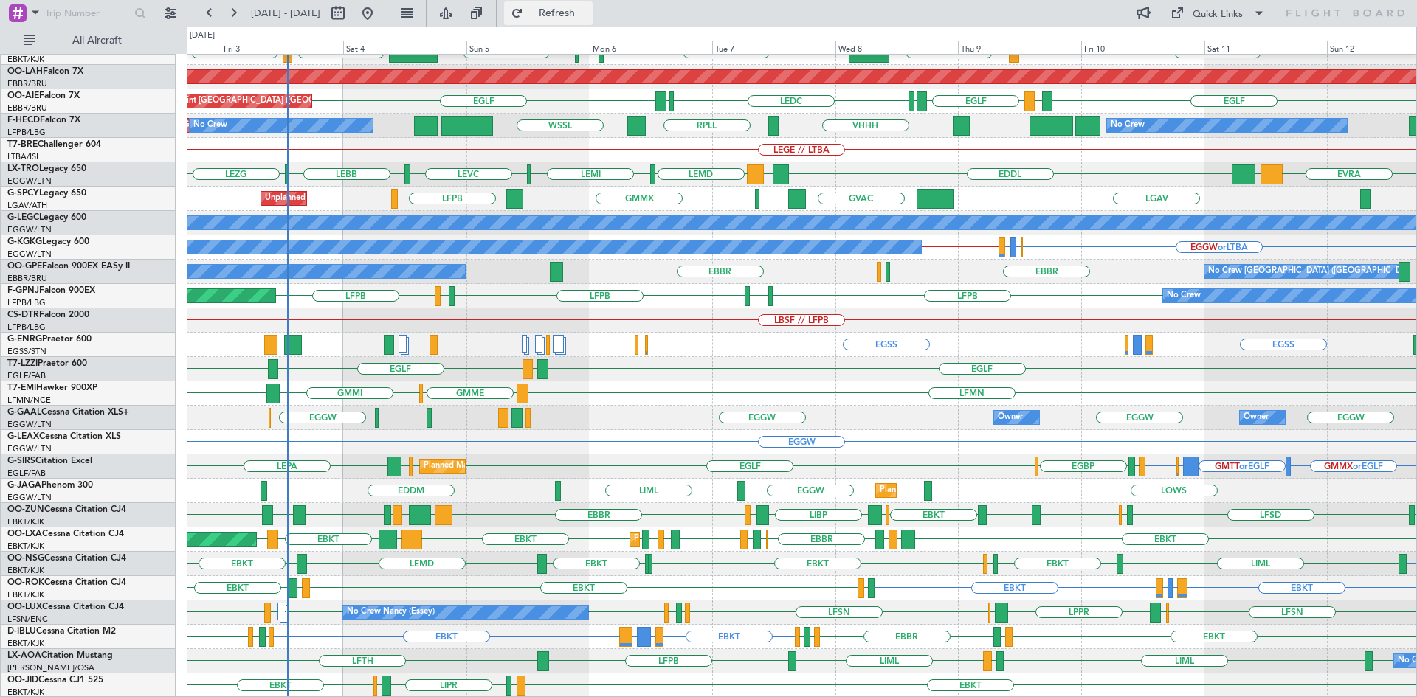
click at [587, 5] on button "Refresh" at bounding box center [548, 13] width 89 height 24
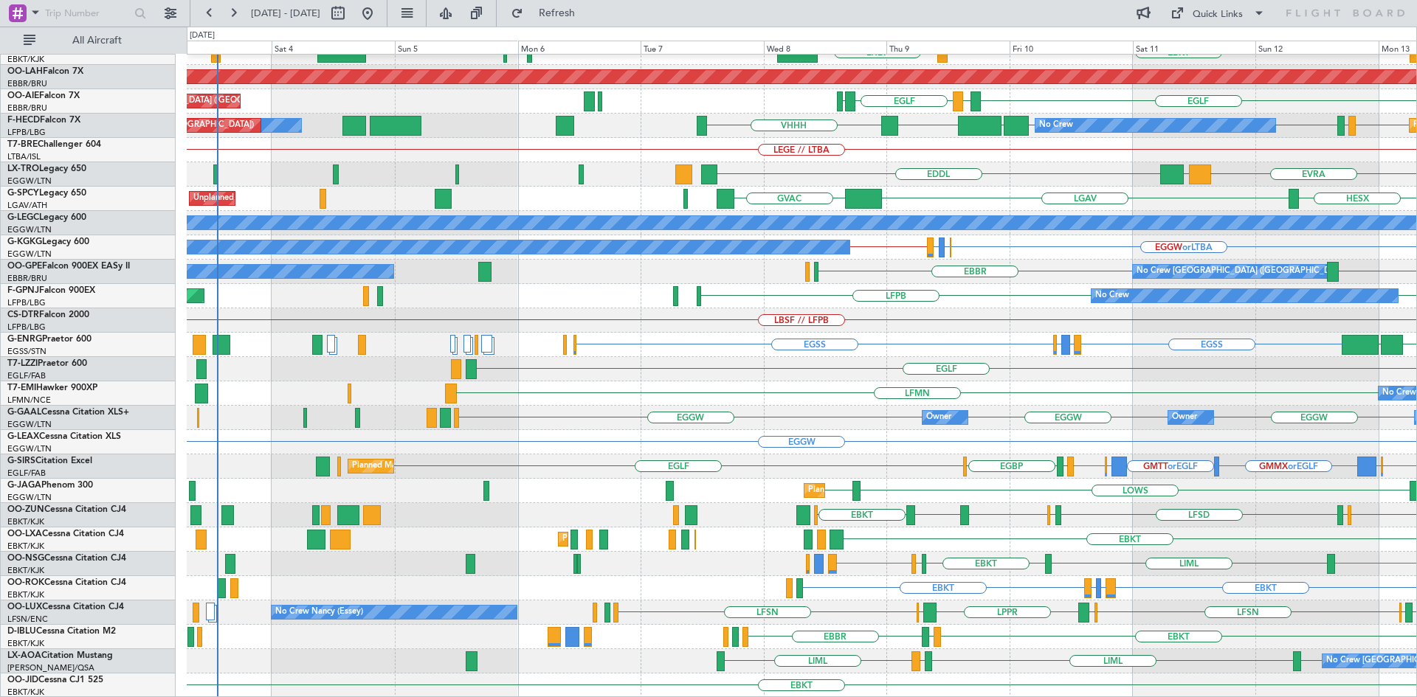
click at [964, 294] on div "EBBR EBKT LHBP LIMC KTEB Planned Maint Alton-st Louis (St Louis Regl) EGLF LEMD…" at bounding box center [802, 296] width 1230 height 804
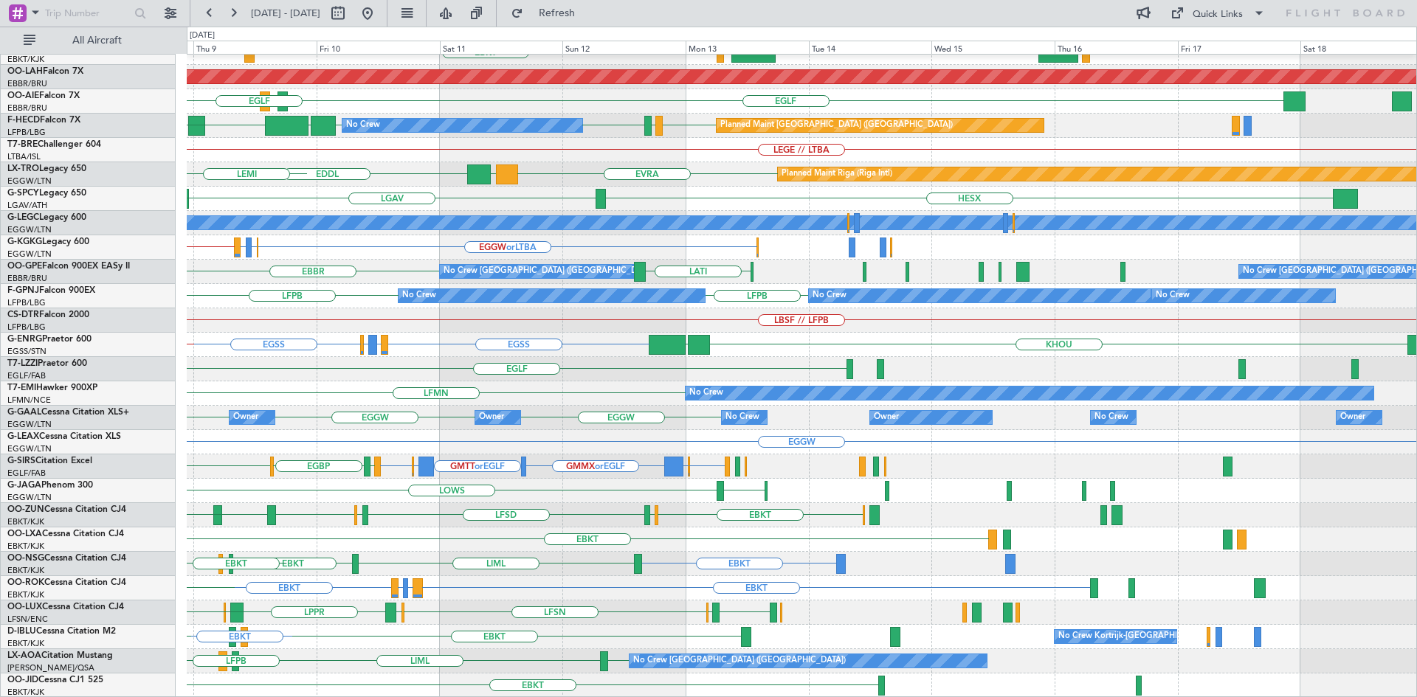
click at [0, 237] on div "EBBR LIML LIMC EBKT LHBP KTEB Planned Maint Alton-st Louis (St Louis Regl) EGLF…" at bounding box center [708, 362] width 1417 height 671
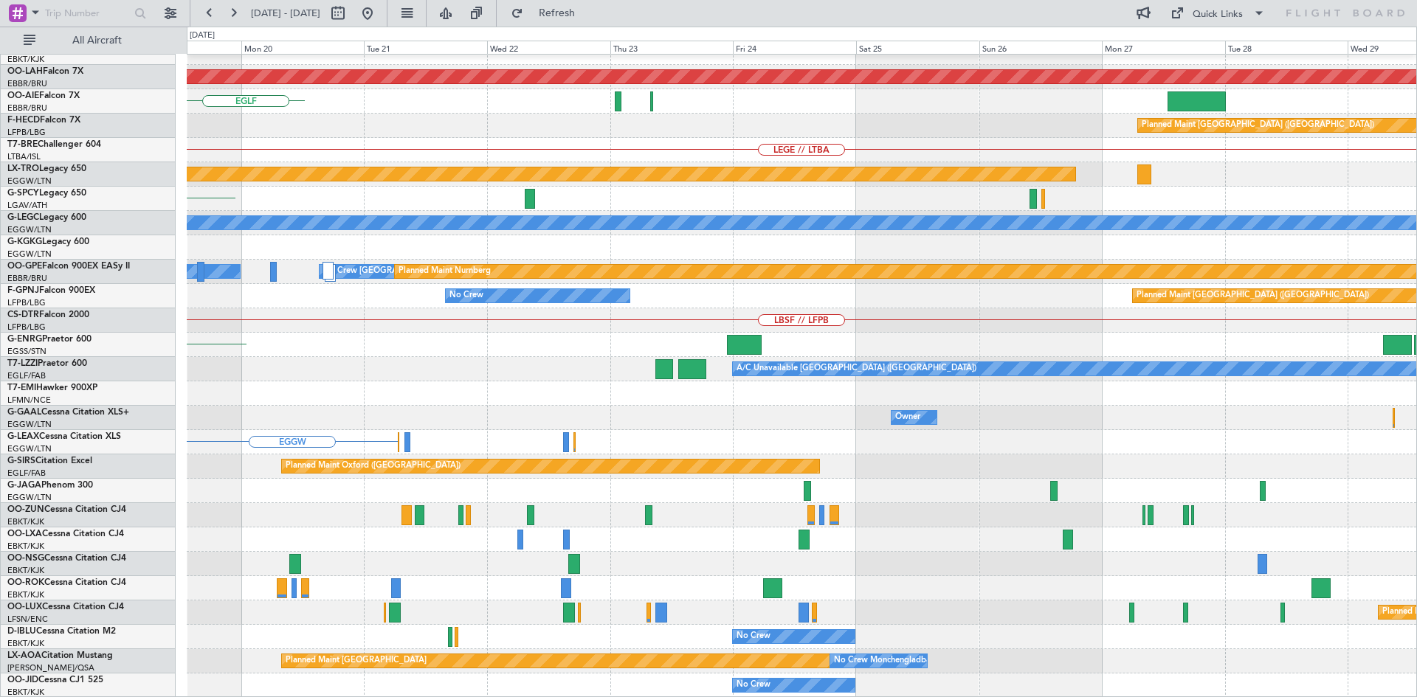
click at [145, 279] on div "EBBR Planned Maint Alton-st Louis (St Louis Regl) EGLF Planned Maint Paris (Le …" at bounding box center [708, 362] width 1417 height 671
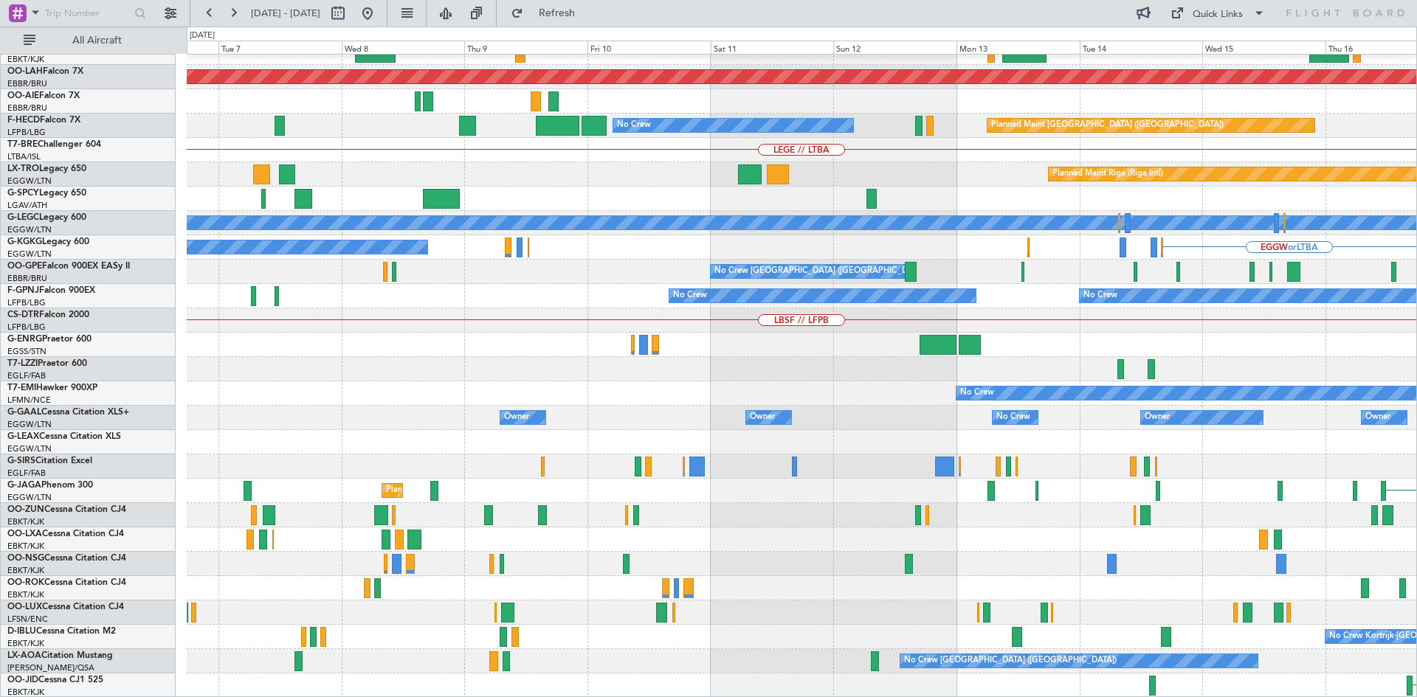
click at [1416, 366] on html "21 Oct 2025 - 31 Oct 2025 Refresh Quick Links All Aircraft EBBR EBKT Planned Ma…" at bounding box center [708, 348] width 1417 height 697
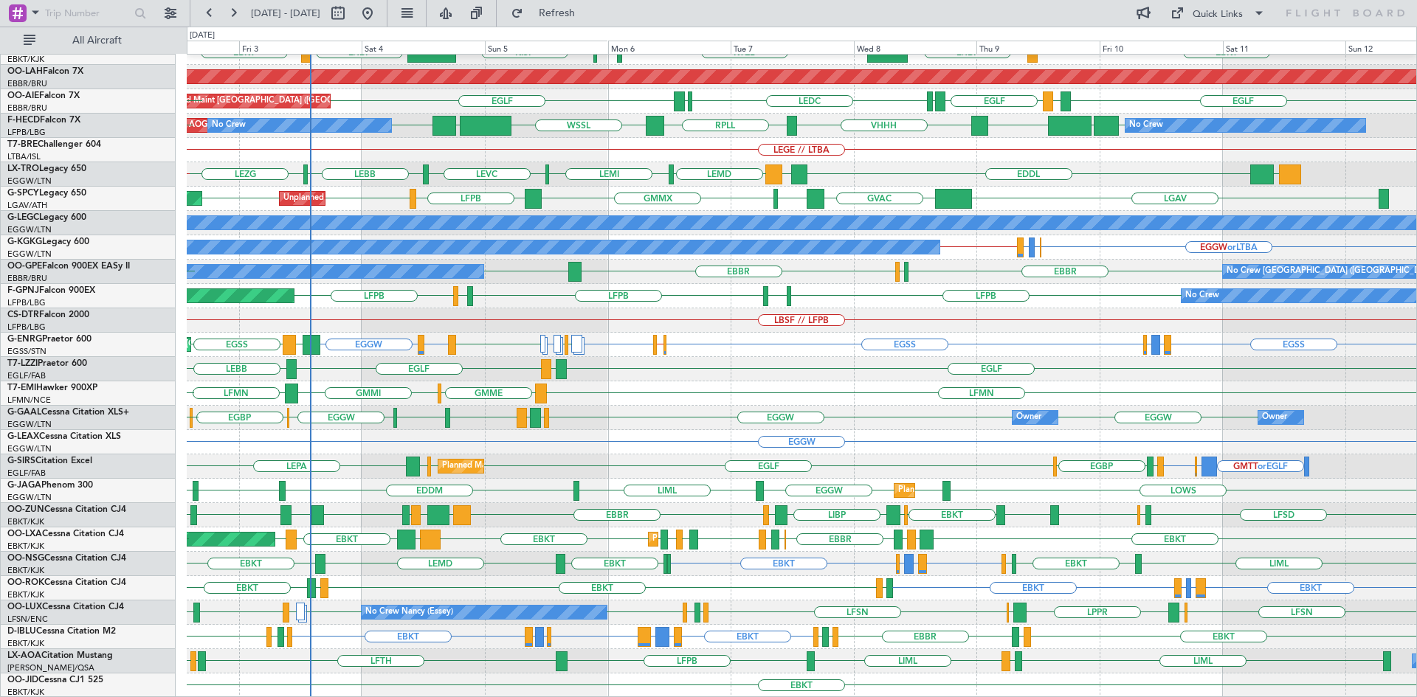
click at [465, 411] on div "EBBR LIML LFMN EBBR EBKT EBKT LHBP KTEB KPVD KISP LHBP EBKT Planned Maint Alton…" at bounding box center [802, 296] width 1230 height 804
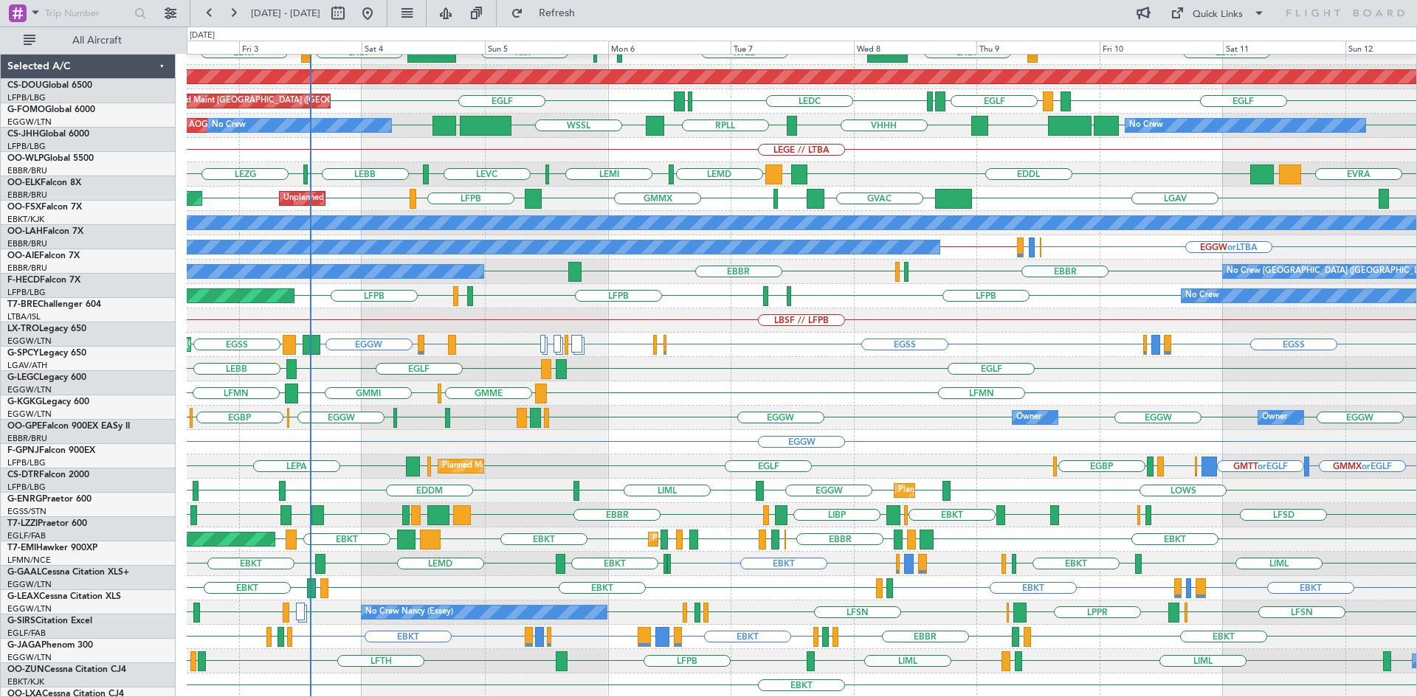
scroll to position [160, 0]
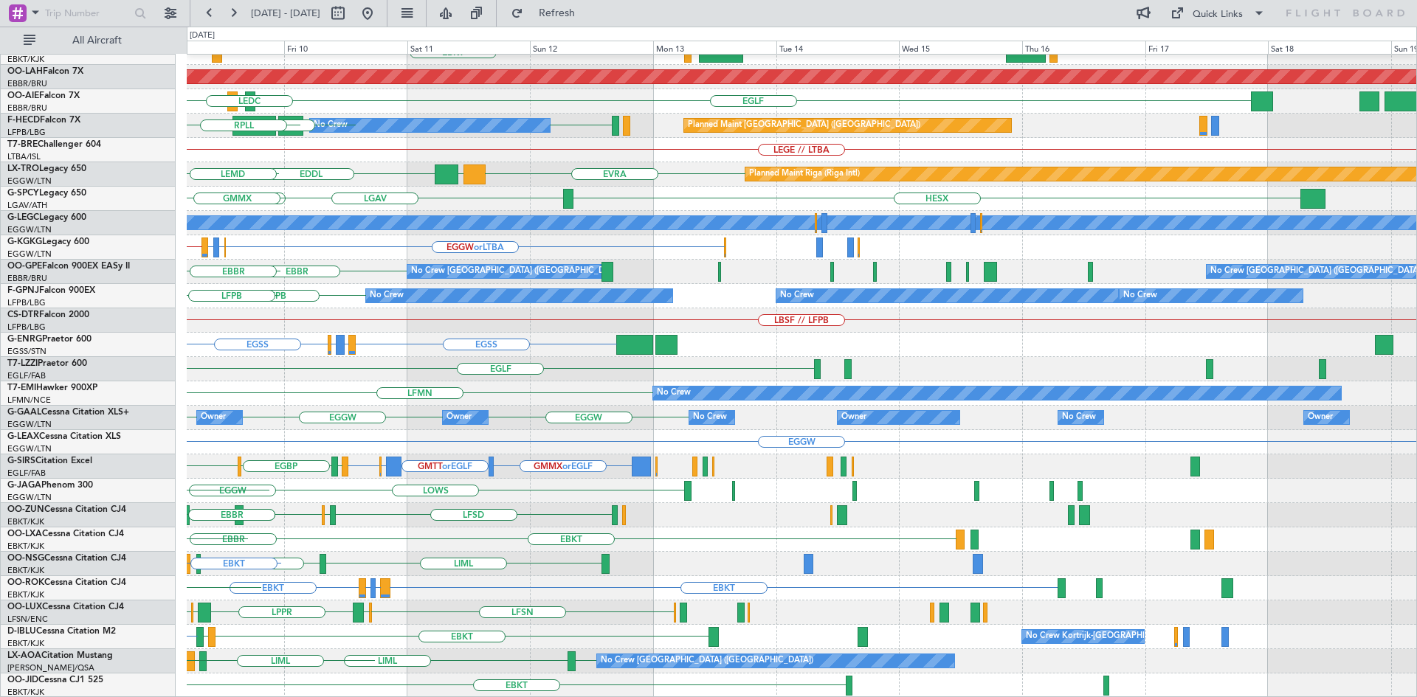
click at [0, 348] on div "EBBR LIML EBKT LHBP KTEB Planned Maint Alton-st Louis (St Louis Regl) EGLF LEMD…" at bounding box center [708, 362] width 1417 height 671
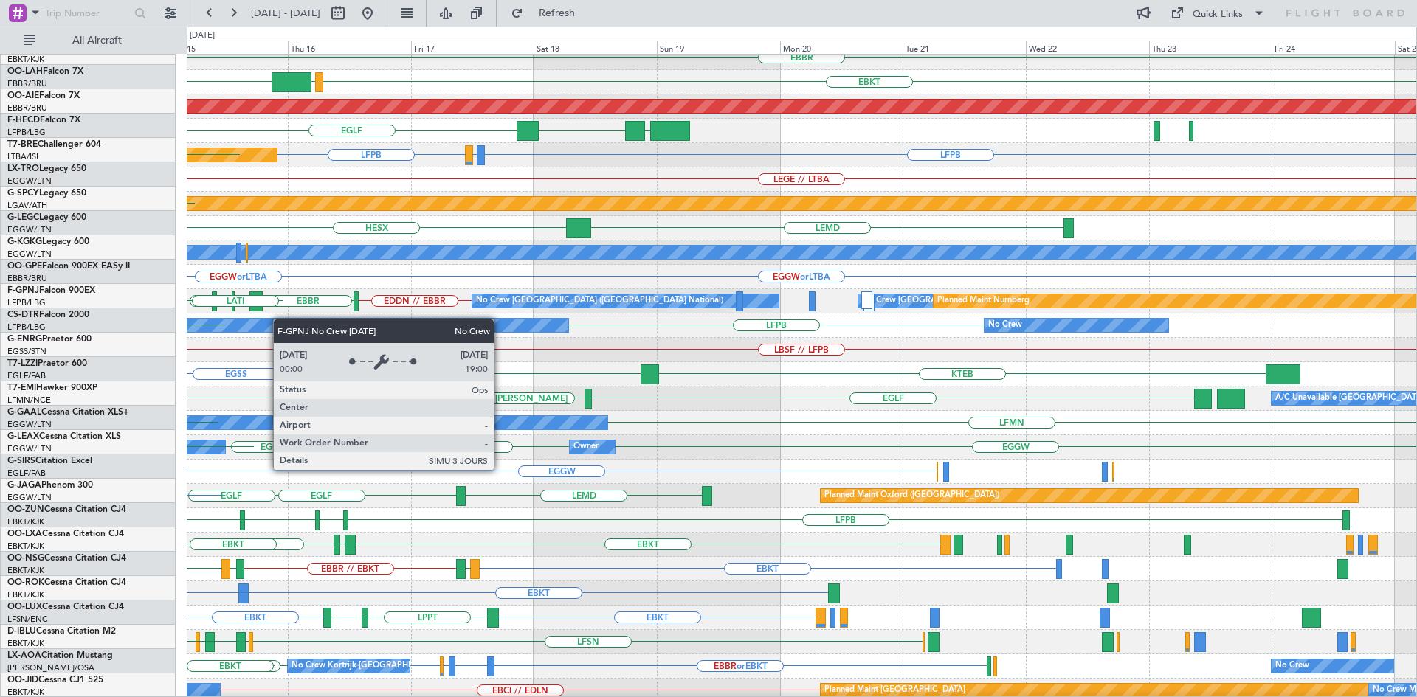
scroll to position [131, 0]
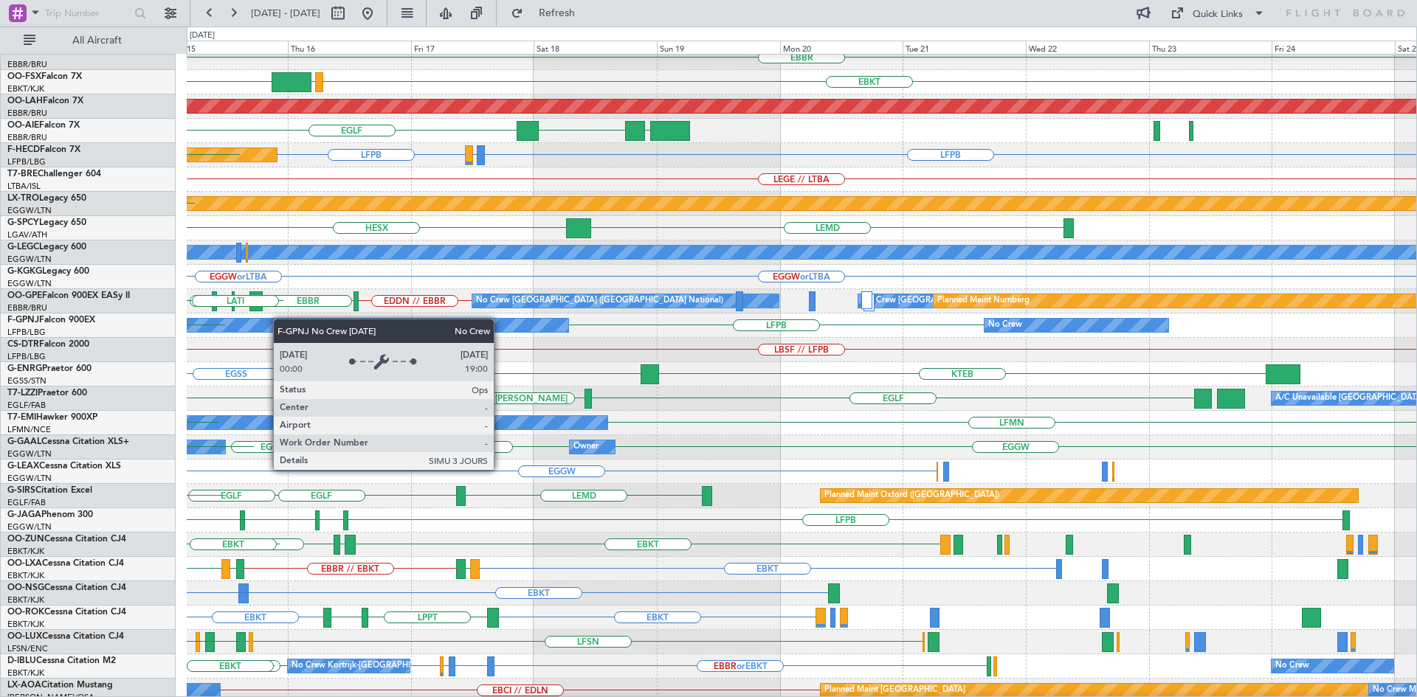
click at [280, 319] on div "No Crew" at bounding box center [213, 325] width 342 height 13
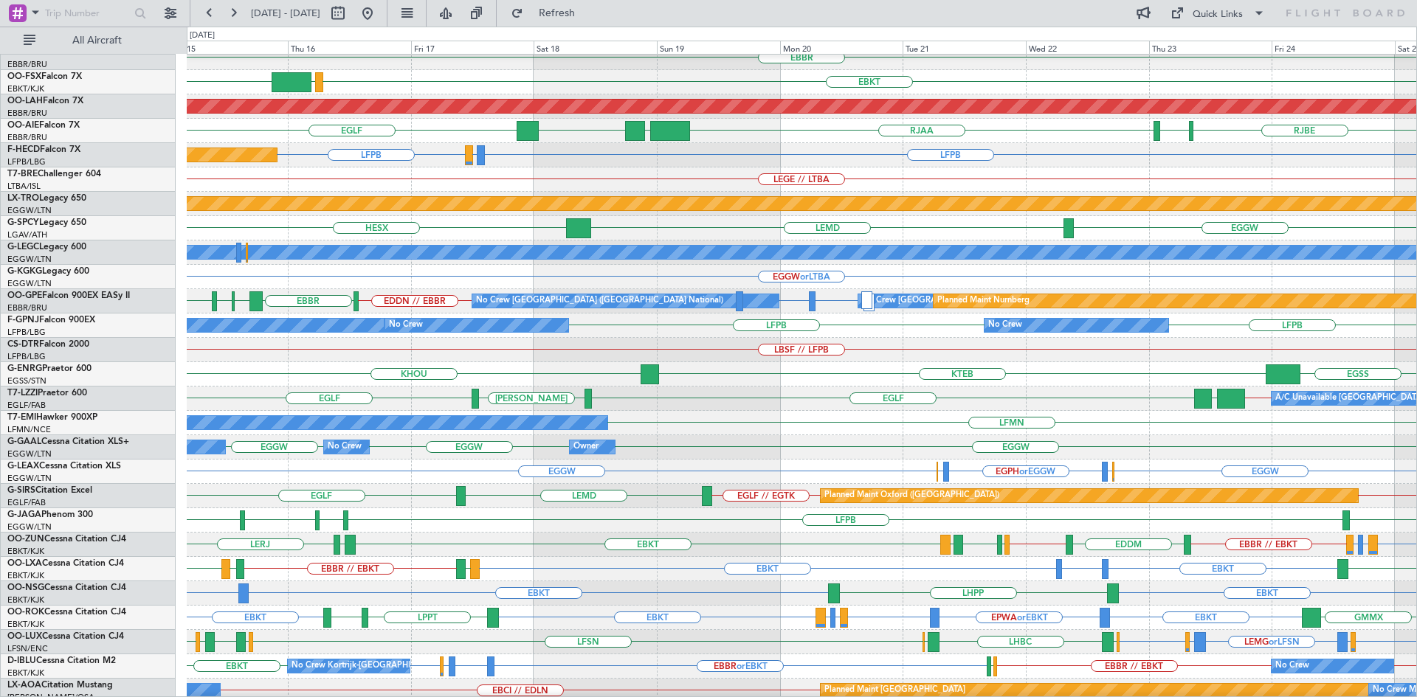
scroll to position [0, 0]
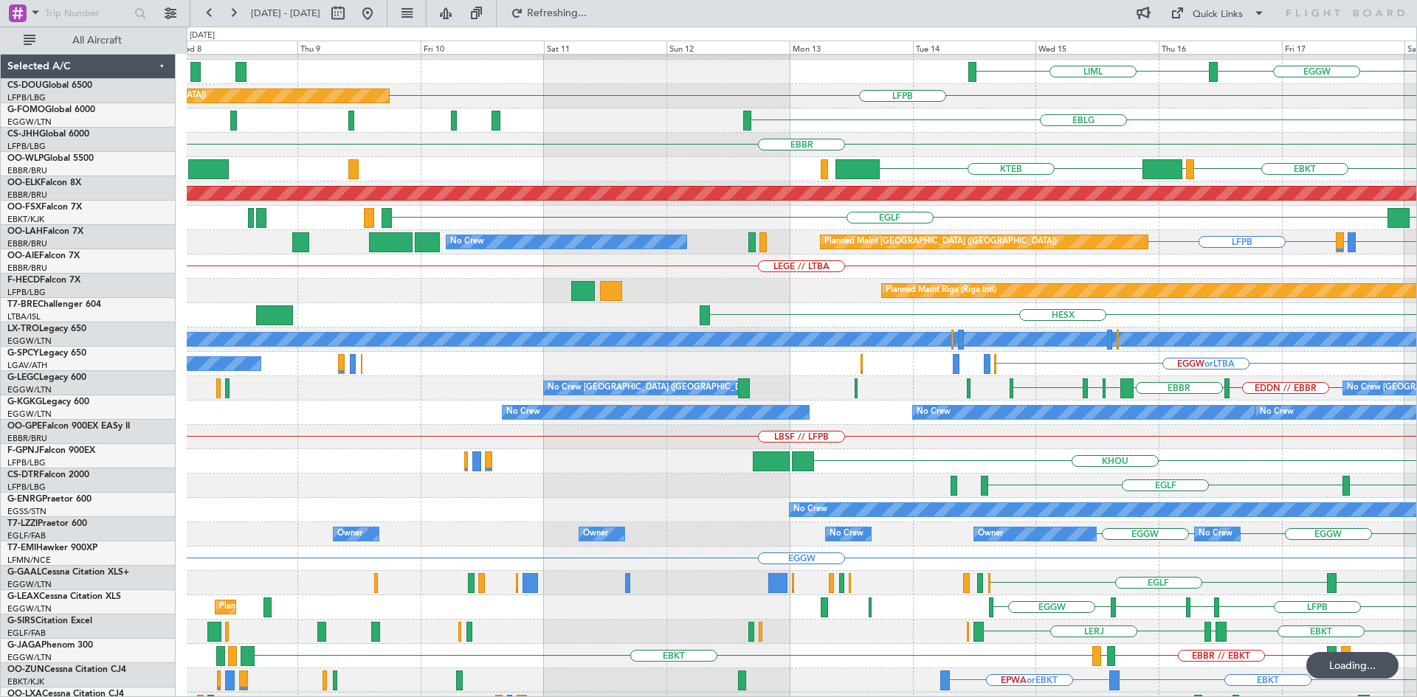
click at [1407, 444] on div "LBSF // LFPB" at bounding box center [802, 437] width 1230 height 24
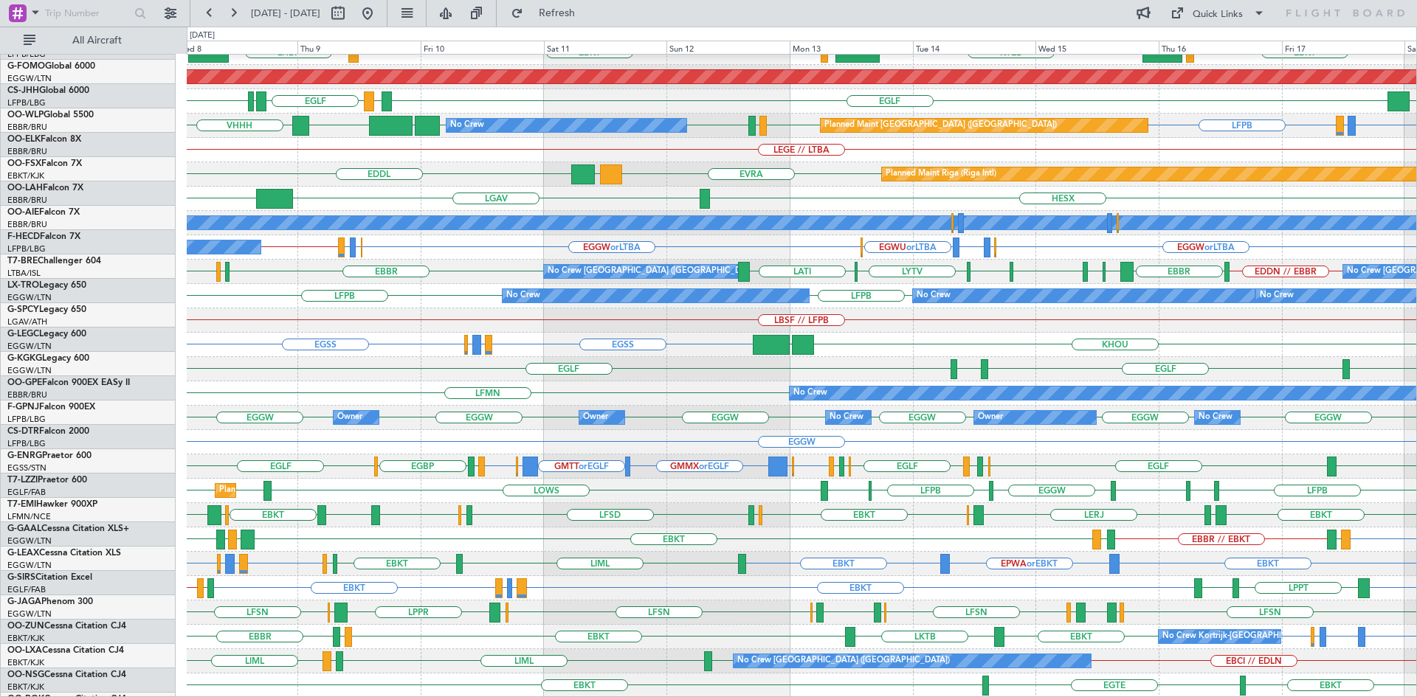
scroll to position [160, 0]
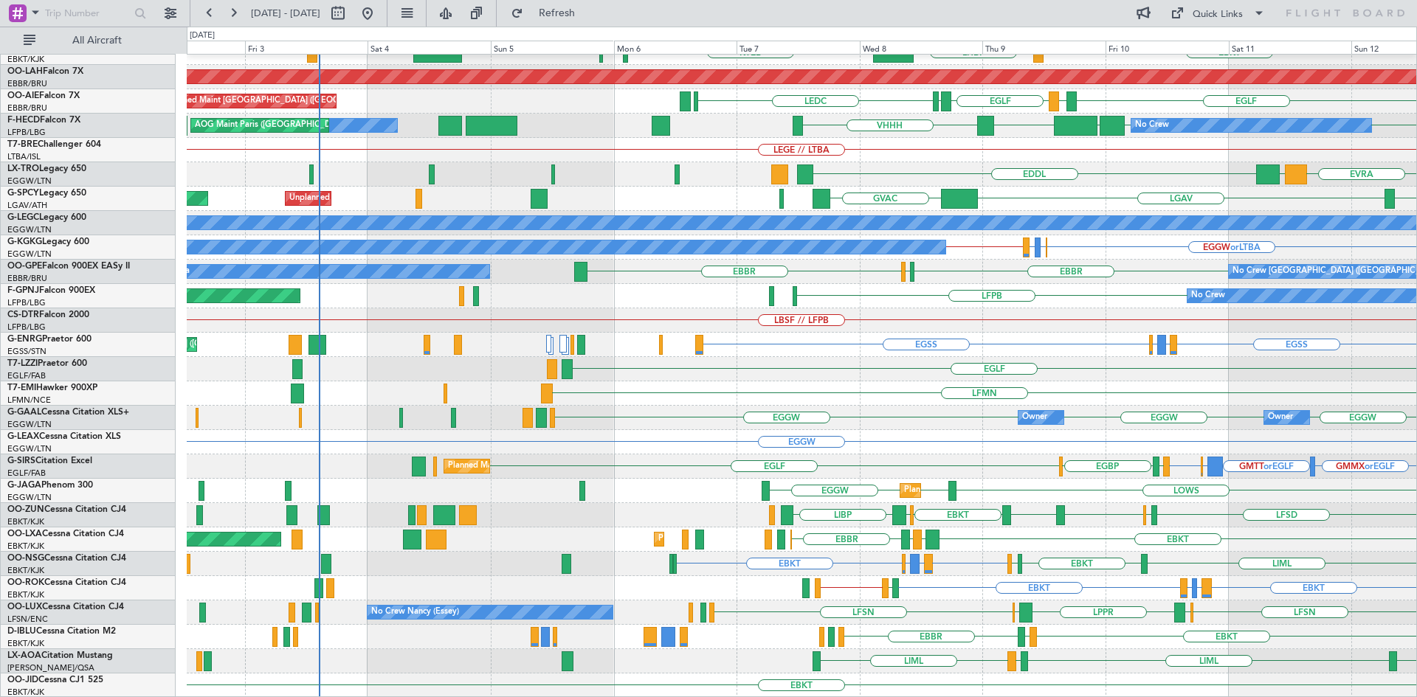
click at [1136, 405] on div "EBBR EBKT LHBP KTEB LIMC KTEB Planned Maint Alton-st Louis (St Louis Regl) EGLF…" at bounding box center [802, 296] width 1230 height 804
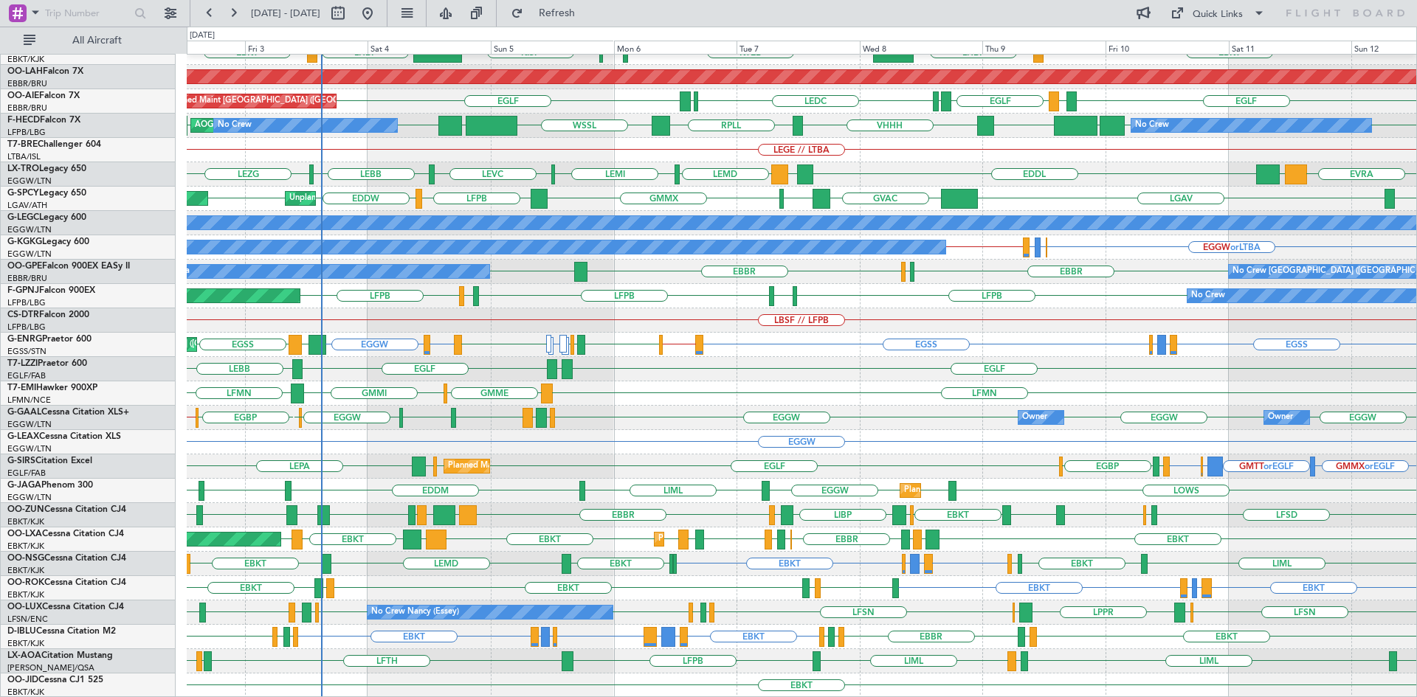
click at [0, 466] on div "EBBR LIML LFMN EBKT EBBR EBKT LHBP KTEB KPVD KISP EBKT LHBP Planned Maint Alton…" at bounding box center [708, 362] width 1417 height 671
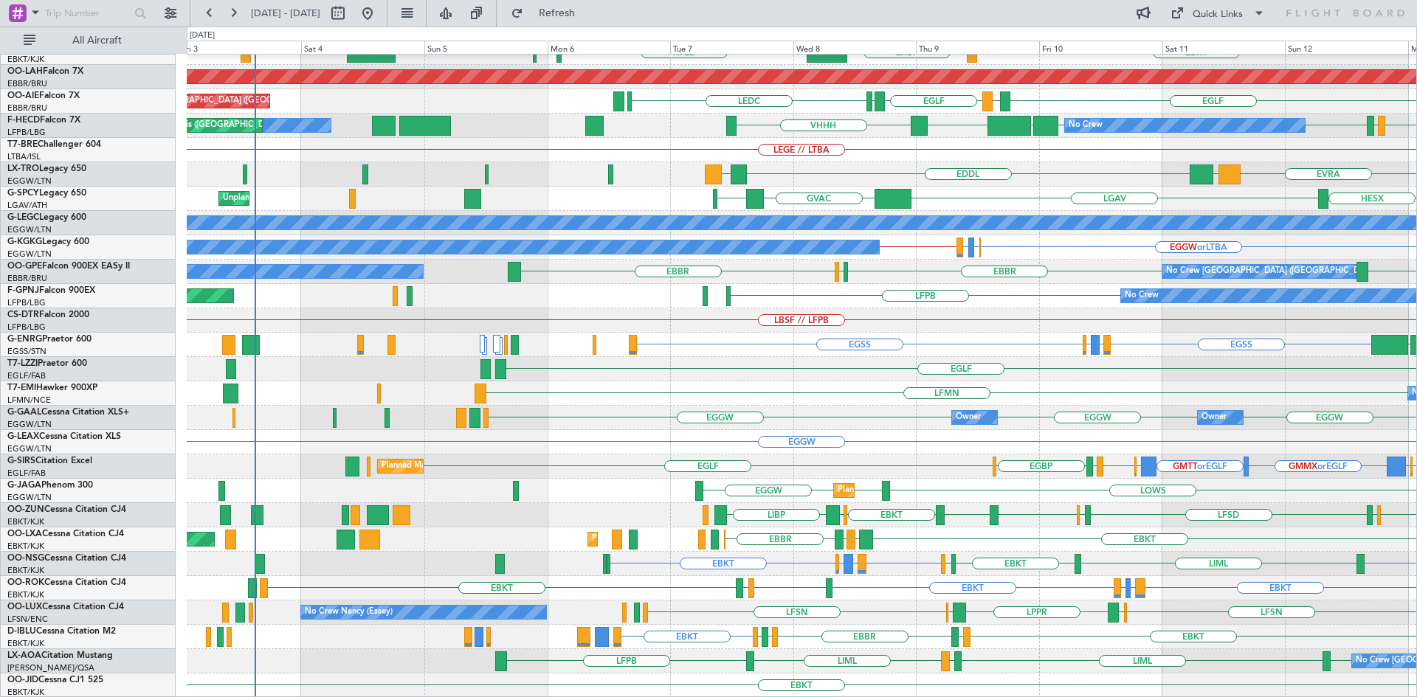
click at [883, 387] on div "EBBR LIML EBKT LHBP KTEB LIMC KTEB Planned Maint Alton-st Louis (St Louis Regl)…" at bounding box center [802, 296] width 1230 height 804
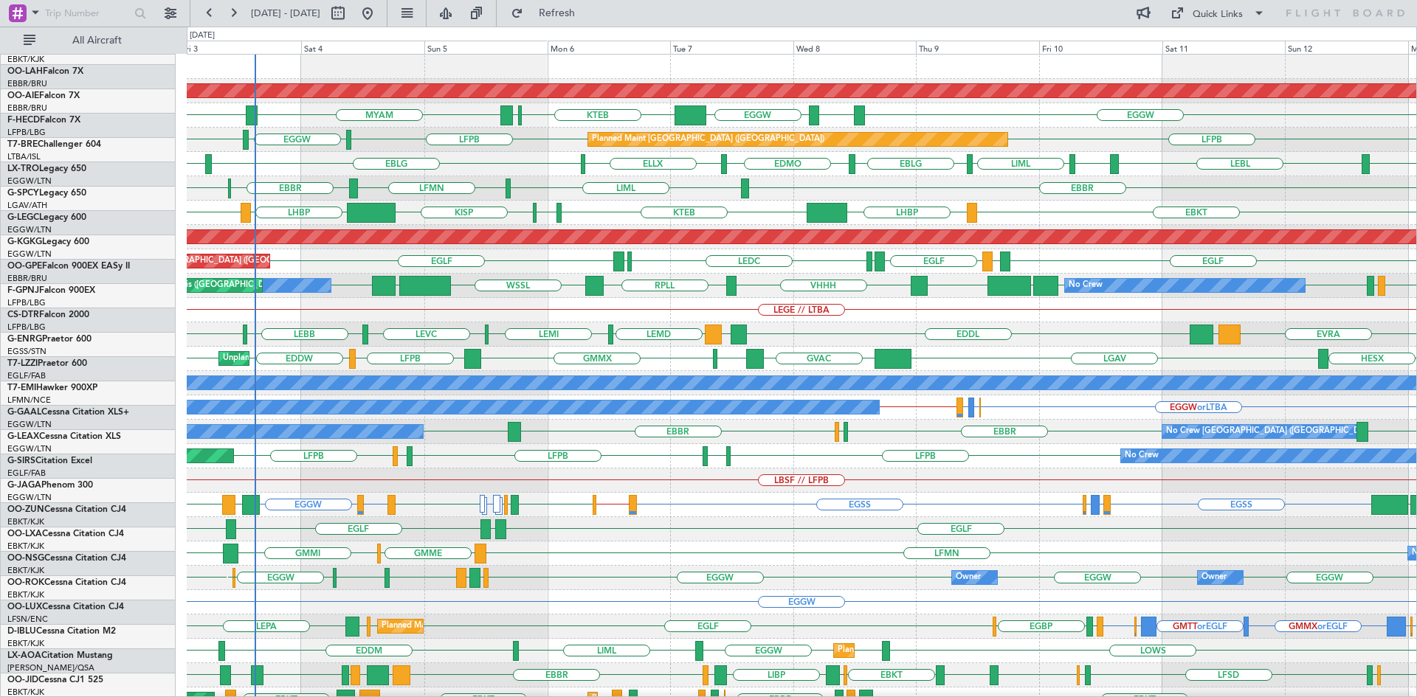
scroll to position [0, 0]
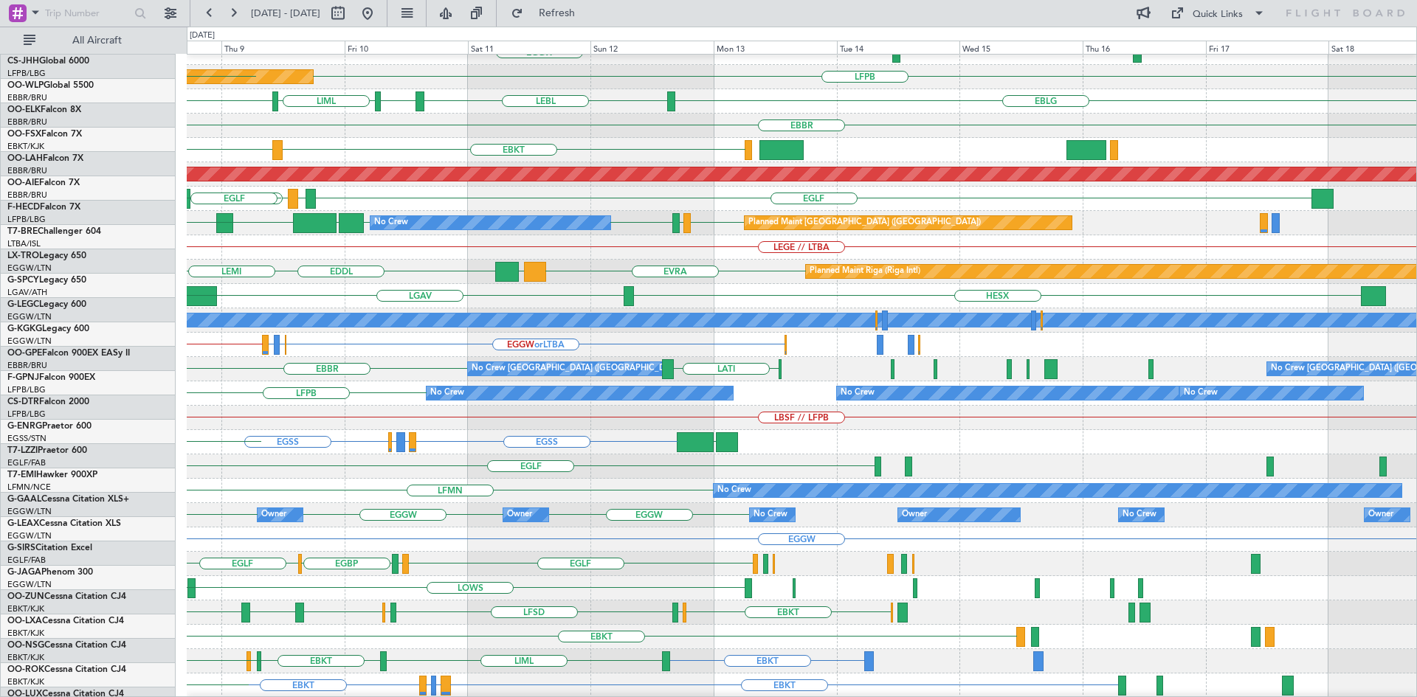
click at [66, 231] on div "Planned Maint London (Biggin Hill) EGGW ESSB EGGW KTEB LFPB Planned Maint Paris…" at bounding box center [708, 362] width 1417 height 671
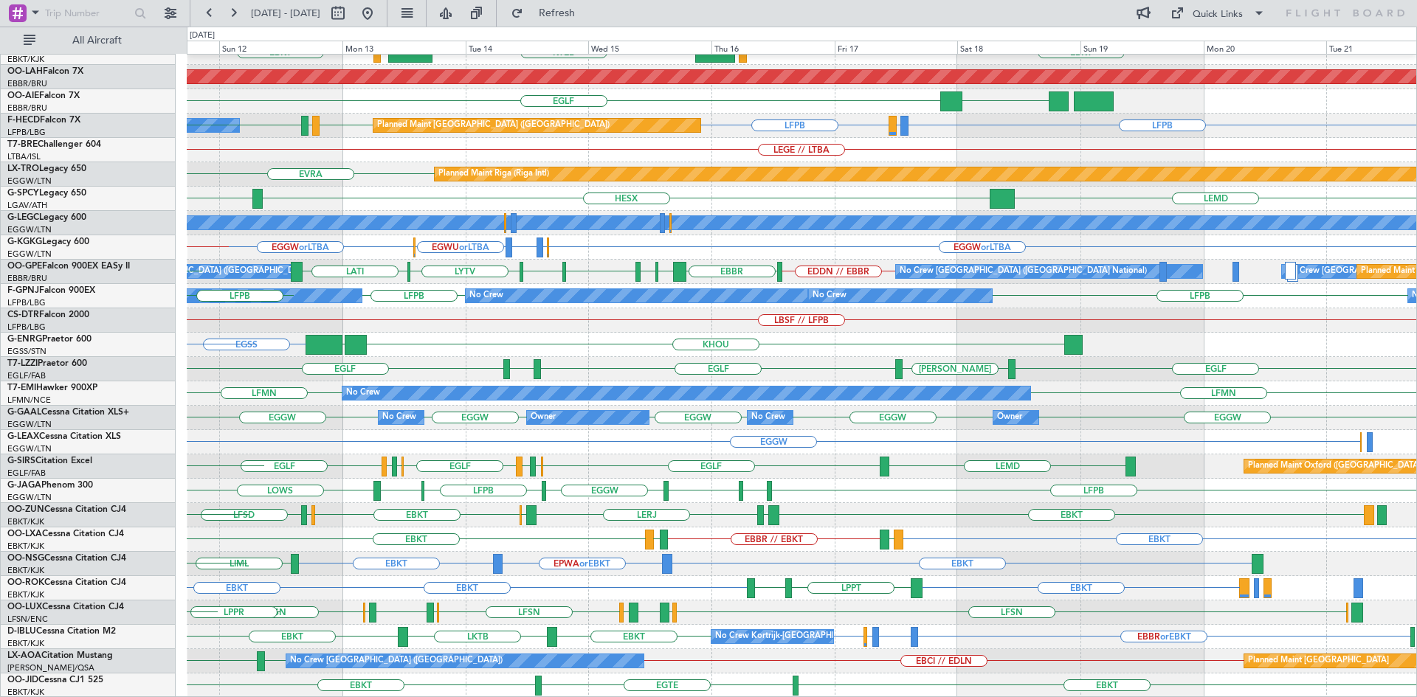
scroll to position [160, 0]
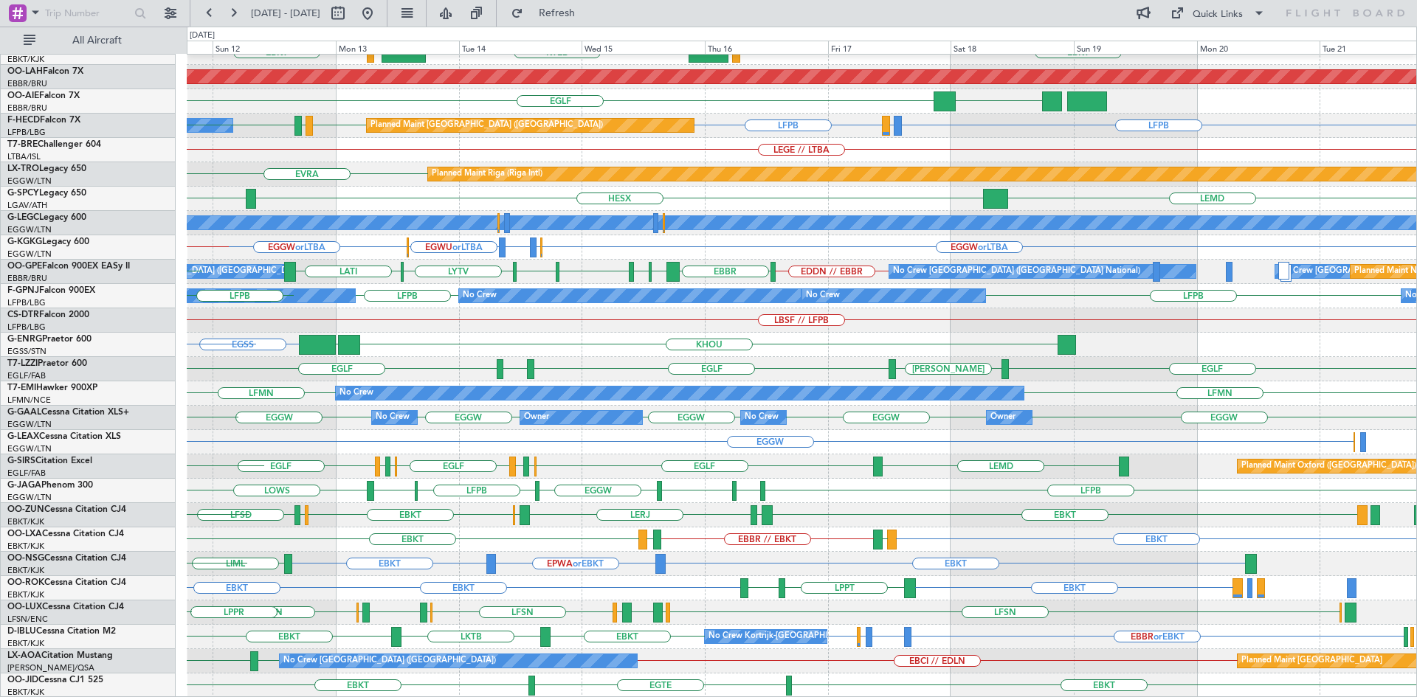
click at [606, 535] on div "EBKT LFMD EBBR // EBKT LFTH EBKT" at bounding box center [802, 540] width 1230 height 24
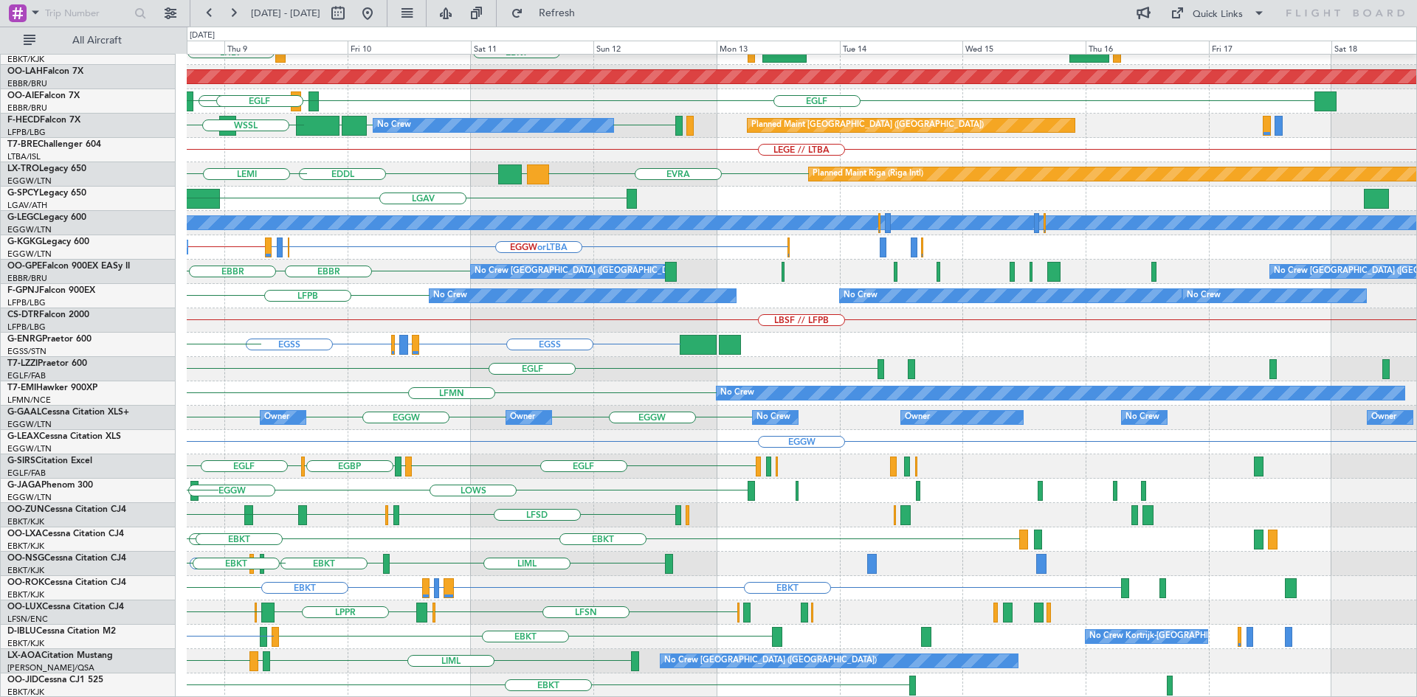
click at [0, 277] on div "EBBR LIML EBKT LHBP KTEB Planned Maint Alton-st Louis (St Louis Regl) EGLF LEMD…" at bounding box center [708, 362] width 1417 height 671
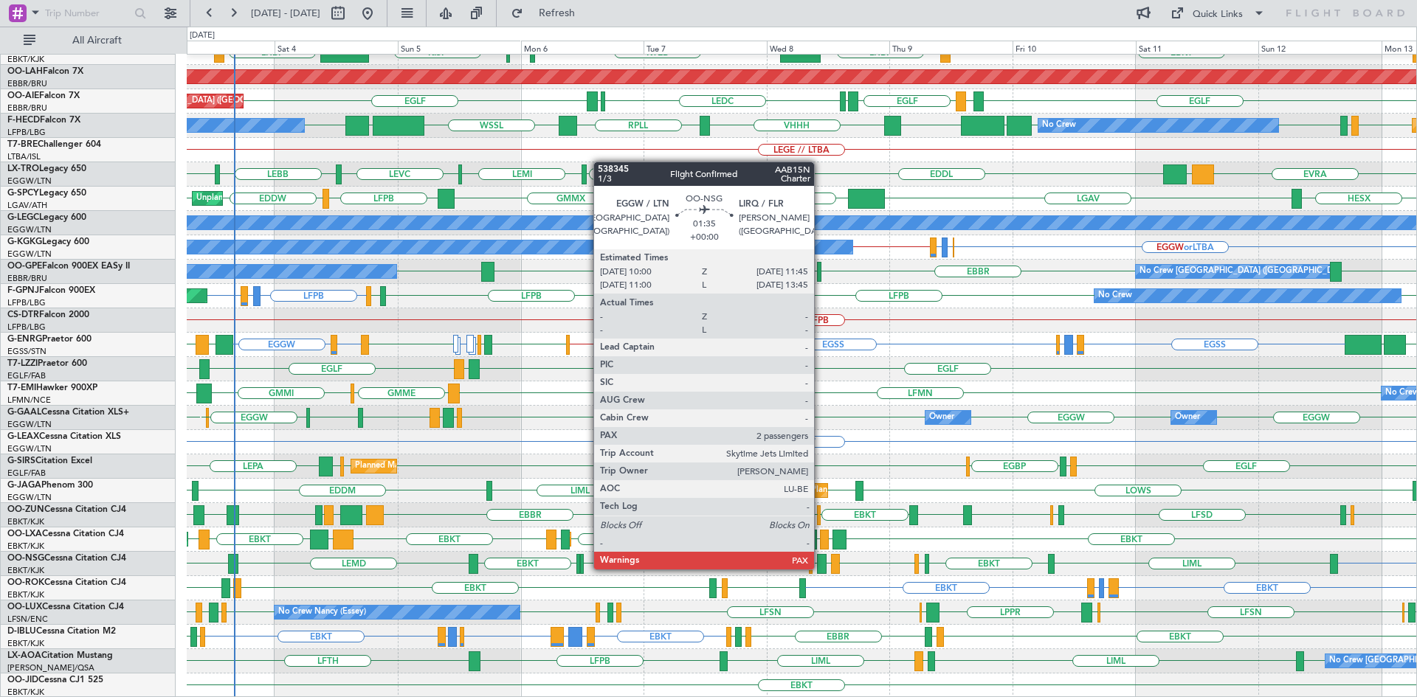
click at [821, 568] on div at bounding box center [822, 564] width 10 height 20
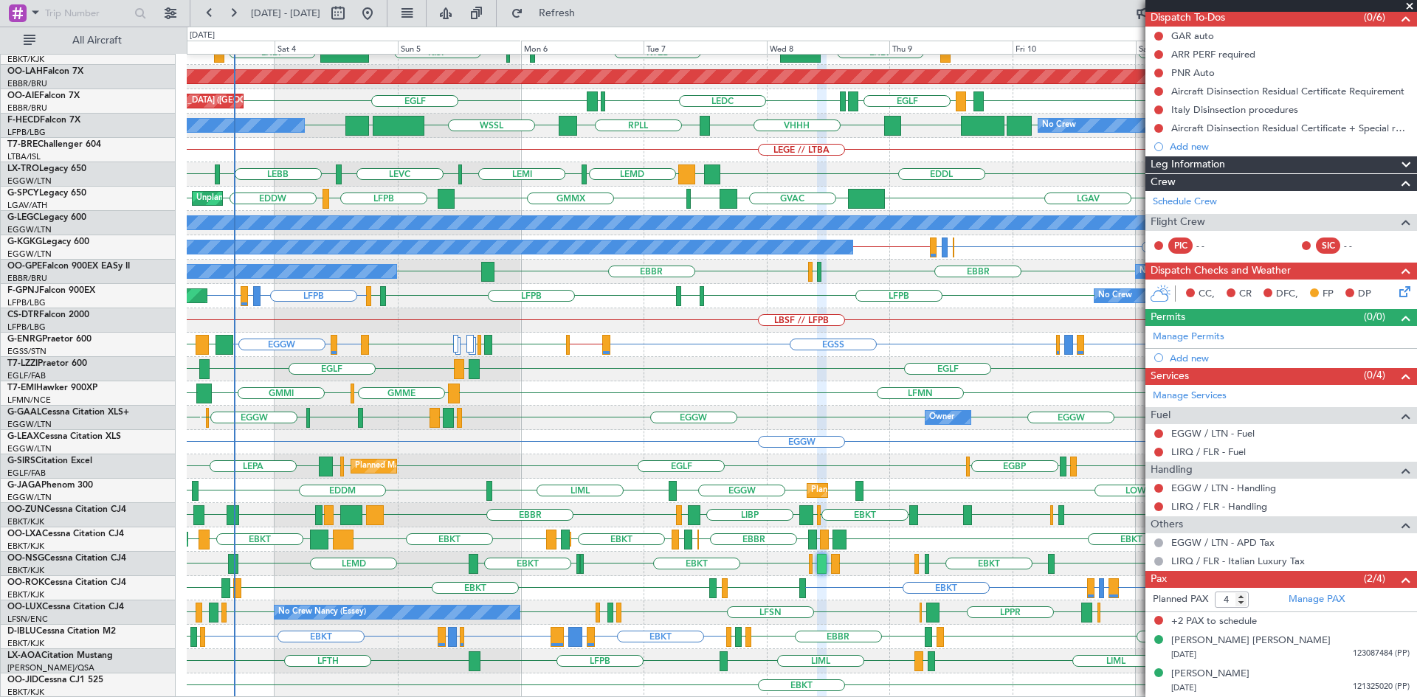
scroll to position [0, 0]
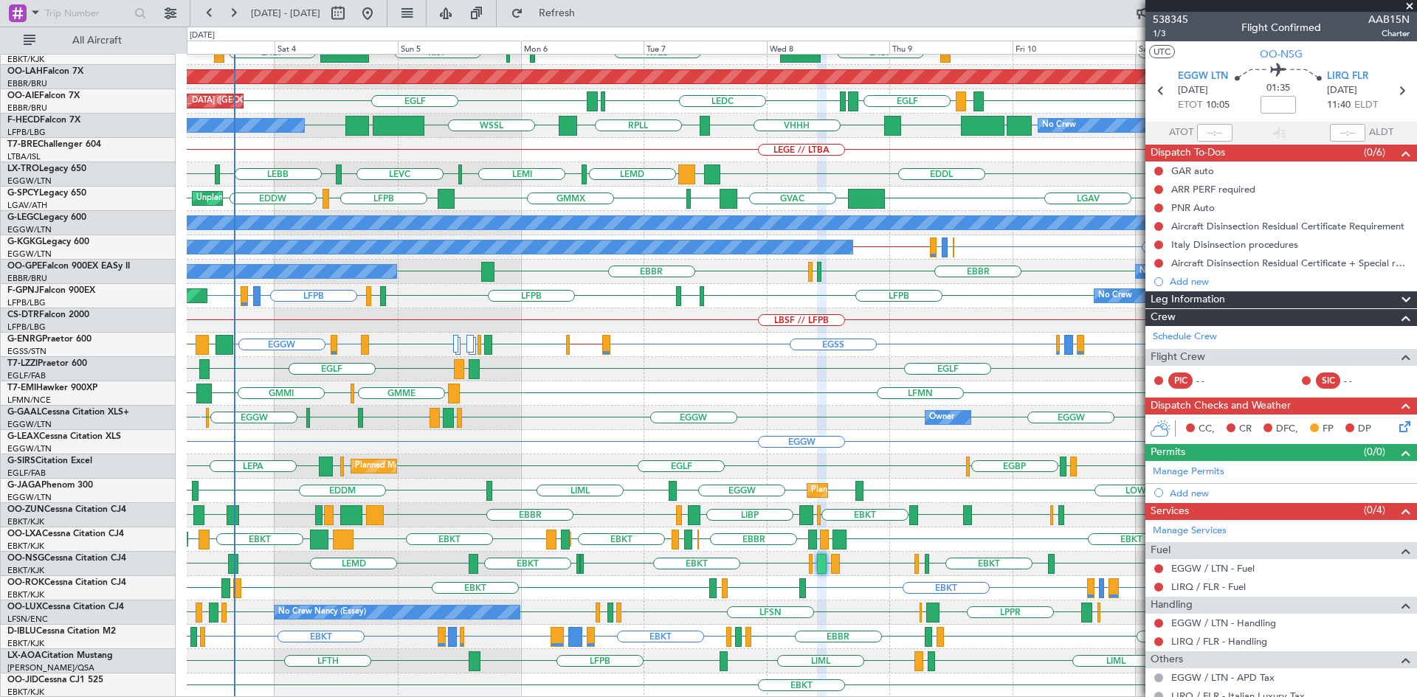
click at [1408, 8] on span at bounding box center [1409, 6] width 15 height 13
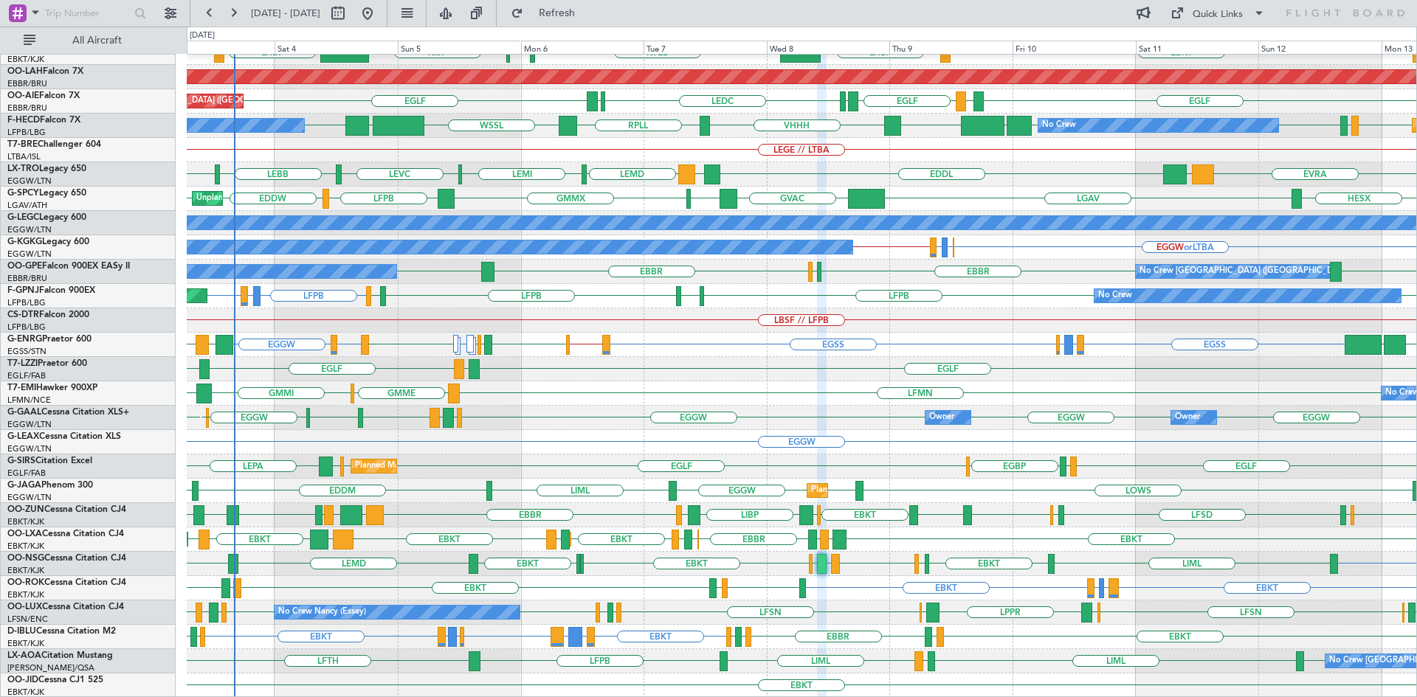
type input "0"
